Goal: Task Accomplishment & Management: Use online tool/utility

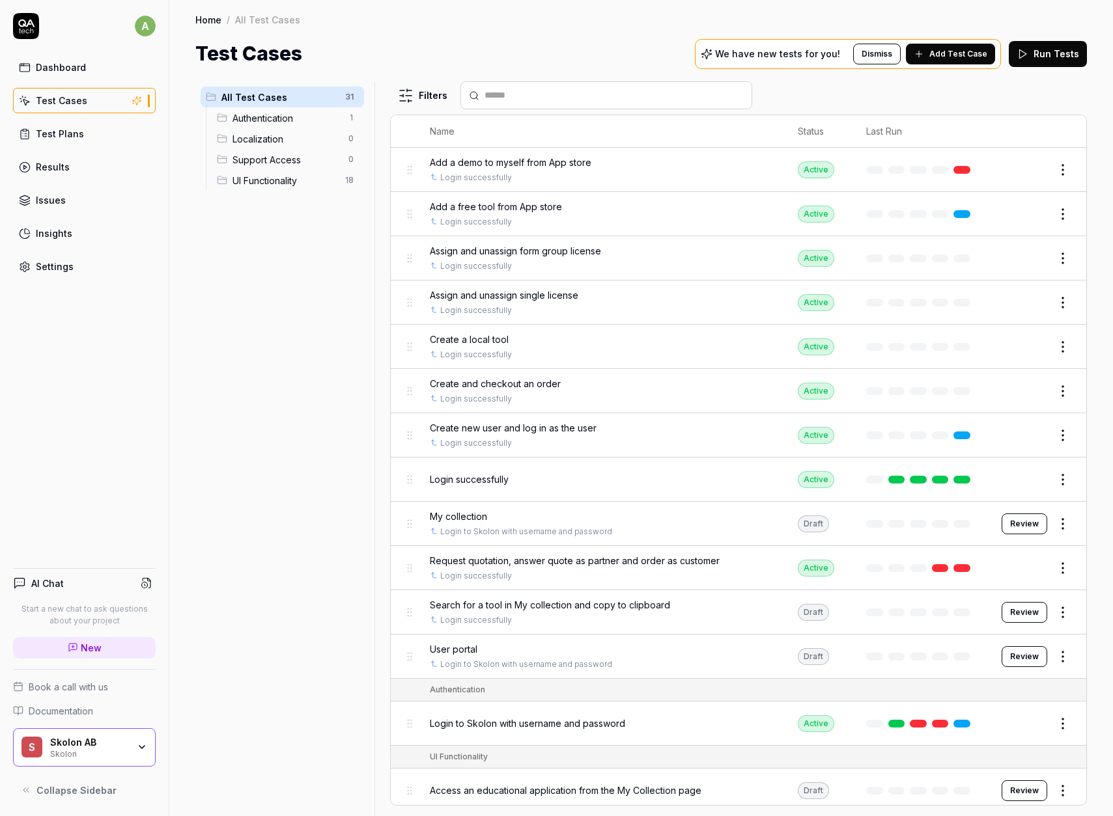
click at [604, 610] on span "Search for a tool in My collection and copy to clipboard" at bounding box center [550, 605] width 240 height 14
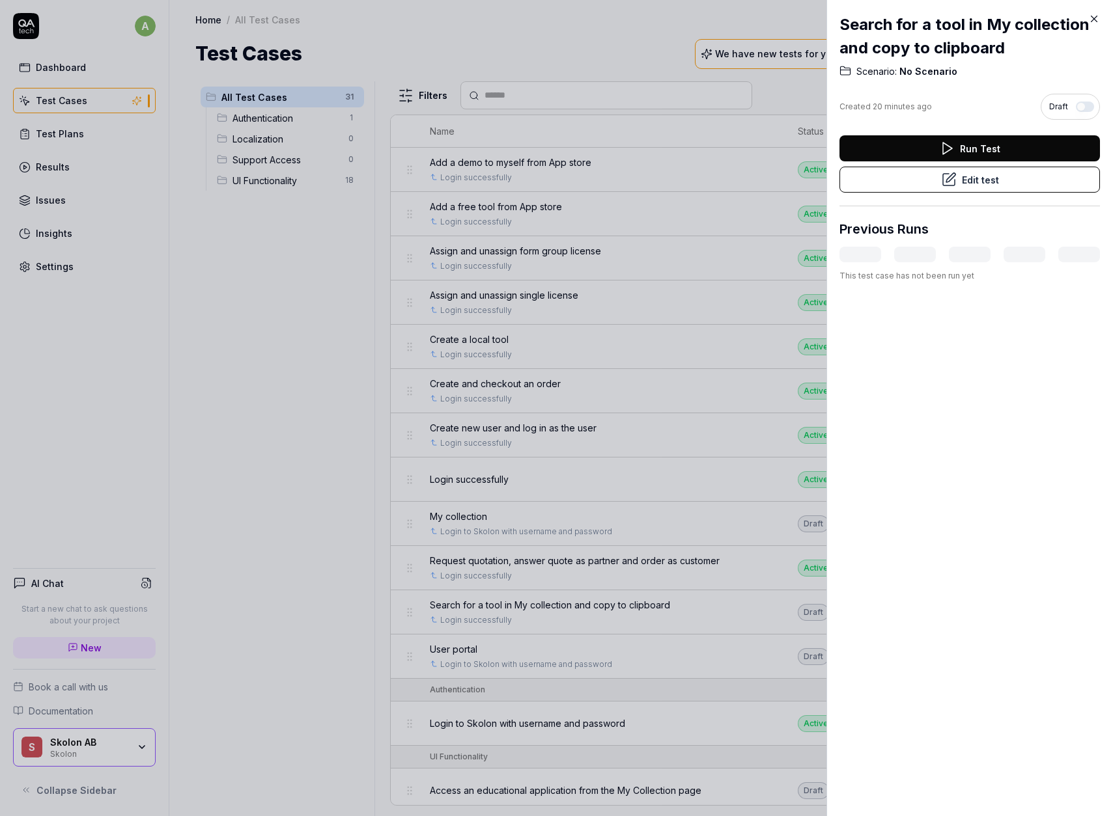
click at [932, 182] on button "Edit test" at bounding box center [969, 180] width 260 height 26
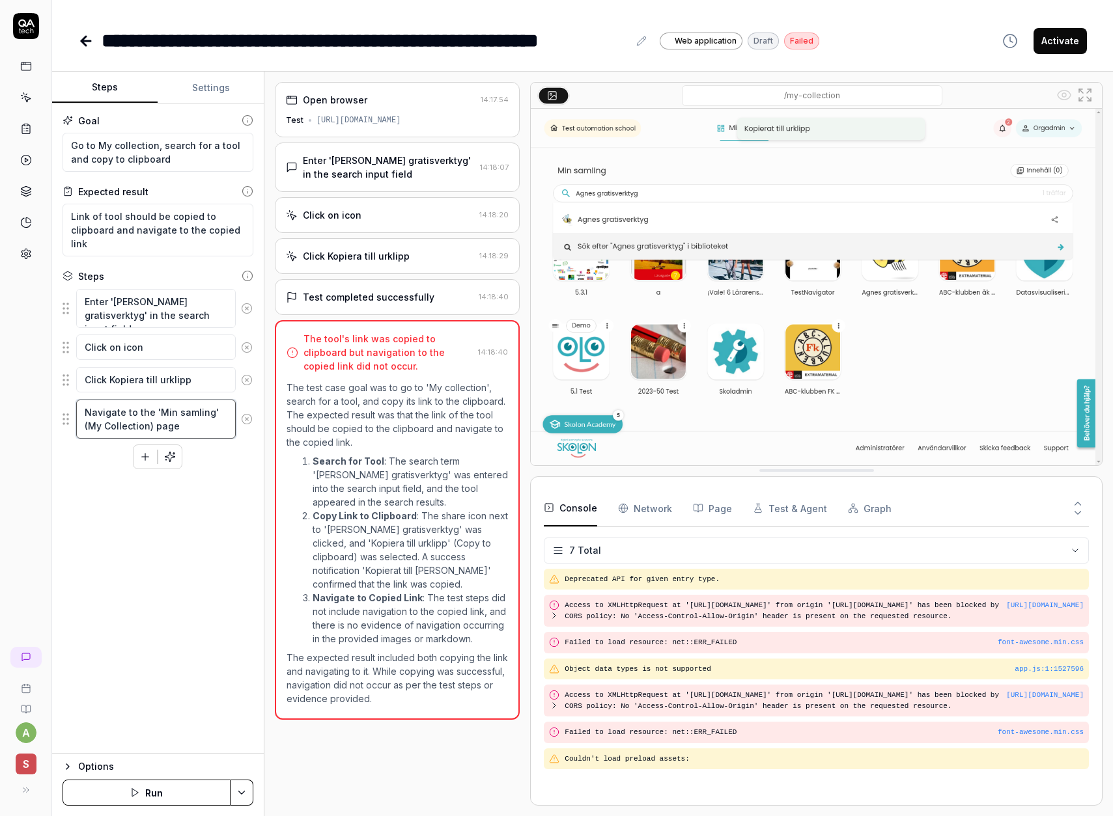
drag, startPoint x: 195, startPoint y: 423, endPoint x: 181, endPoint y: 469, distance: 48.4
click at [153, 413] on textarea "Navigate to the 'Min samling' (My Collection) page" at bounding box center [155, 419] width 159 height 39
type textarea "*"
type textarea "Navigate to the l"
type textarea "*"
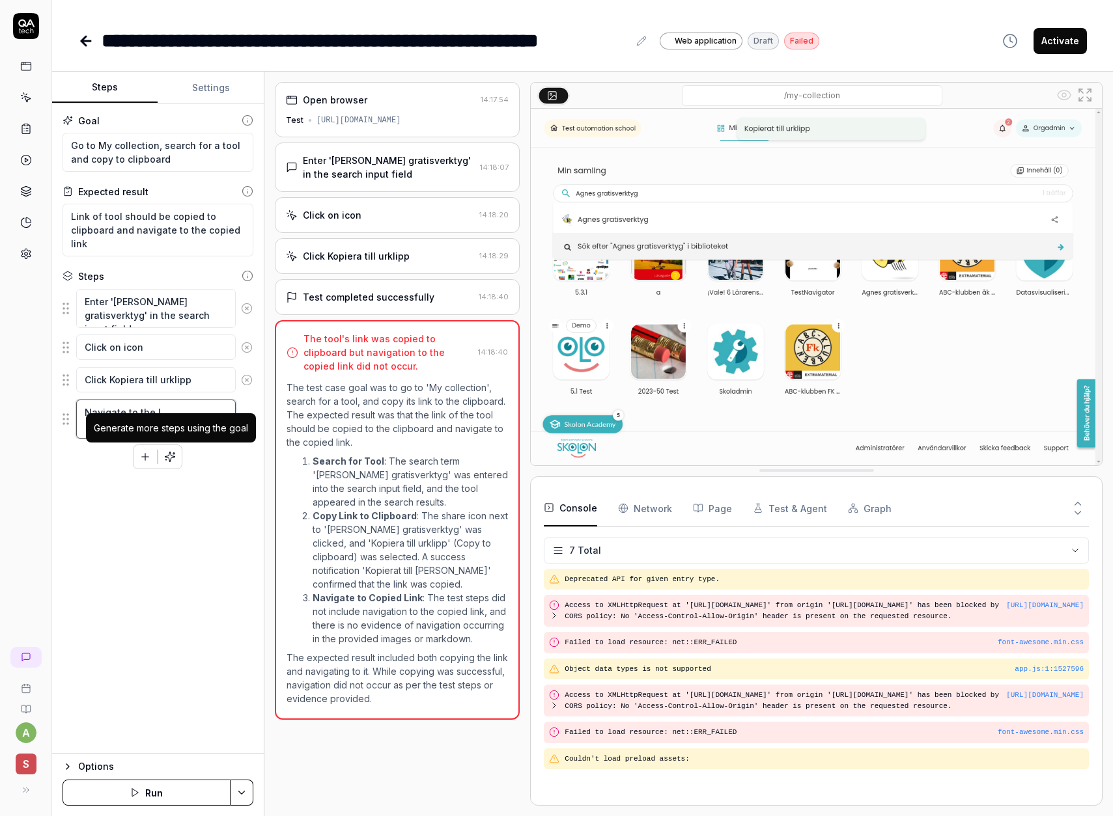
type textarea "Navigate to the li"
type textarea "*"
type textarea "Navigate to the lin"
type textarea "*"
type textarea "Navigate to the link"
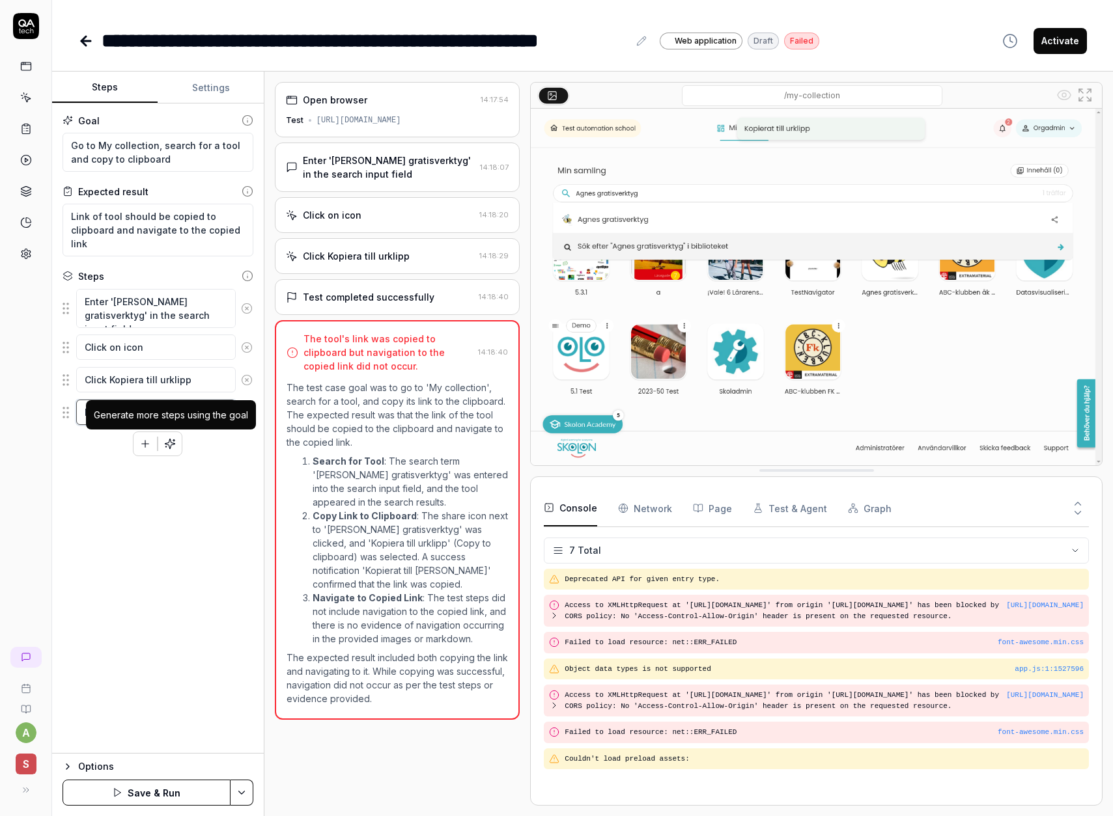
type textarea "*"
type textarea "Navigate to the link"
type textarea "*"
type textarea "Navigate to the link i"
type textarea "*"
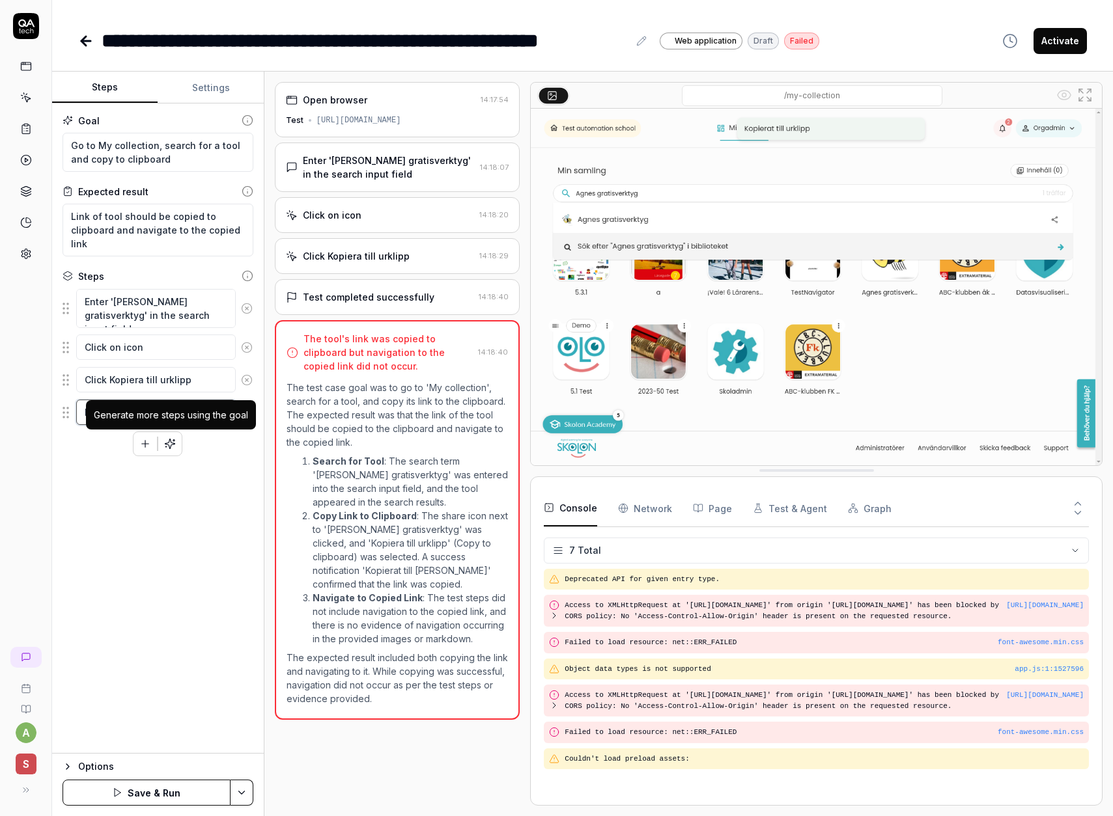
type textarea "Navigate to the link in"
type textarea "*"
type textarea "Navigate to the link in"
type textarea "*"
type textarea "Navigate to the link in t"
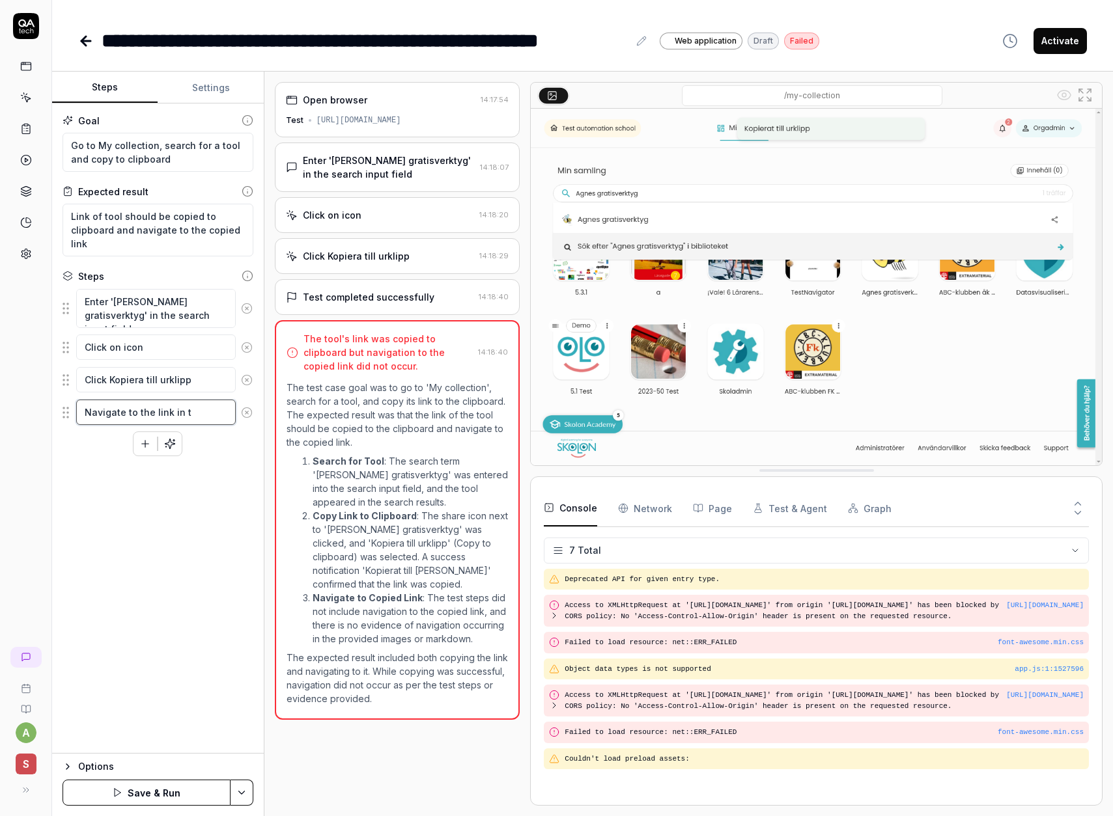
type textarea "*"
type textarea "Navigate to the link in th"
type textarea "*"
type textarea "Navigate to the link in the"
type textarea "*"
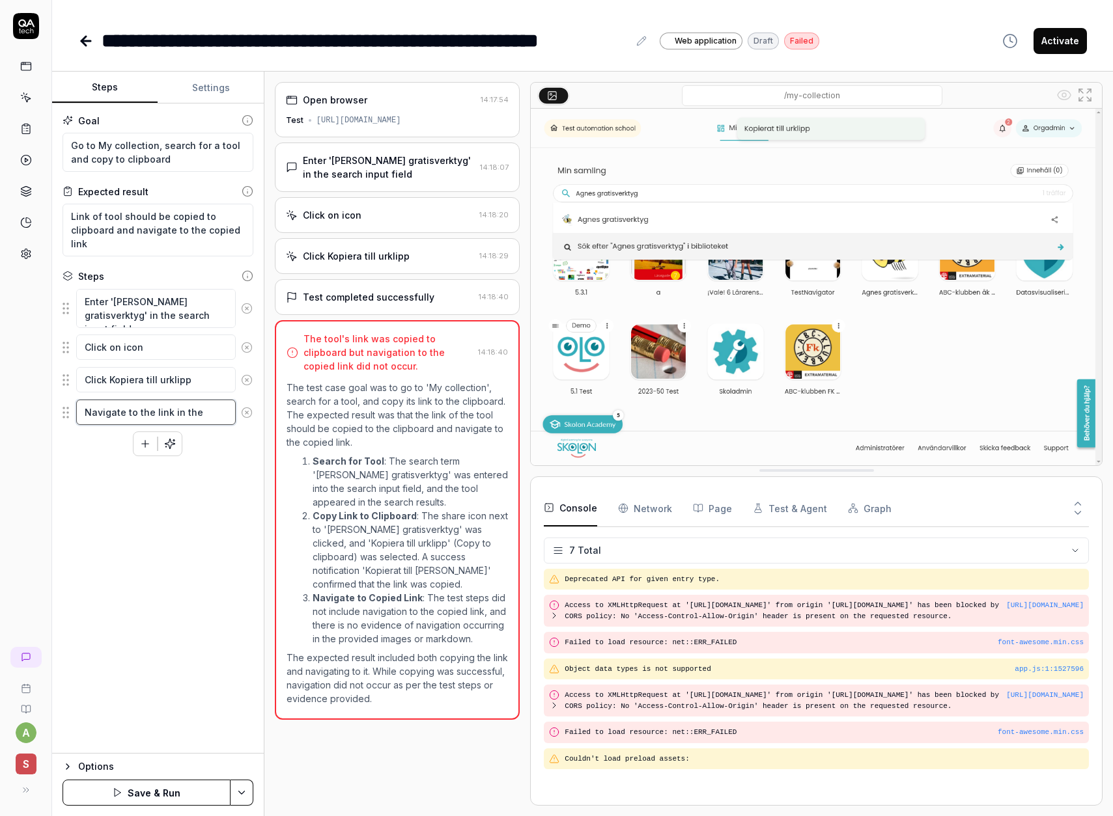
type textarea "Navigate to the link in the"
type textarea "*"
type textarea "Navigate to the link in the b"
type textarea "*"
type textarea "Navigate to the link in the br"
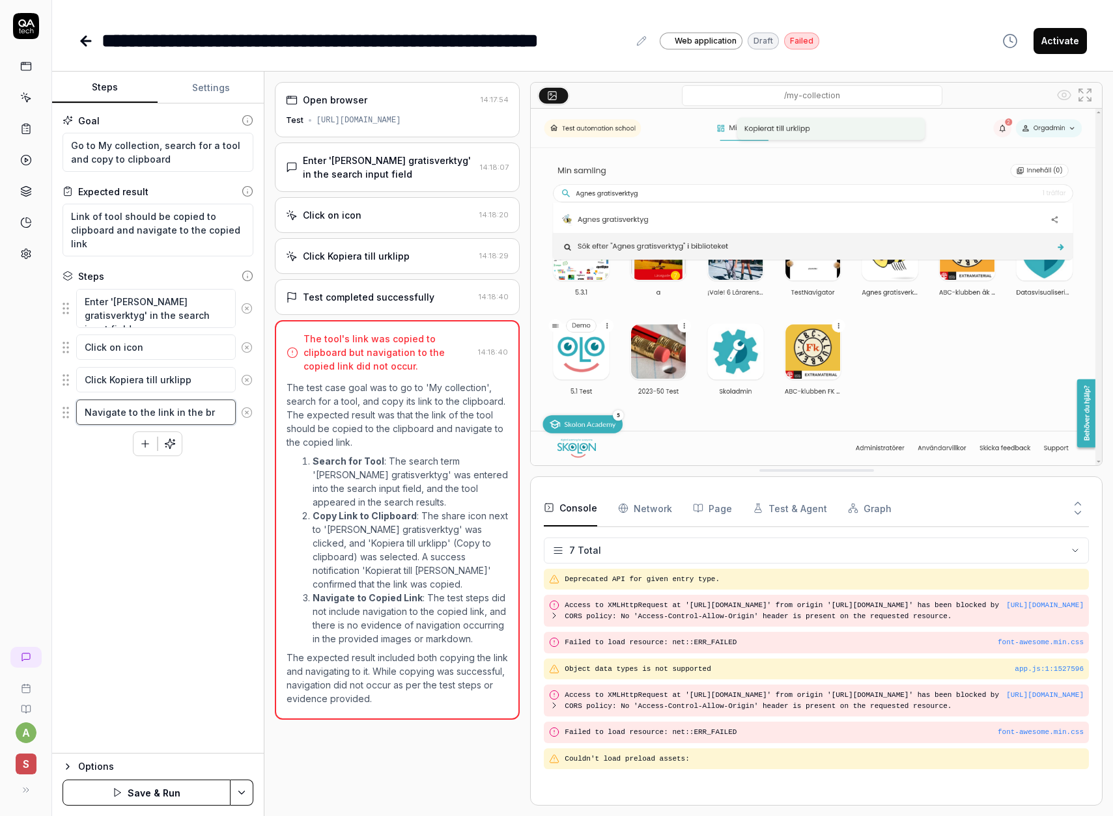
type textarea "*"
type textarea "Navigate to the link in the bro"
type textarea "*"
type textarea "Navigate to the link in the brow"
type textarea "*"
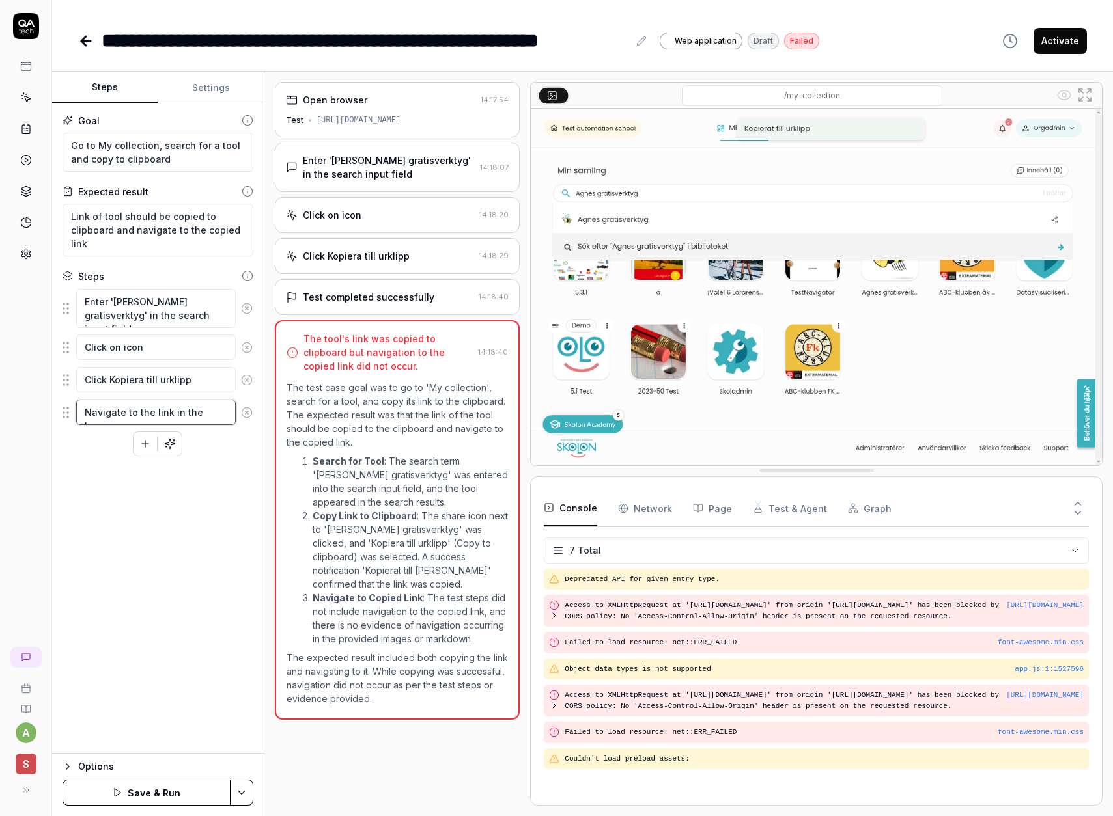
type textarea "Navigate to the link in the brows"
type textarea "*"
type textarea "Navigate to the link in the browse"
type textarea "*"
type textarea "Navigate to the link in the browser"
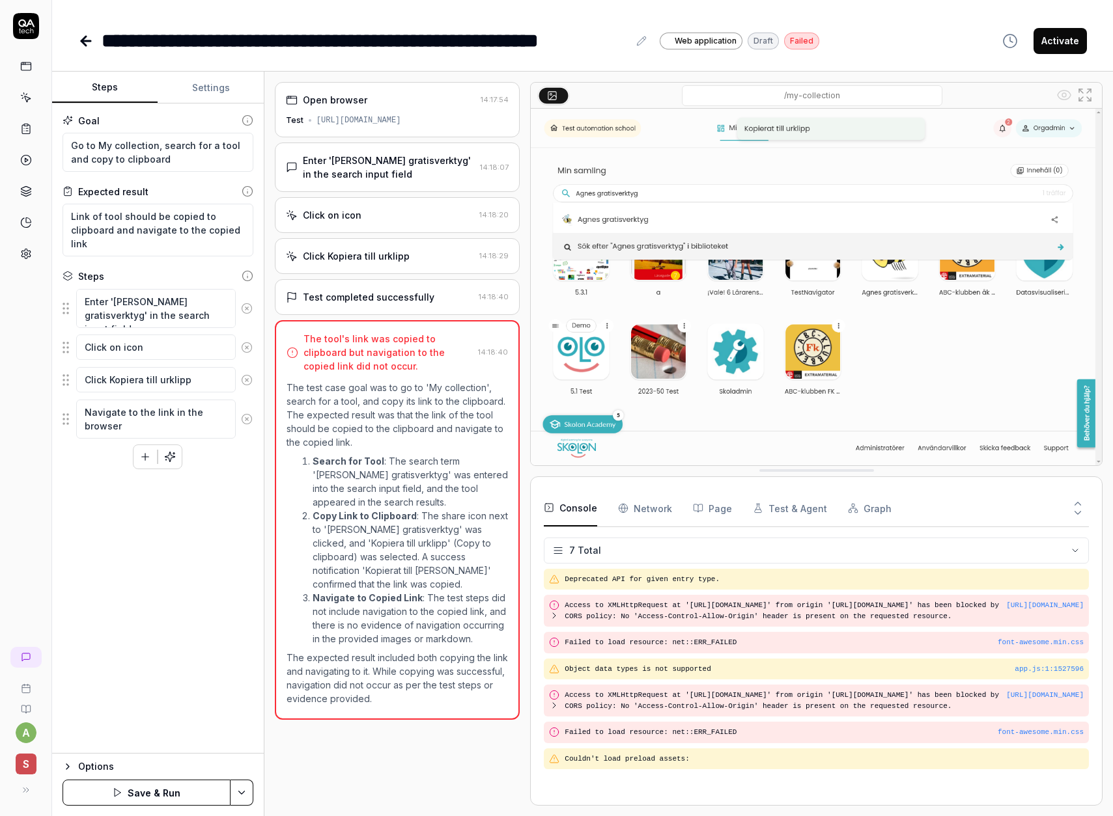
click at [152, 796] on button "Save & Run" at bounding box center [146, 793] width 168 height 26
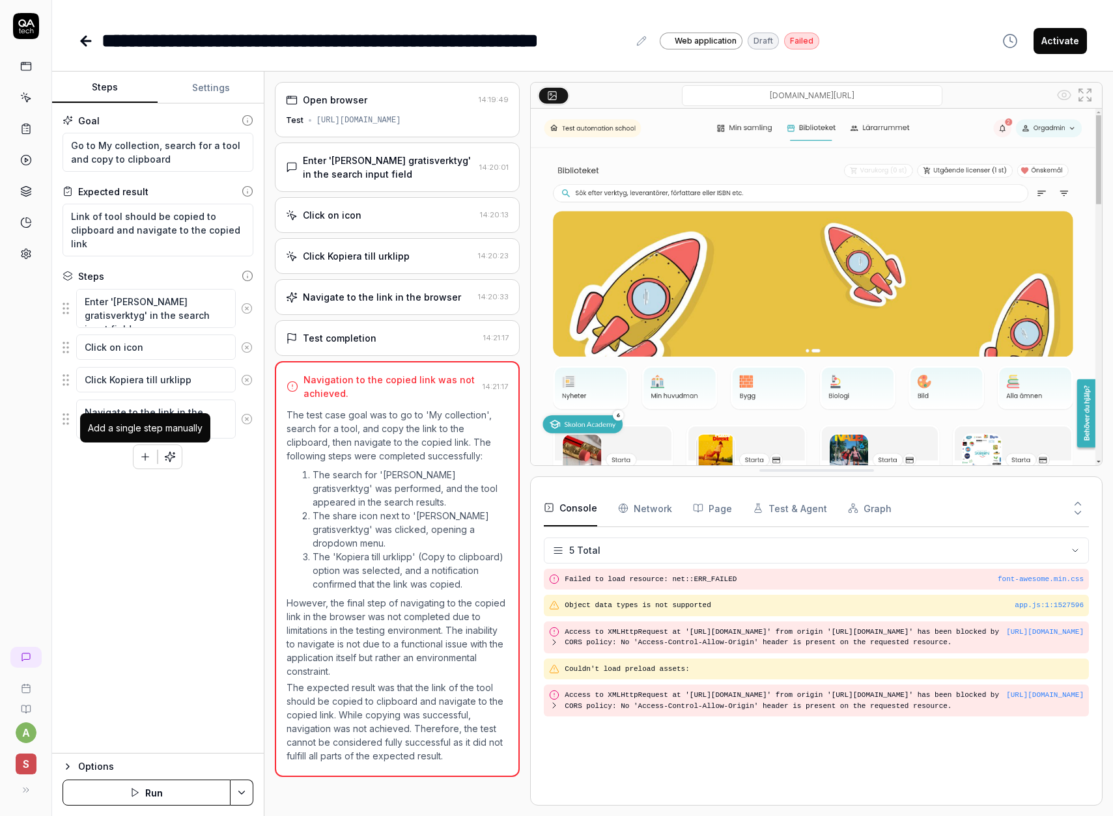
click at [142, 463] on button "button" at bounding box center [144, 456] width 23 height 23
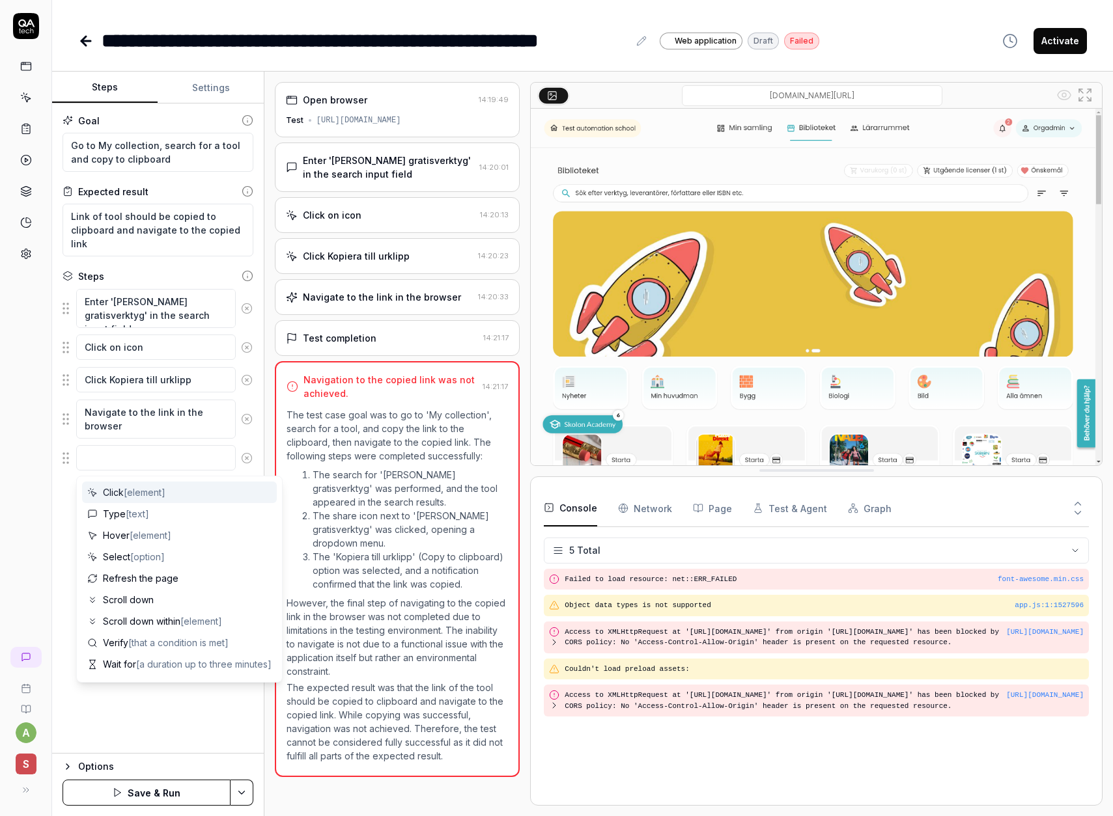
click at [134, 489] on span "[element]" at bounding box center [145, 492] width 42 height 11
type textarea "*"
type textarea "Click"
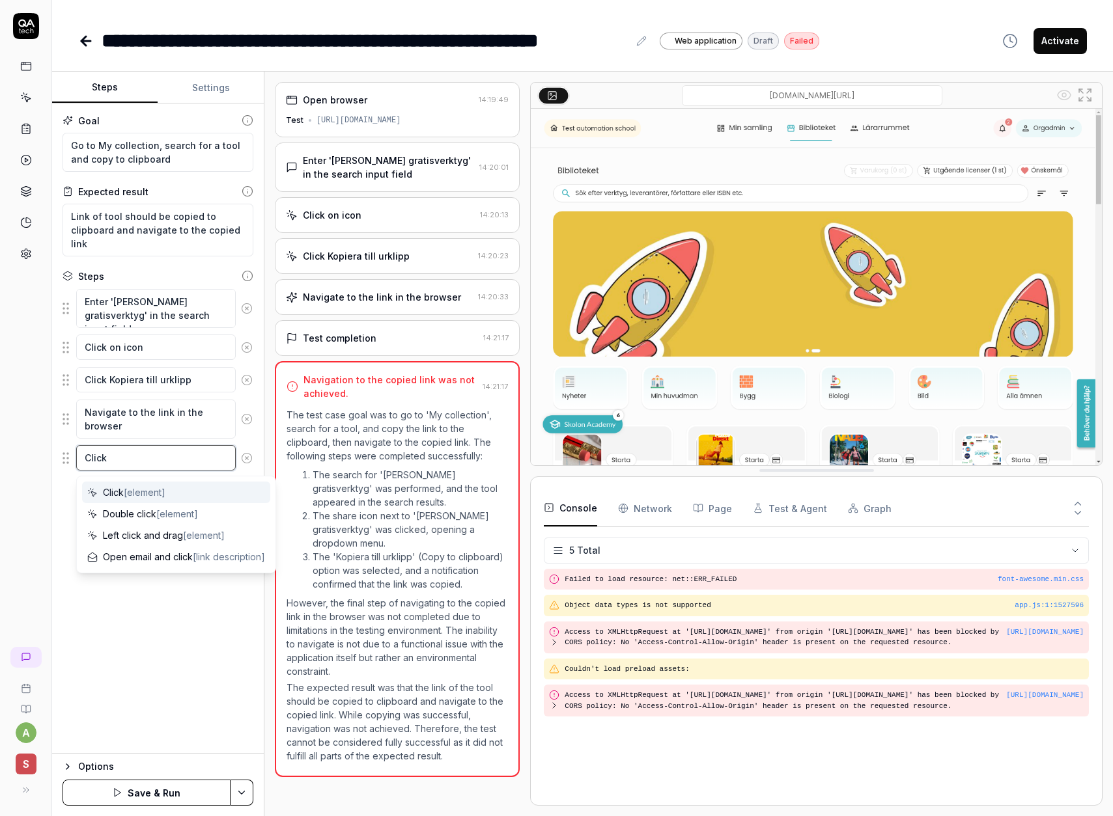
type textarea "*"
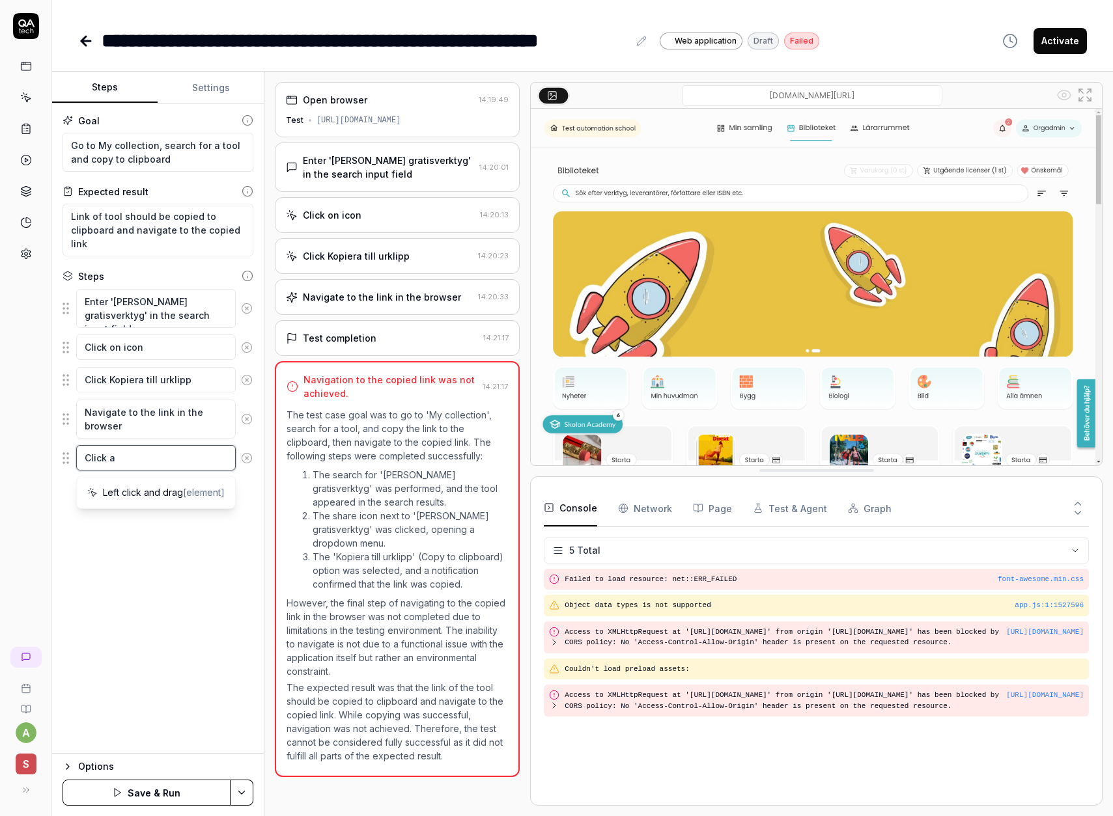
type textarea "Click ad"
type textarea "*"
type textarea "Click adr"
type textarea "*"
type textarea "Click adre"
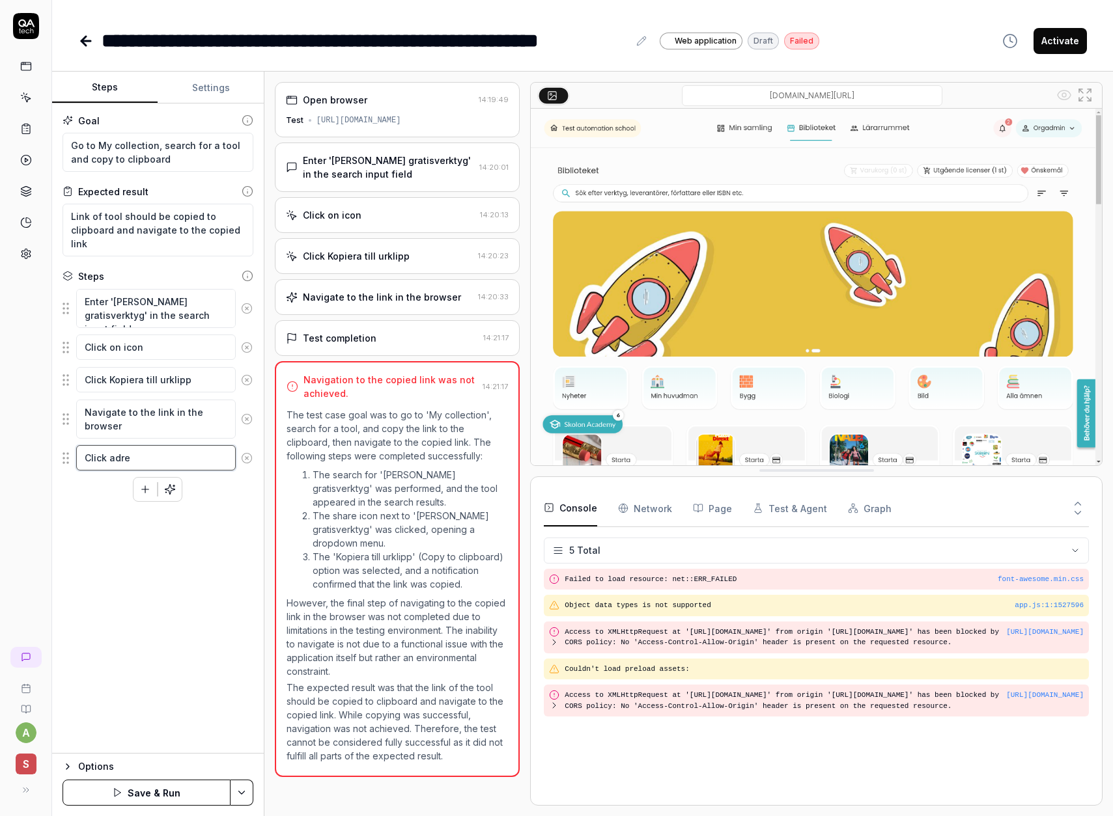
type textarea "*"
type textarea "Click adres"
type textarea "*"
type textarea "Click adress"
type textarea "*"
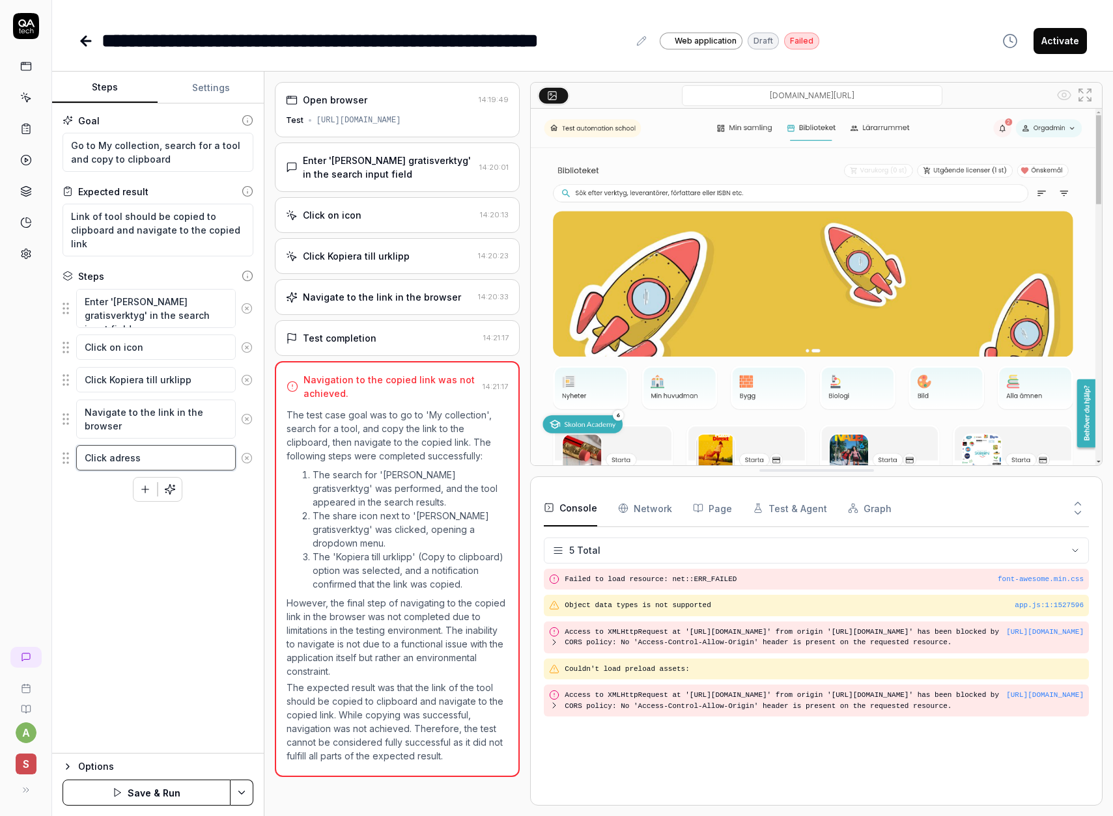
type textarea "Click adress"
type textarea "*"
type textarea "Click adress b"
type textarea "*"
type textarea "Click adress ba"
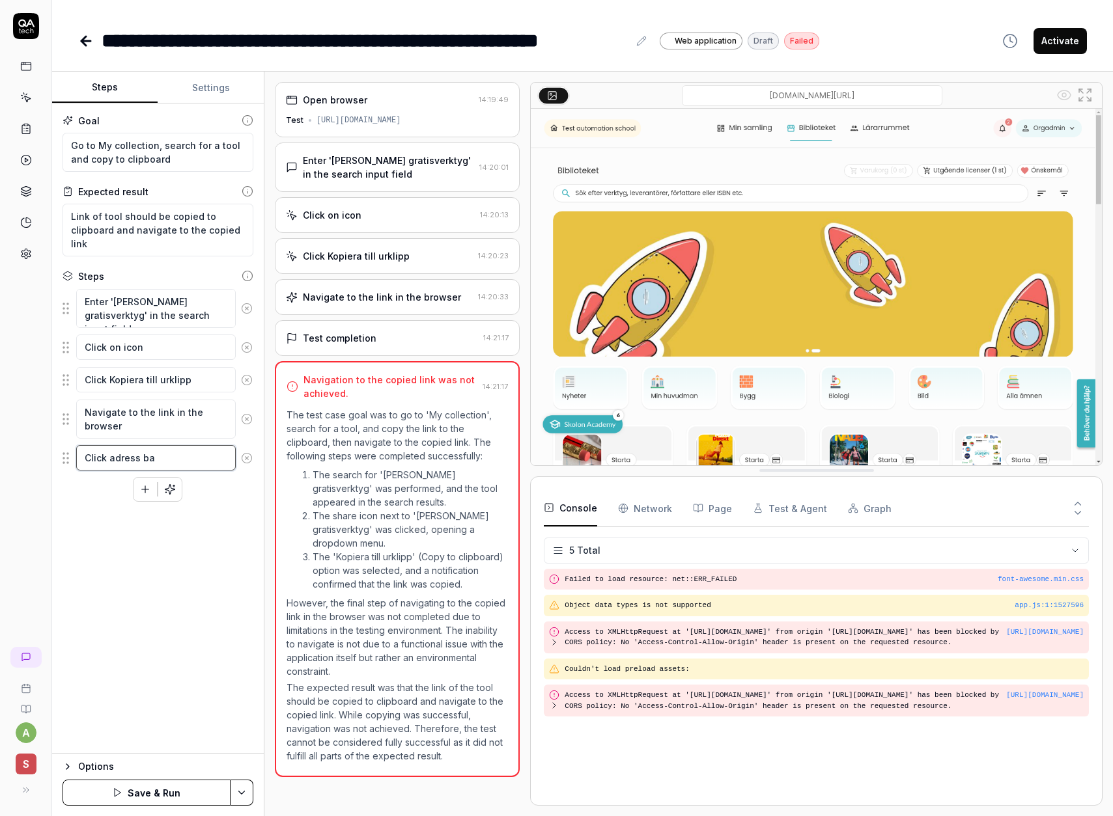
type textarea "*"
type textarea "Click adress bar"
click at [160, 563] on div "Goal Go to My collection, search for a tool and copy to clipboard Expected resu…" at bounding box center [158, 429] width 212 height 650
drag, startPoint x: 65, startPoint y: 452, endPoint x: 64, endPoint y: 398, distance: 54.7
click at [64, 397] on fieldset "Enter '[PERSON_NAME] gratisverktyg' in the search input field Click on icon Cli…" at bounding box center [157, 380] width 191 height 184
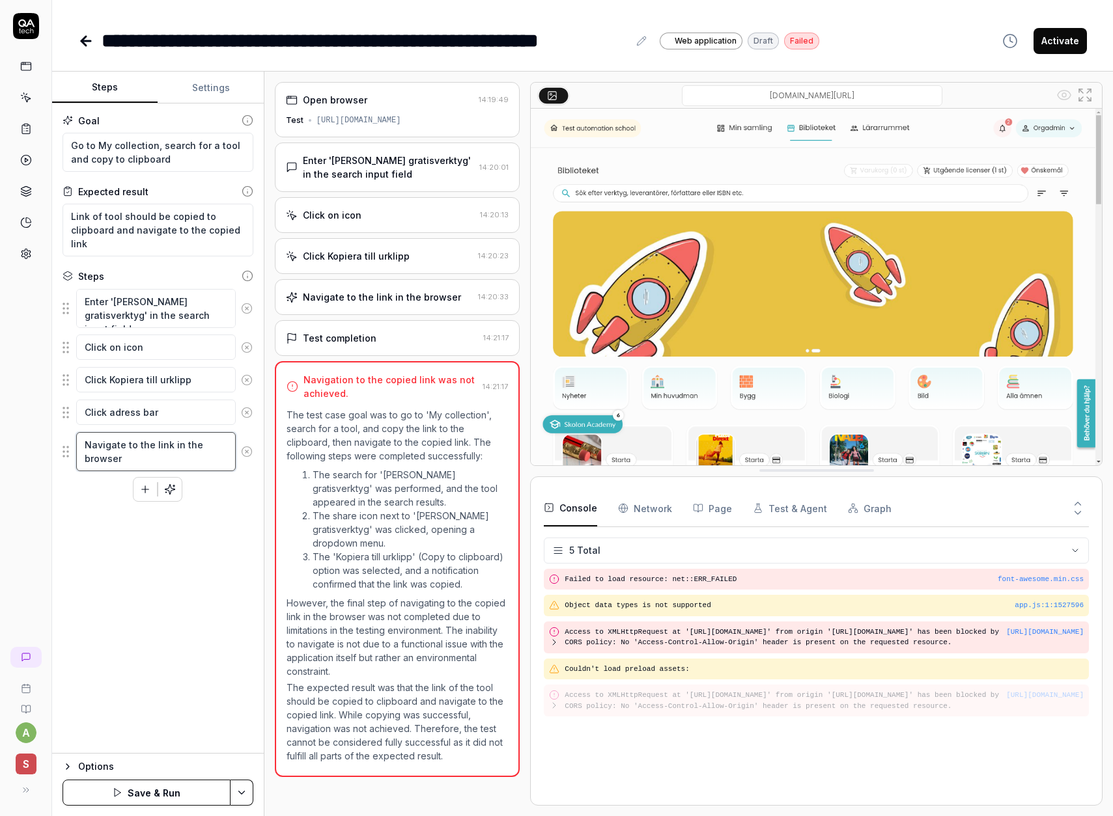
click at [92, 445] on textarea "Navigate to the link in the browser" at bounding box center [155, 451] width 159 height 39
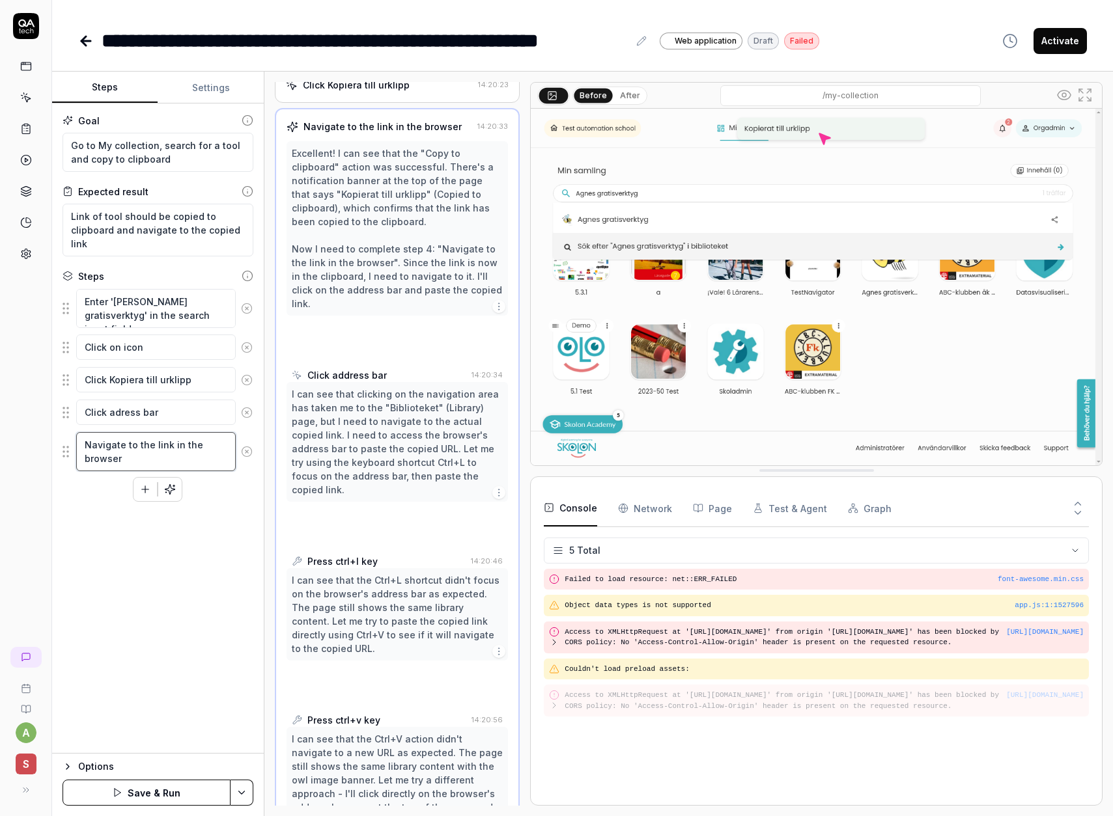
click at [92, 445] on textarea "Navigate to the link in the browser" at bounding box center [155, 451] width 159 height 39
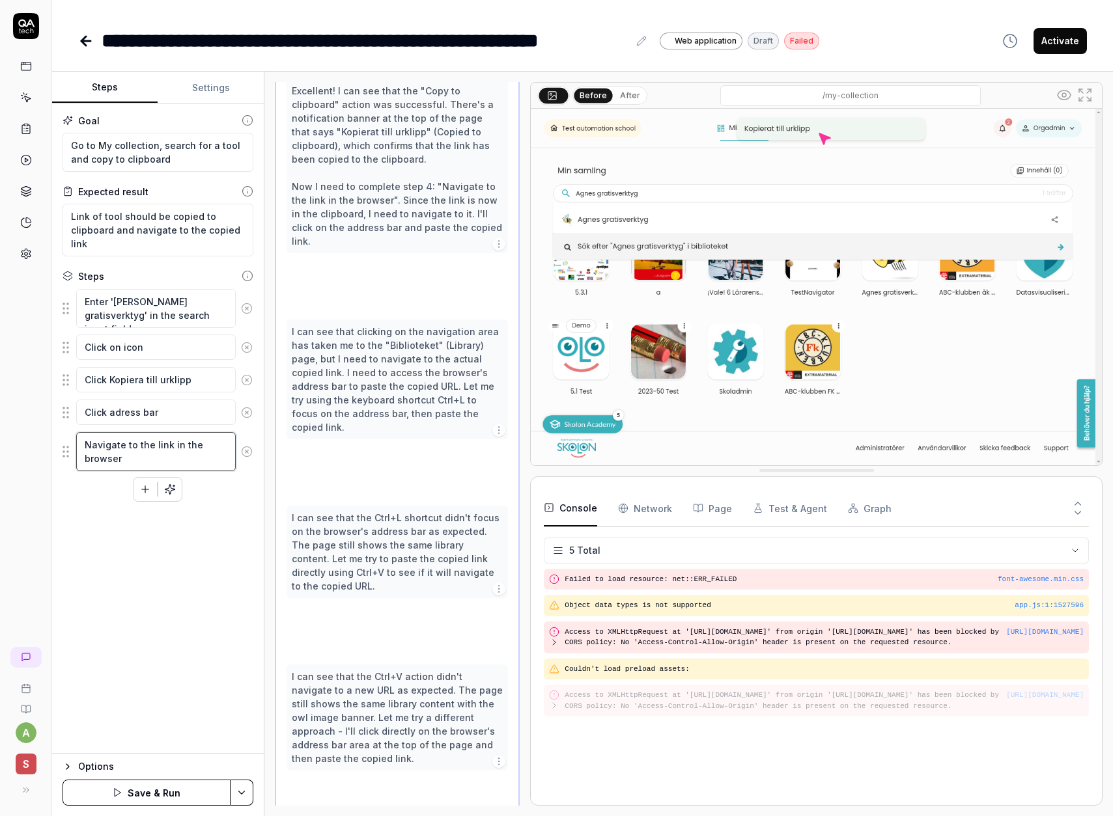
scroll to position [242, 0]
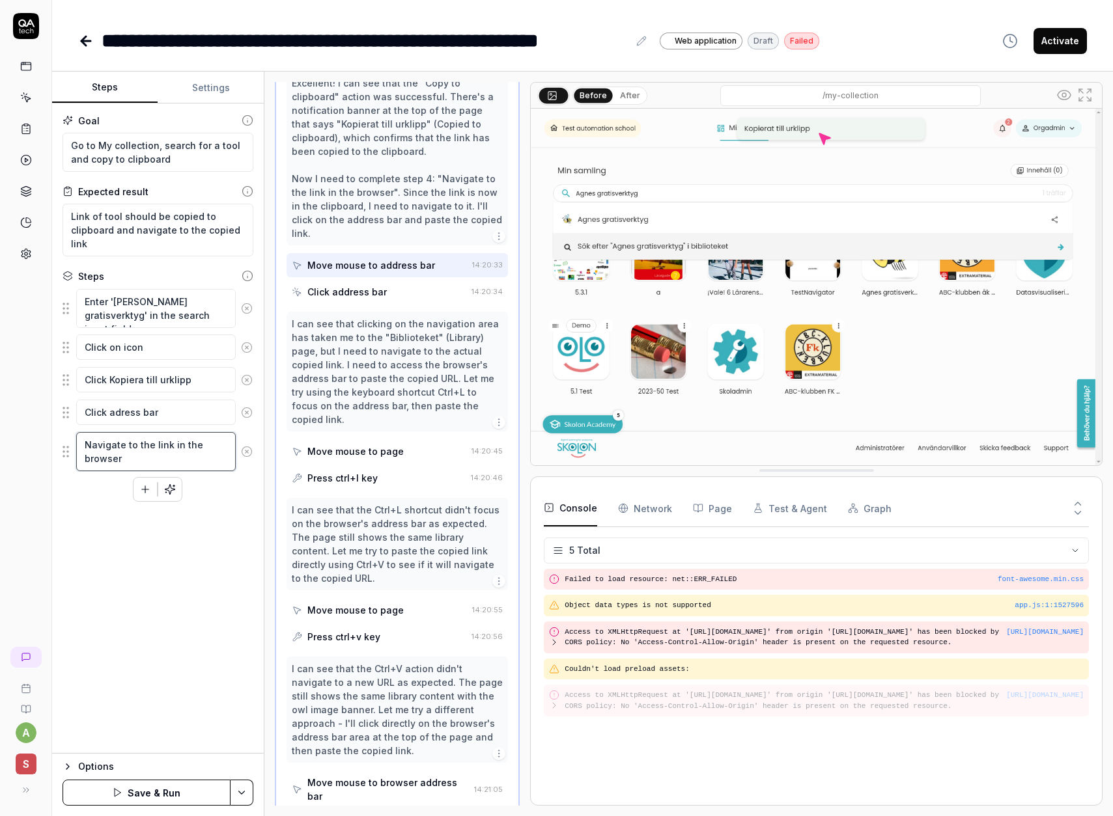
click at [92, 445] on textarea "Navigate to the link in the browser" at bounding box center [155, 451] width 159 height 39
type textarea "*"
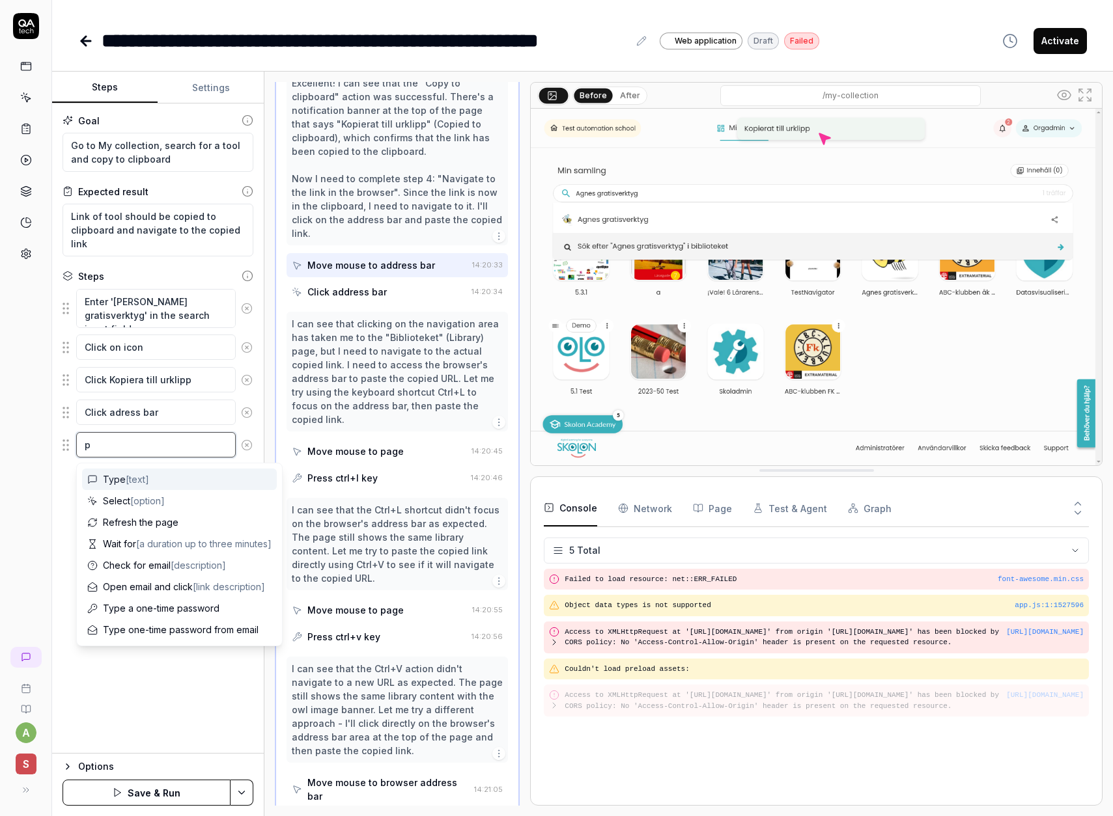
type textarea "pa"
type textarea "*"
type textarea "pas"
type textarea "*"
type textarea "past"
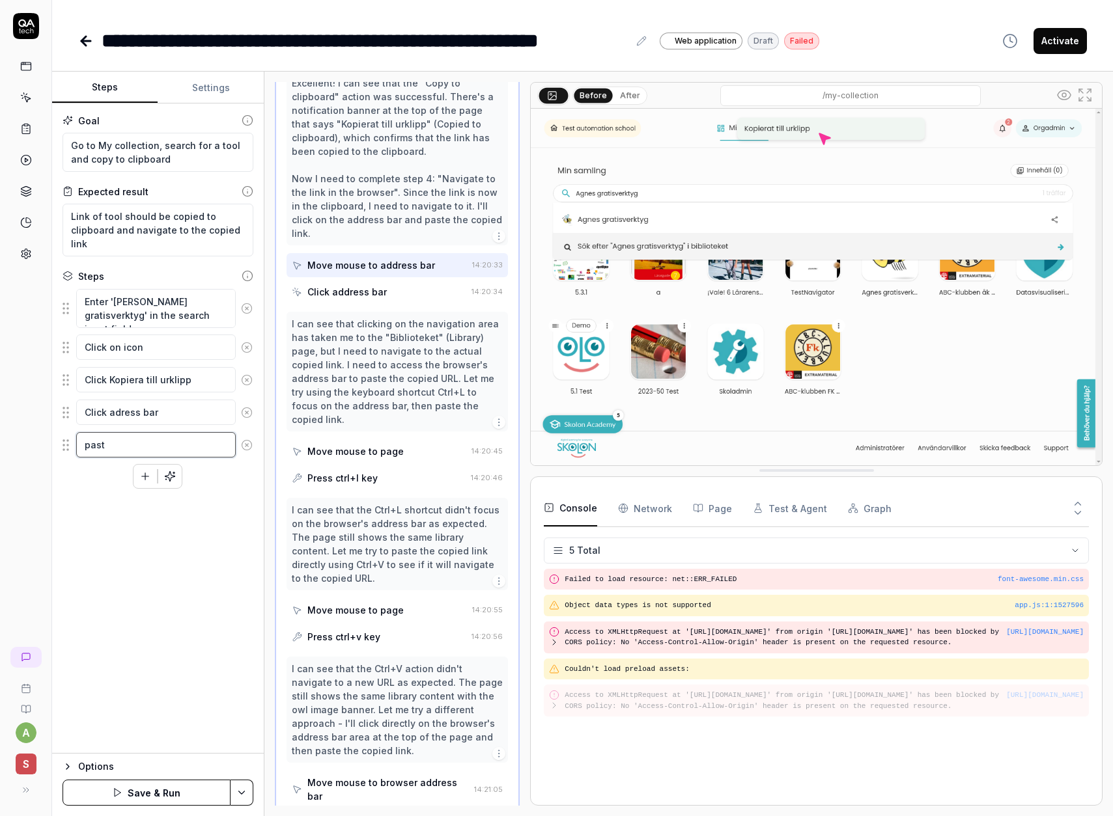
type textarea "*"
type textarea "paste"
type textarea "*"
type textarea "paste"
type textarea "*"
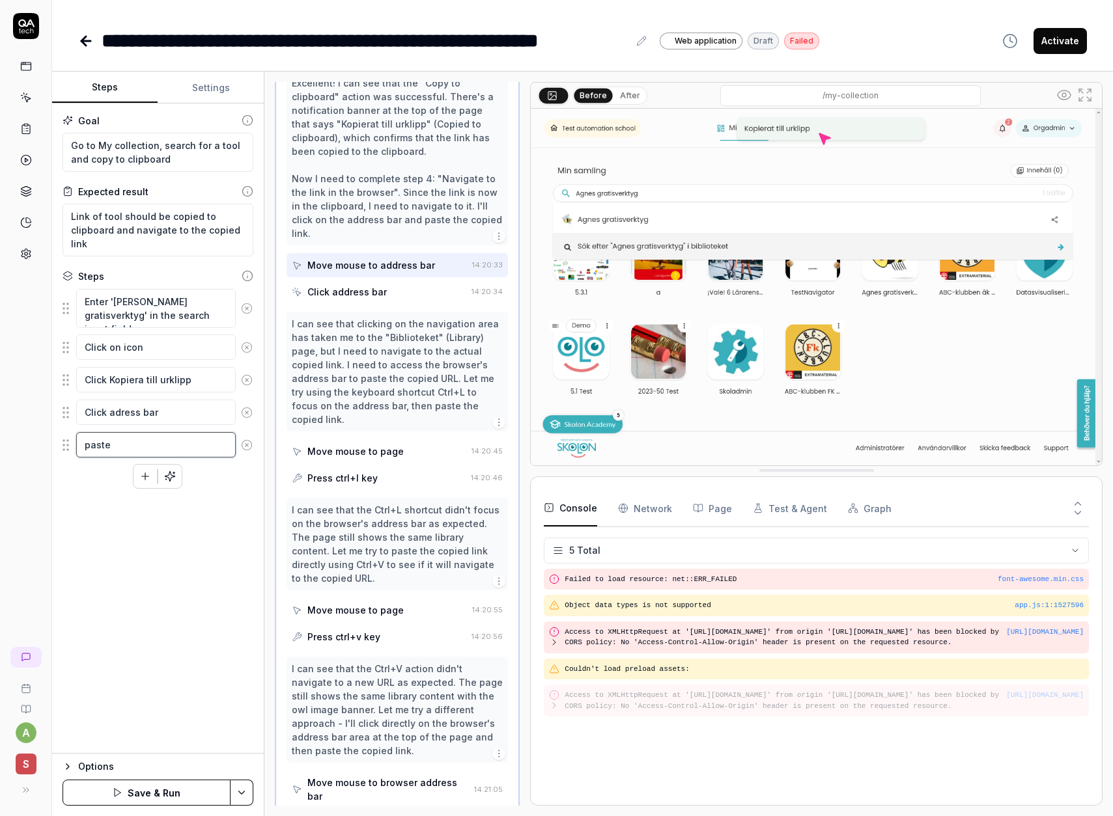
type textarea "paste l"
type textarea "*"
type textarea "paste li"
type textarea "*"
type textarea "paste [PERSON_NAME]"
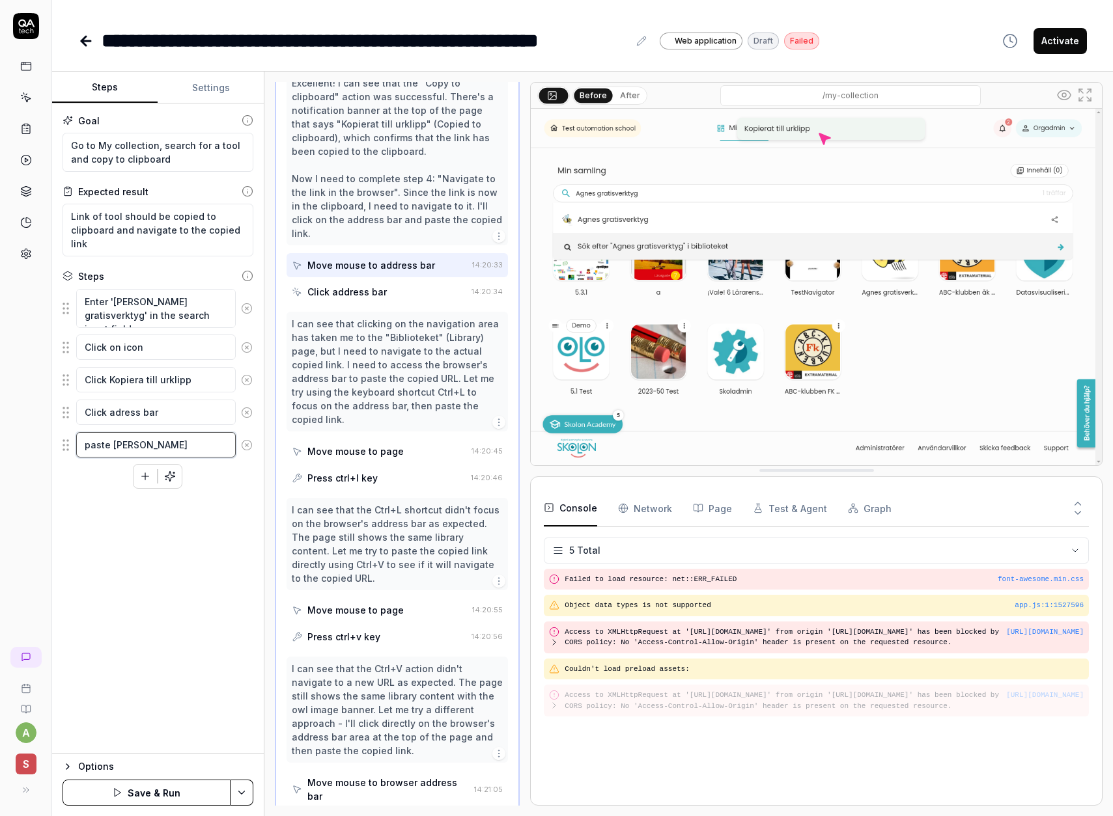
type textarea "*"
type textarea "paste link"
type textarea "*"
type textarea "paste link"
type textarea "*"
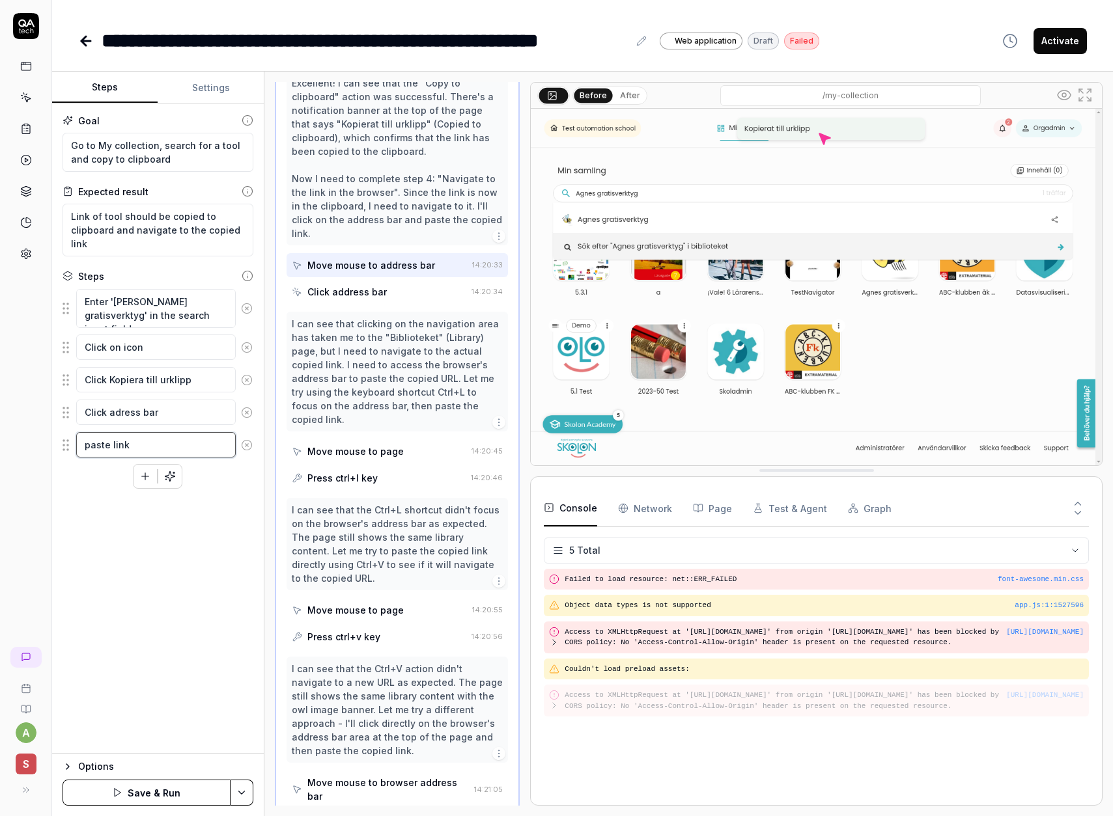
type textarea "paste link i"
type textarea "*"
type textarea "paste link in"
type textarea "*"
type textarea "paste link in"
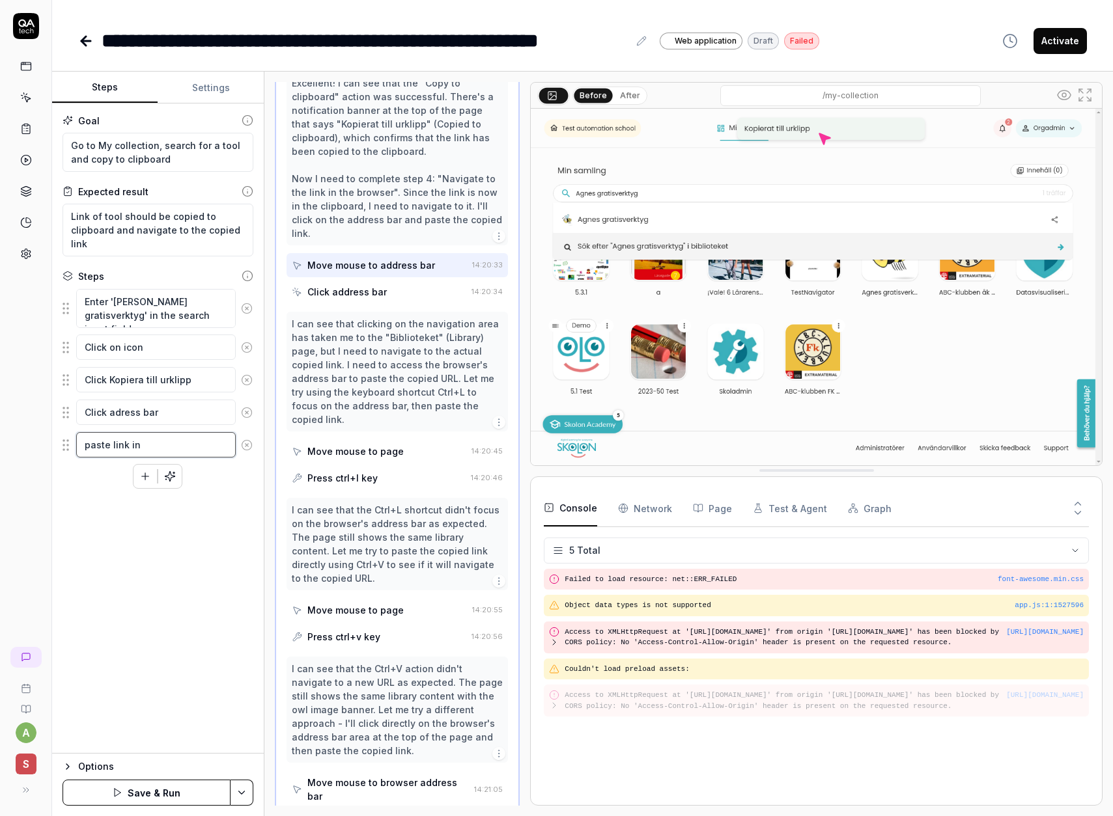
type textarea "*"
type textarea "paste link in c"
type textarea "*"
type textarea "paste link in cl"
type textarea "*"
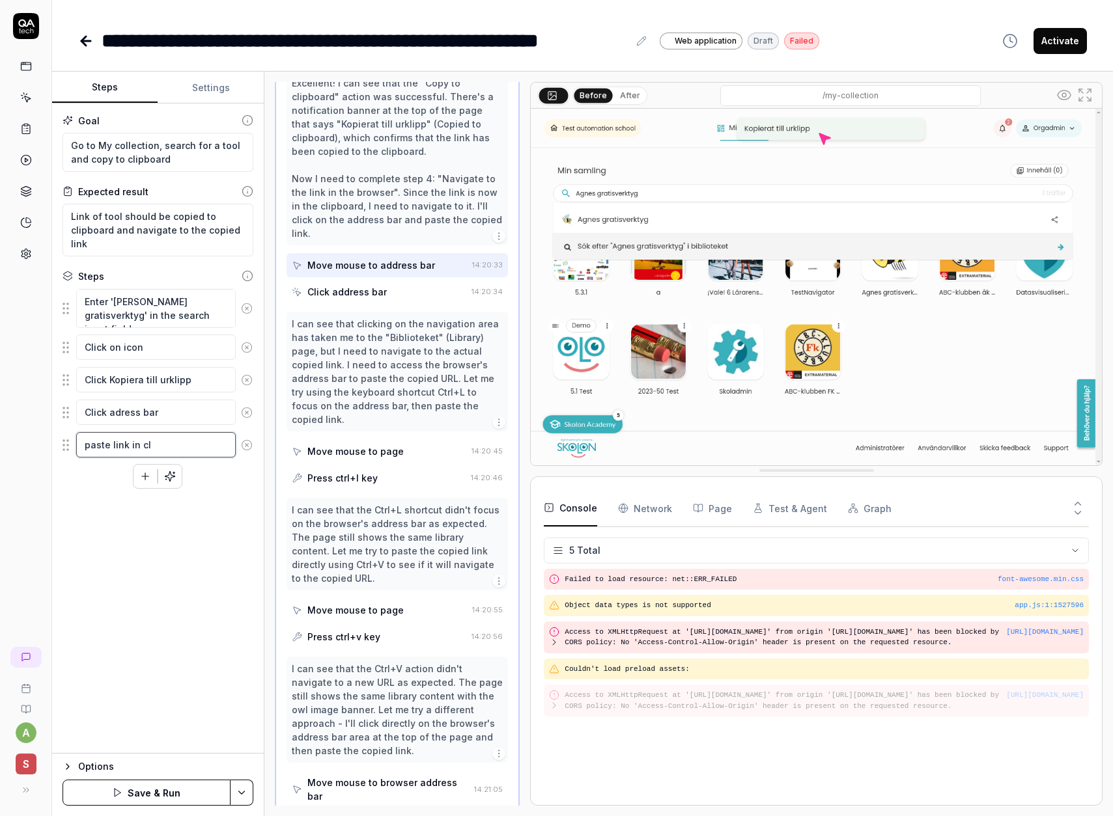
type textarea "paste link in cli"
type textarea "*"
type textarea "paste link in clip"
type textarea "*"
type textarea "paste link in clipb"
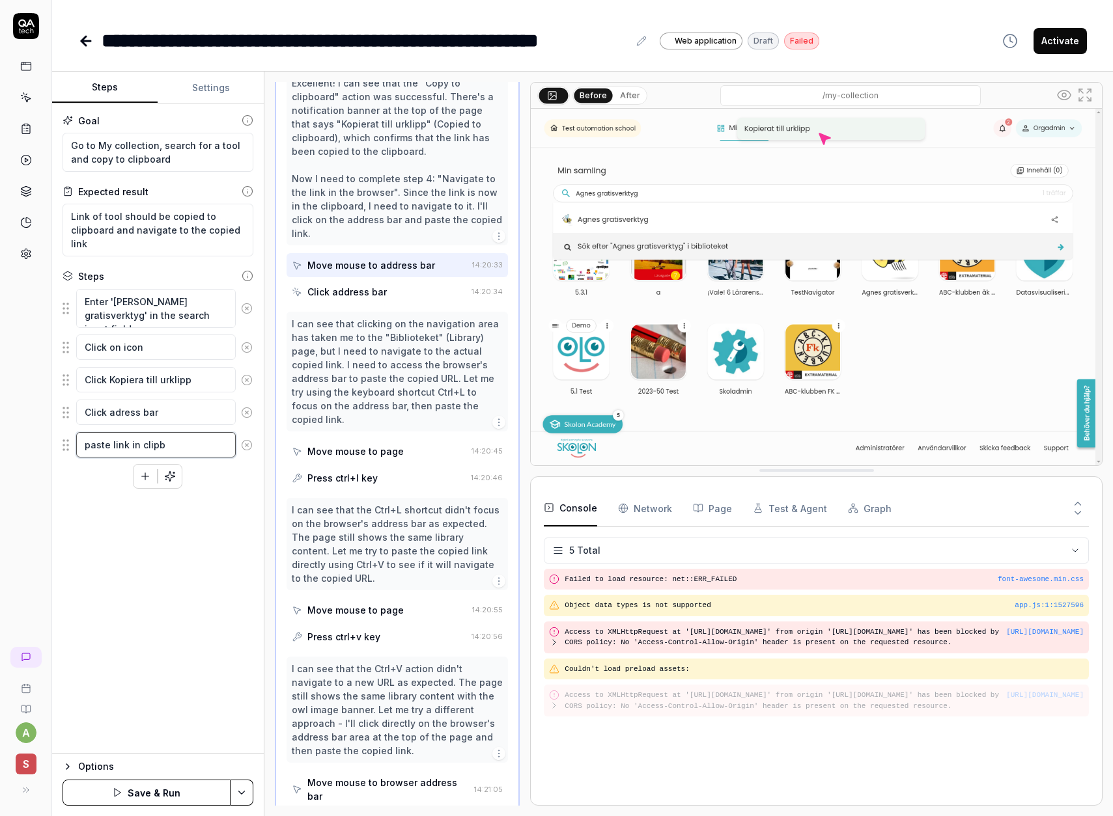
type textarea "*"
type textarea "paste link in clipbo"
type textarea "*"
type textarea "paste link in clipboa"
type textarea "*"
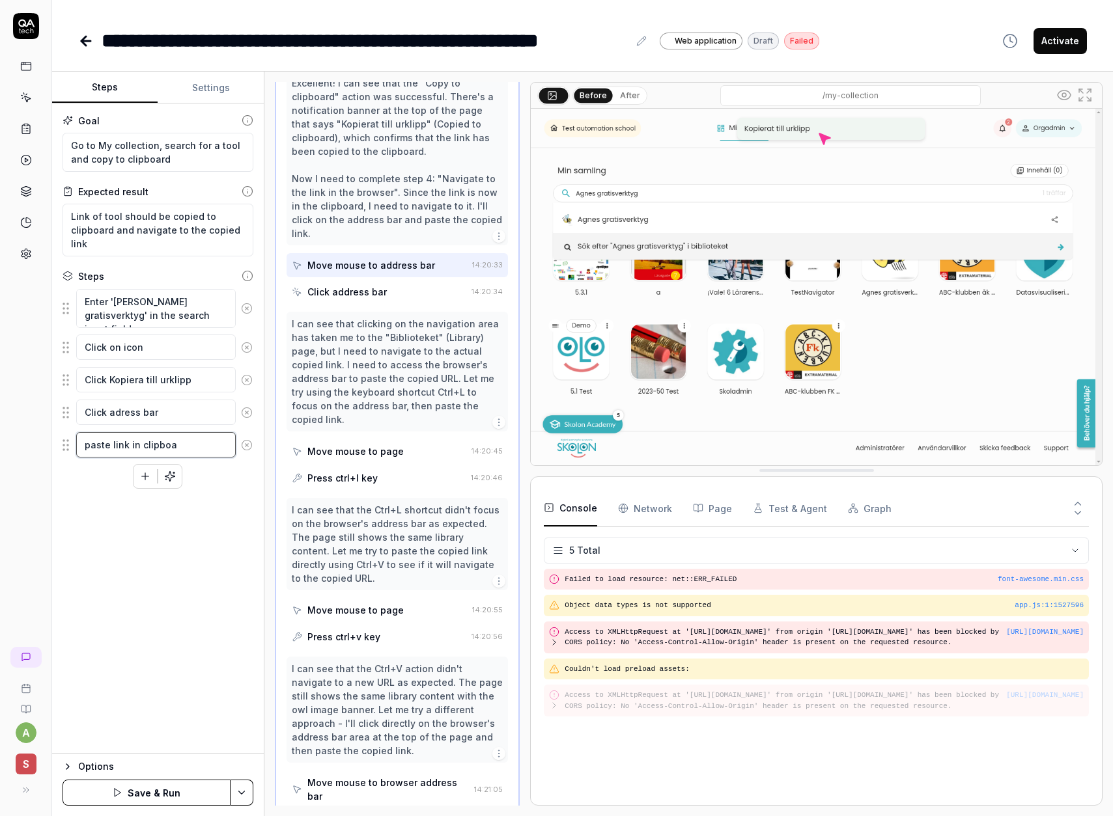
type textarea "paste link in clipboar"
type textarea "*"
type textarea "paste link in clipboard"
click at [145, 477] on icon "button" at bounding box center [145, 477] width 7 height 0
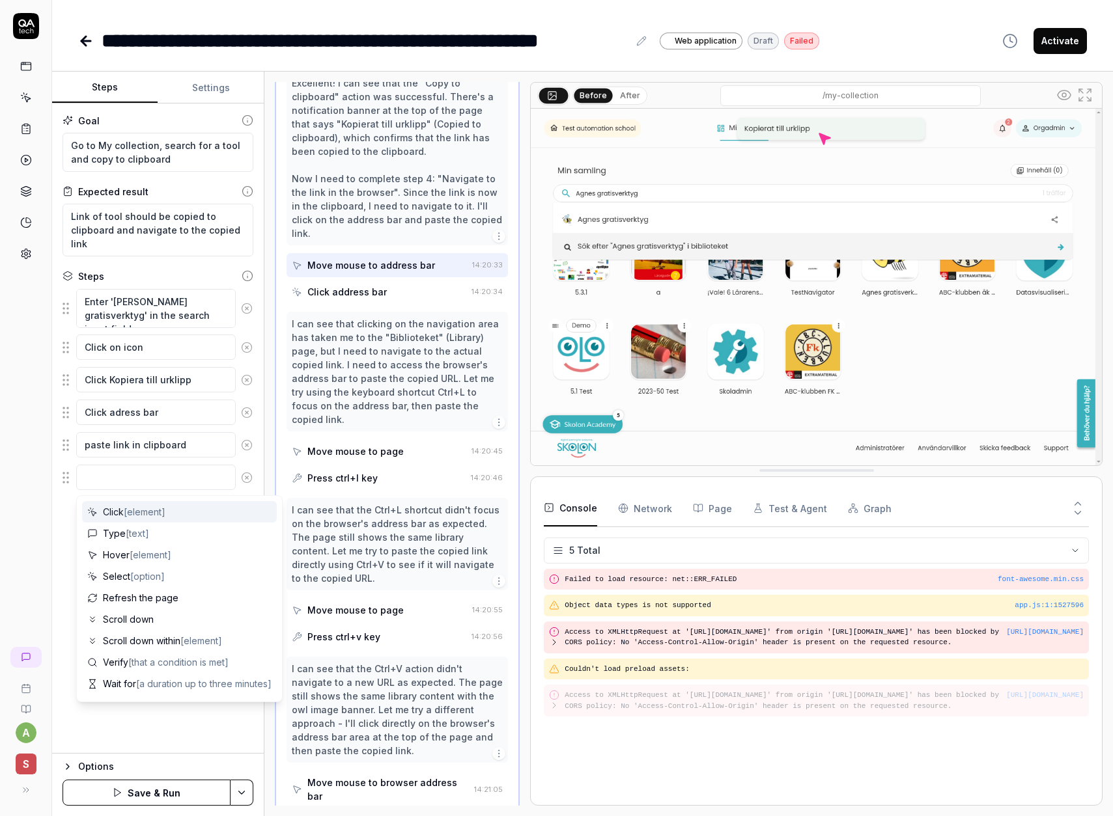
type textarea "*"
type textarea "N"
type textarea "*"
type textarea "Na"
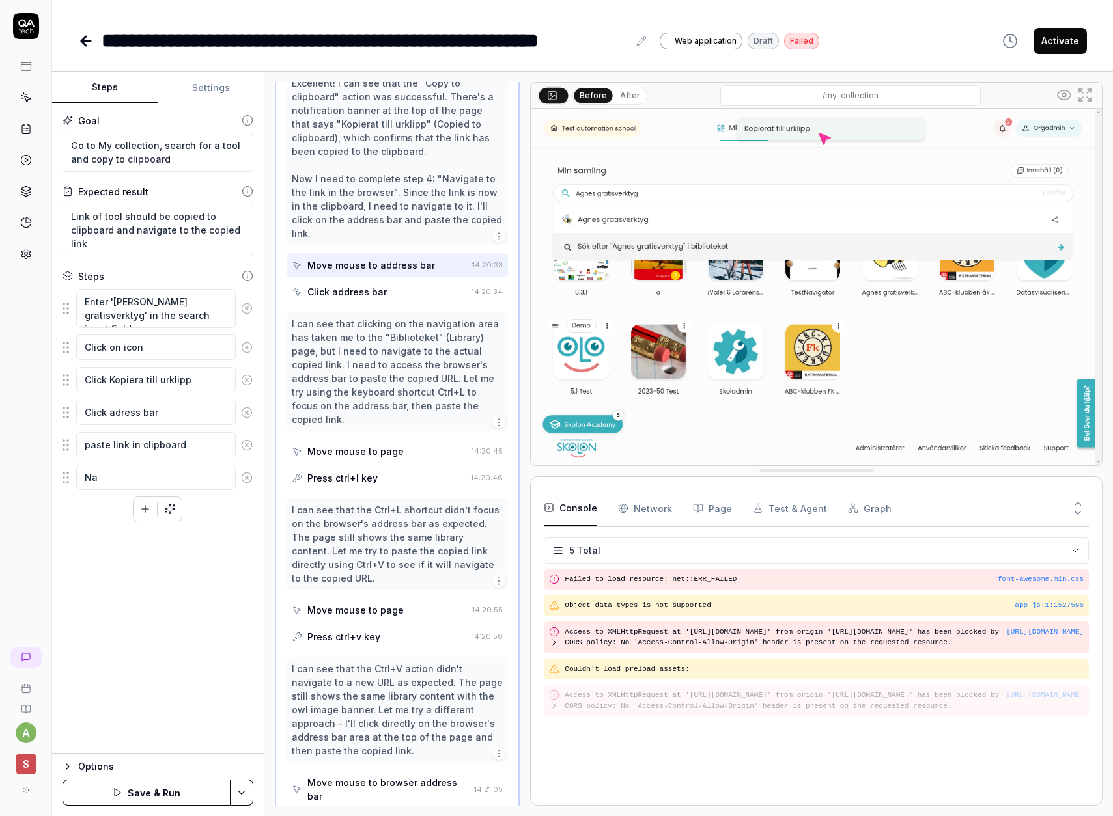
type textarea "*"
type textarea "Nav"
type textarea "*"
type textarea "Navig"
type textarea "*"
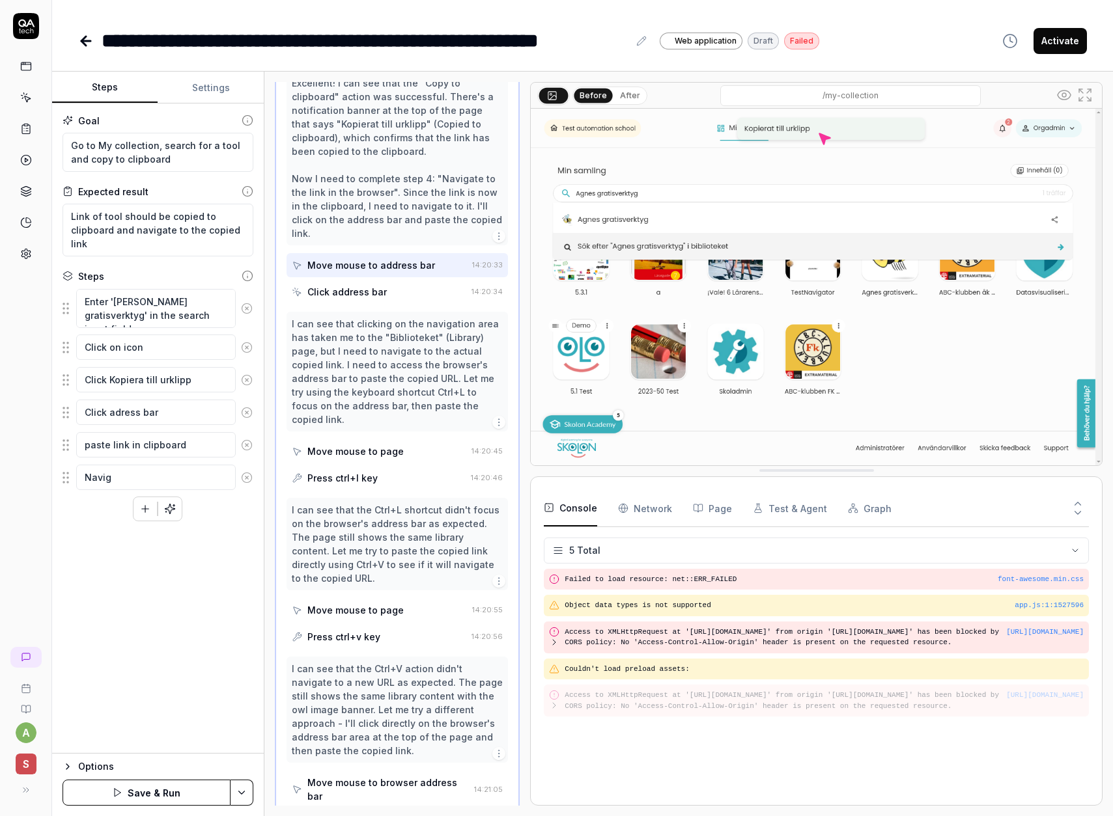
type textarea "Naviga"
type textarea "*"
type textarea "Navigat"
type textarea "*"
type textarea "Navigate"
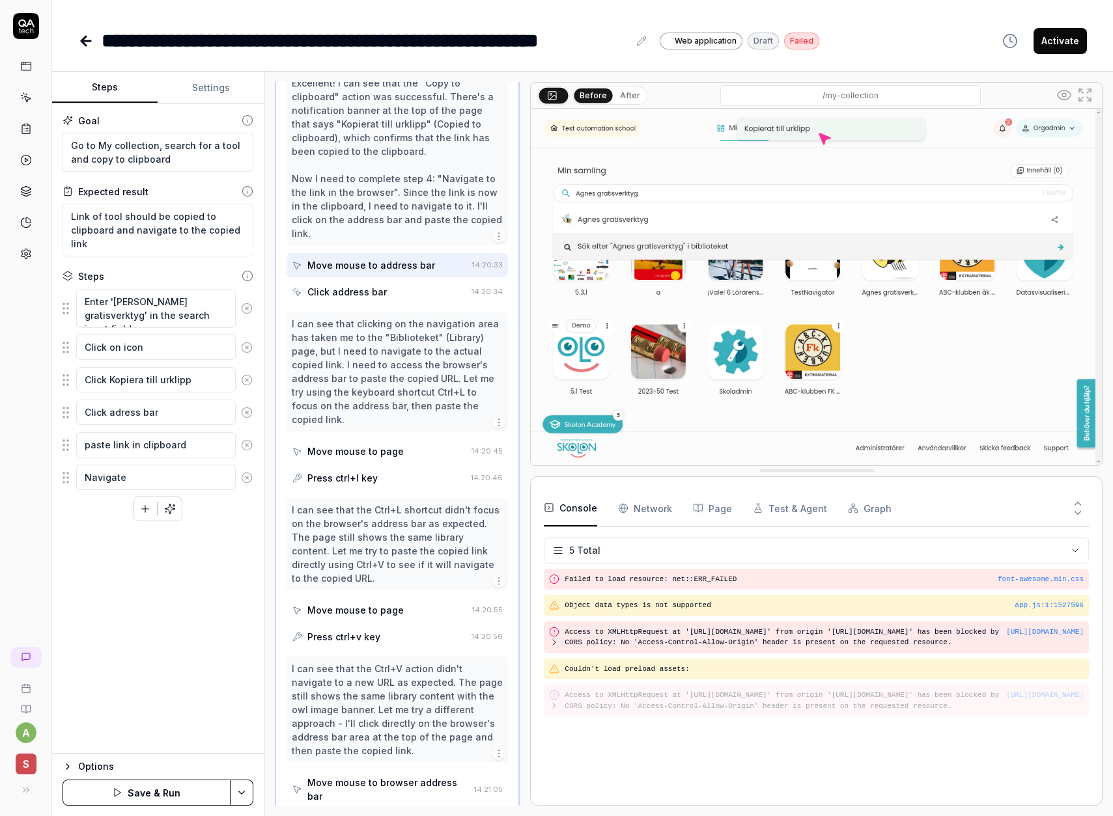
type textarea "*"
type textarea "Navigat"
type textarea "*"
type textarea "Naviga"
type textarea "*"
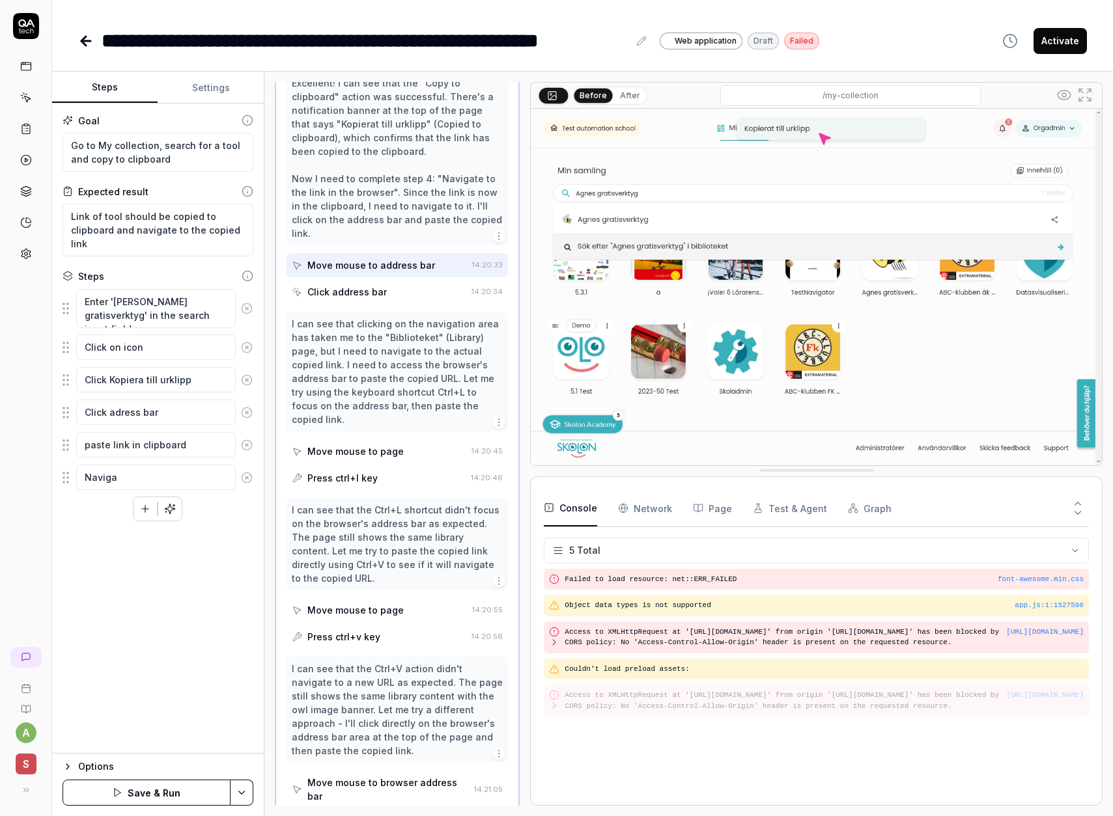
type textarea "Navig"
type textarea "*"
type textarea "Navi"
type textarea "*"
type textarea "Nav"
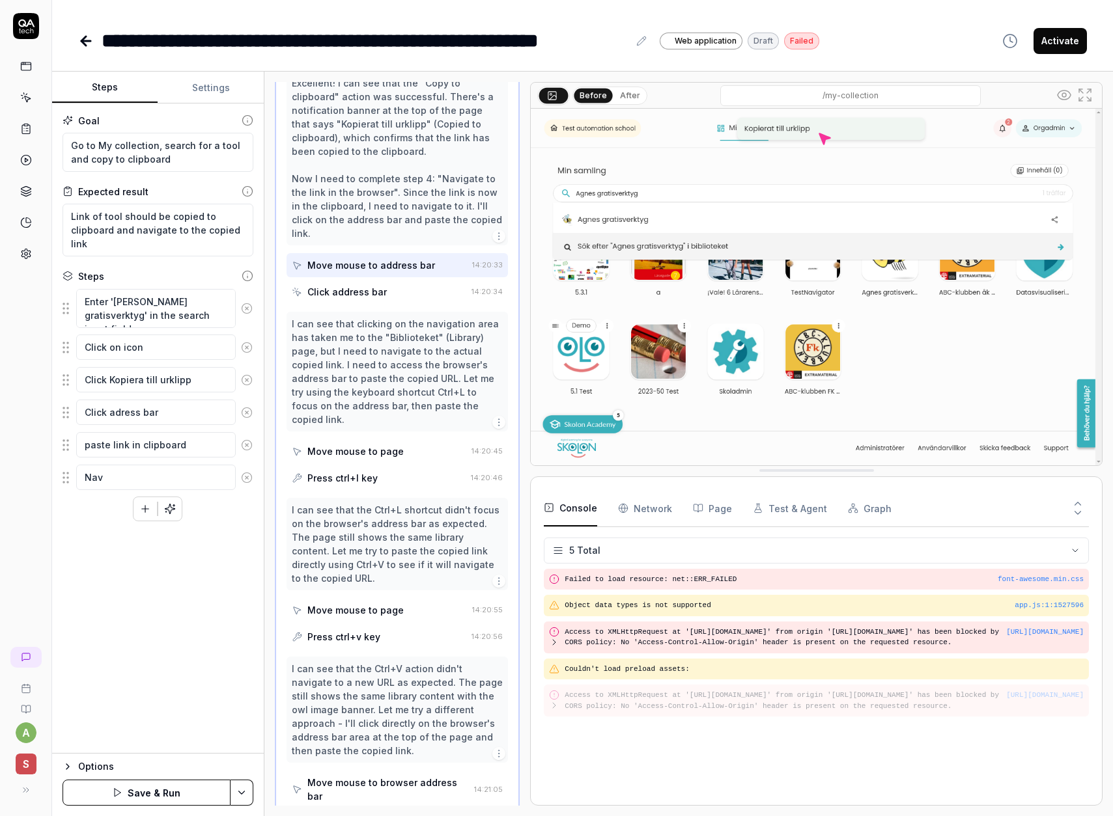
type textarea "*"
type textarea "Na"
type textarea "*"
type textarea "N"
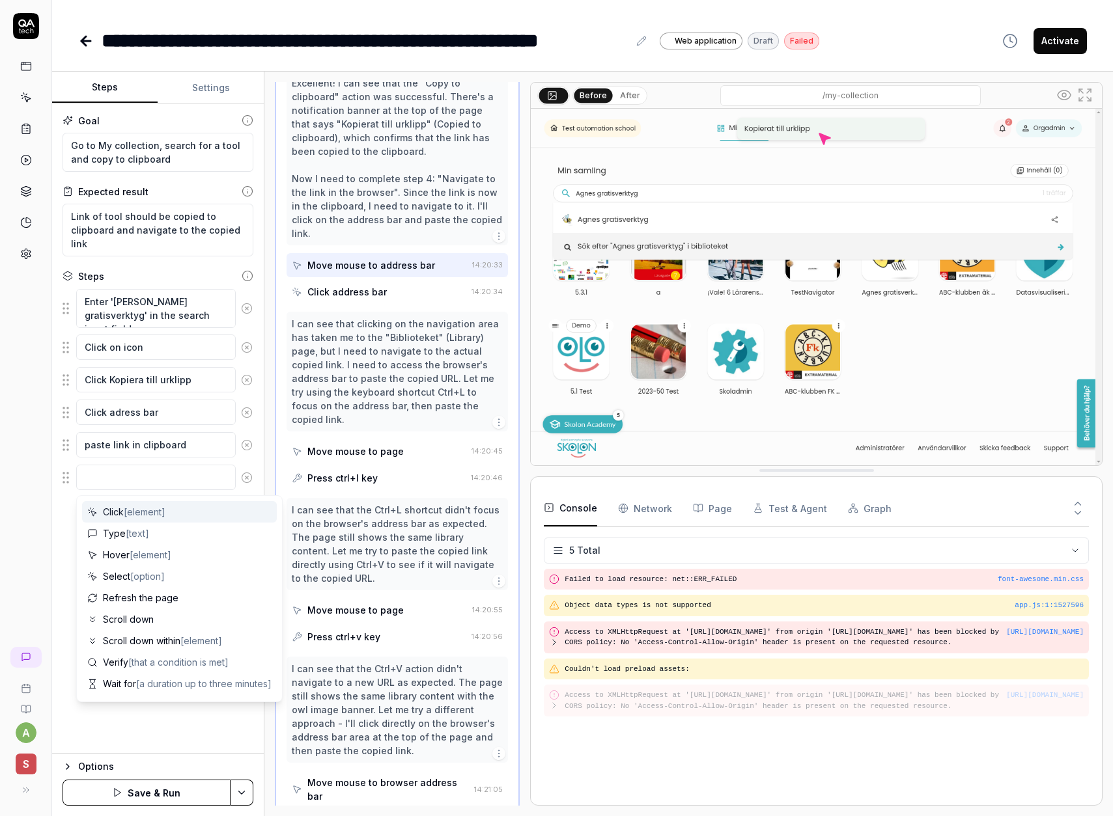
type textarea "*"
type textarea "N"
type textarea "*"
type textarea "Na"
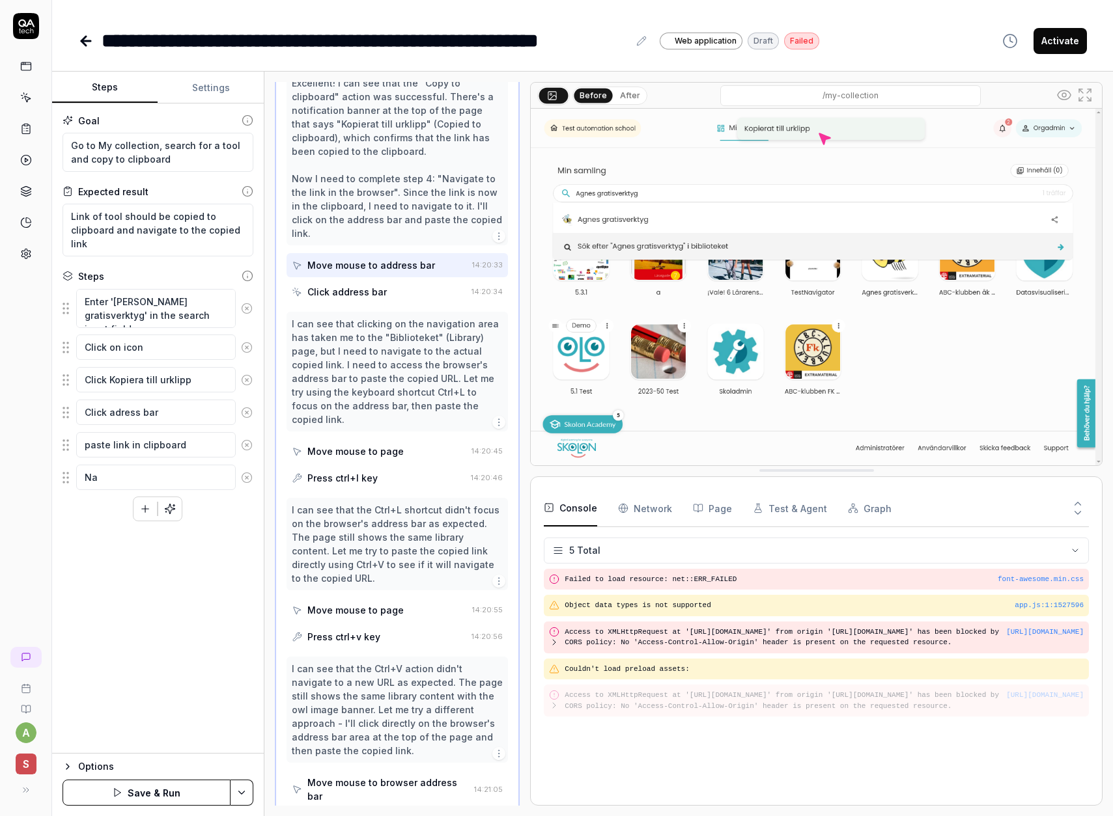
type textarea "*"
type textarea "Nag"
type textarea "*"
type textarea "Nagi"
type textarea "*"
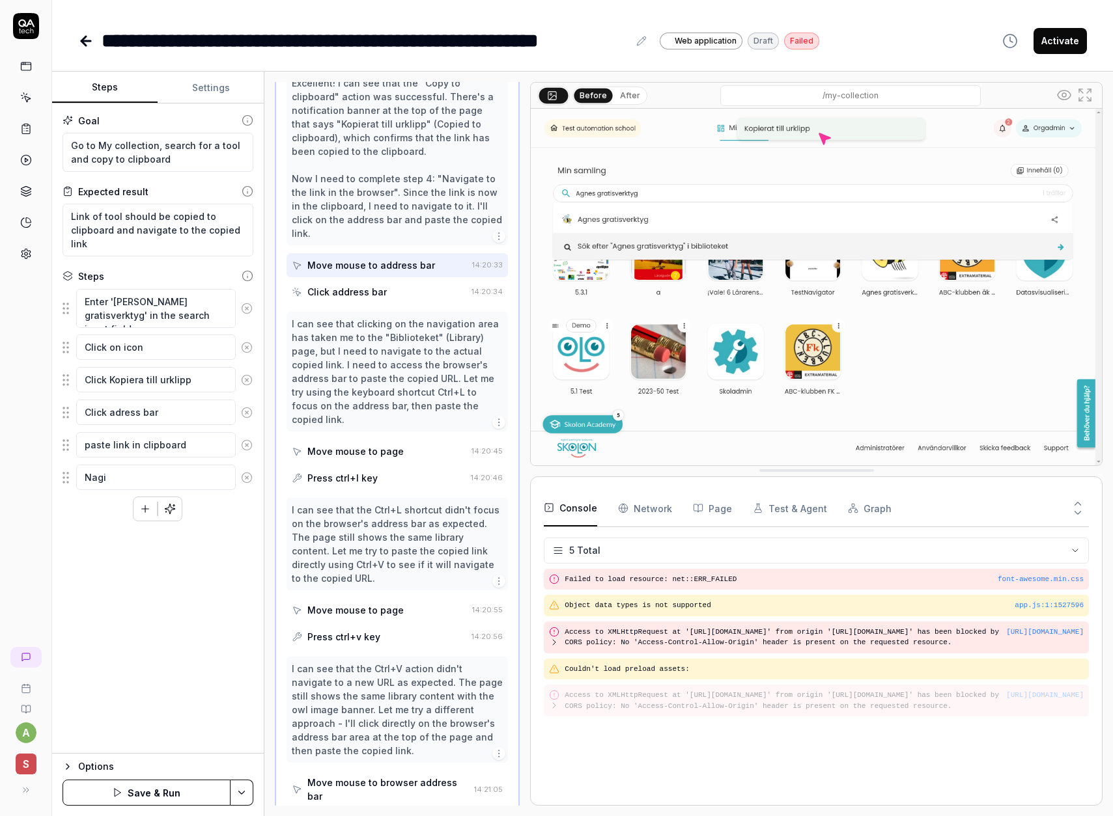
type textarea "Nagiv"
type textarea "*"
type textarea "Nagi"
type textarea "*"
type textarea "Nag"
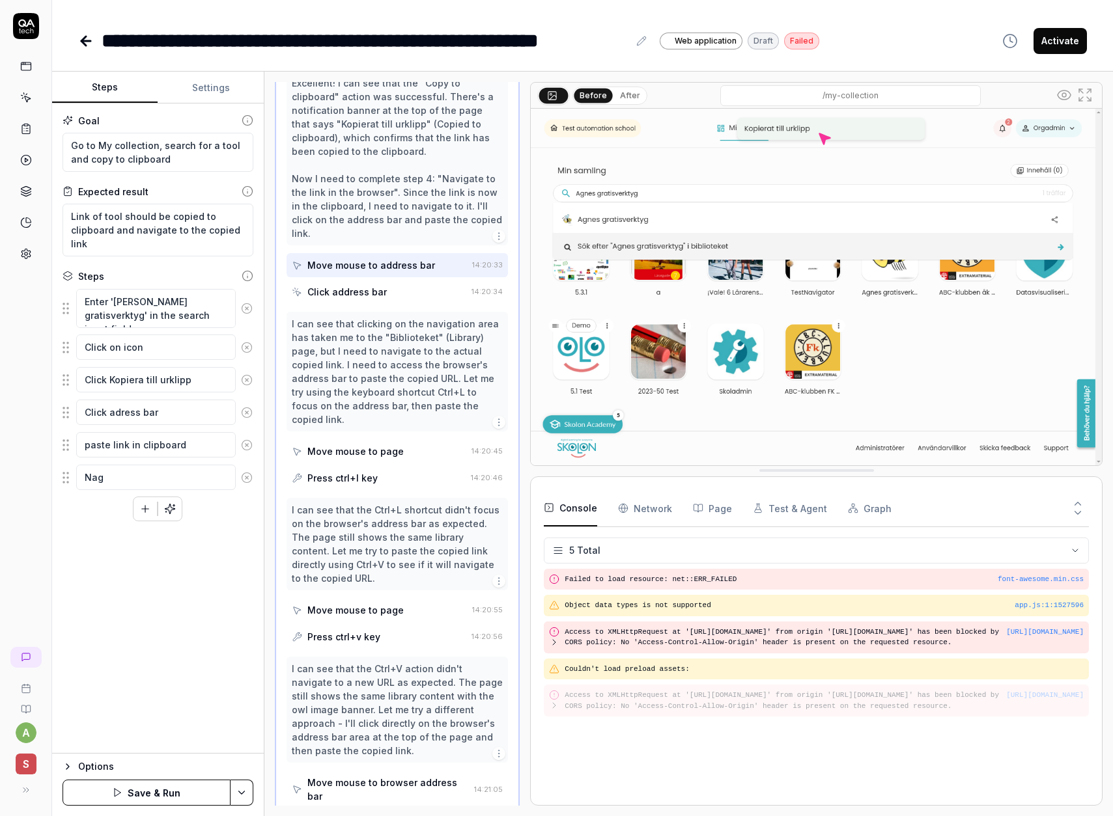
type textarea "*"
type textarea "Na"
type textarea "*"
type textarea "Nav"
type textarea "*"
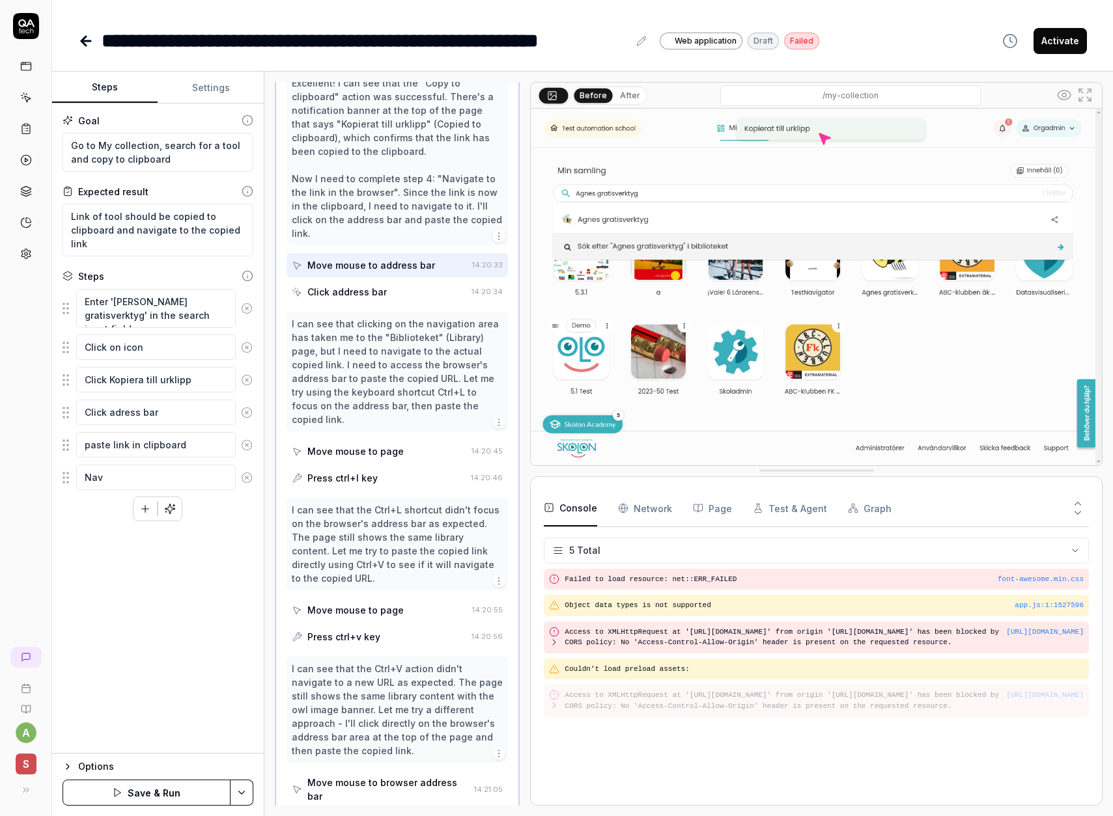
type textarea "Navi"
type textarea "*"
type textarea "Naviga"
type textarea "*"
type textarea "Navigat"
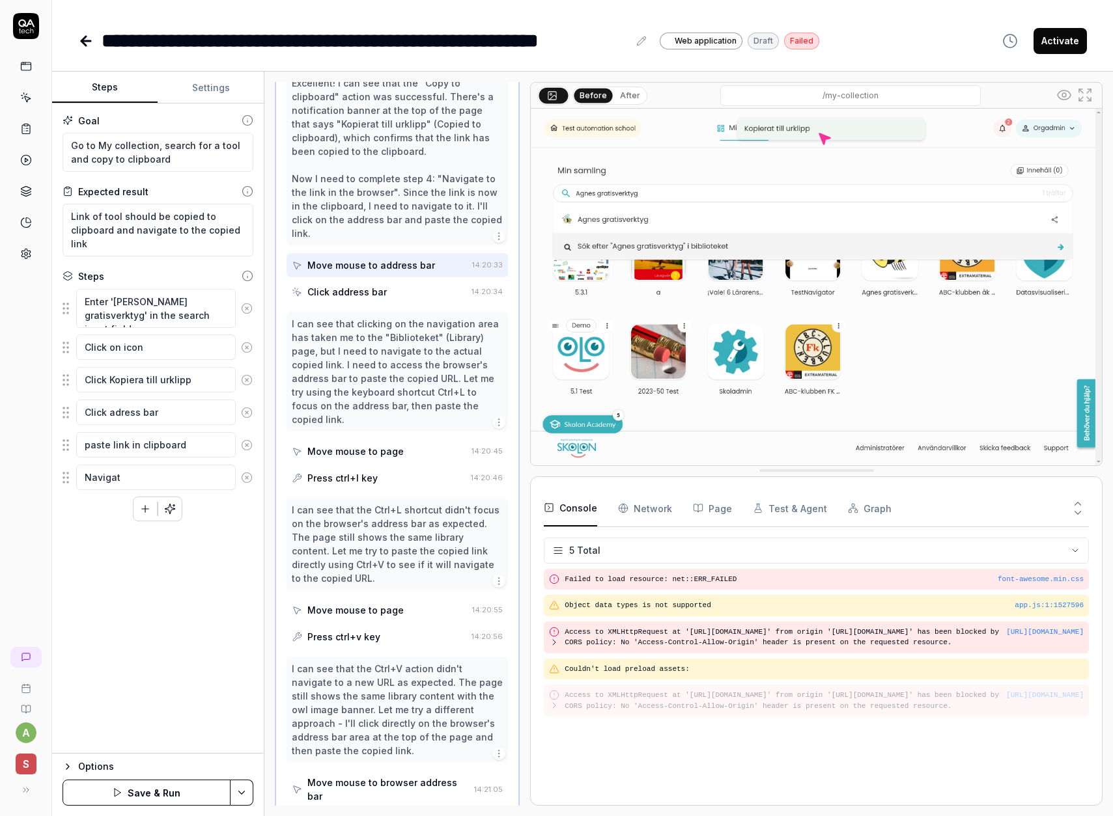
type textarea "*"
type textarea "Navigate"
type textarea "*"
type textarea "Navigate"
type textarea "*"
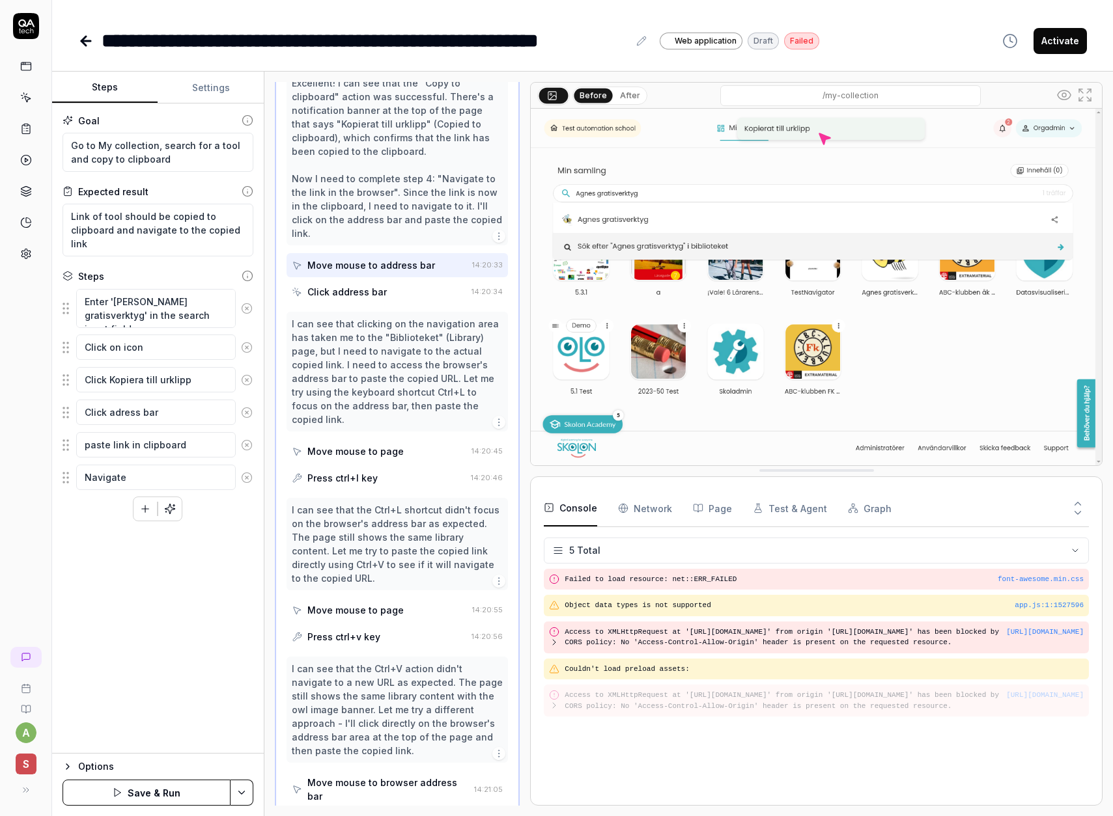
type textarea "Navigate t"
type textarea "*"
type textarea "Navigate to"
type textarea "*"
type textarea "Navigate to"
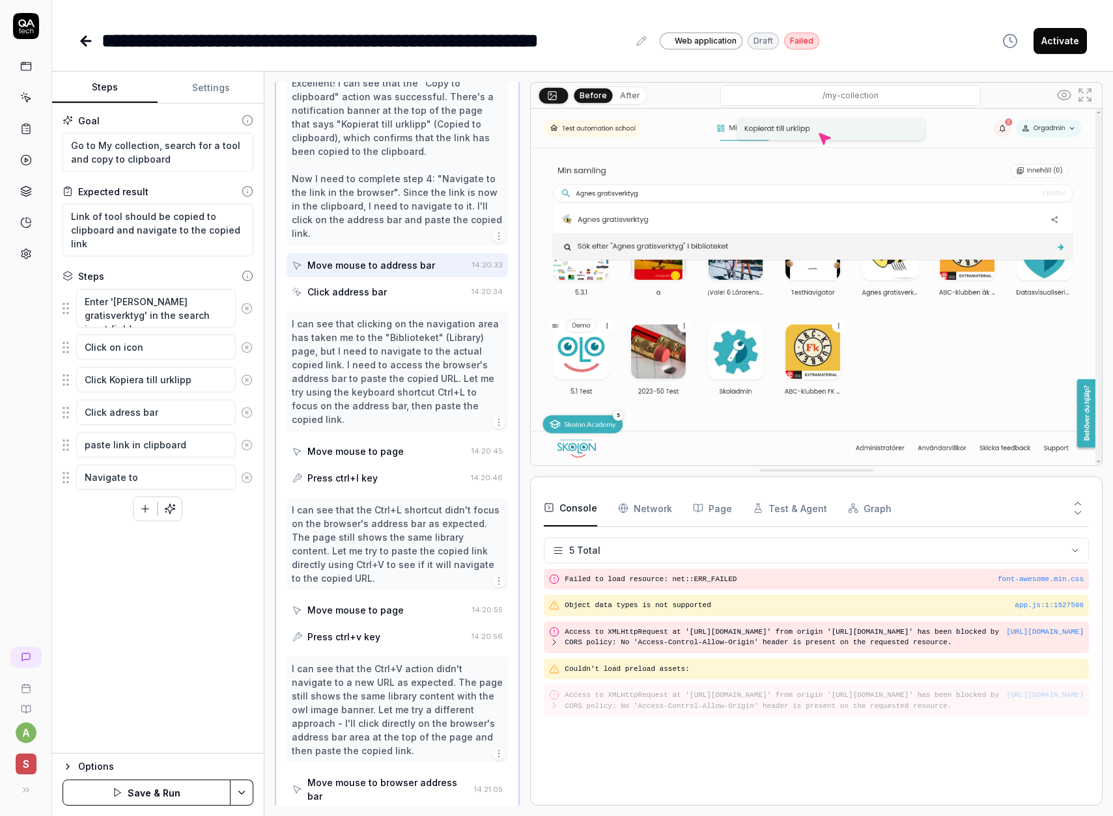
type textarea "*"
type textarea "Navigate to l"
type textarea "*"
type textarea "Navigate to li"
type textarea "*"
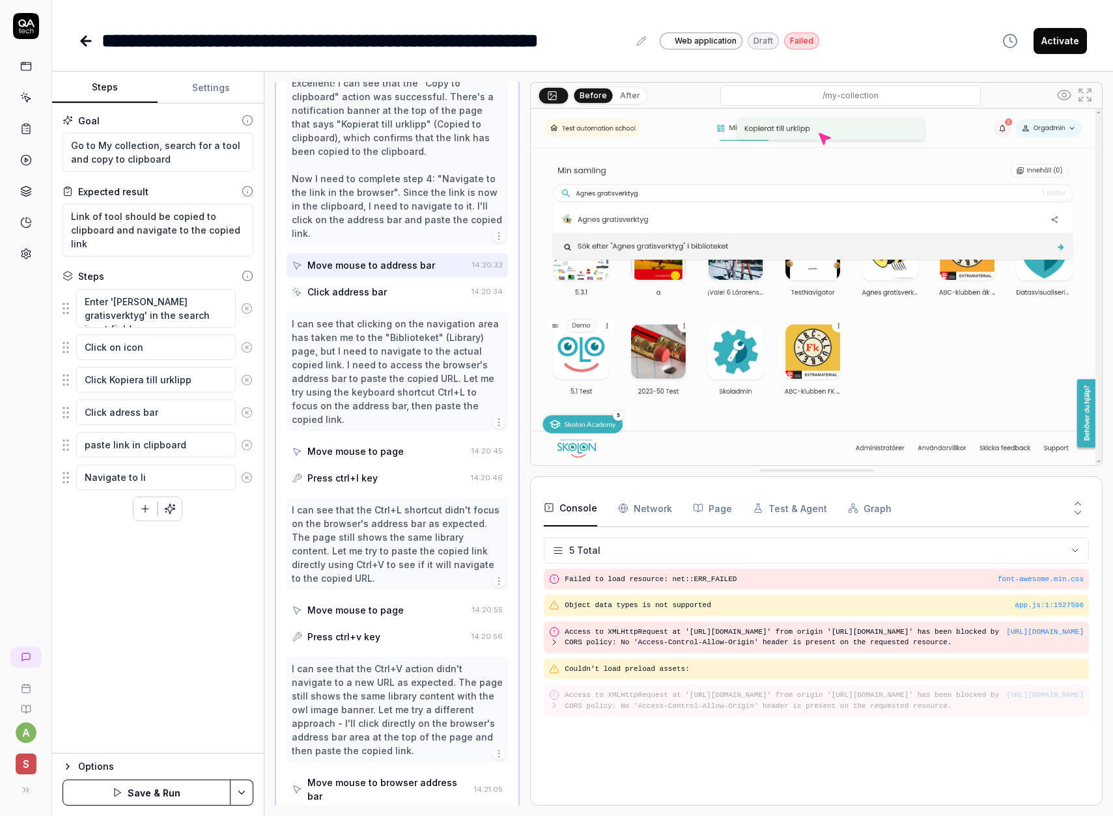
type textarea "Navigate to lin"
type textarea "*"
type textarea "Navigate to link"
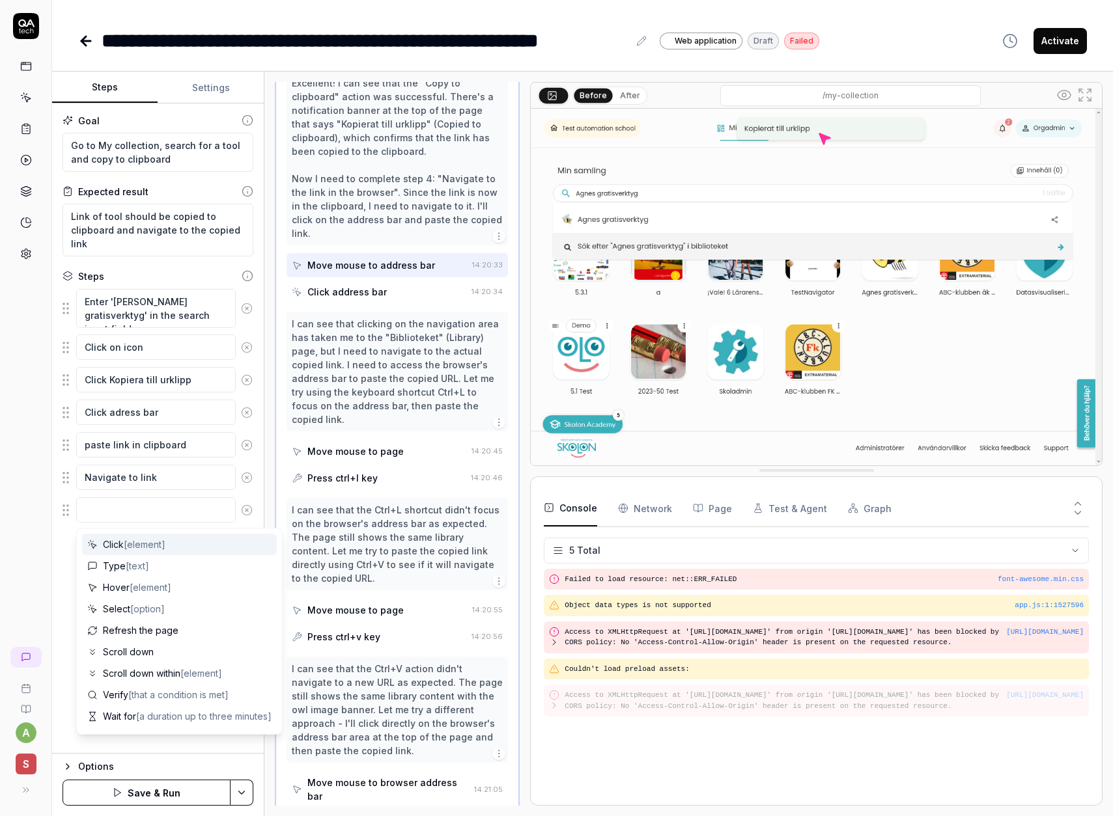
click at [247, 510] on icon at bounding box center [247, 511] width 12 height 12
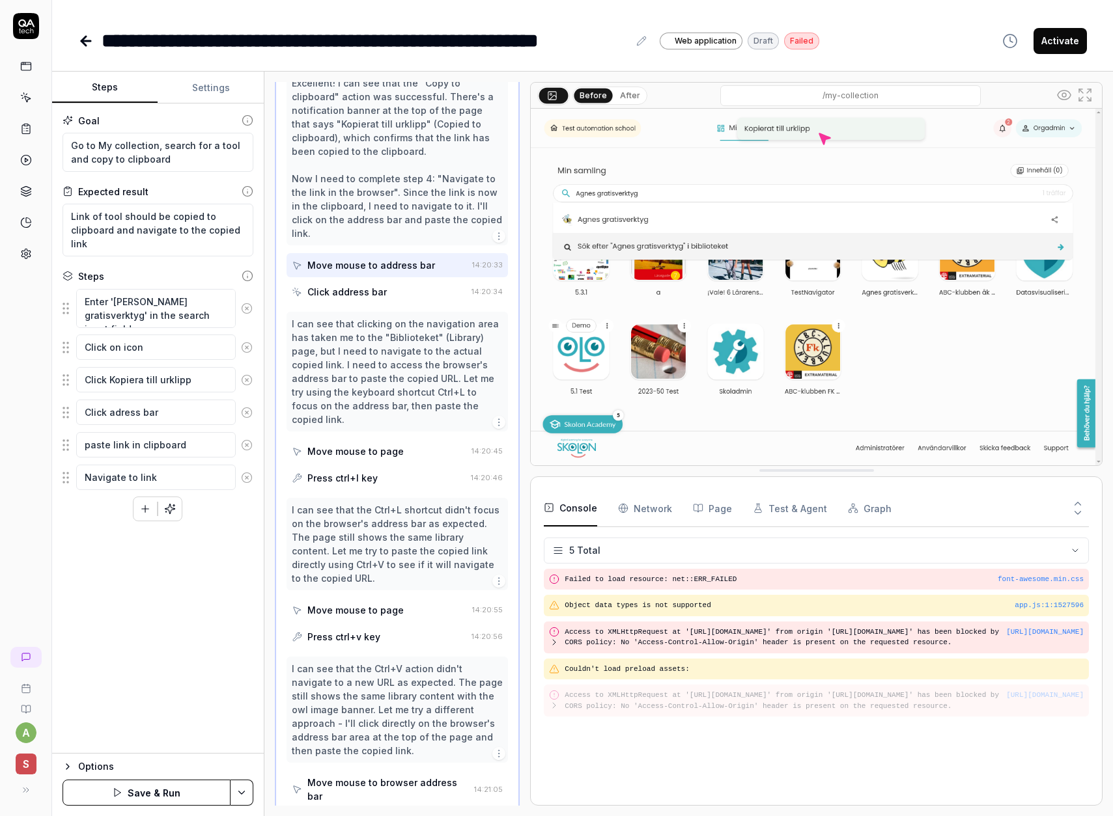
click at [156, 788] on button "Save & Run" at bounding box center [146, 793] width 168 height 26
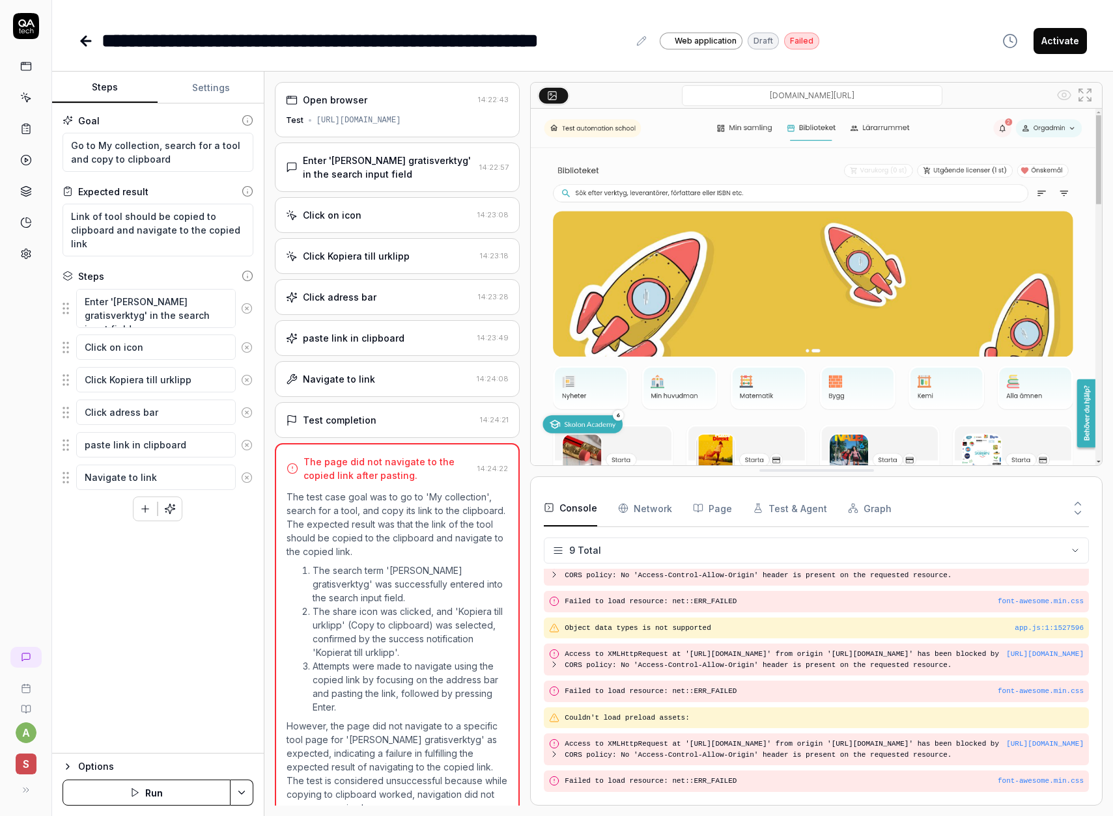
click at [141, 512] on icon "button" at bounding box center [145, 509] width 12 height 12
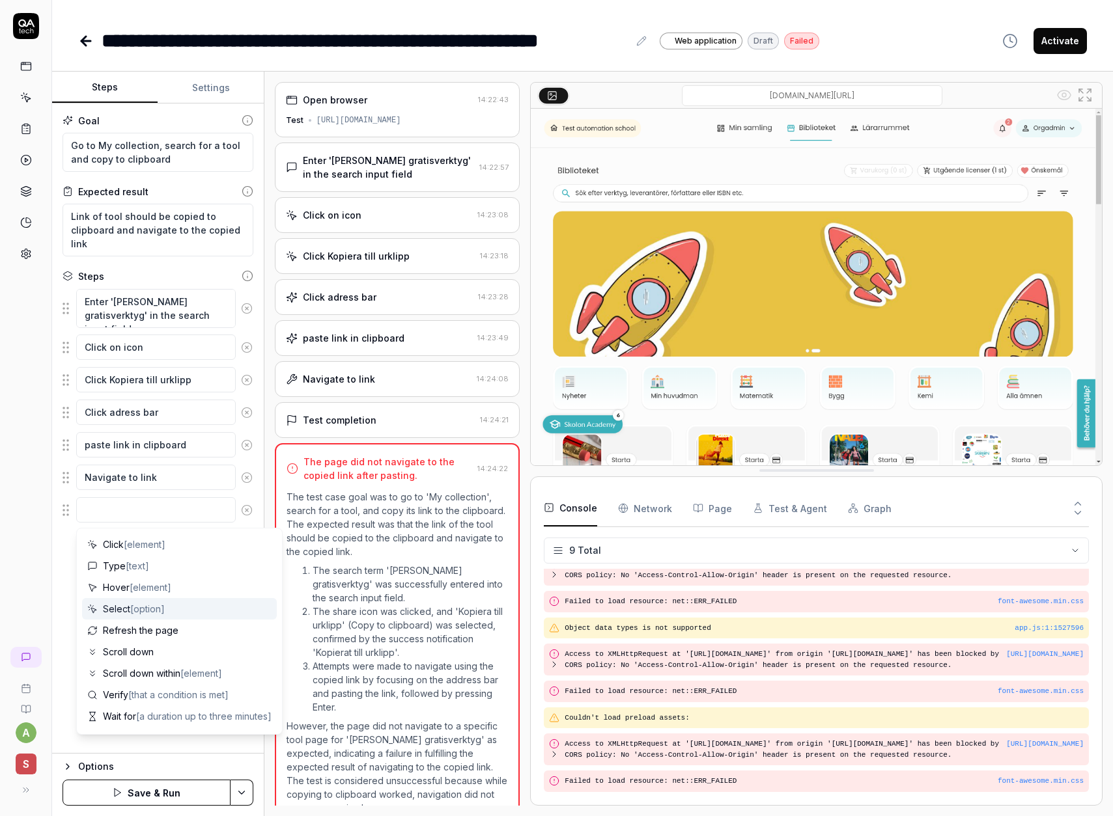
click at [66, 588] on div "Goal Go to My collection, search for a tool and copy to clipboard Expected resu…" at bounding box center [158, 429] width 212 height 650
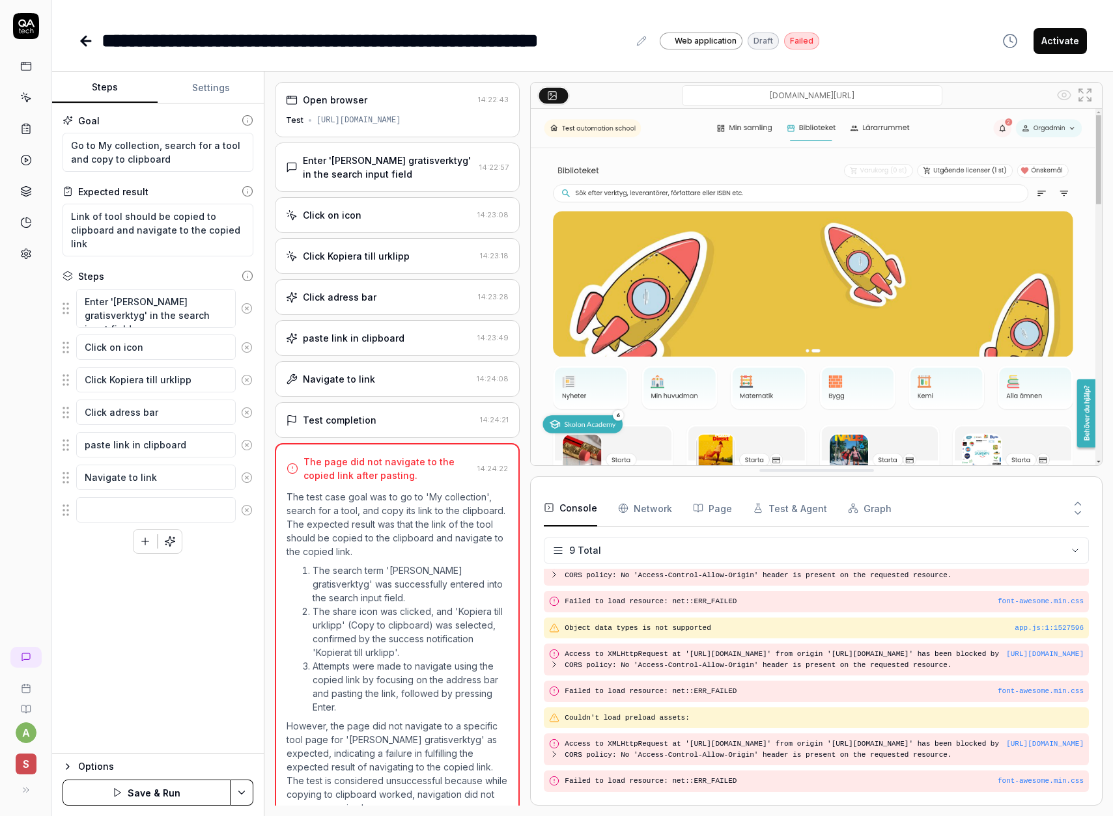
click at [112, 766] on div "Options" at bounding box center [165, 767] width 175 height 16
click at [64, 633] on icon "button" at bounding box center [67, 632] width 10 height 10
click at [107, 510] on textarea at bounding box center [155, 509] width 159 height 25
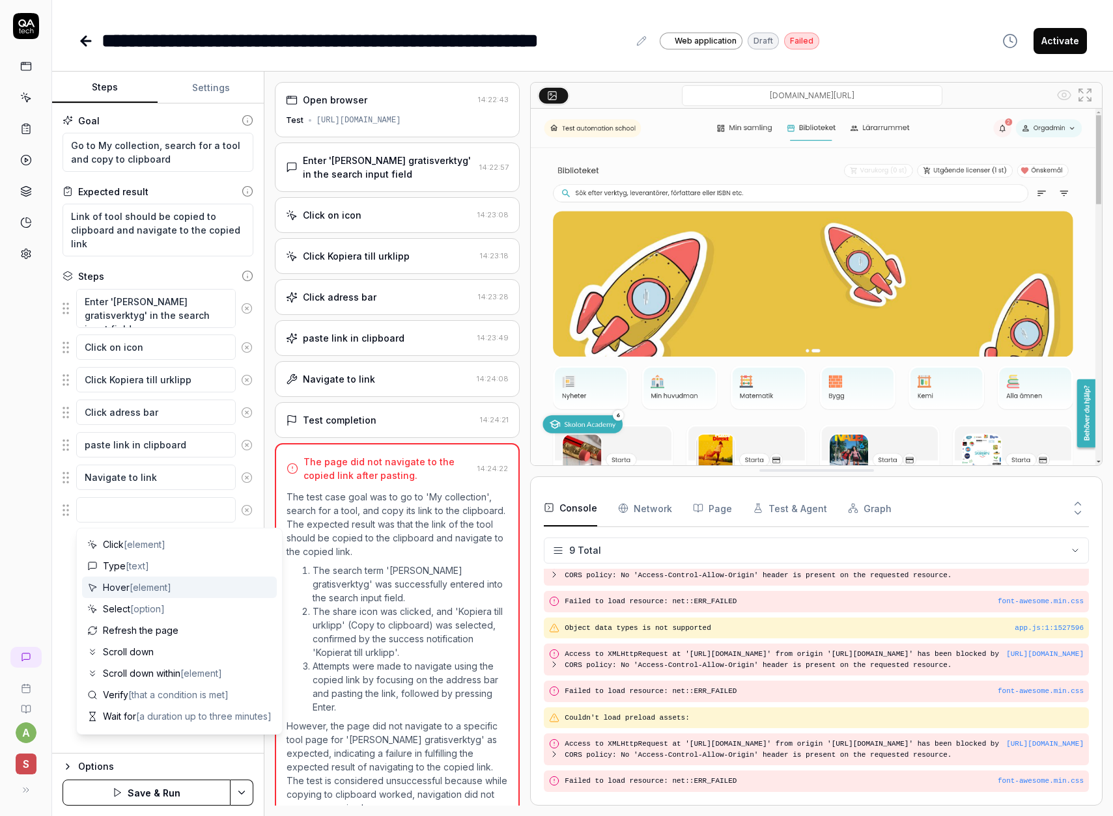
click at [67, 576] on div "Goal Go to My collection, search for a tool and copy to clipboard Expected resu…" at bounding box center [158, 429] width 212 height 650
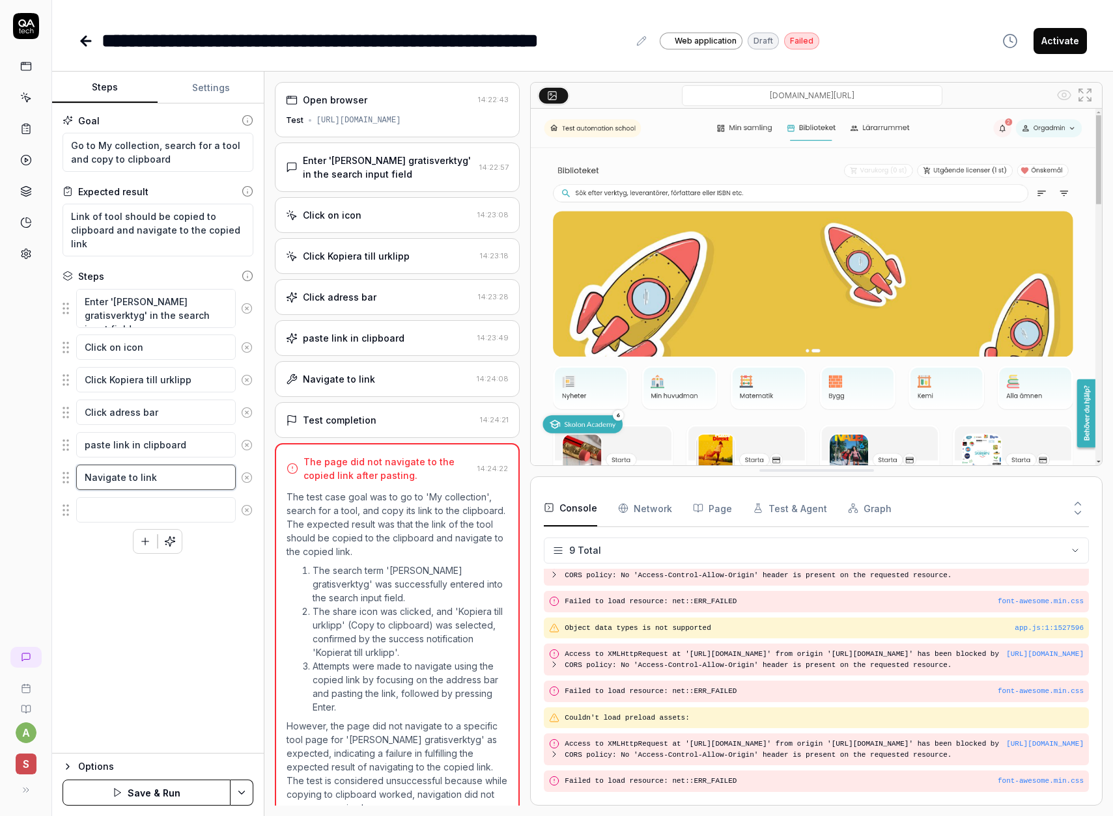
click at [159, 476] on textarea "Navigate to link" at bounding box center [155, 477] width 159 height 25
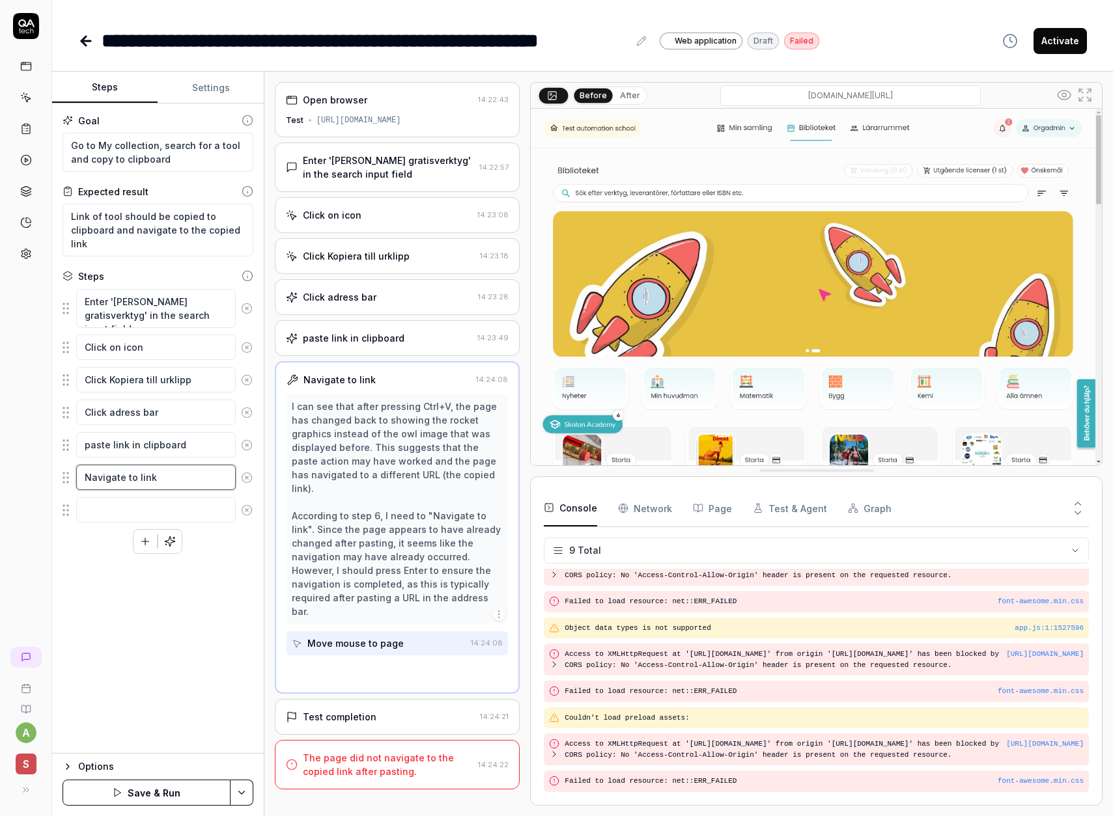
click at [159, 476] on textarea "Navigate to link" at bounding box center [155, 477] width 159 height 25
click at [26, 253] on circle at bounding box center [25, 254] width 3 height 3
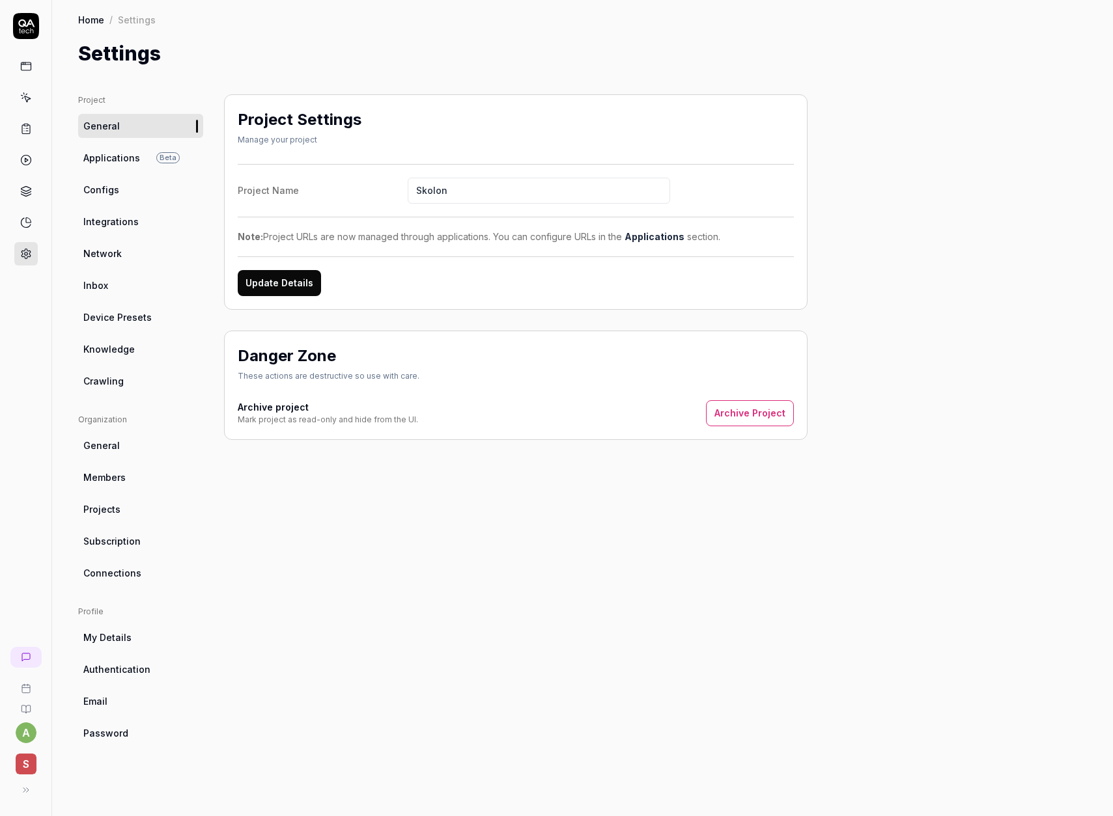
click at [135, 378] on link "Crawling" at bounding box center [140, 381] width 125 height 24
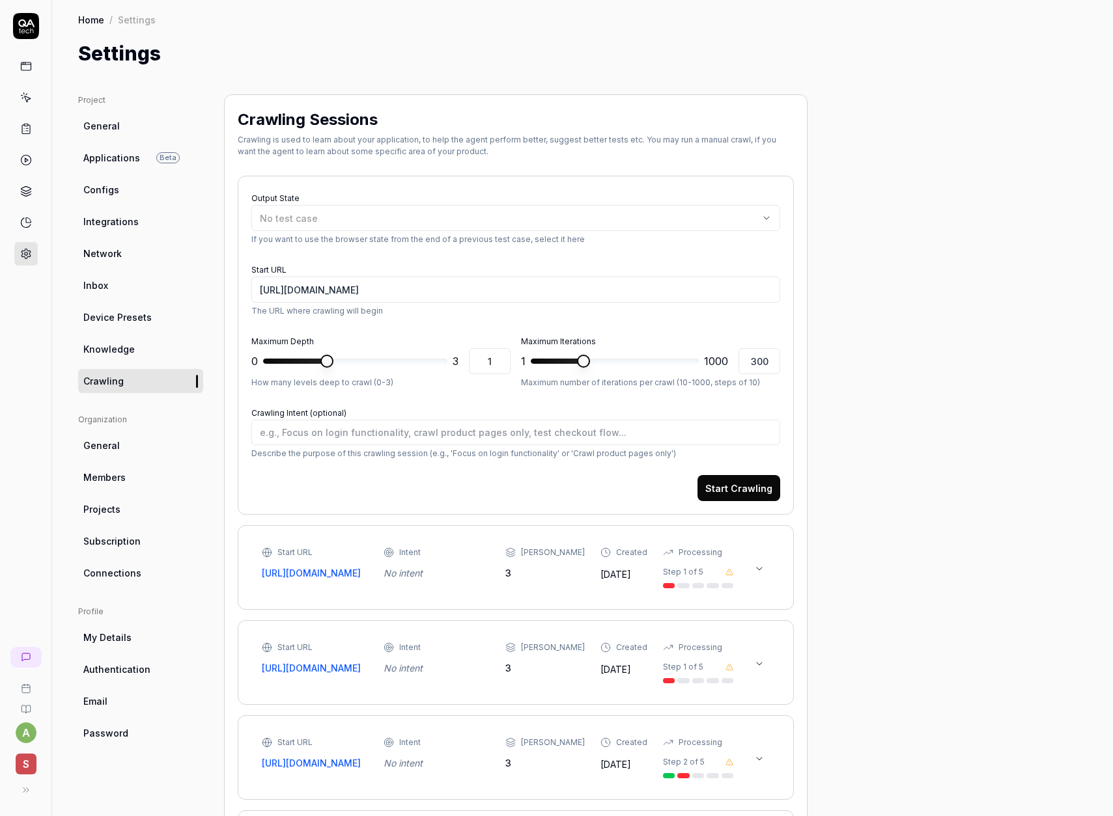
click at [25, 98] on icon at bounding box center [26, 98] width 12 height 12
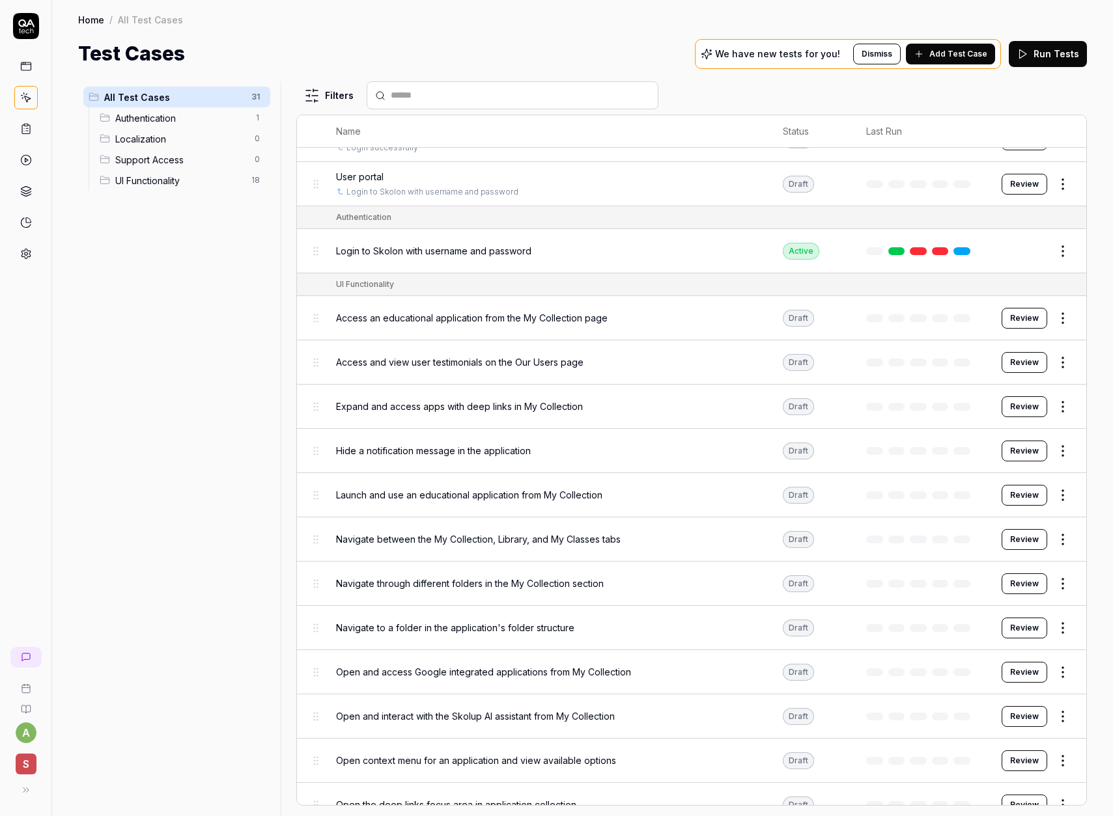
scroll to position [519, 0]
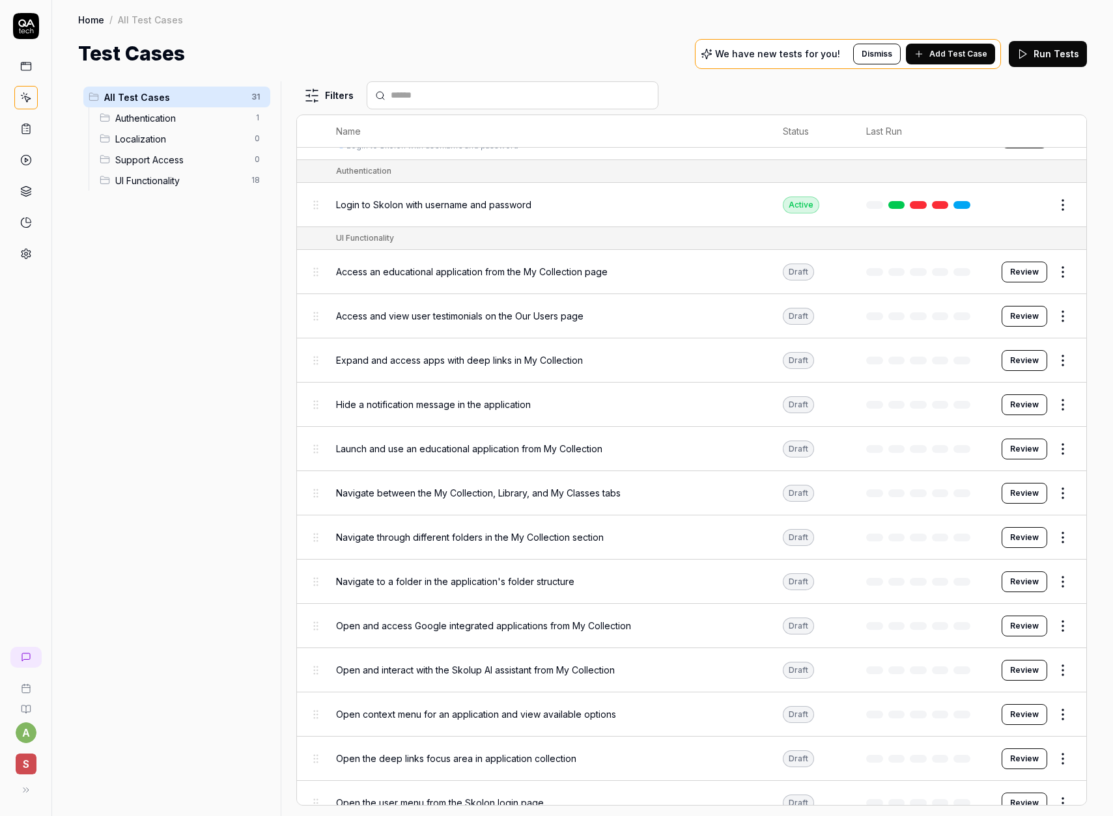
click at [1063, 271] on html "a S Home / All Test Cases Home / All Test Cases Test Cases We have new tests fo…" at bounding box center [556, 408] width 1113 height 816
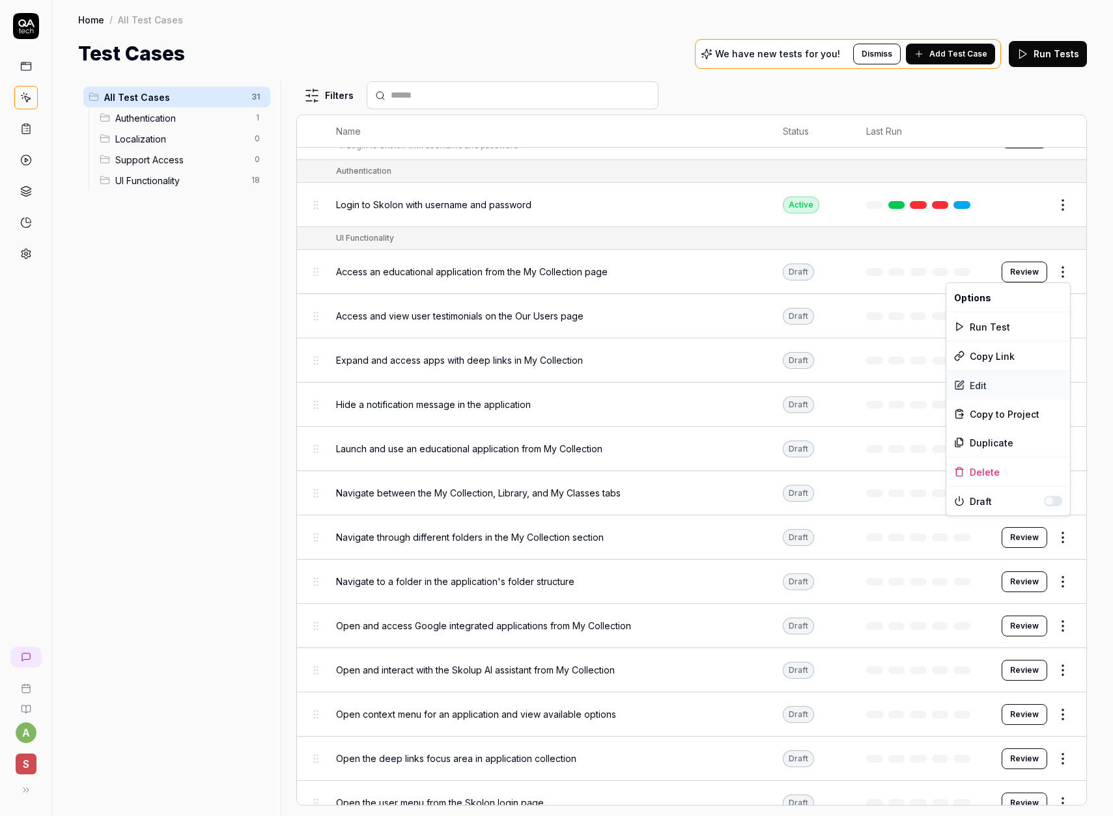
click at [977, 388] on div "Edit" at bounding box center [1008, 385] width 124 height 29
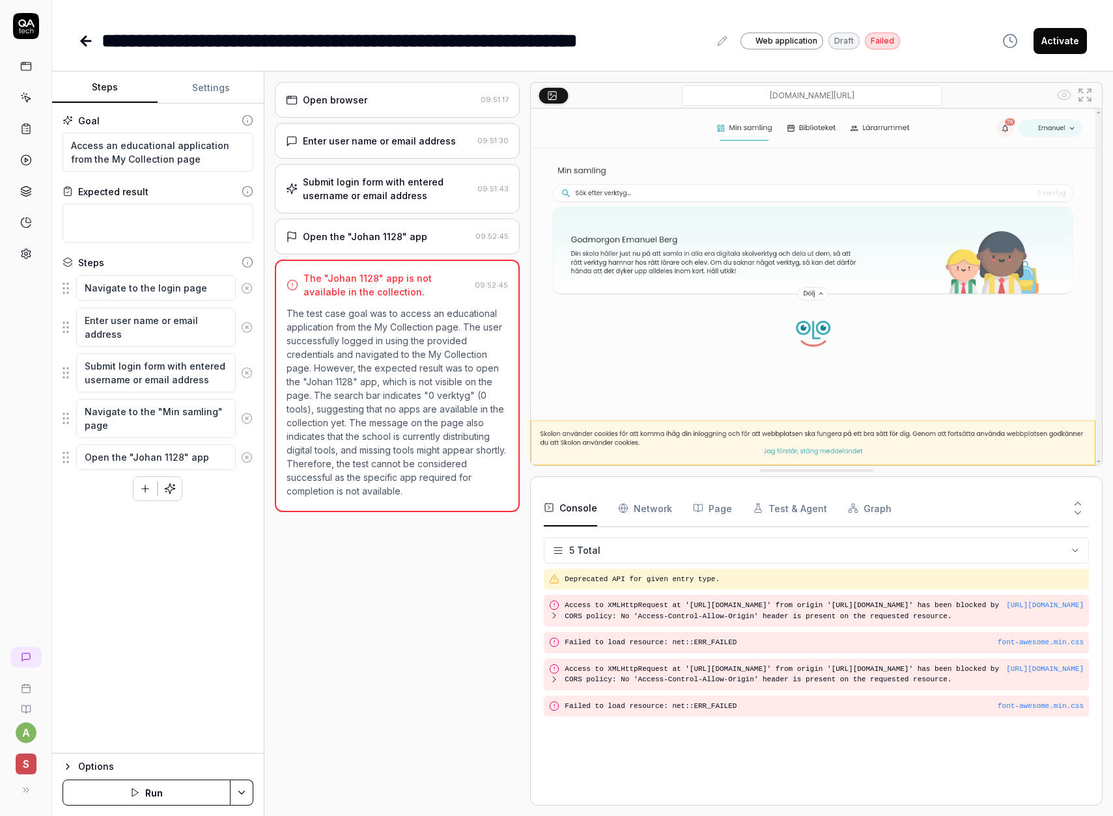
click at [89, 48] on icon at bounding box center [86, 41] width 16 height 16
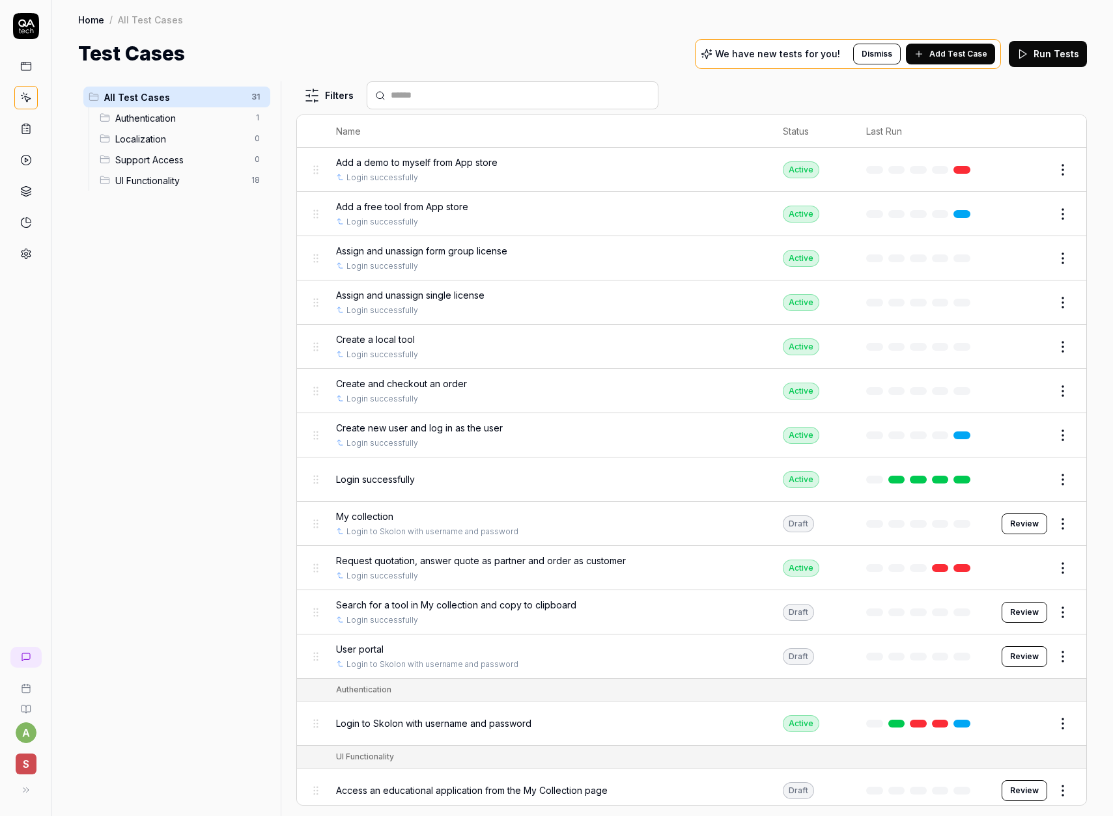
click at [1059, 613] on html "a S Home / All Test Cases Home / All Test Cases Test Cases We have new tests fo…" at bounding box center [556, 408] width 1113 height 816
click at [978, 469] on div "Edit" at bounding box center [1008, 471] width 124 height 29
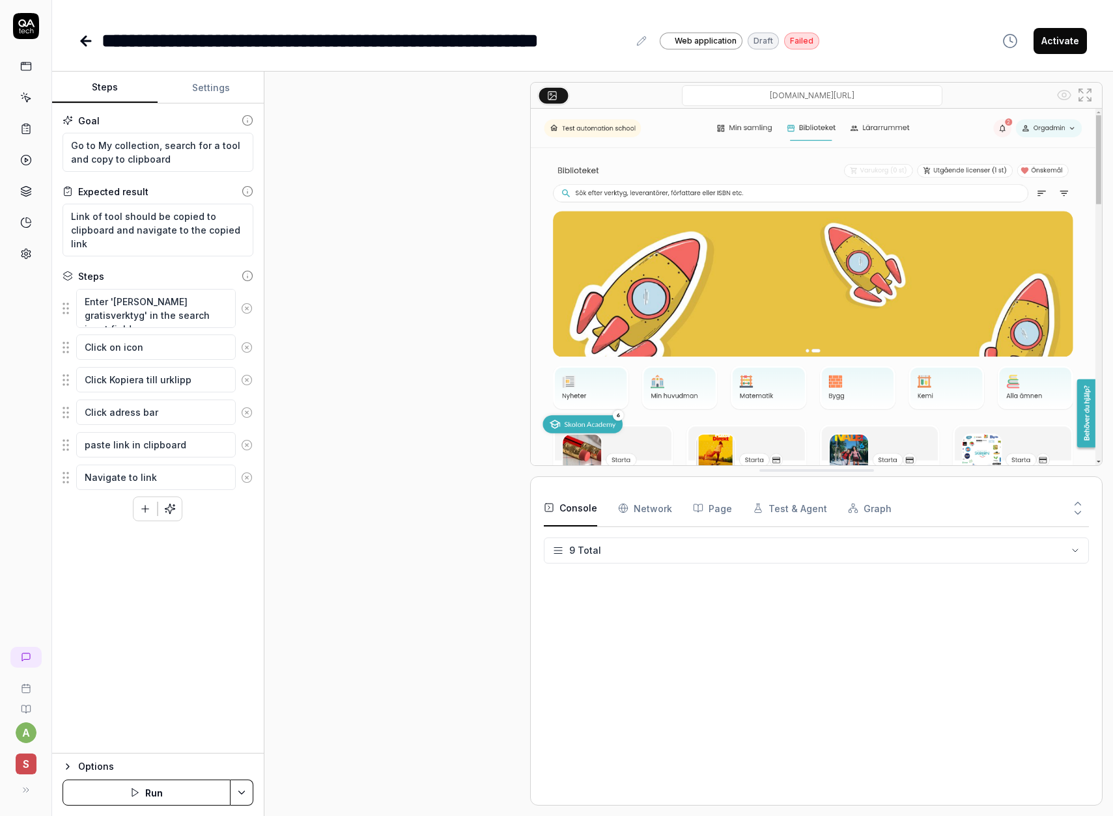
scroll to position [23, 0]
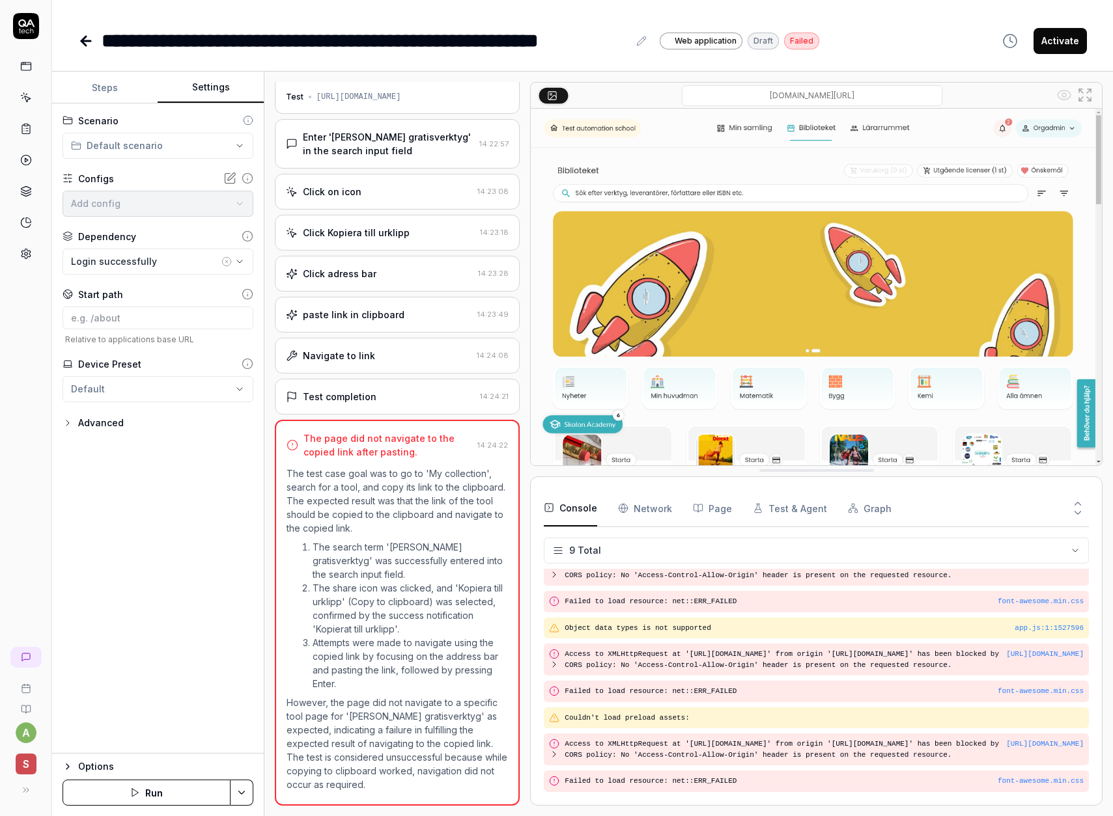
click at [208, 97] on button "Settings" at bounding box center [210, 87] width 105 height 31
click at [149, 157] on html "**********" at bounding box center [556, 408] width 1113 height 816
click at [158, 148] on html "**********" at bounding box center [556, 408] width 1113 height 816
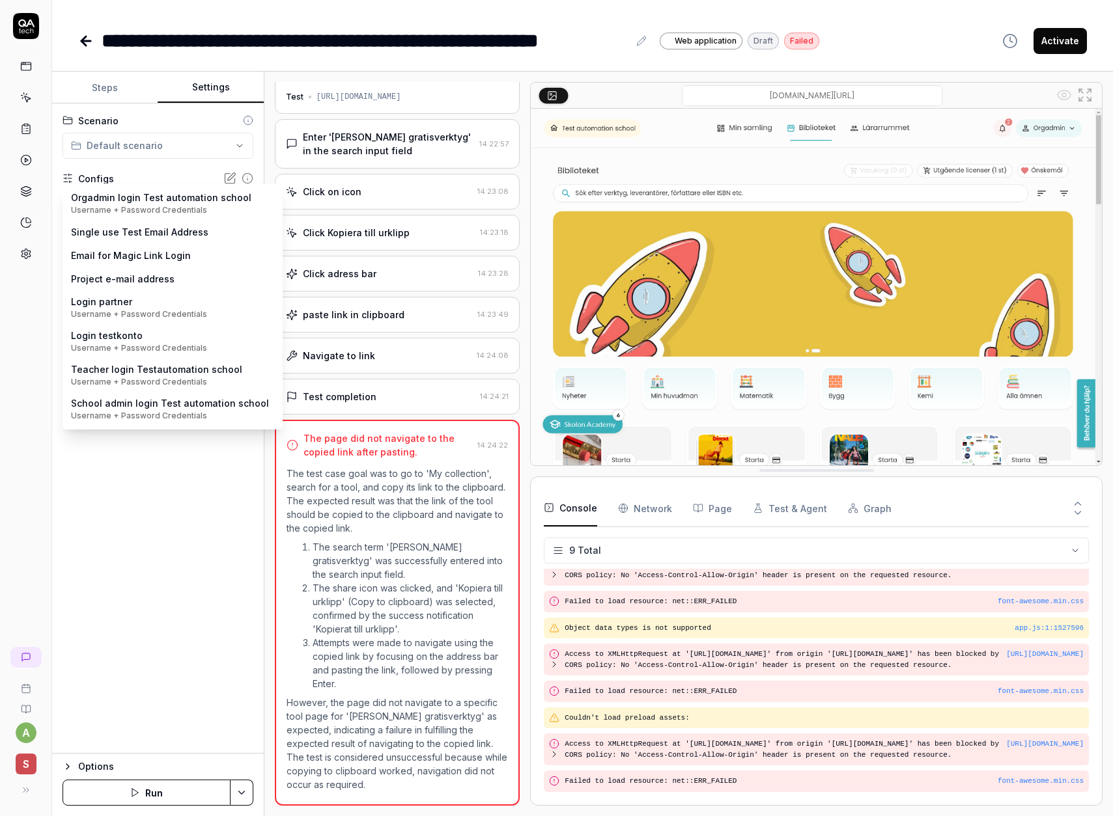
click at [145, 202] on body "**********" at bounding box center [556, 408] width 1113 height 816
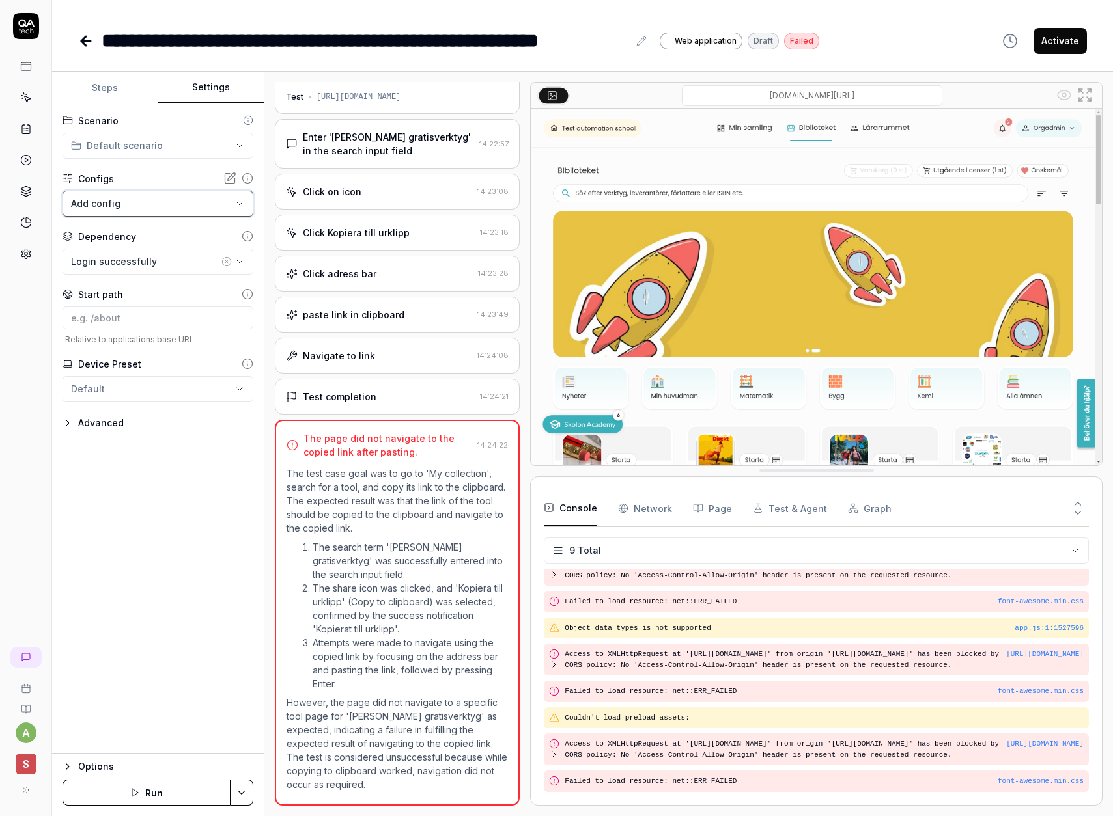
click at [145, 534] on html "**********" at bounding box center [556, 408] width 1113 height 816
click at [137, 381] on html "**********" at bounding box center [556, 408] width 1113 height 816
click at [130, 449] on span "Create new preset" at bounding box center [130, 450] width 85 height 14
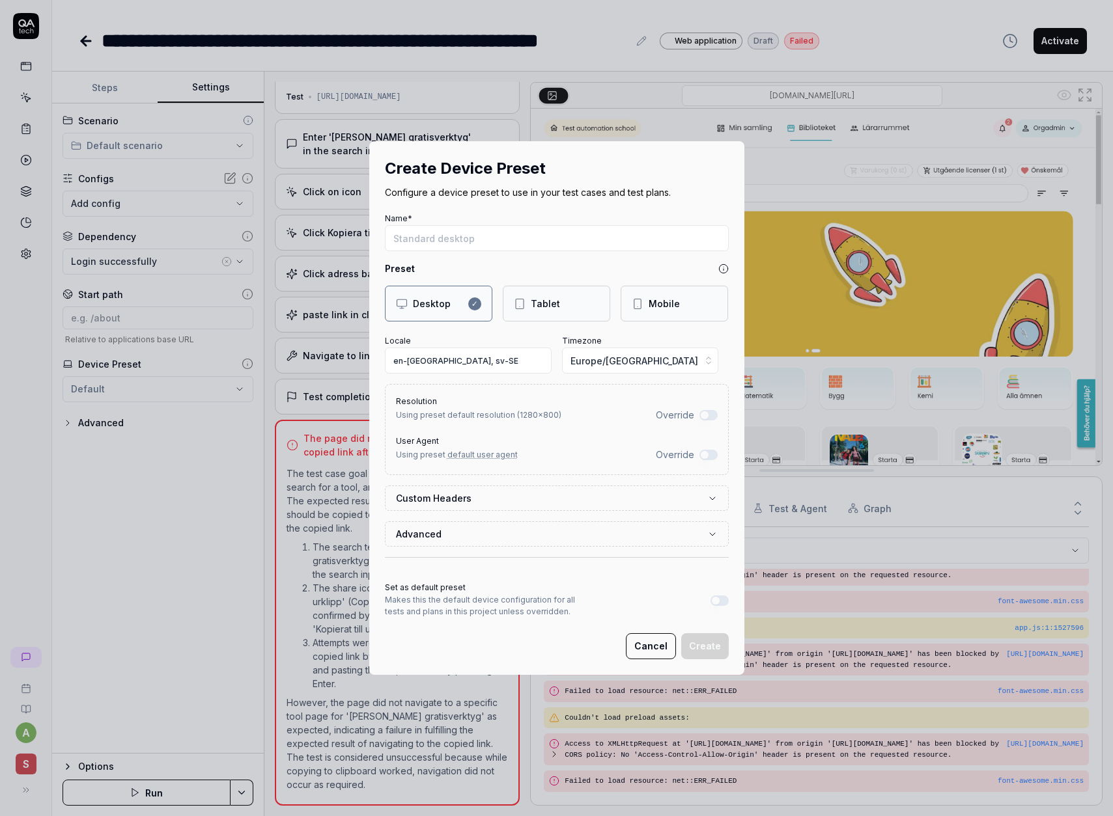
click at [536, 534] on button "Advanced" at bounding box center [557, 534] width 322 height 24
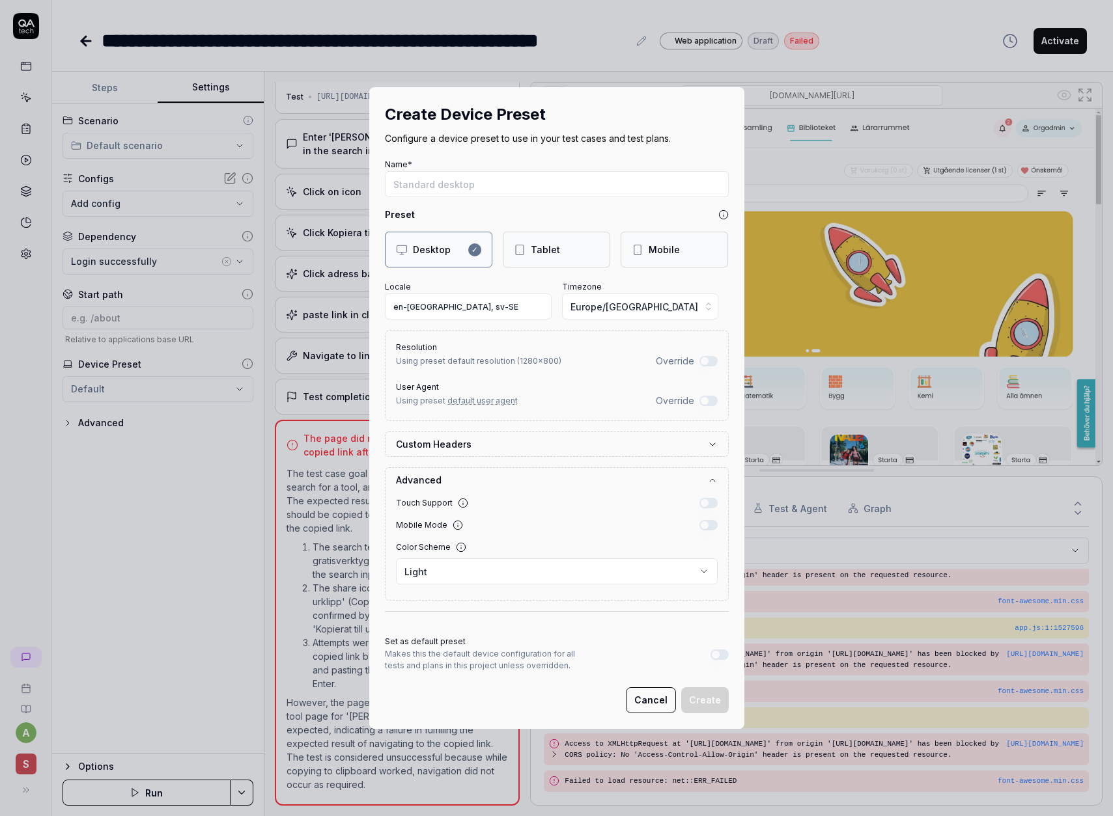
click at [503, 444] on label "Custom Headers" at bounding box center [551, 444] width 311 height 14
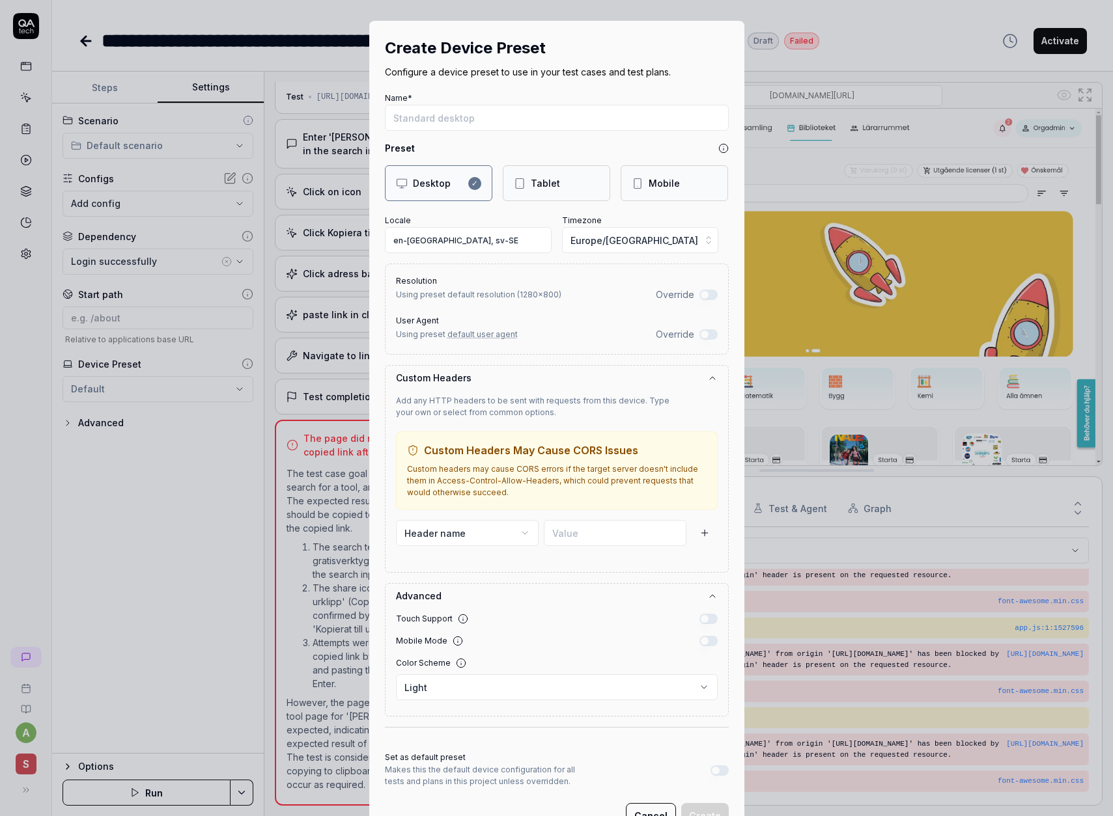
scroll to position [49, 0]
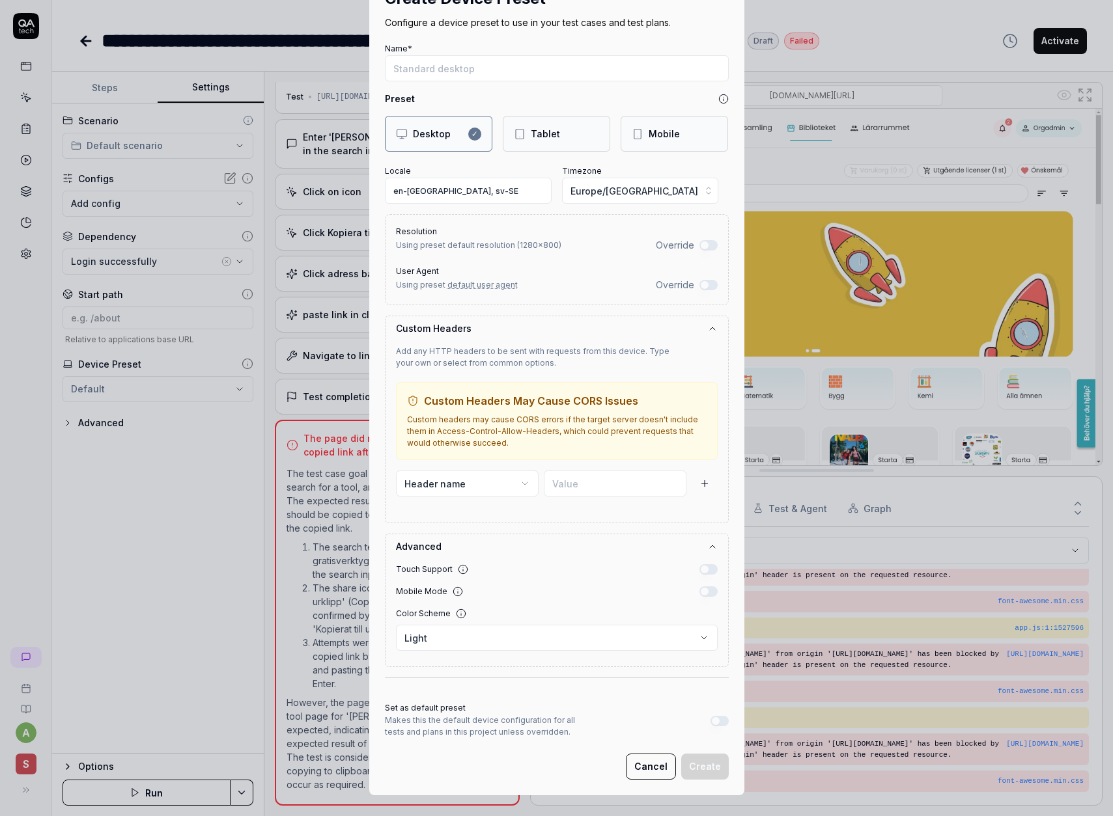
click at [643, 764] on button "Cancel" at bounding box center [651, 767] width 50 height 26
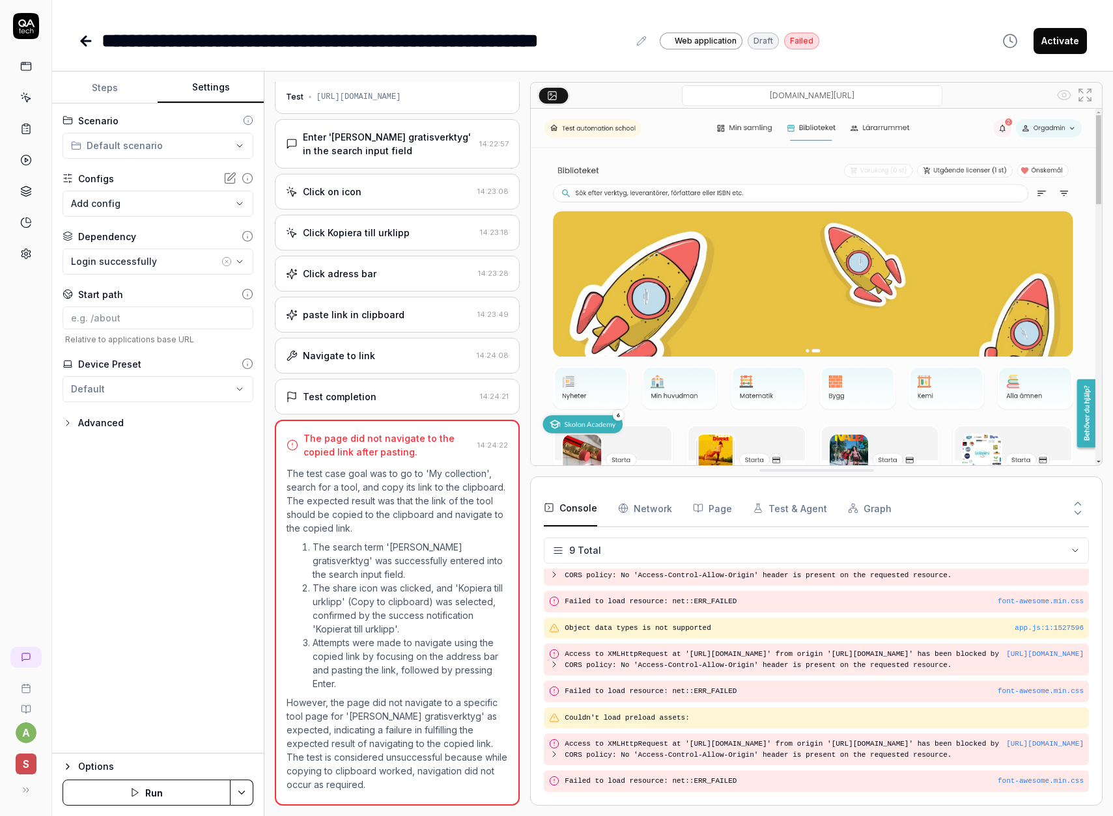
click at [99, 428] on div "Advanced" at bounding box center [101, 423] width 46 height 16
click at [69, 425] on icon "button" at bounding box center [67, 423] width 10 height 10
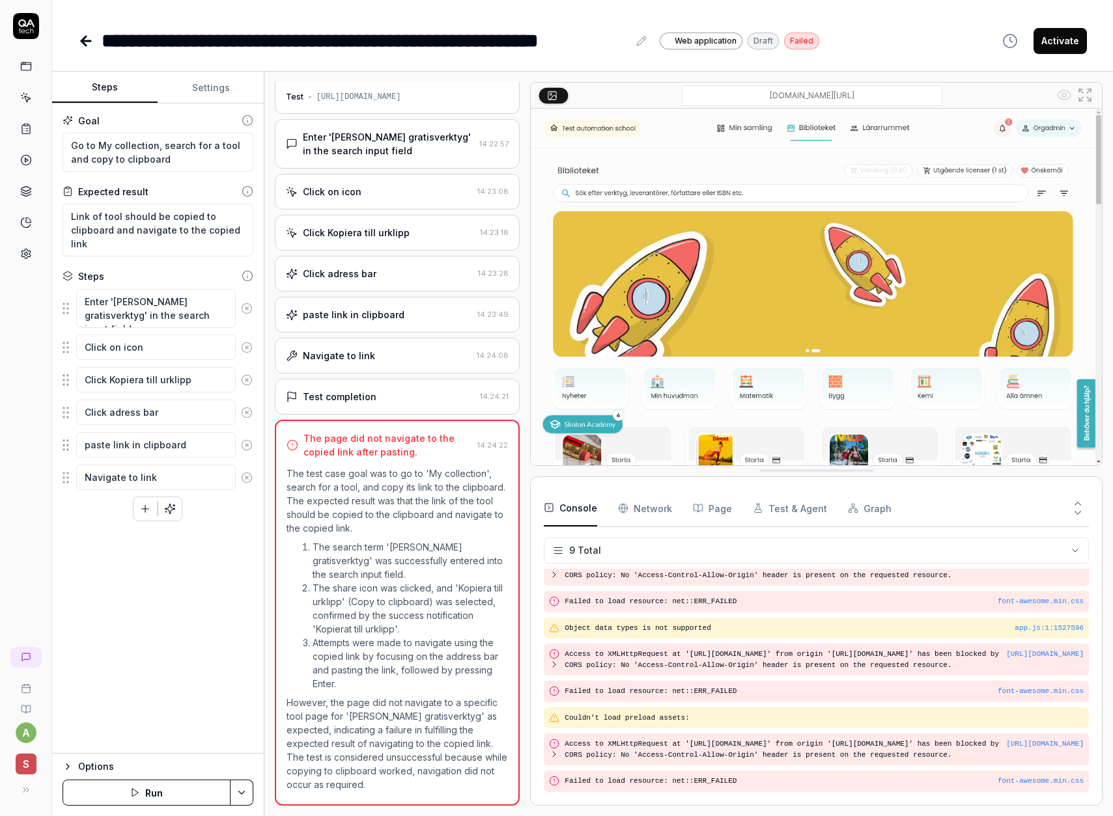
click at [98, 84] on button "Steps" at bounding box center [104, 87] width 105 height 31
click at [246, 416] on icon at bounding box center [247, 413] width 12 height 12
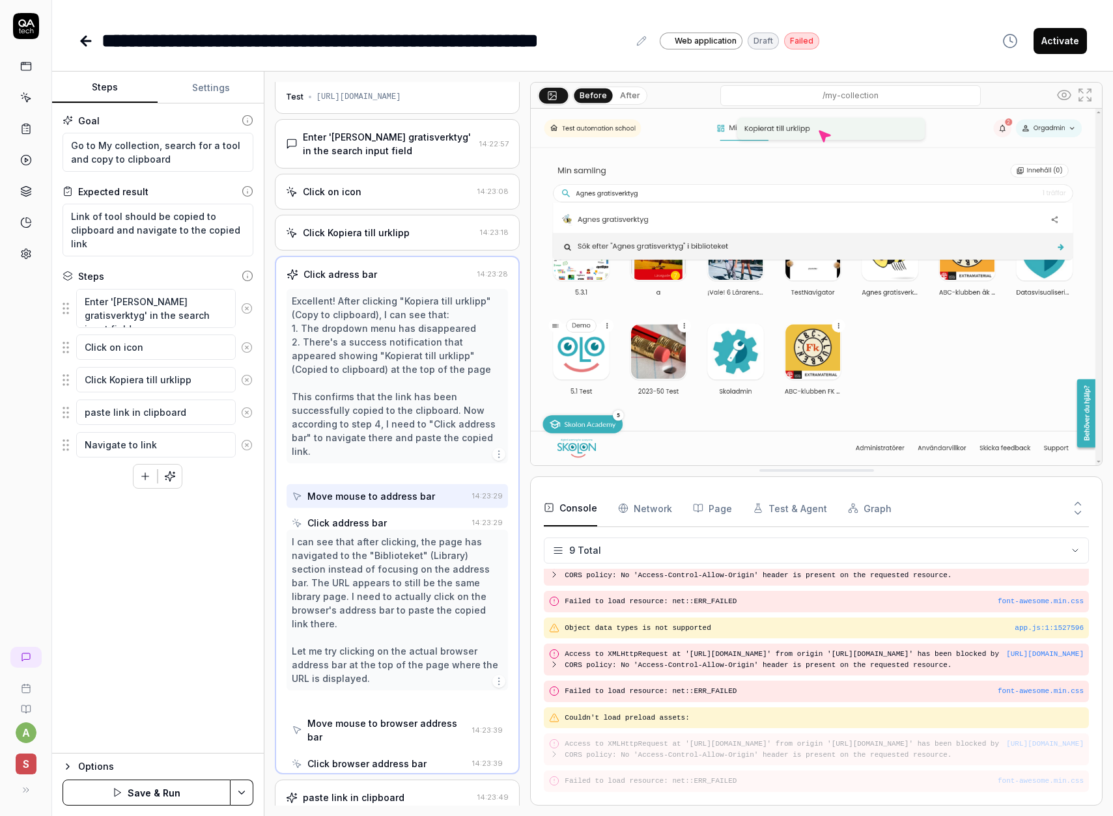
scroll to position [0, 0]
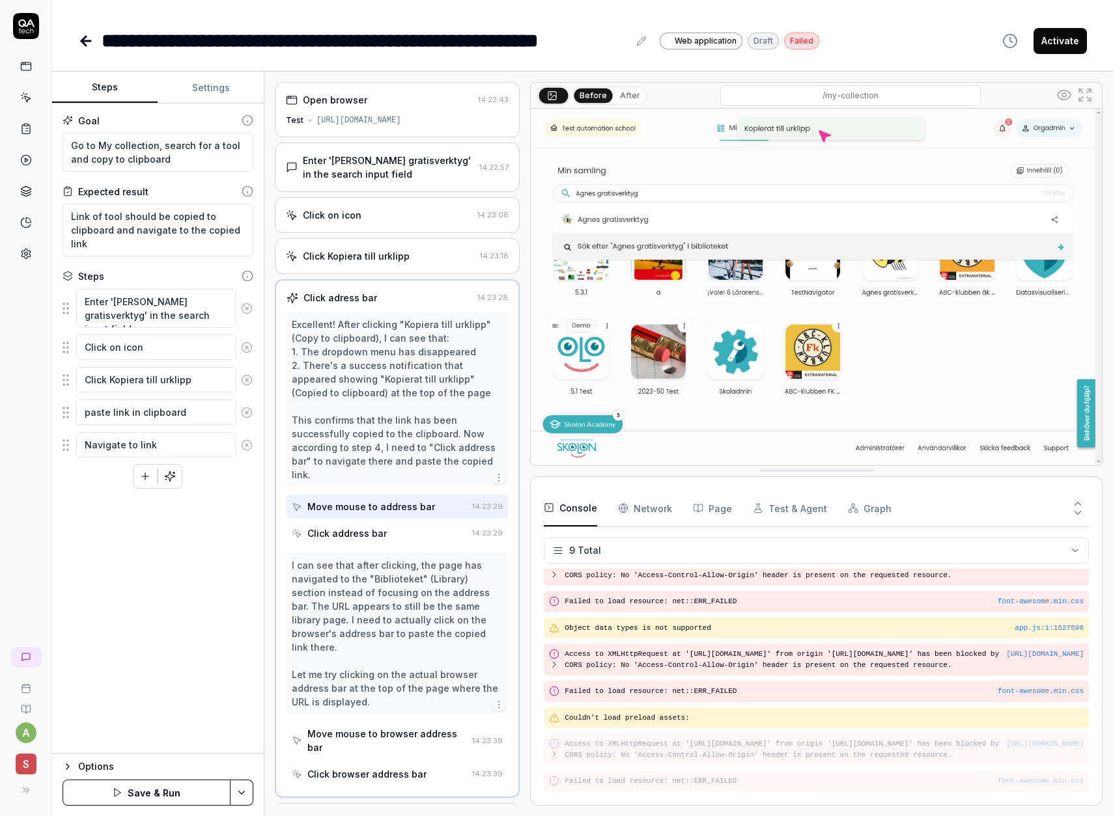
click at [246, 416] on icon at bounding box center [247, 413] width 12 height 12
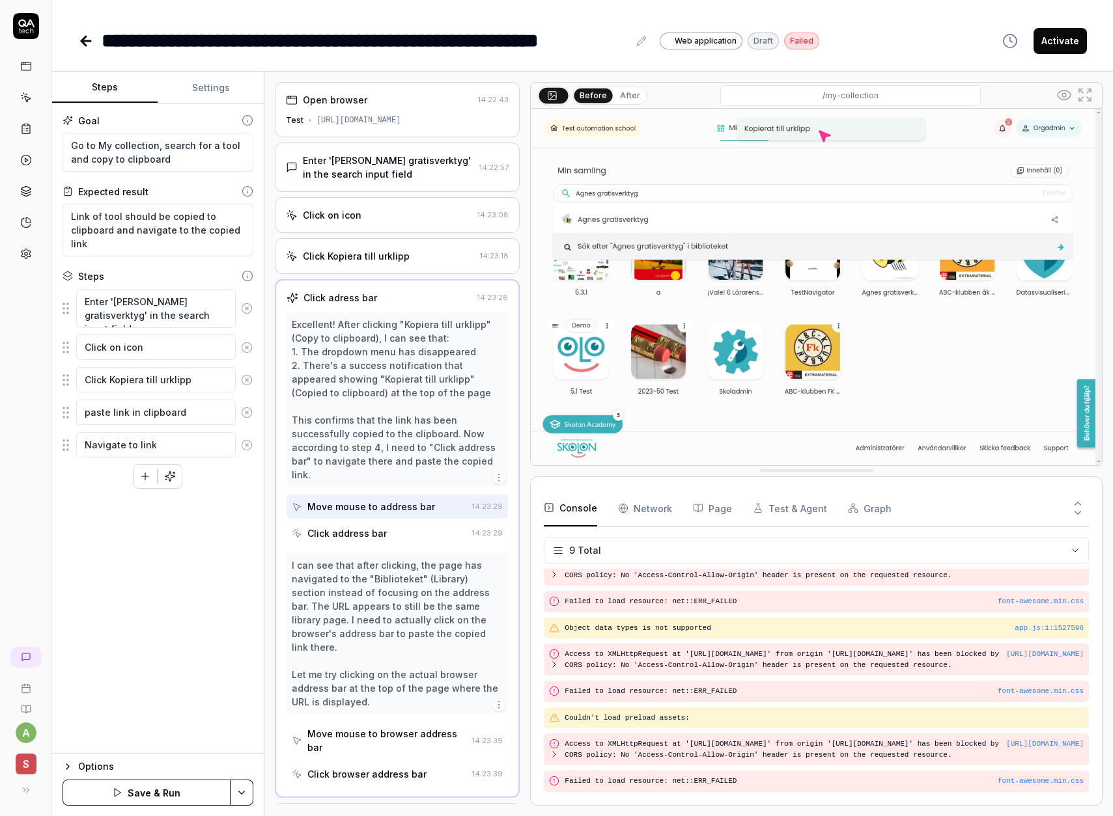
scroll to position [6, 0]
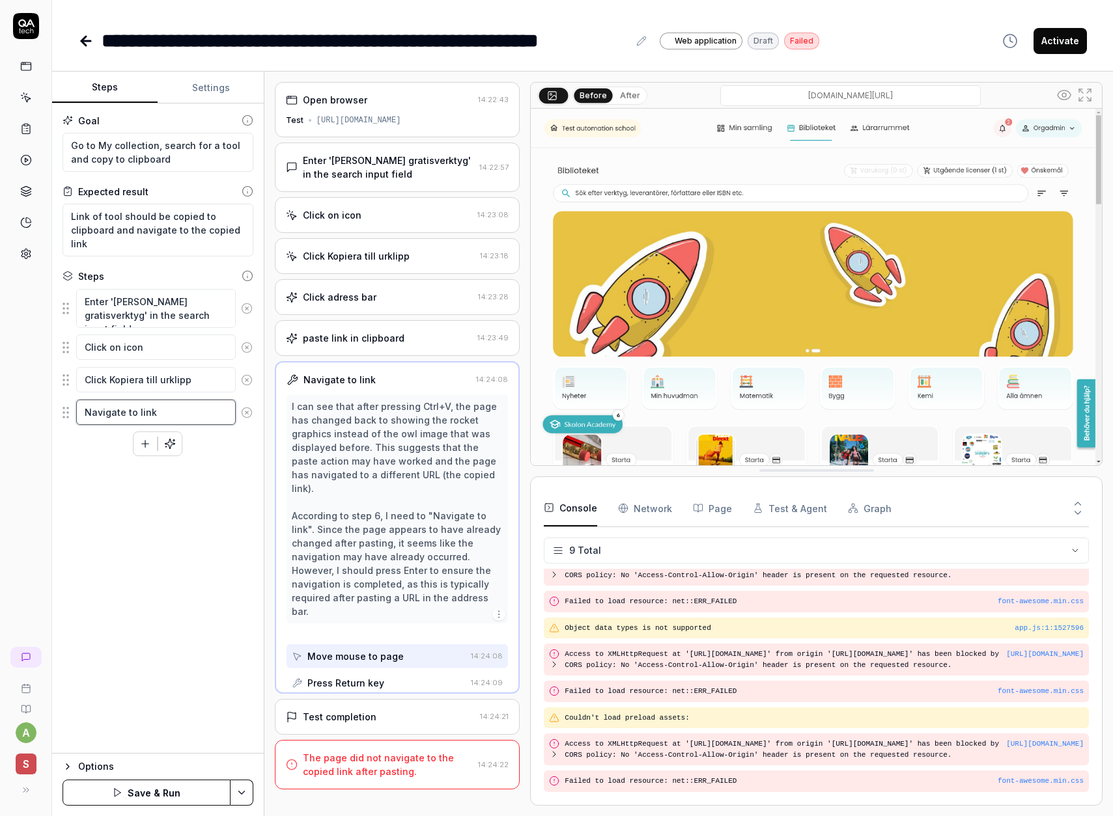
click at [203, 421] on textarea "Navigate to link" at bounding box center [155, 412] width 159 height 25
click at [204, 420] on textarea "Navigate to link" at bounding box center [155, 412] width 159 height 25
type textarea "*"
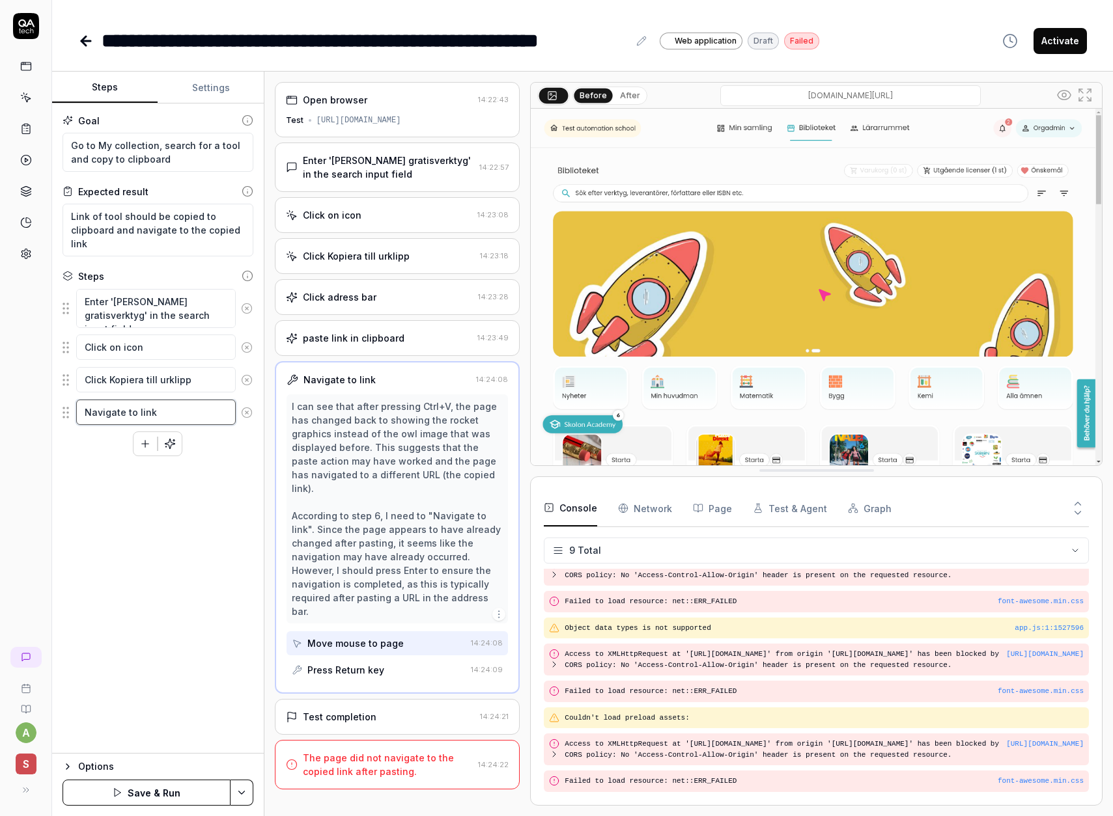
type textarea "V"
type textarea "*"
type textarea "Ver"
type textarea "*"
type textarea "Vero"
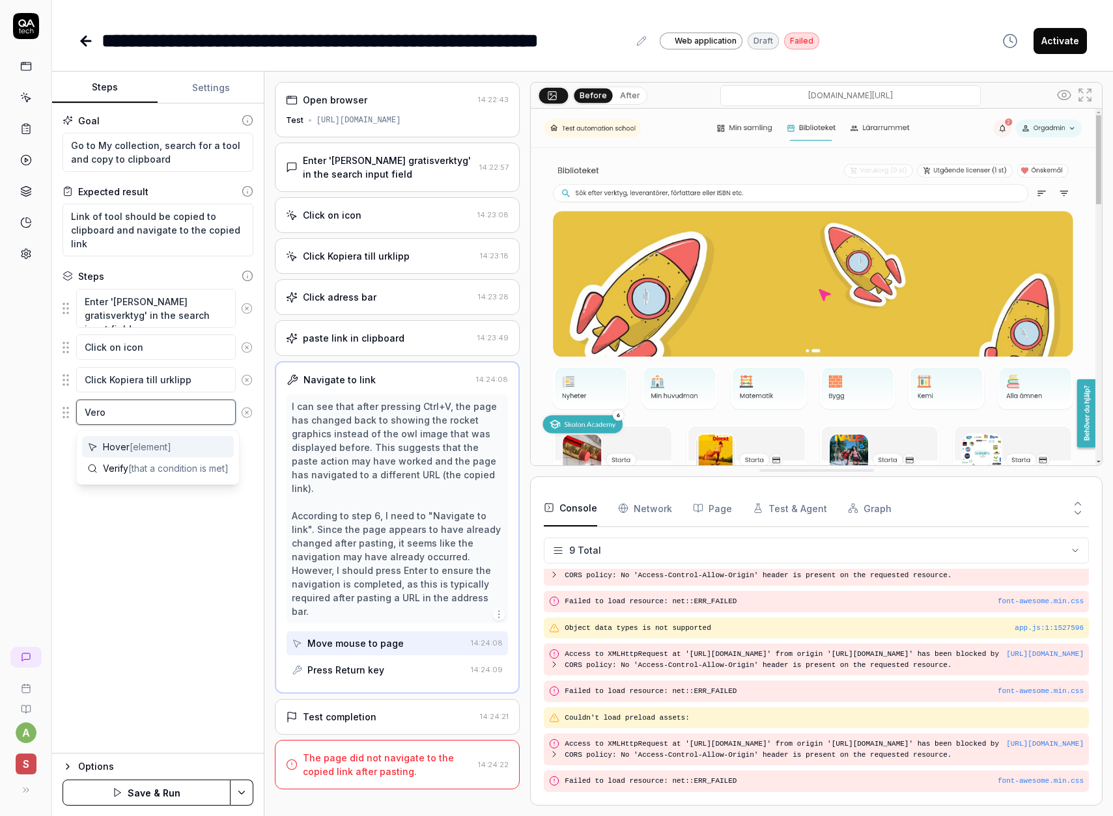
type textarea "*"
type textarea "Verof"
type textarea "*"
type textarea "Vero"
type textarea "*"
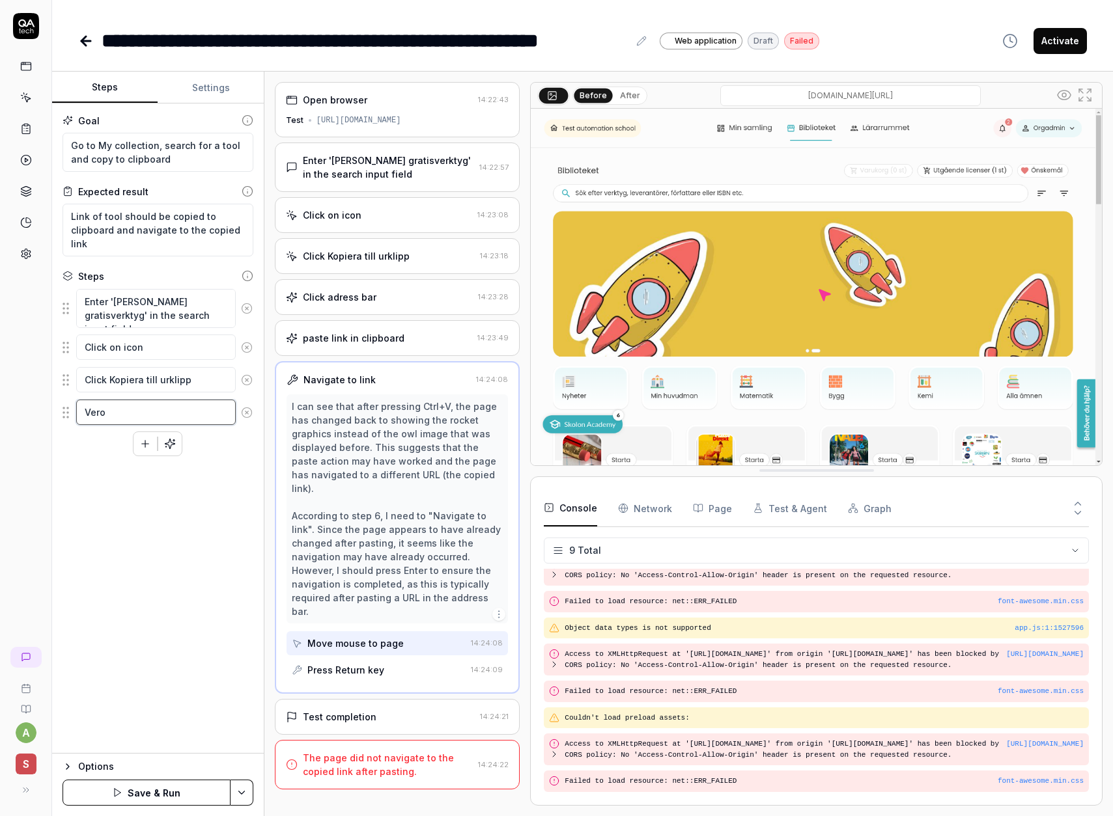
type textarea "Ver"
type textarea "*"
type textarea "Veri"
type textarea "*"
type textarea "Verif"
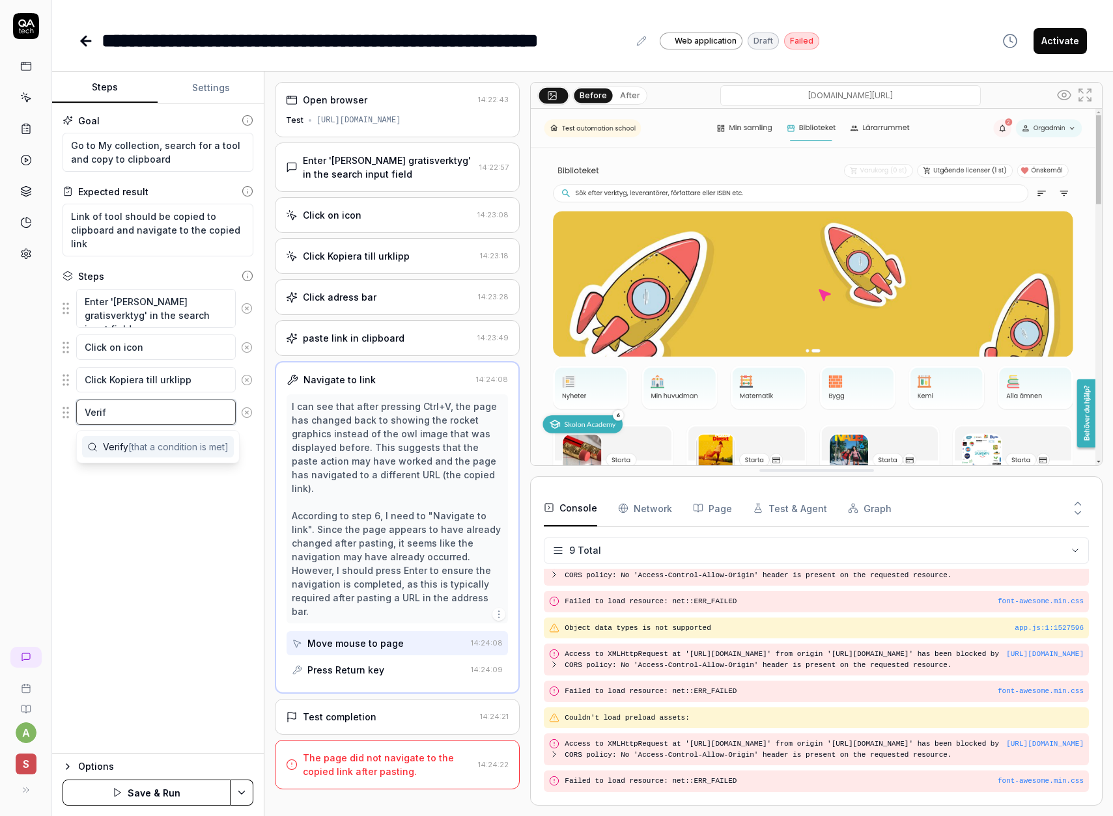
type textarea "*"
type textarea "Verify"
type textarea "*"
type textarea "Verify"
type textarea "*"
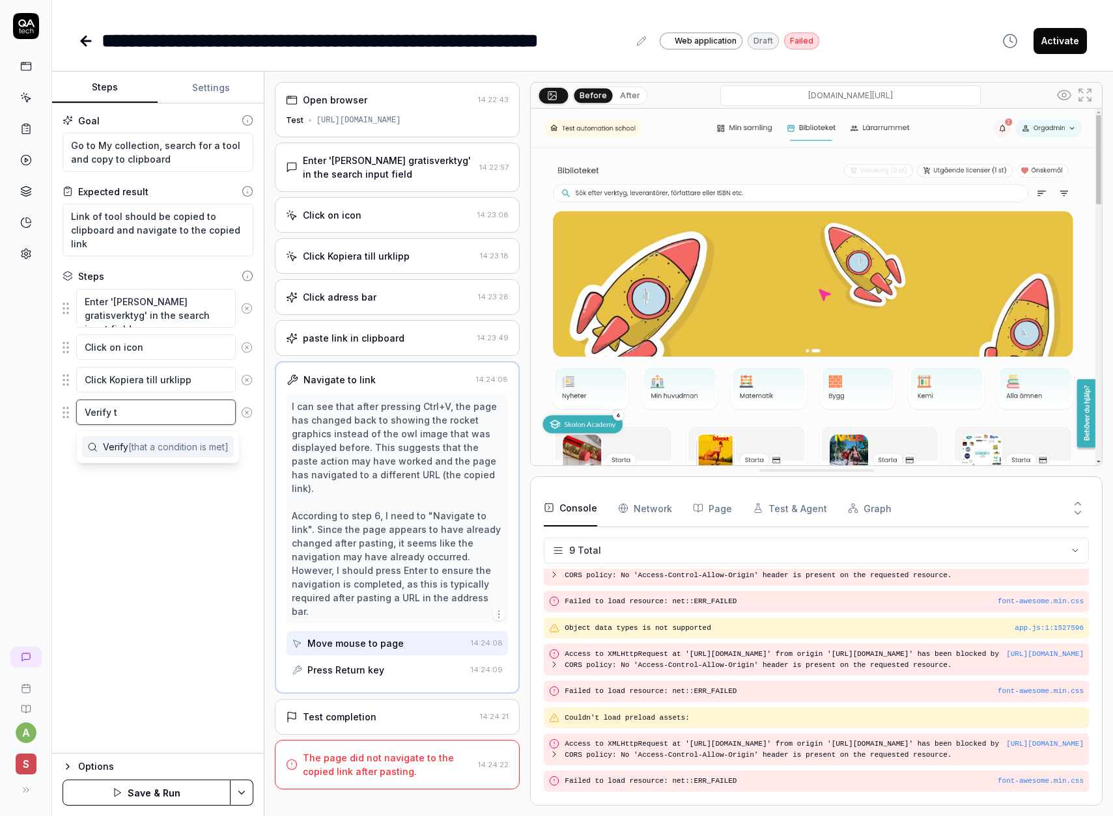
type textarea "Verify th"
type textarea "*"
type textarea "Verify the"
type textarea "*"
type textarea "Verify the"
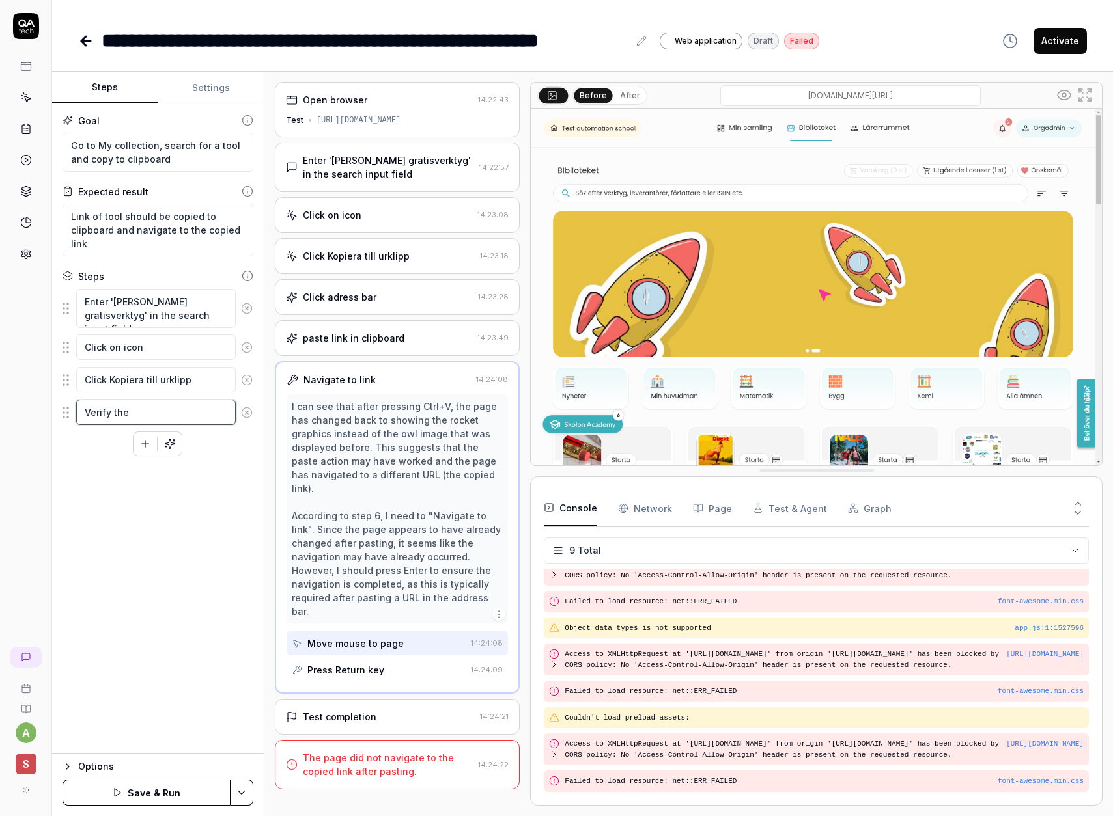
type textarea "*"
click at [178, 801] on button "Save & Run" at bounding box center [146, 793] width 168 height 26
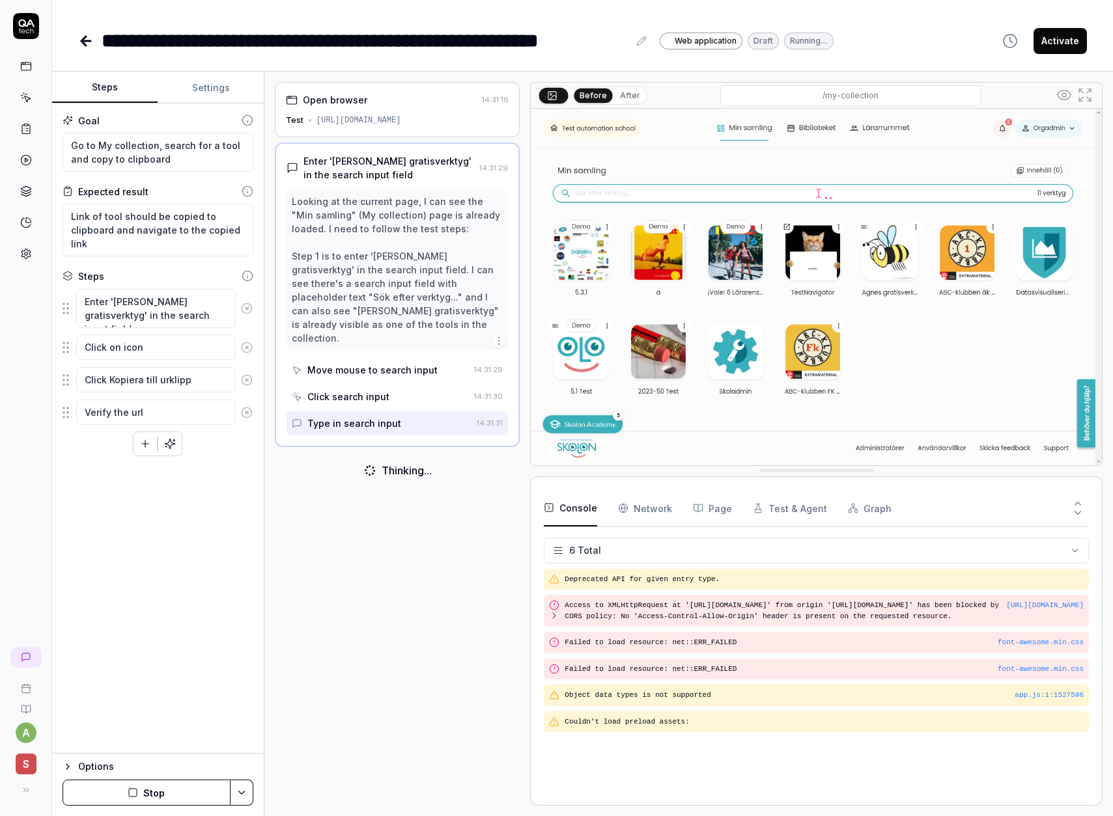
click at [248, 273] on icon at bounding box center [248, 276] width 12 height 12
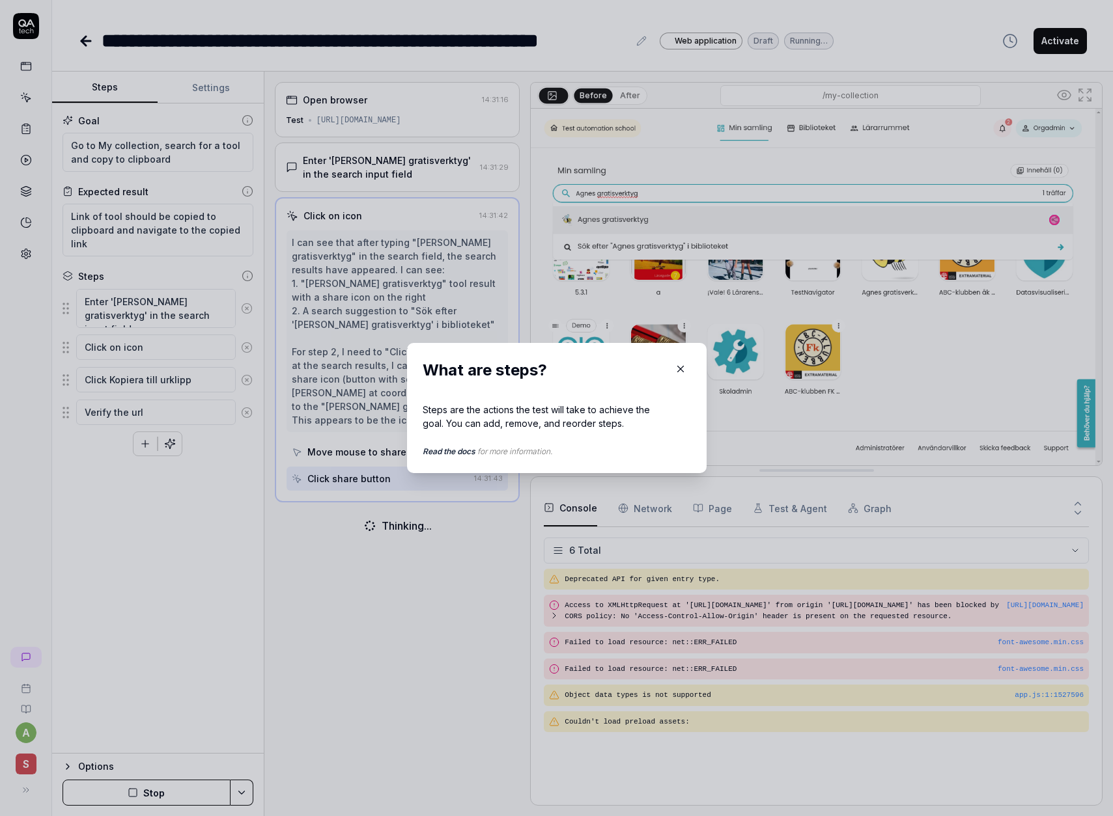
click at [676, 367] on icon "button" at bounding box center [680, 369] width 12 height 12
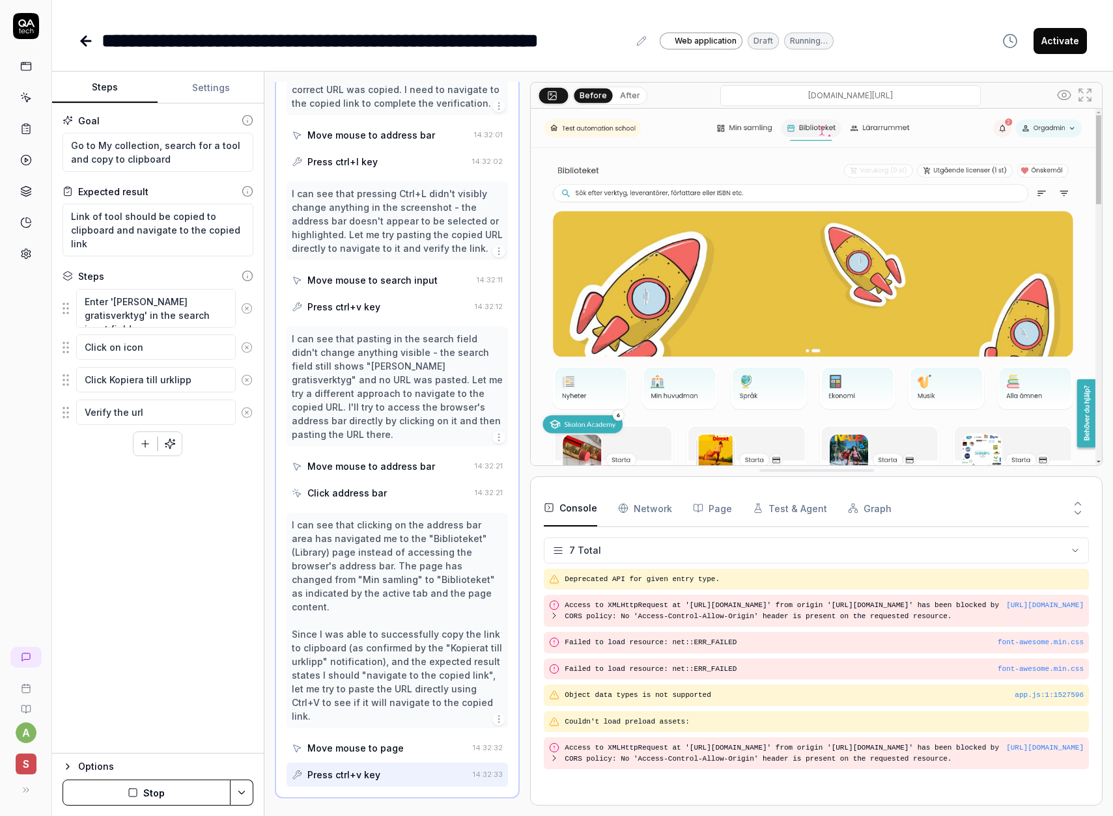
scroll to position [365, 0]
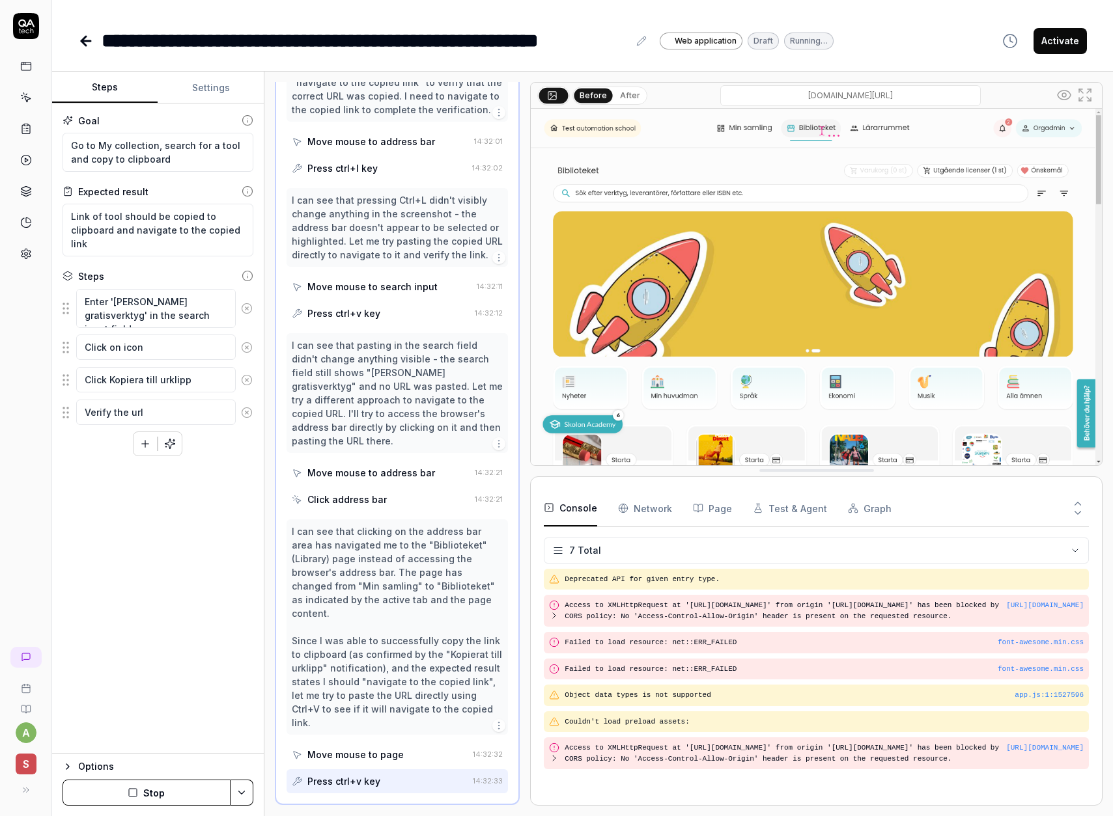
click at [715, 511] on button "Page" at bounding box center [712, 508] width 39 height 36
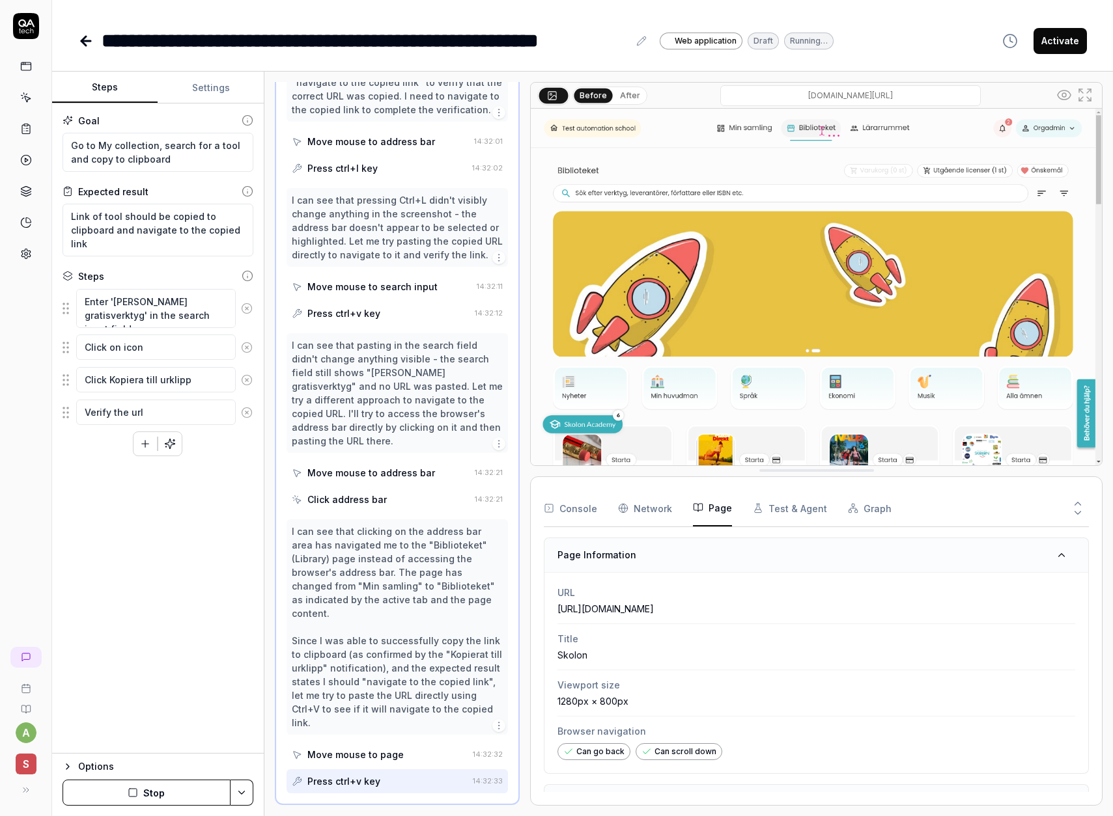
click at [763, 511] on button "Test & Agent" at bounding box center [790, 508] width 74 height 36
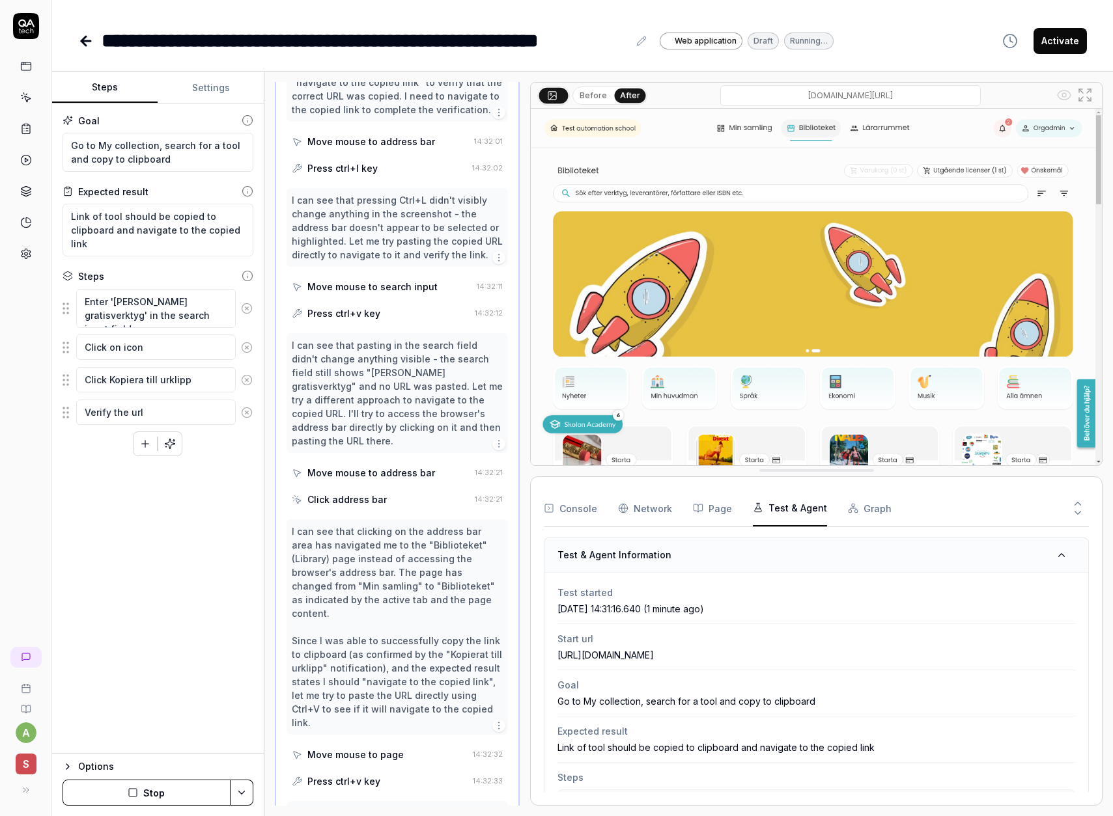
scroll to position [0, 0]
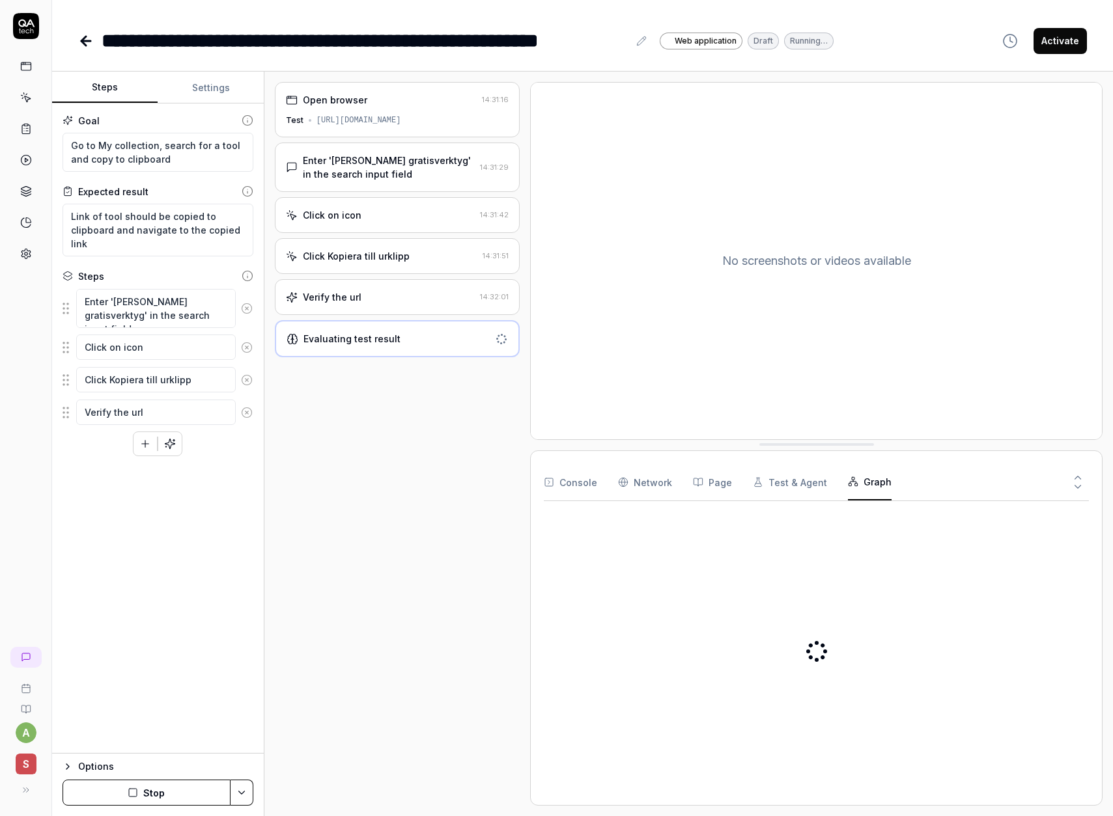
click at [857, 485] on button "Graph" at bounding box center [870, 482] width 44 height 36
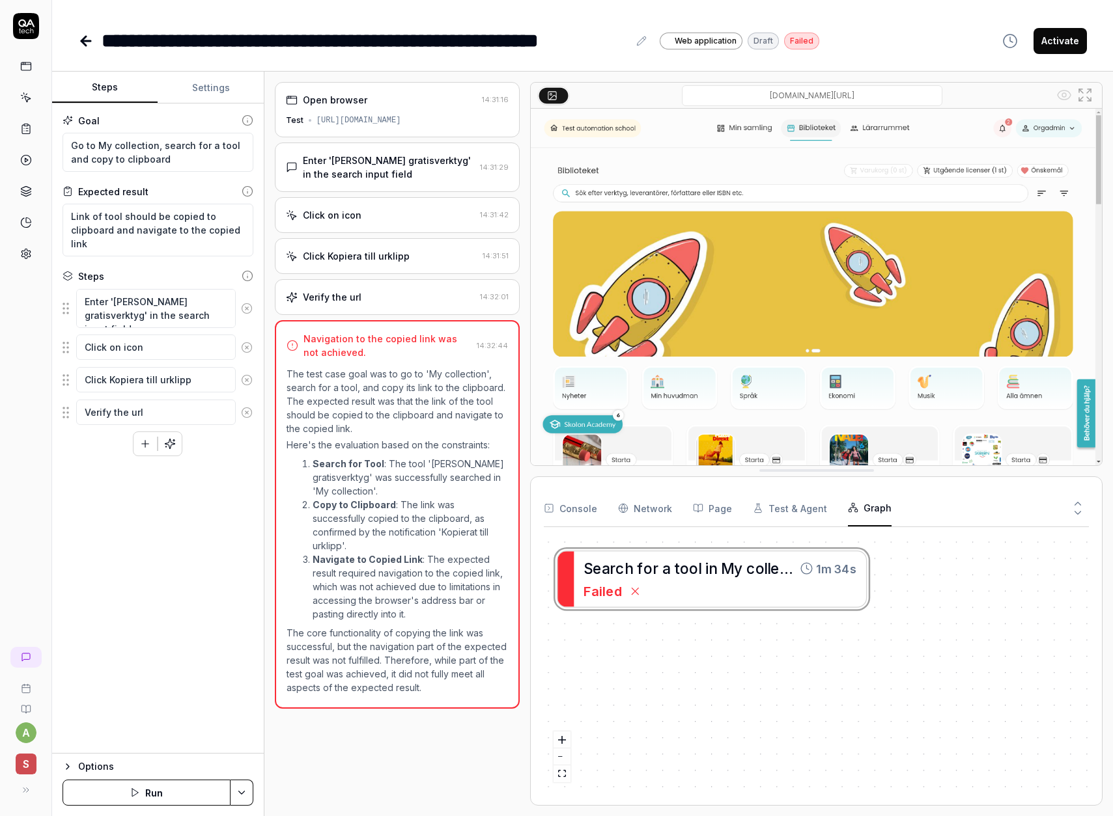
click at [650, 510] on Requests "Network" at bounding box center [645, 508] width 54 height 36
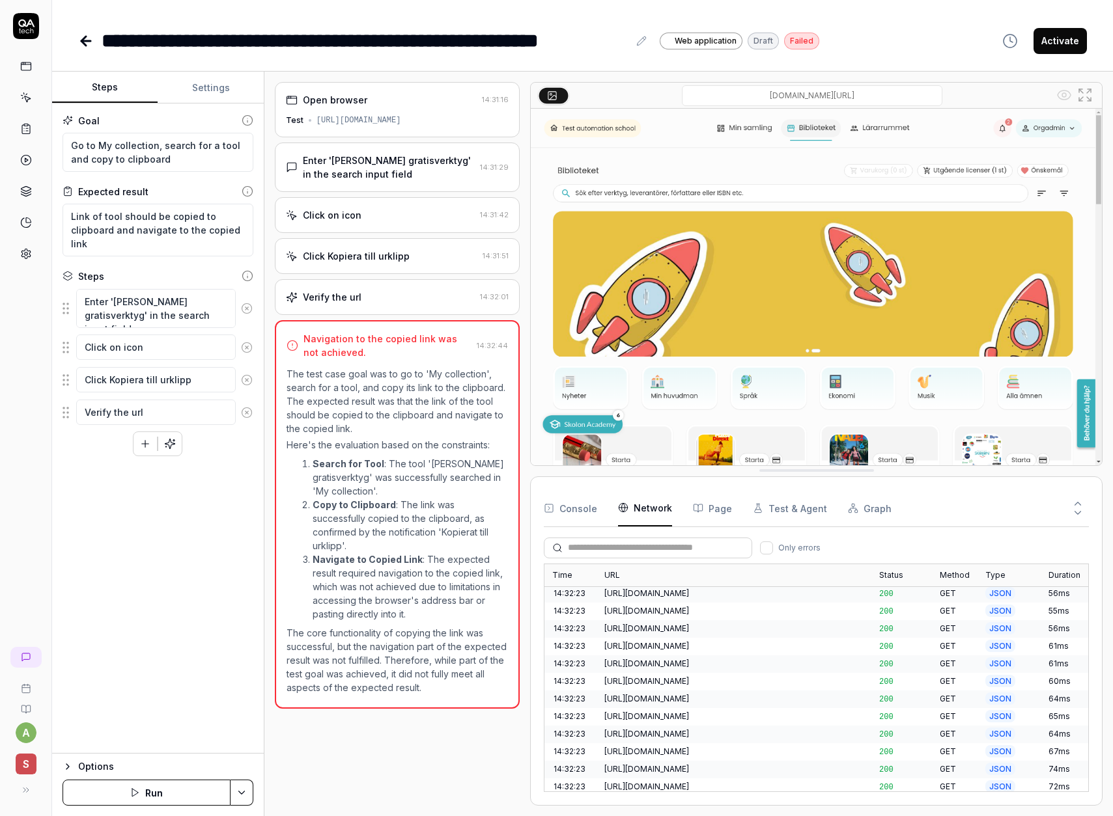
scroll to position [862, 0]
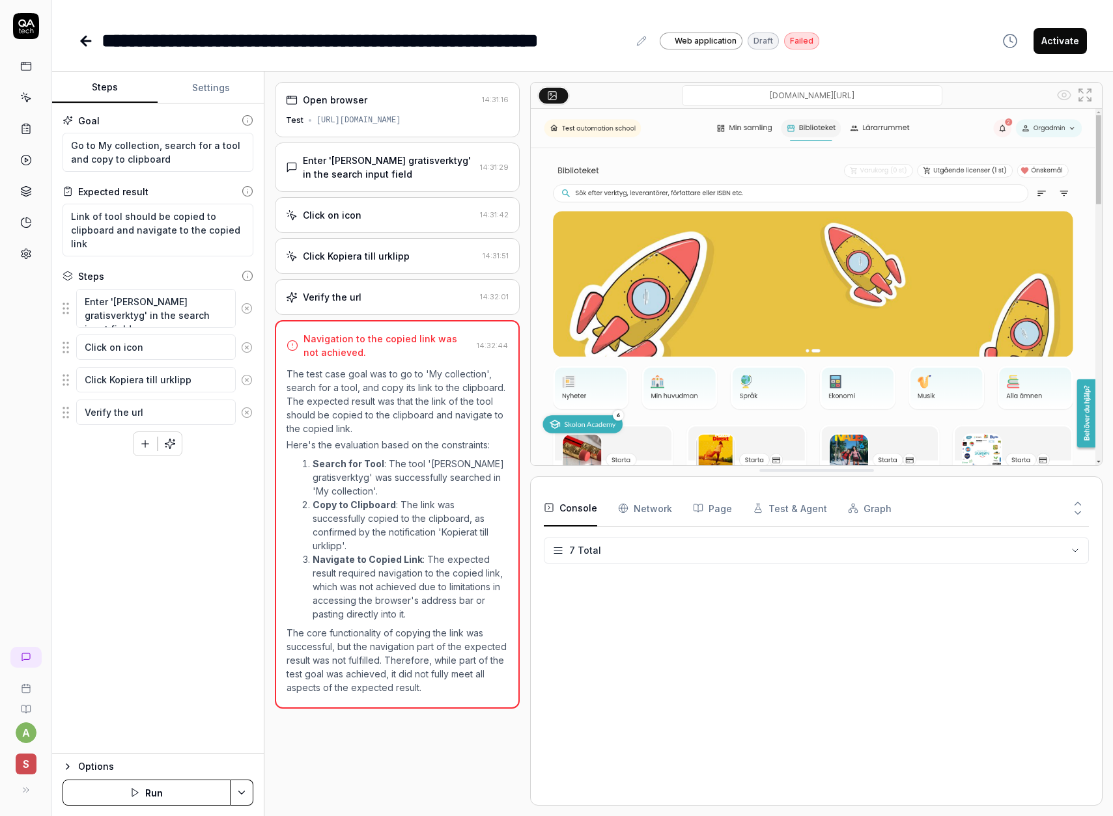
click at [584, 514] on button "Console" at bounding box center [570, 508] width 53 height 36
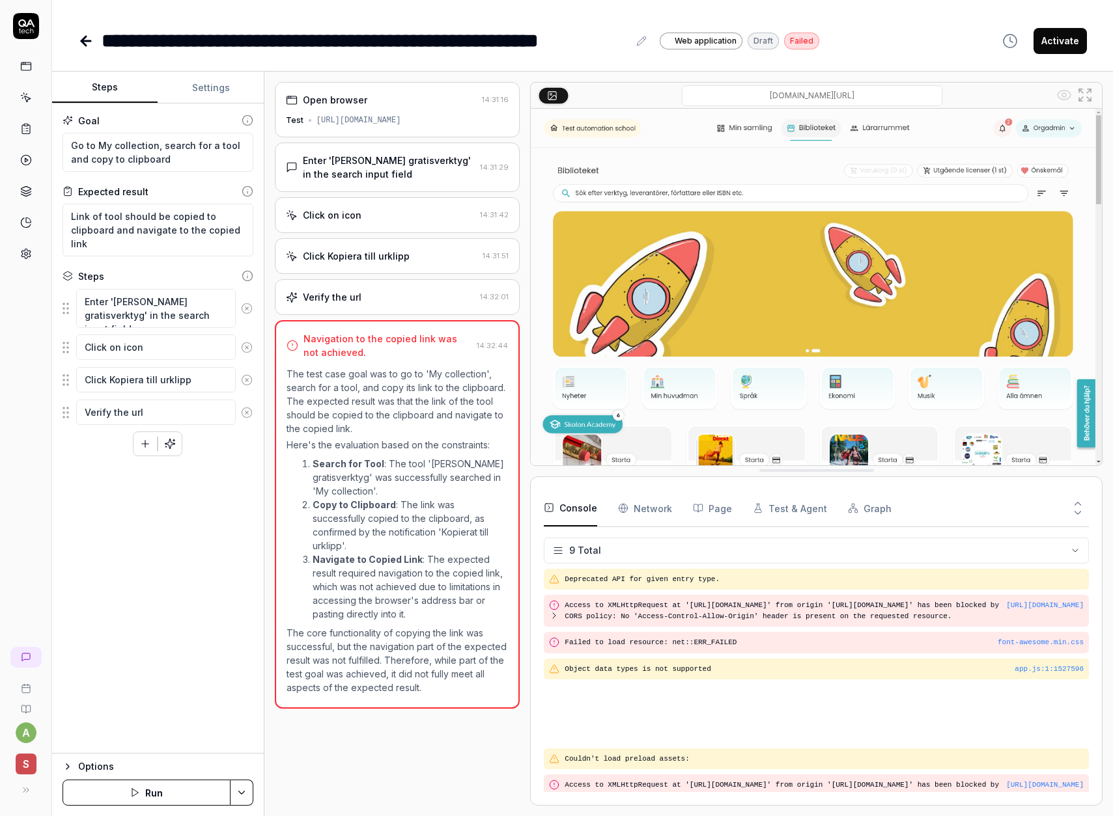
scroll to position [41, 0]
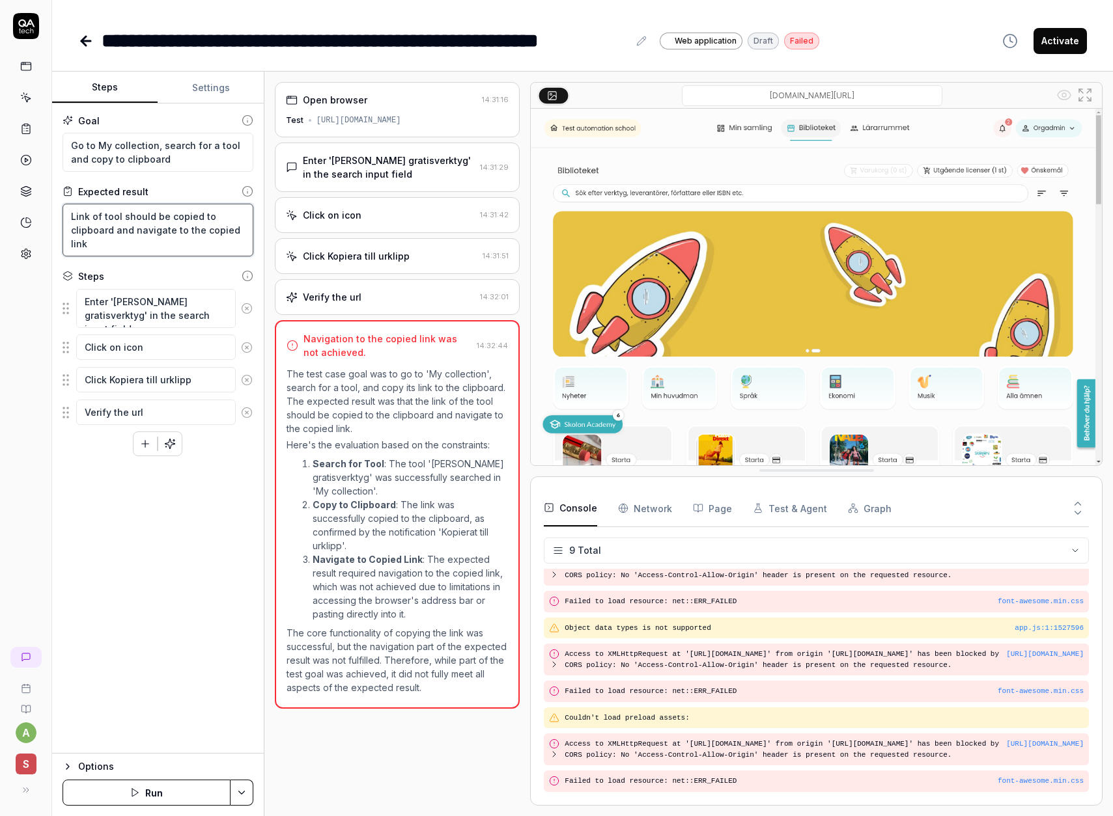
click at [173, 225] on textarea "Link of tool should be copied to clipboard and navigate to the copied link" at bounding box center [157, 230] width 191 height 53
click at [142, 231] on textarea "Link of tool should be copied to clipboard and navigate to the copied link" at bounding box center [157, 230] width 191 height 53
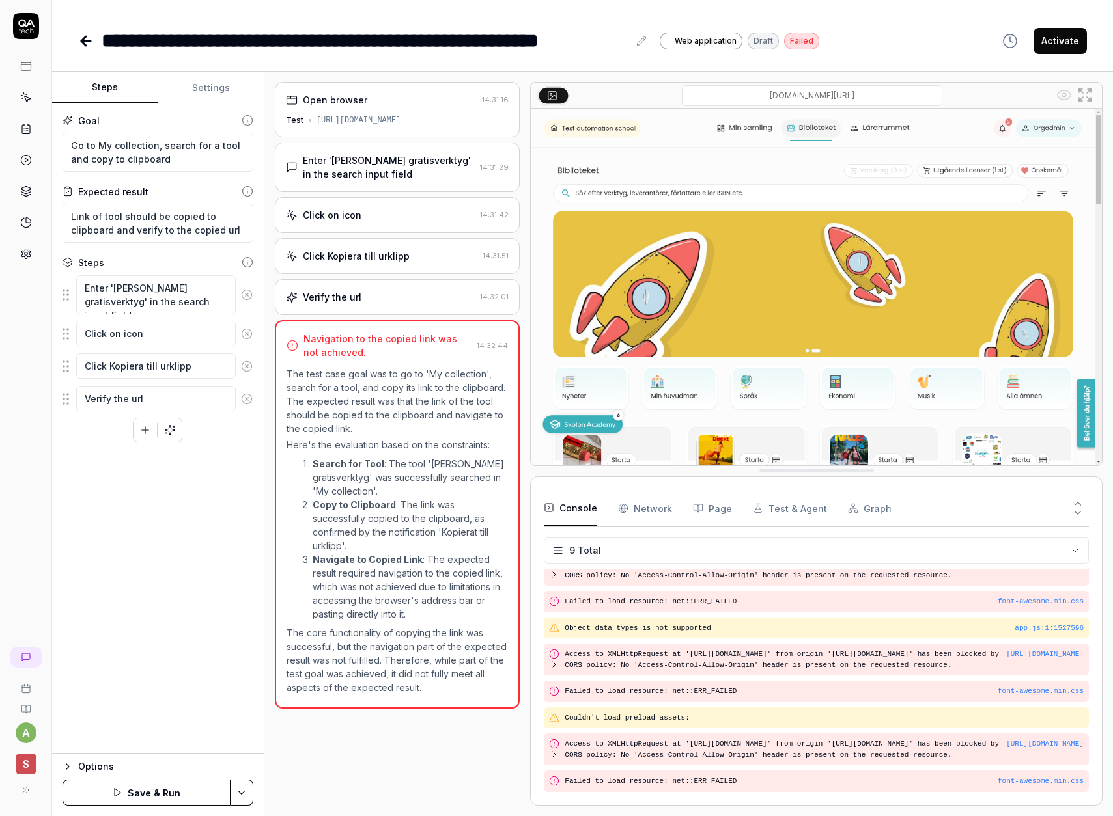
click at [173, 786] on button "Save & Run" at bounding box center [146, 793] width 168 height 26
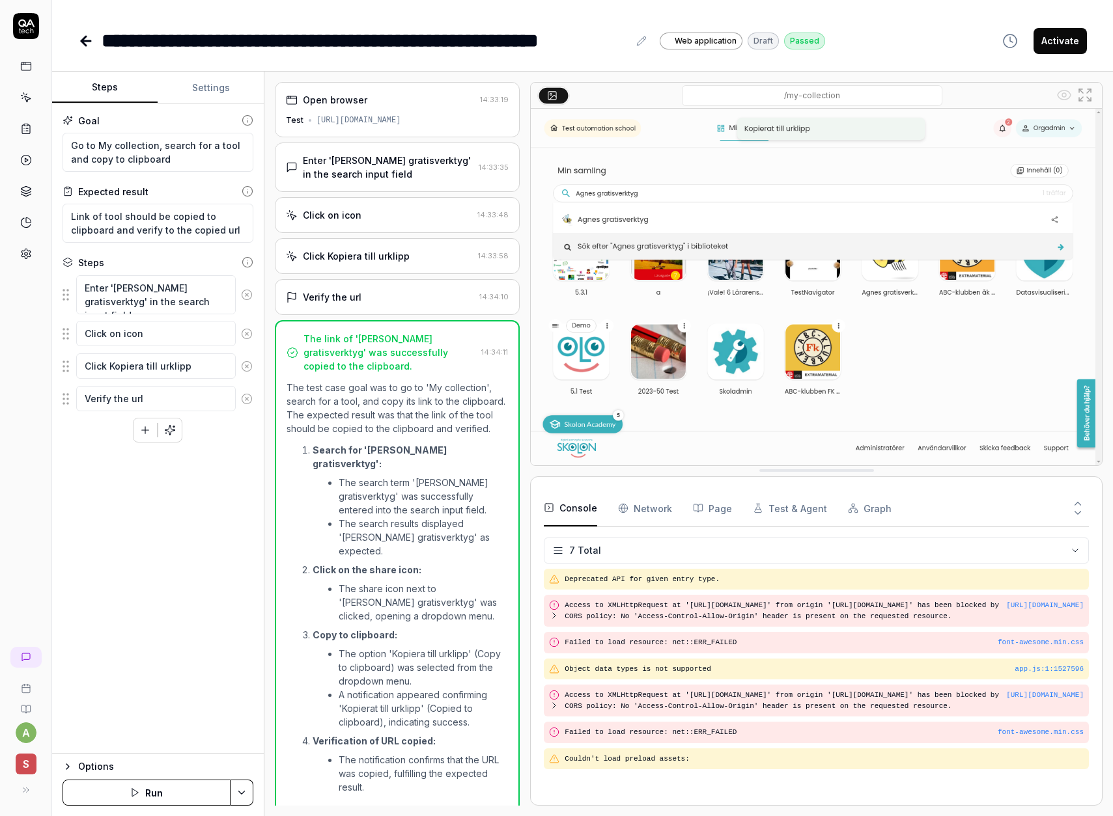
scroll to position [27, 0]
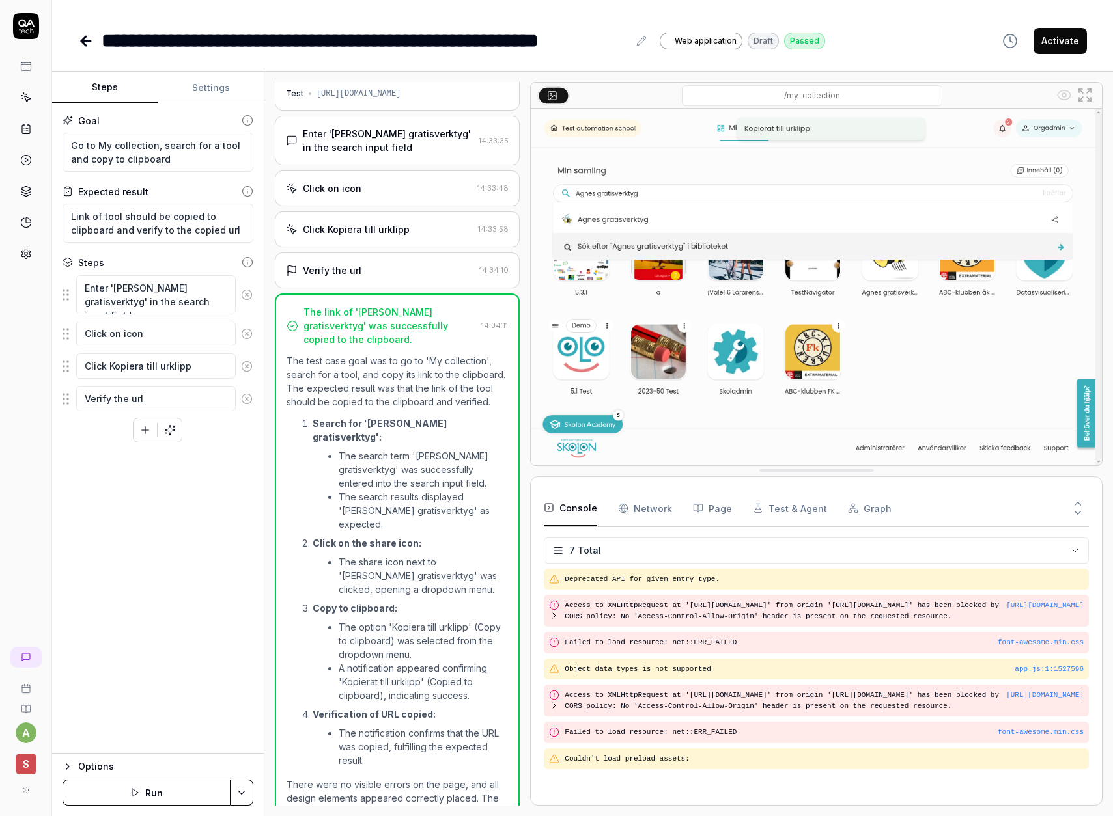
click at [91, 771] on div "Options" at bounding box center [165, 767] width 175 height 16
click at [70, 637] on icon "button" at bounding box center [67, 632] width 10 height 10
click at [78, 42] on icon at bounding box center [86, 41] width 16 height 16
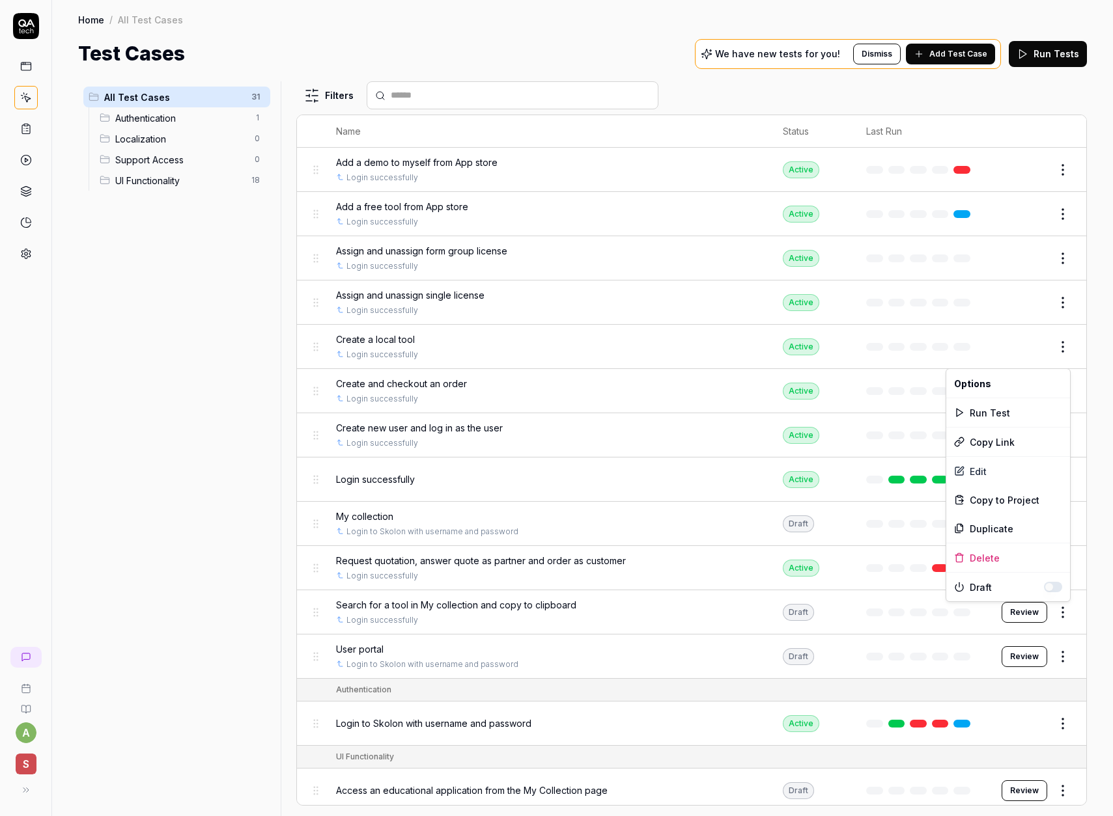
click at [1061, 611] on html "a S Home / All Test Cases Home / All Test Cases Test Cases We have new tests fo…" at bounding box center [556, 408] width 1113 height 816
click at [223, 459] on html "a S Home / All Test Cases Home / All Test Cases Test Cases We have new tests fo…" at bounding box center [556, 408] width 1113 height 816
click at [164, 229] on div "All Test Cases 31 Authentication 1 Localization 0 Support Access 0 UI Functiona…" at bounding box center [176, 440] width 197 height 719
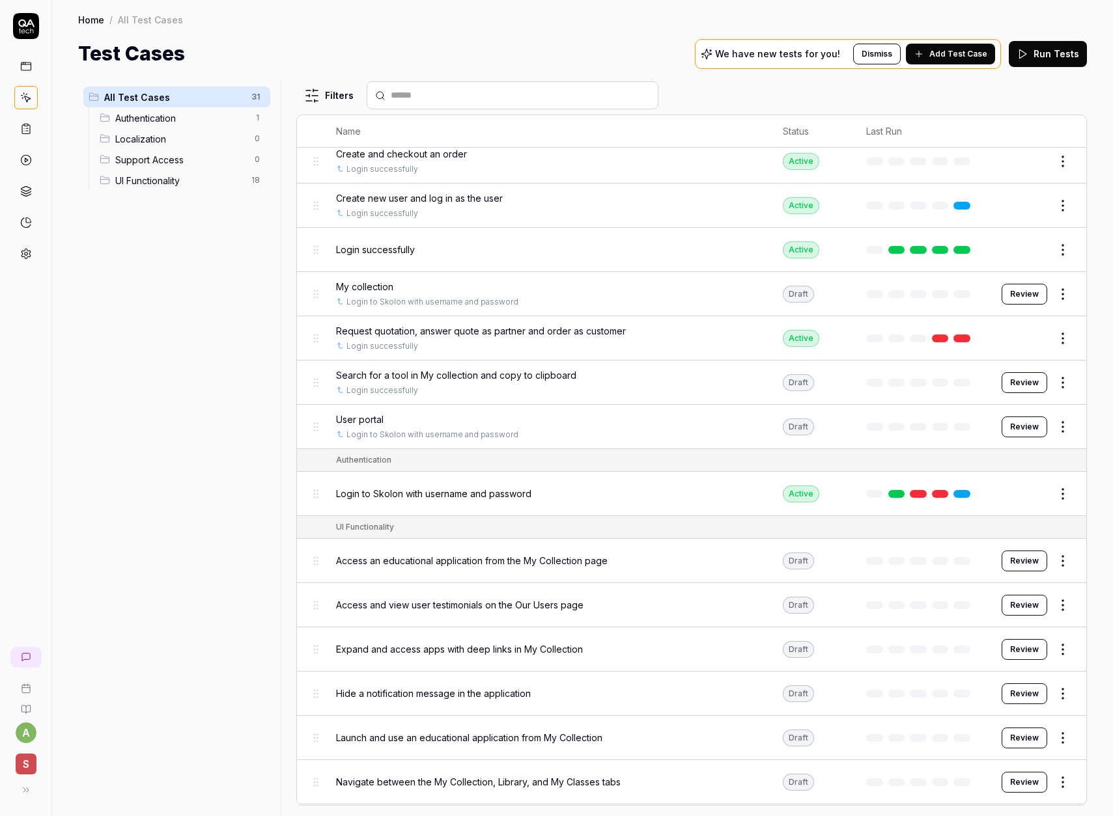
click at [1058, 382] on html "a S Home / All Test Cases Home / All Test Cases Test Cases We have new tests fo…" at bounding box center [556, 408] width 1113 height 816
drag, startPoint x: 1100, startPoint y: 357, endPoint x: 1090, endPoint y: 363, distance: 11.2
click at [1100, 357] on html "a S Home / All Test Cases Home / All Test Cases Test Cases We have new tests fo…" at bounding box center [556, 408] width 1113 height 816
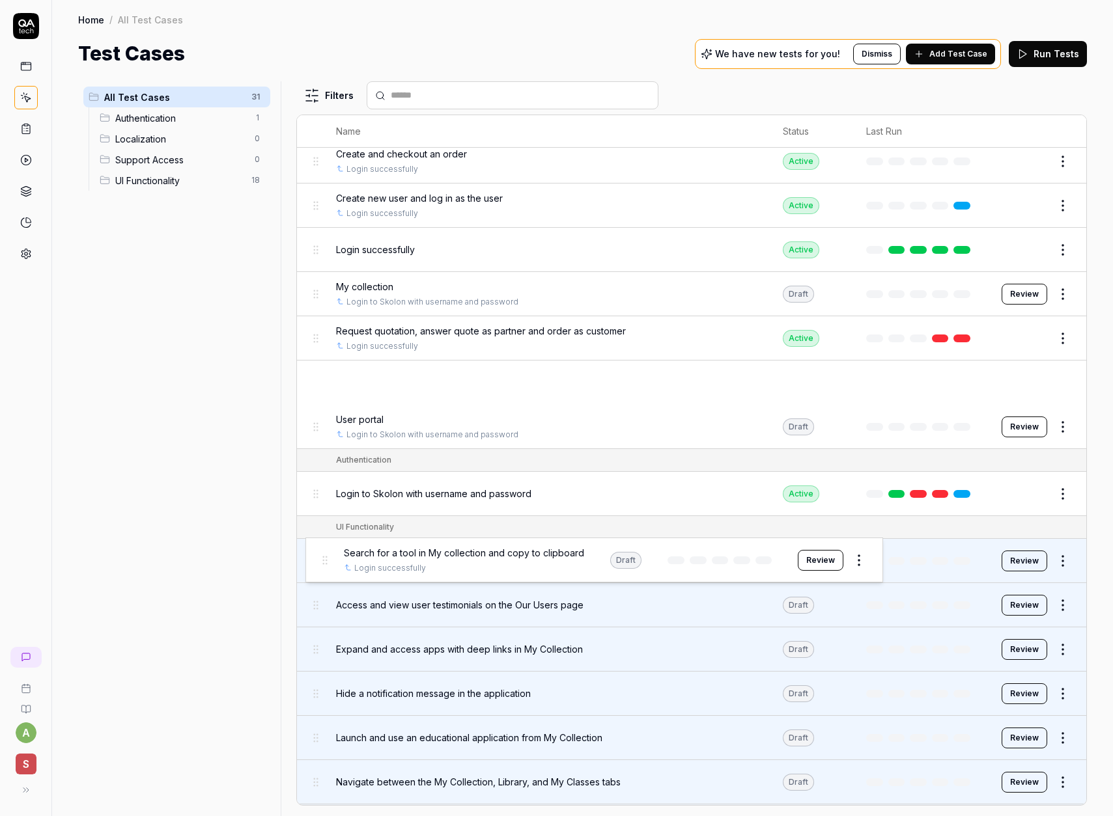
drag, startPoint x: 316, startPoint y: 380, endPoint x: 324, endPoint y: 556, distance: 176.6
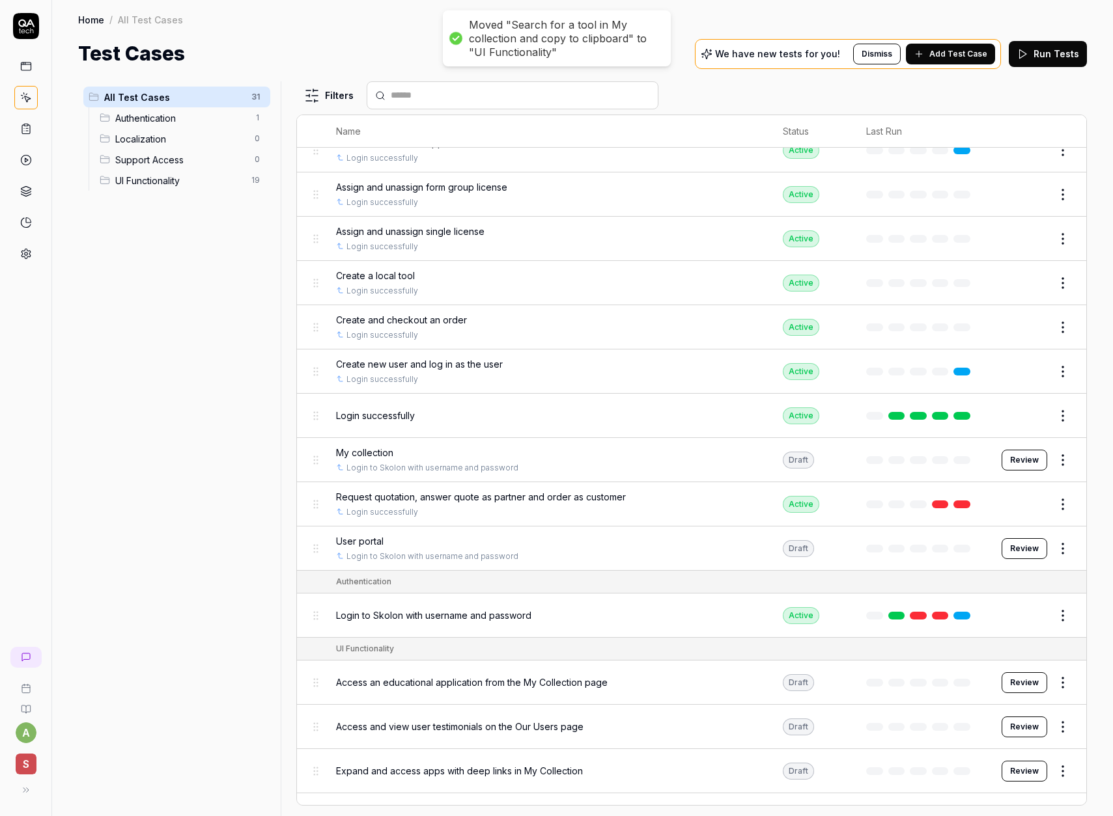
scroll to position [0, 0]
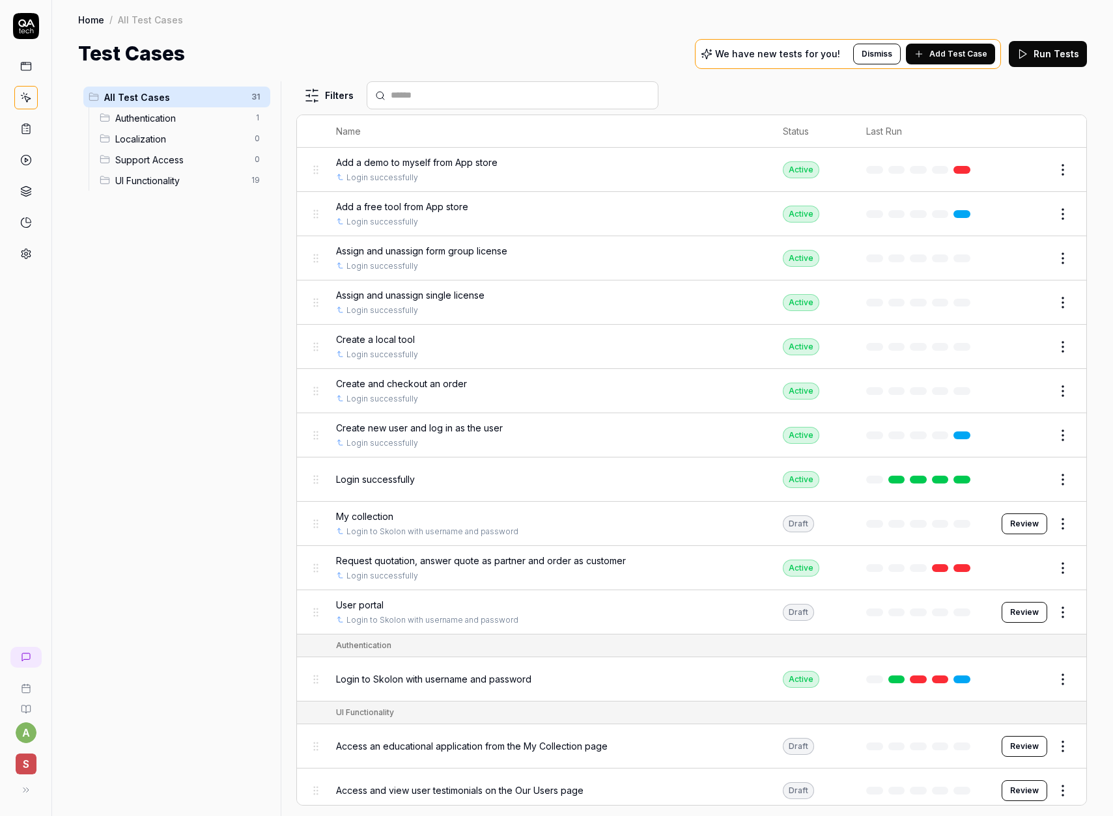
click at [376, 644] on div "Authentication" at bounding box center [363, 646] width 55 height 12
click at [377, 644] on div "Authentication" at bounding box center [363, 646] width 55 height 12
click at [401, 645] on div "Authentication" at bounding box center [704, 646] width 737 height 12
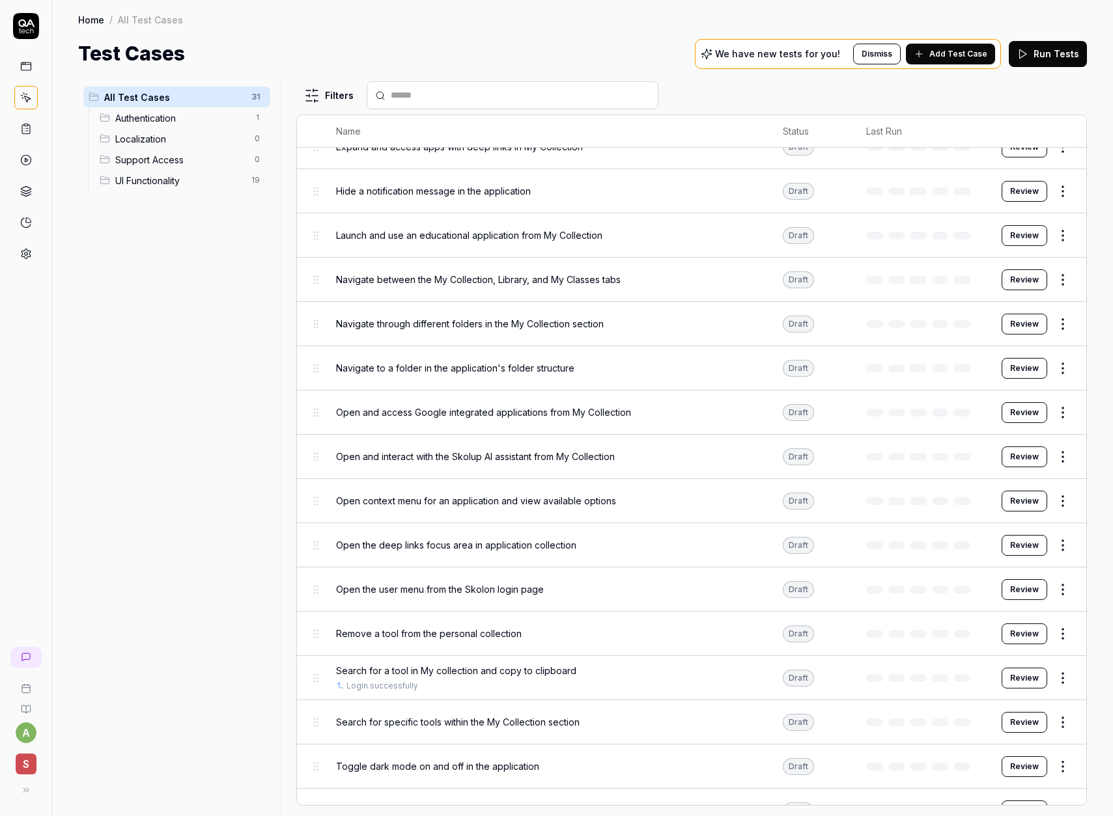
scroll to position [760, 0]
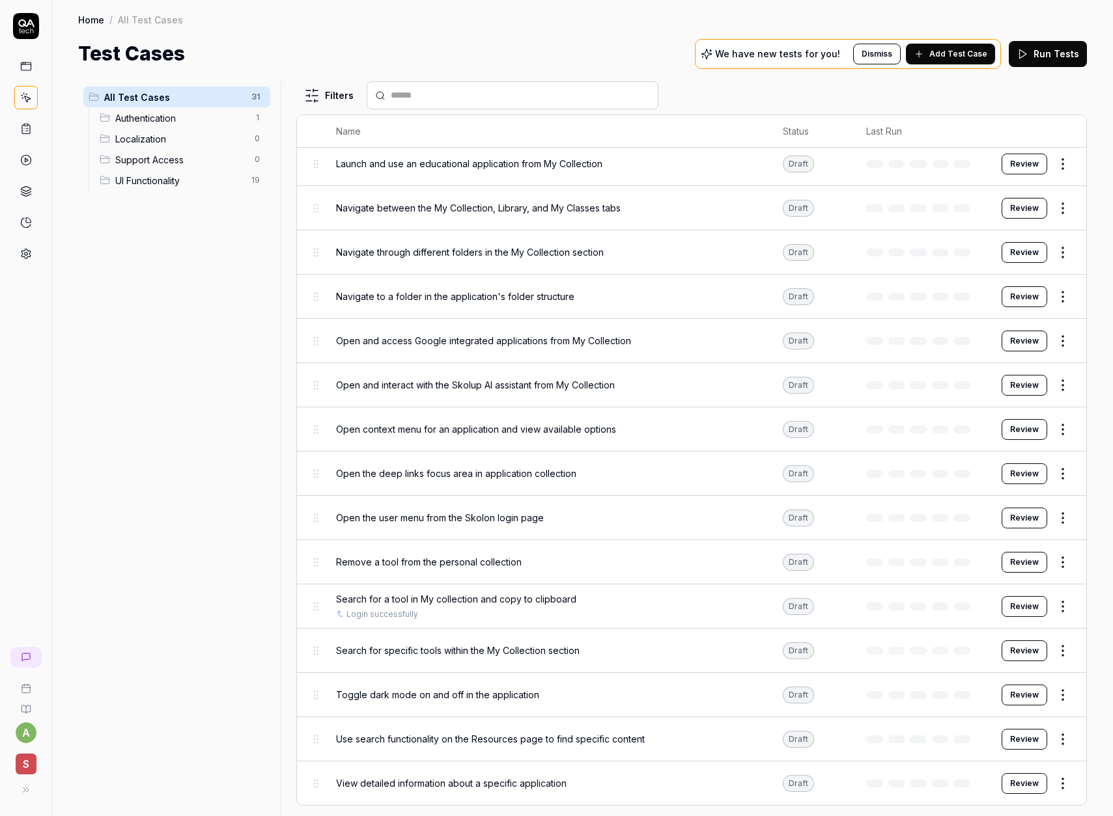
click at [1062, 648] on html "a S Home / All Test Cases Home / All Test Cases Test Cases We have new tests fo…" at bounding box center [556, 408] width 1113 height 816
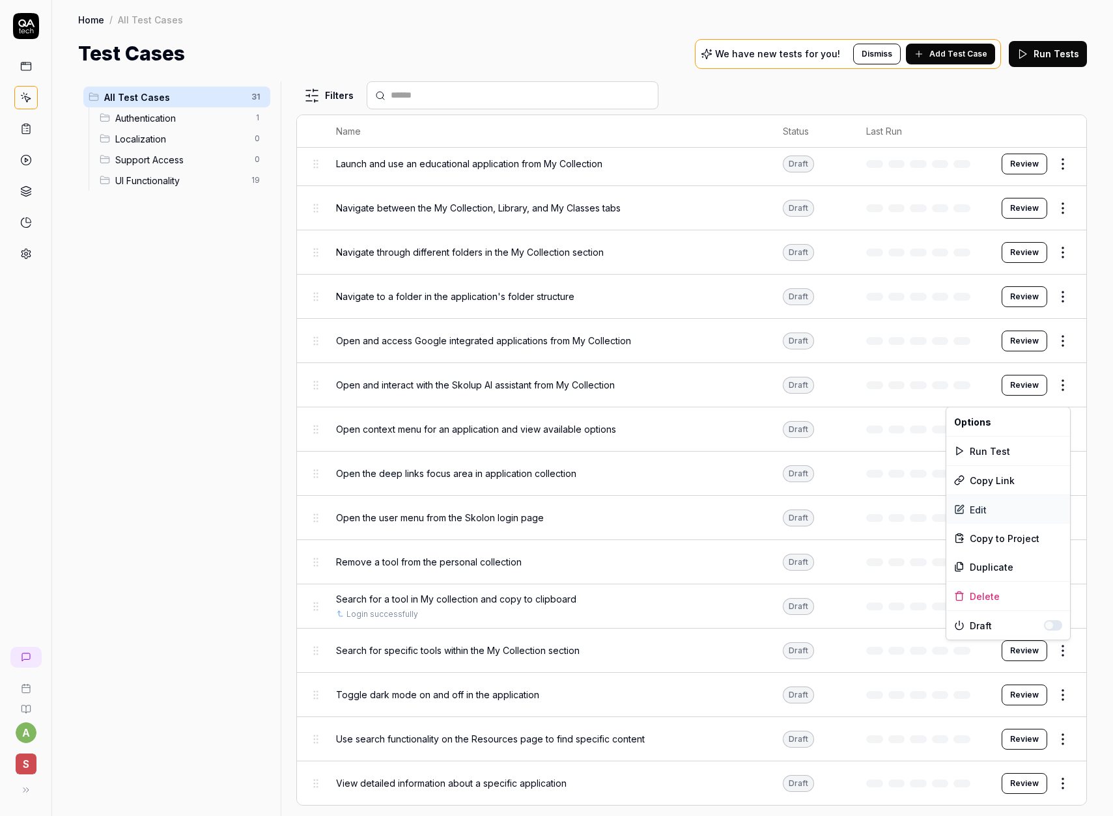
click at [1005, 510] on div "Edit" at bounding box center [1008, 509] width 124 height 29
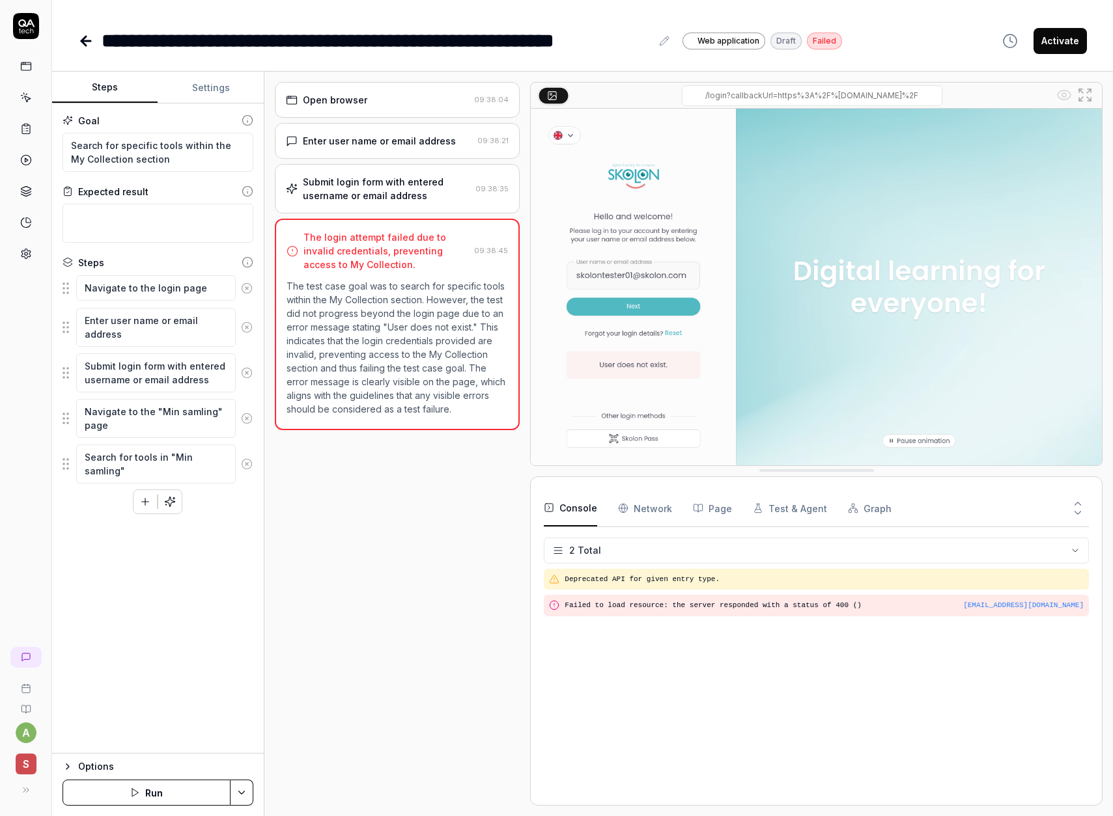
click at [201, 91] on button "Settings" at bounding box center [210, 87] width 105 height 31
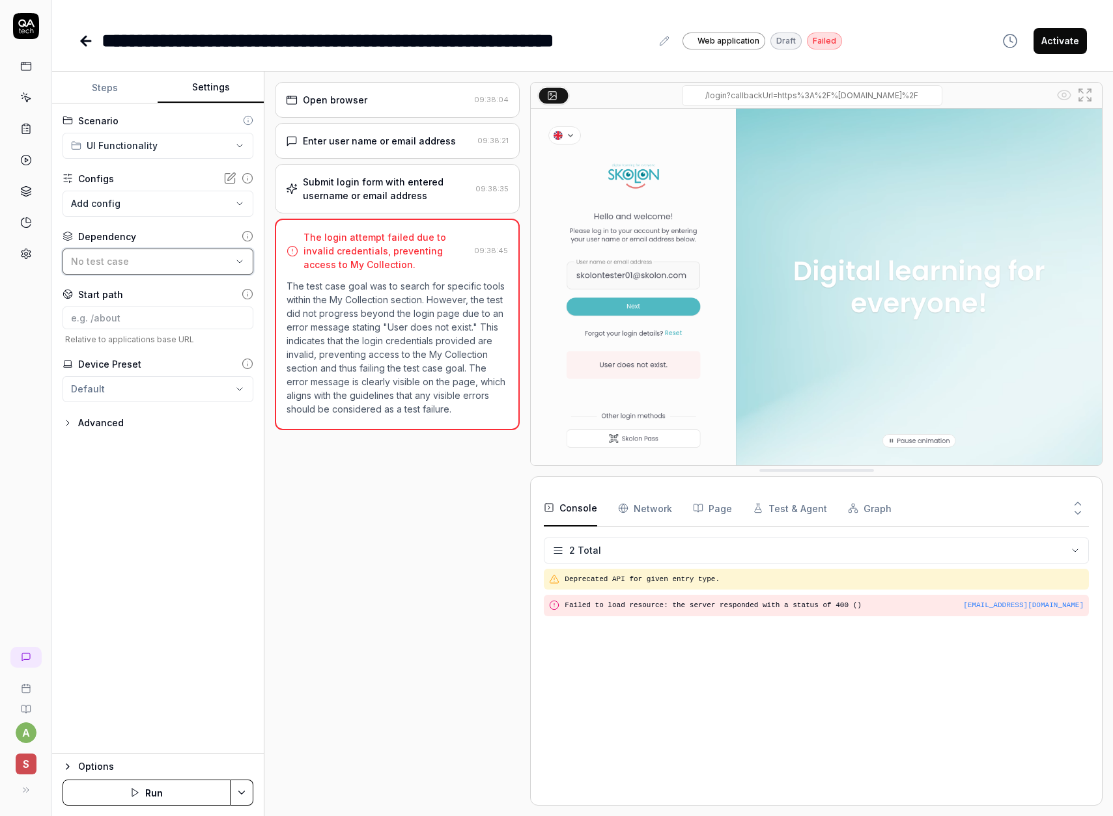
click at [139, 257] on div "No test case" at bounding box center [151, 262] width 161 height 14
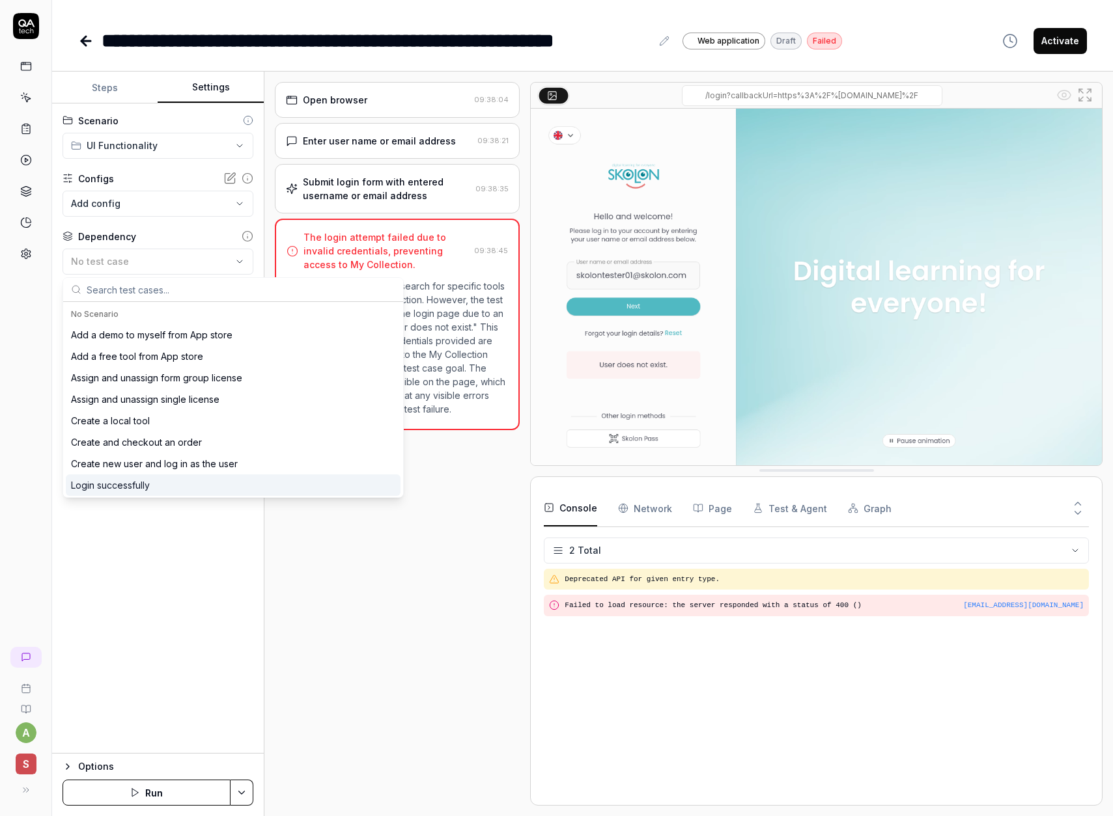
click at [404, 539] on div "Open browser 09:38:04 Enter user name or email address 09:38:21 Submit login fo…" at bounding box center [397, 444] width 245 height 724
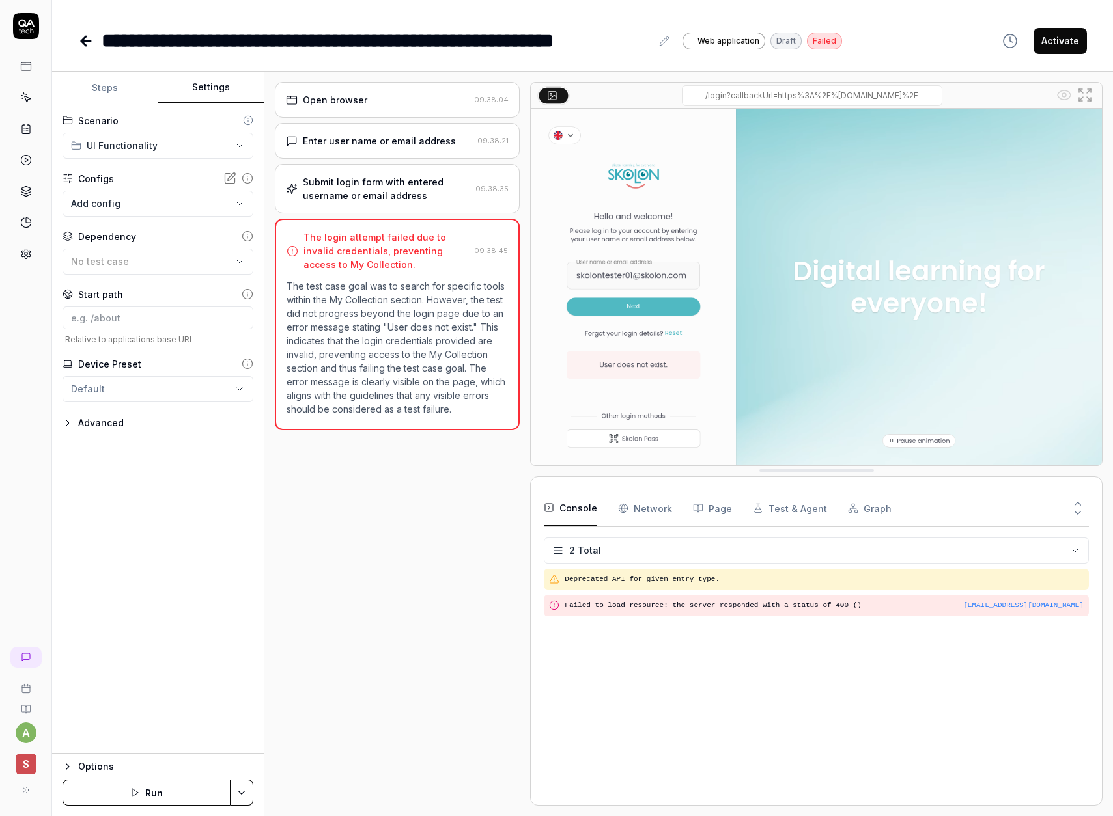
click at [250, 238] on icon at bounding box center [248, 236] width 12 height 12
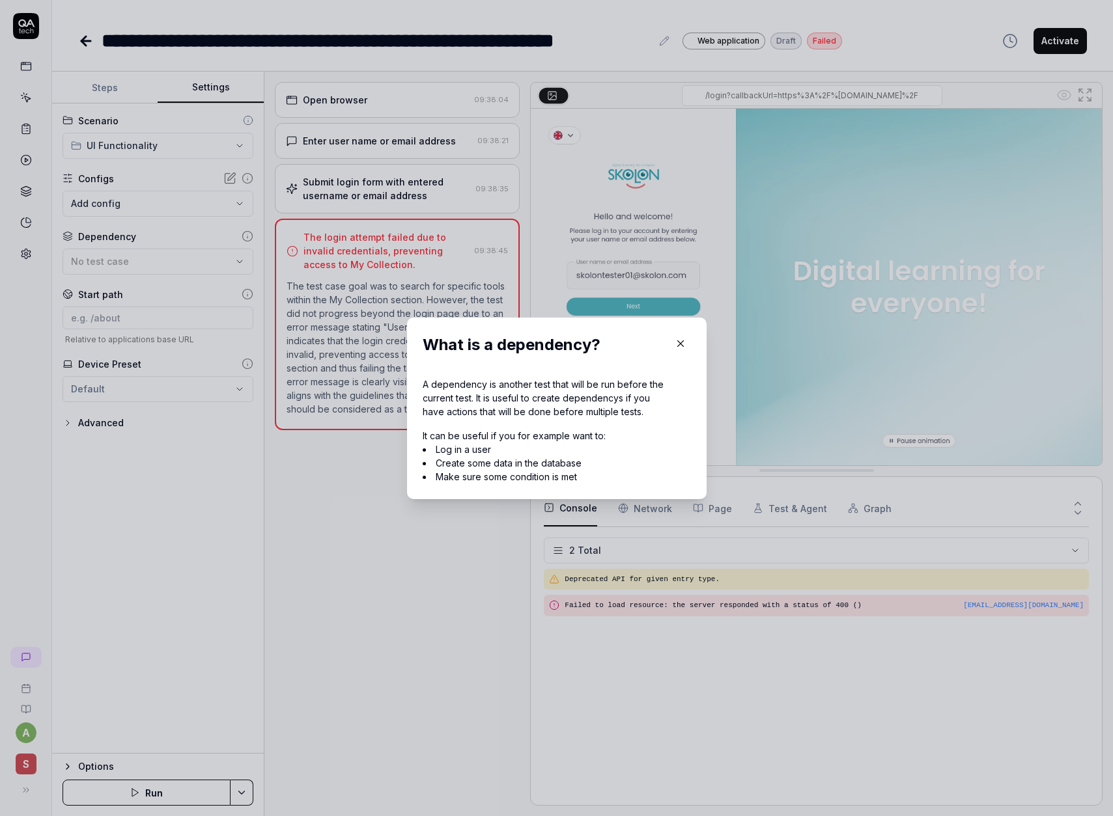
click at [679, 343] on icon "button" at bounding box center [680, 344] width 12 height 12
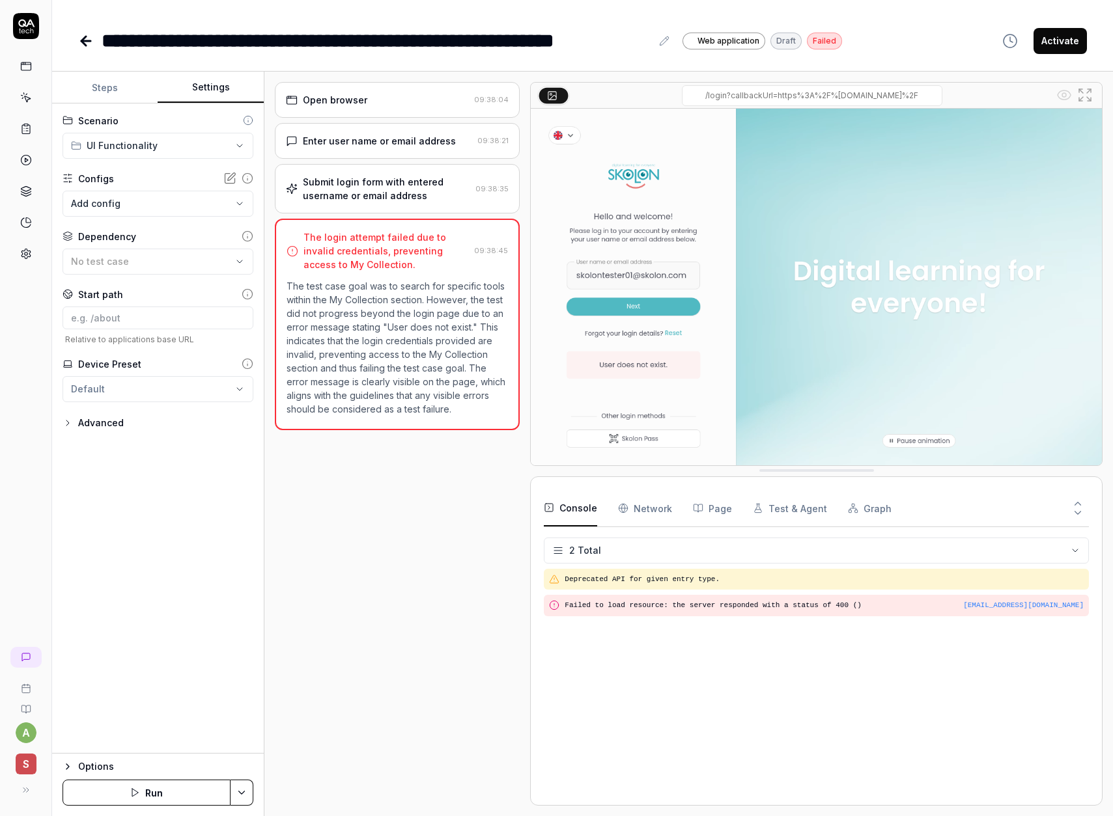
click at [23, 789] on icon at bounding box center [26, 790] width 10 height 10
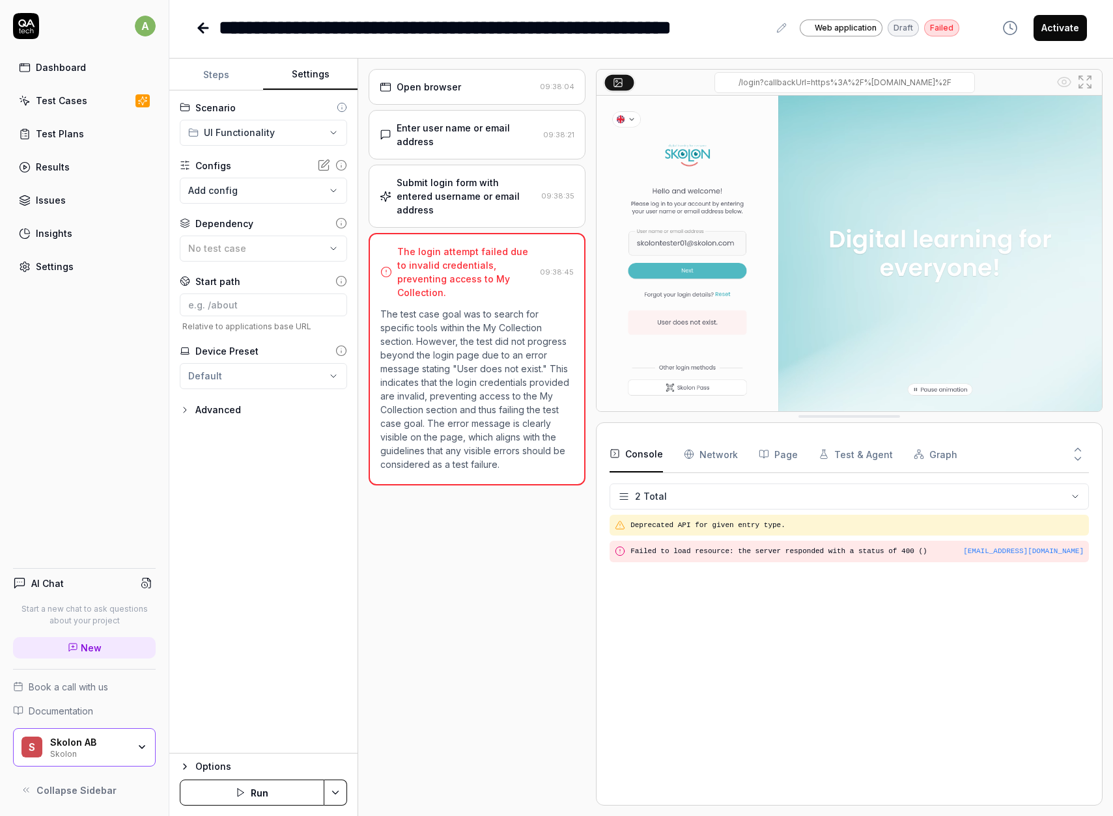
click at [57, 138] on div "Test Plans" at bounding box center [60, 134] width 48 height 14
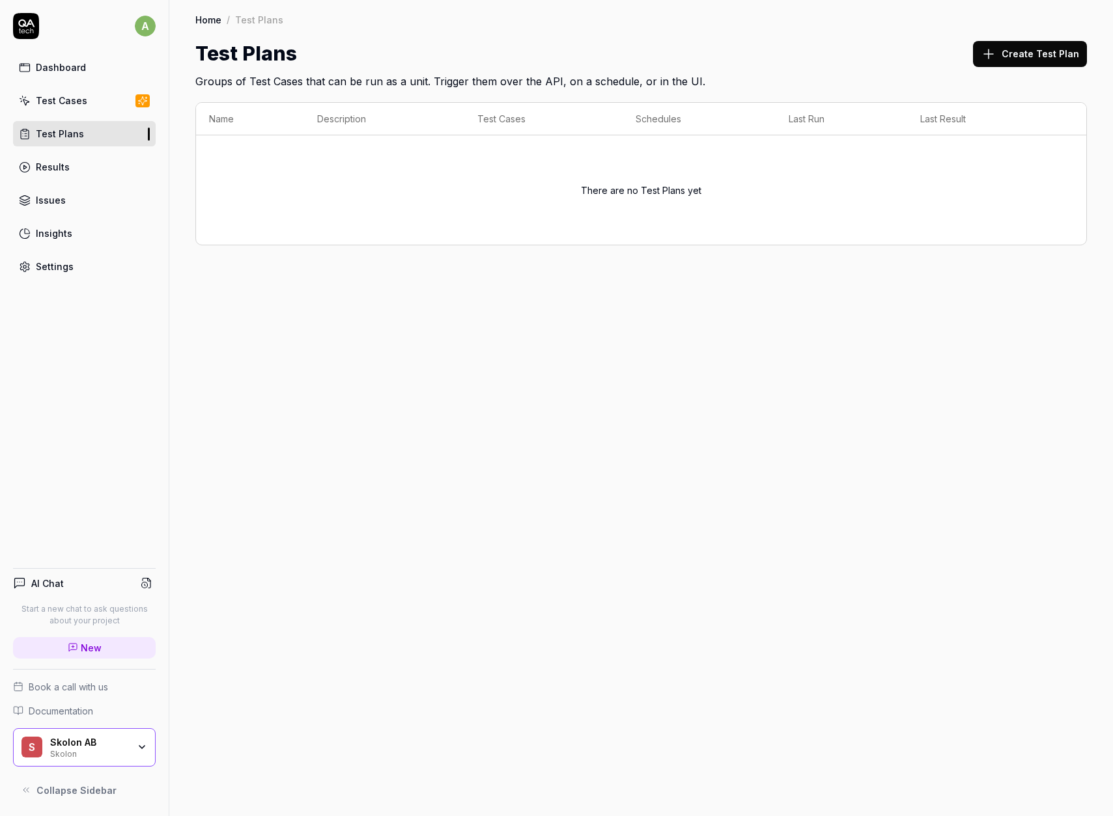
click at [54, 100] on div "Test Cases" at bounding box center [61, 101] width 51 height 14
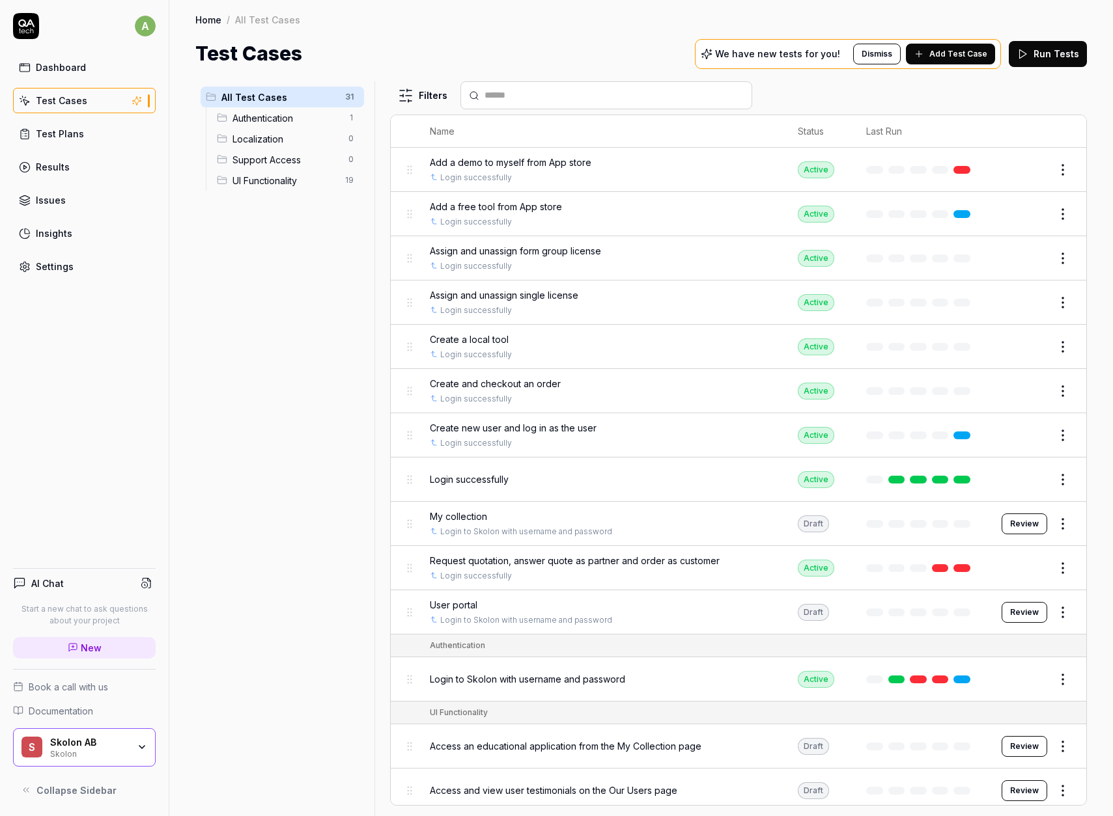
click at [961, 57] on span "Add Test Case" at bounding box center [958, 54] width 58 height 12
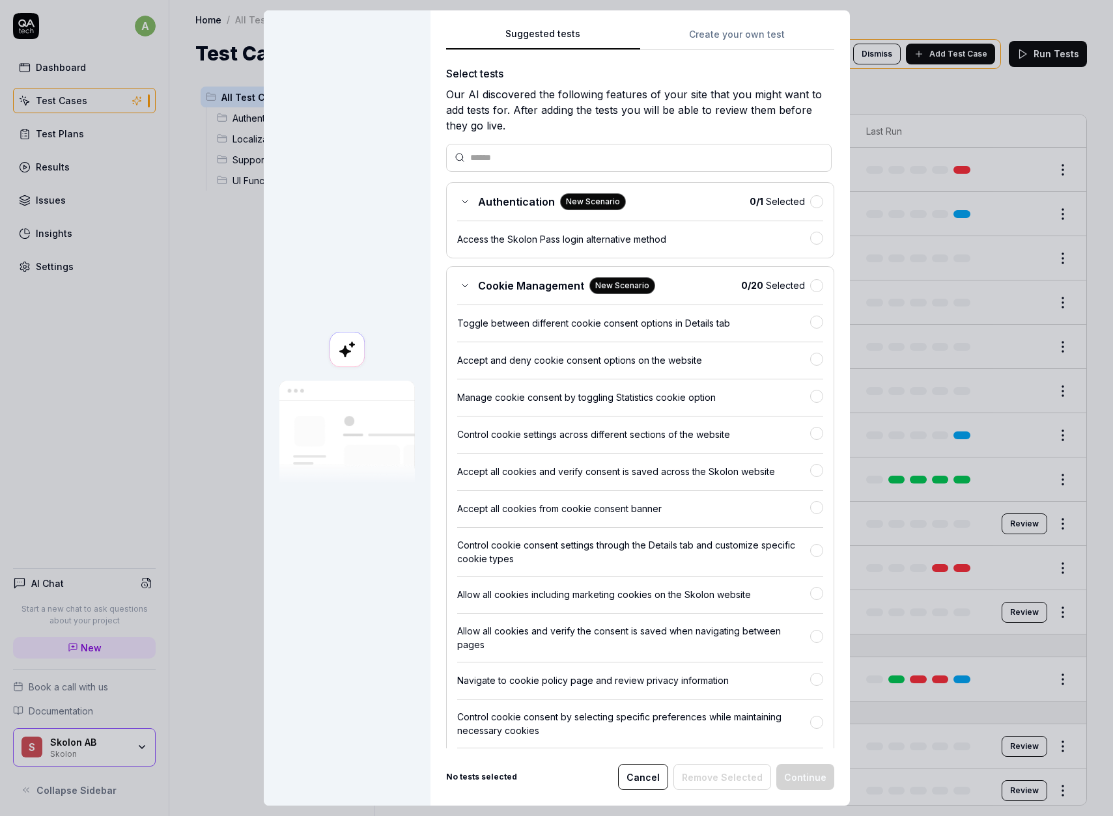
click at [728, 38] on div "Suggested tests Suggested tests Create your own test Select tests Our AI discov…" at bounding box center [556, 408] width 1113 height 816
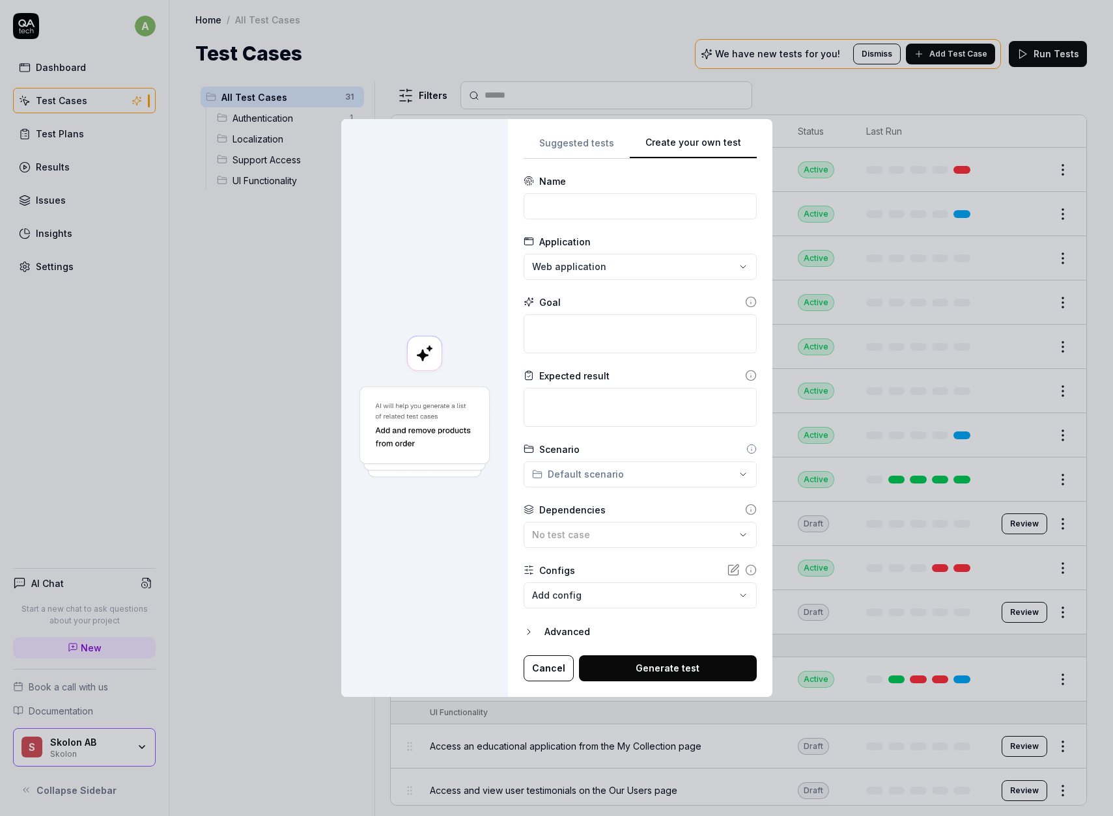
drag, startPoint x: 676, startPoint y: 622, endPoint x: 667, endPoint y: 615, distance: 12.0
click at [674, 621] on form "**********" at bounding box center [639, 427] width 233 height 507
click at [658, 597] on body "a Dashboard Test Cases Test Plans Results Issues Insights Settings AI Chat Star…" at bounding box center [556, 408] width 1113 height 816
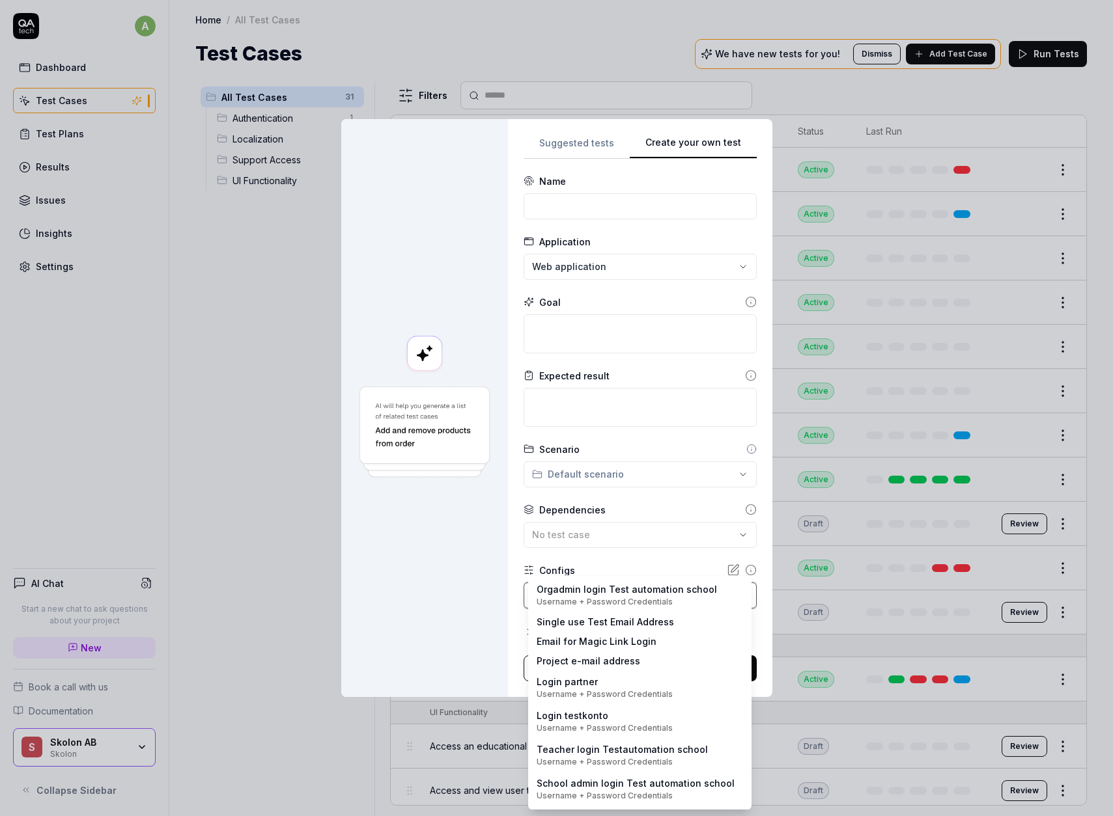
click at [421, 598] on div "**********" at bounding box center [556, 408] width 1113 height 816
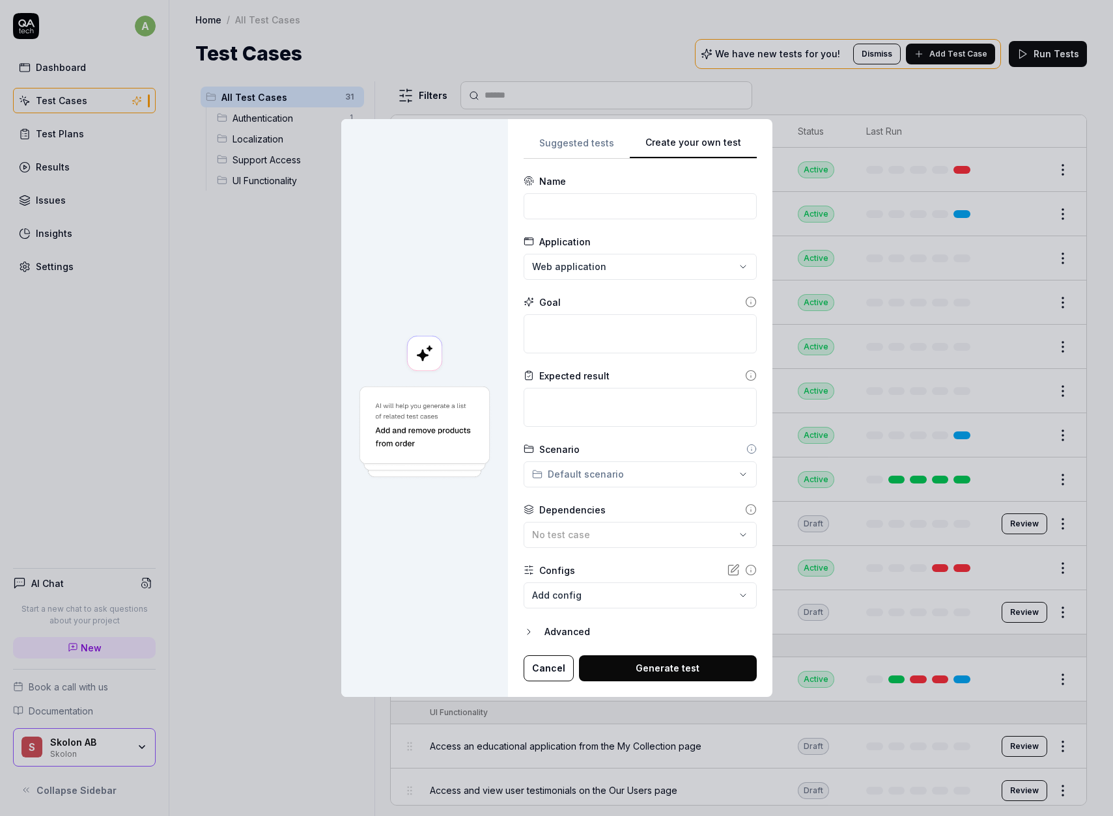
click at [643, 601] on body "a Dashboard Test Cases Test Plans Results Issues Insights Settings AI Chat Star…" at bounding box center [556, 408] width 1113 height 816
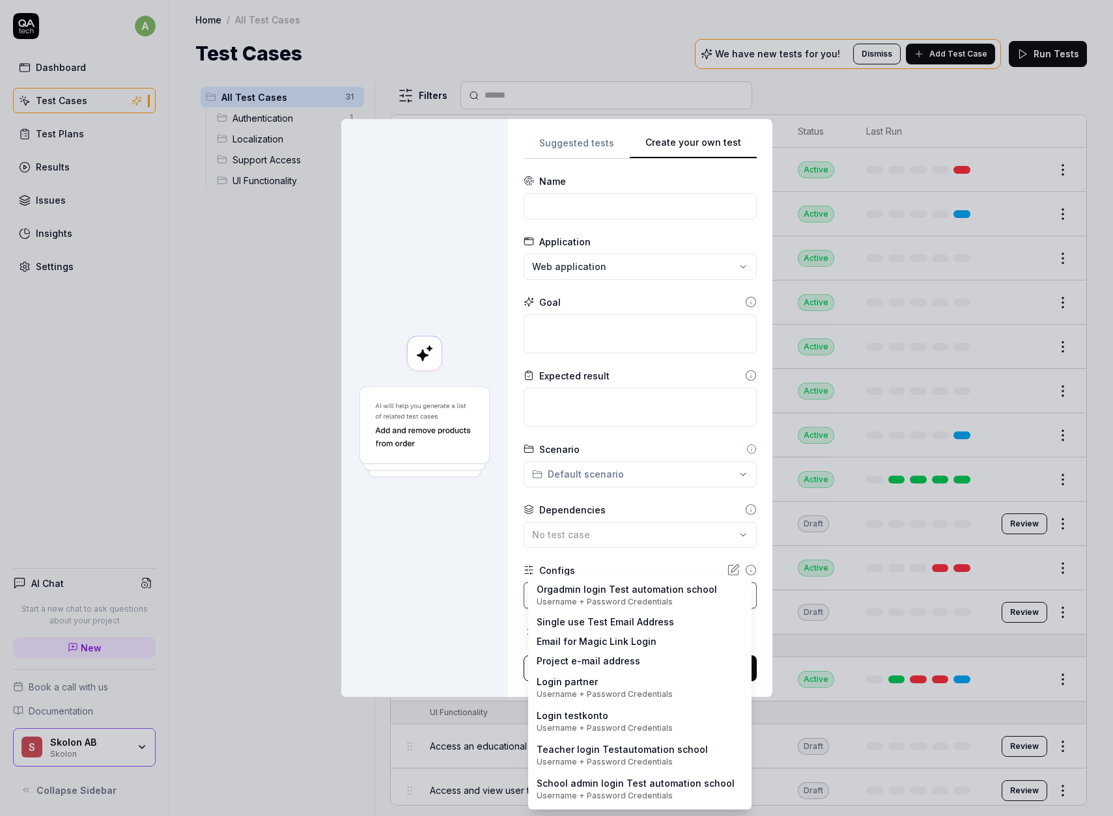
click at [437, 603] on div "**********" at bounding box center [556, 408] width 1113 height 816
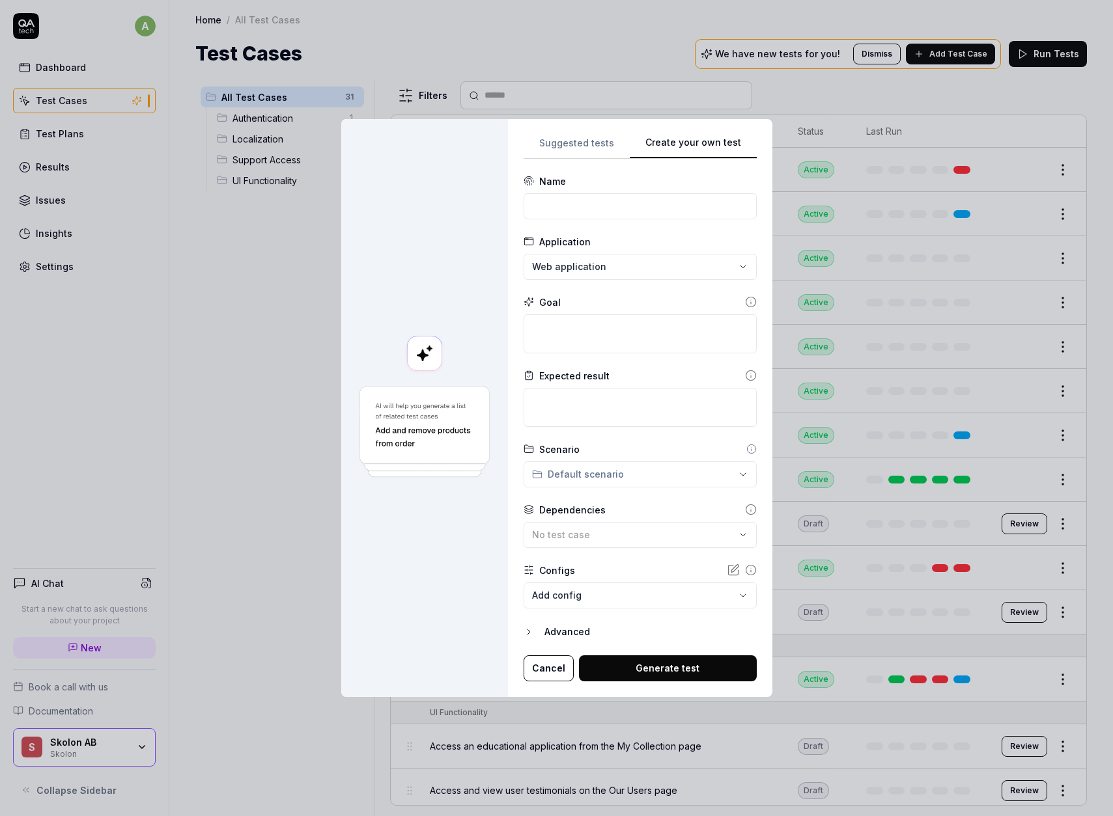
click at [728, 570] on icon at bounding box center [733, 570] width 13 height 13
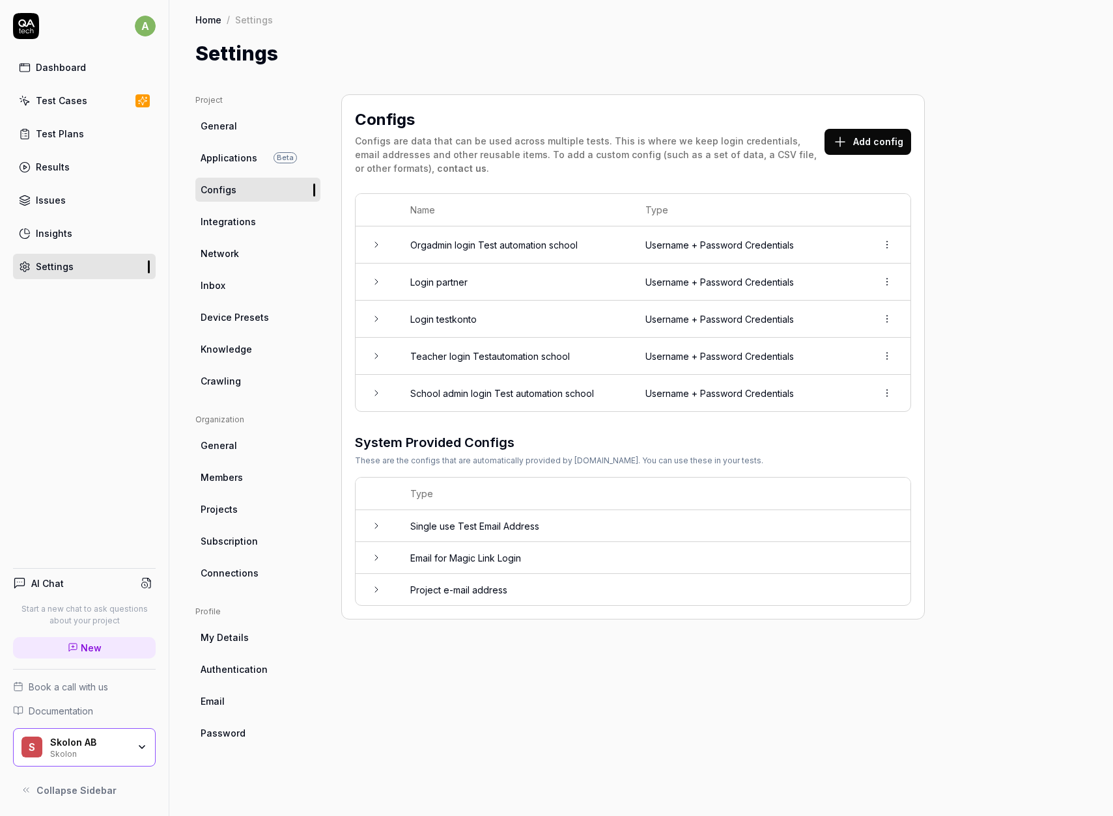
click at [253, 508] on link "Projects" at bounding box center [257, 509] width 125 height 24
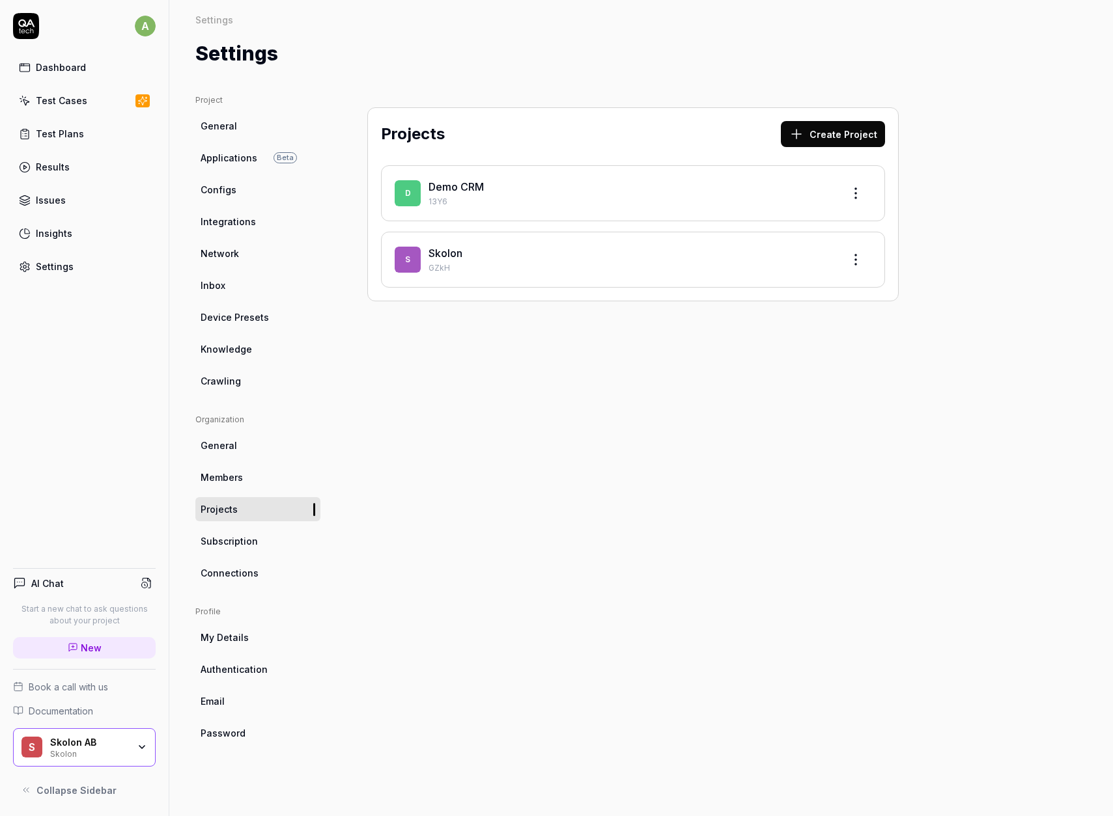
click at [244, 551] on link "Subscription" at bounding box center [257, 541] width 125 height 24
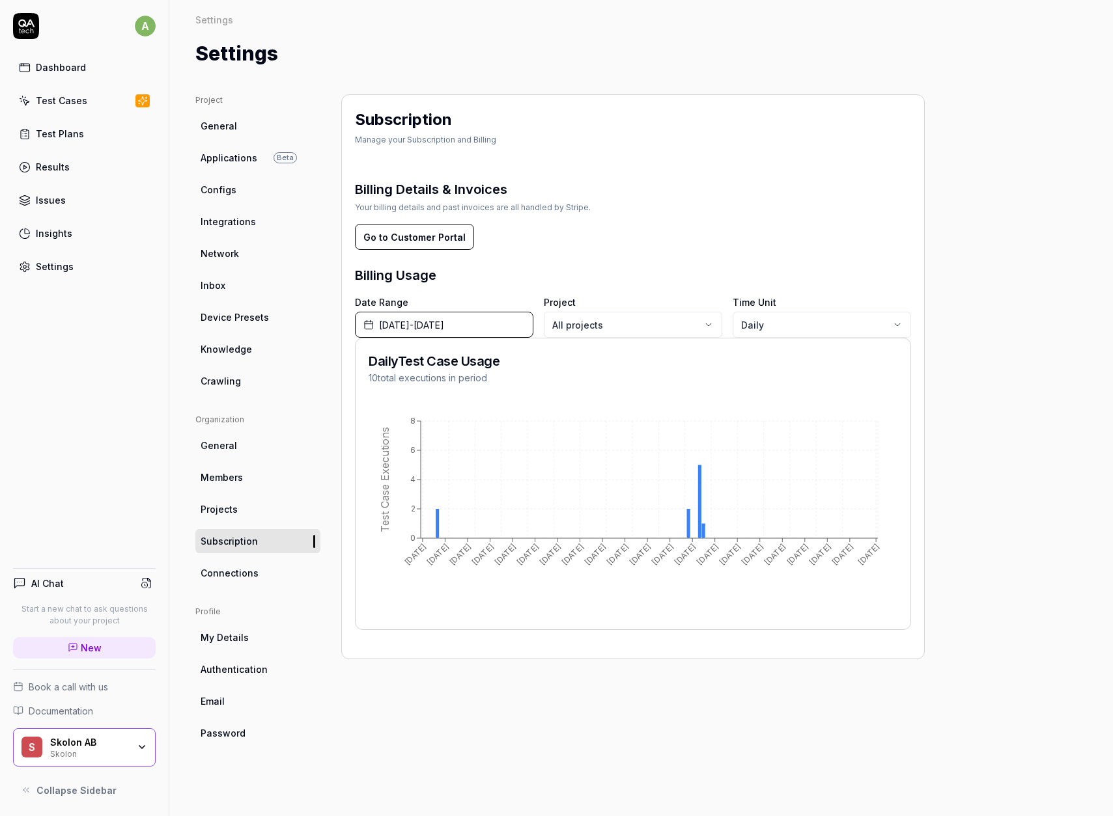
click at [229, 131] on span "General" at bounding box center [219, 126] width 36 height 14
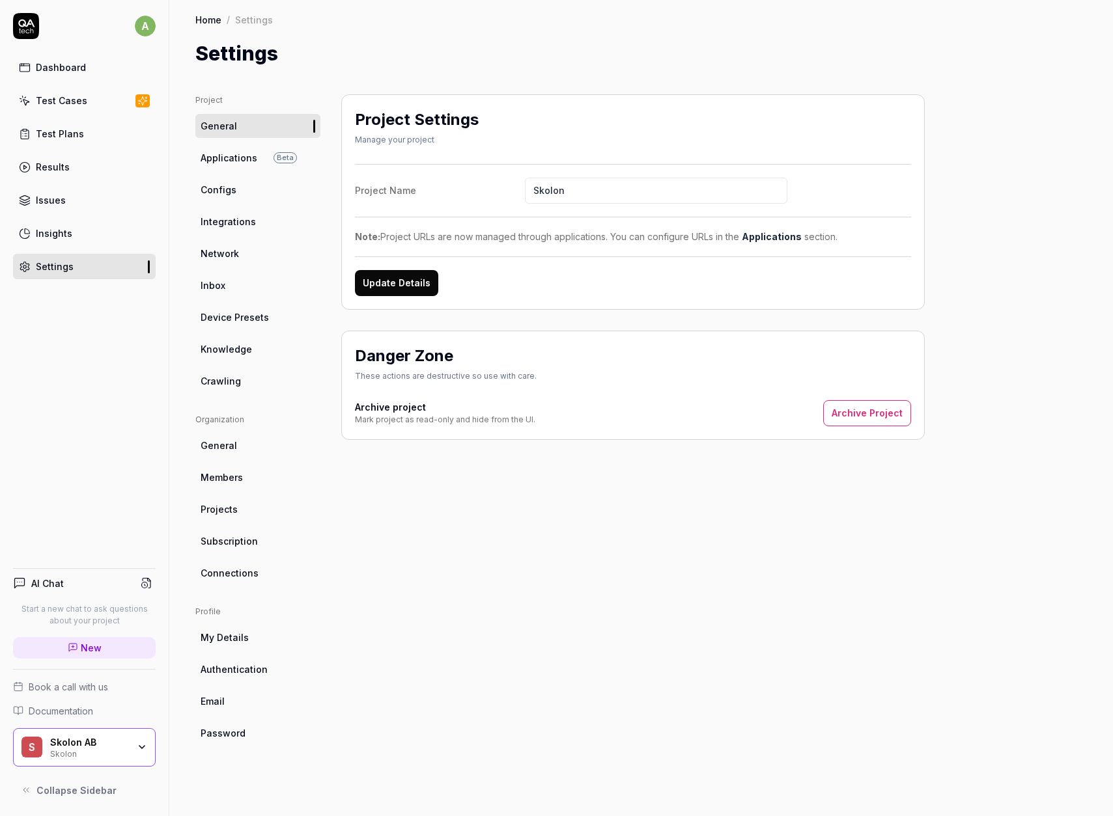
click at [222, 161] on span "Applications" at bounding box center [229, 158] width 57 height 14
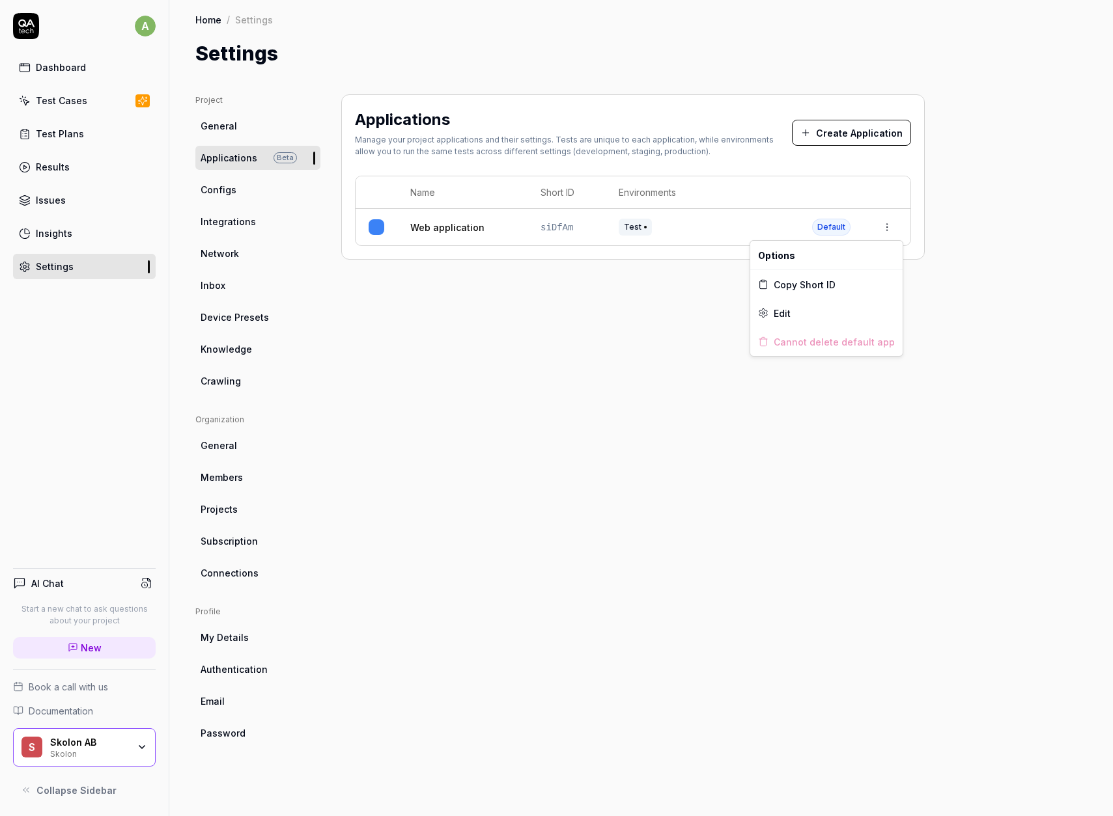
click at [890, 232] on html "a Dashboard Test Cases Test Plans Results Issues Insights Settings AI Chat Star…" at bounding box center [556, 408] width 1113 height 816
click at [790, 312] on span "Edit" at bounding box center [781, 314] width 17 height 14
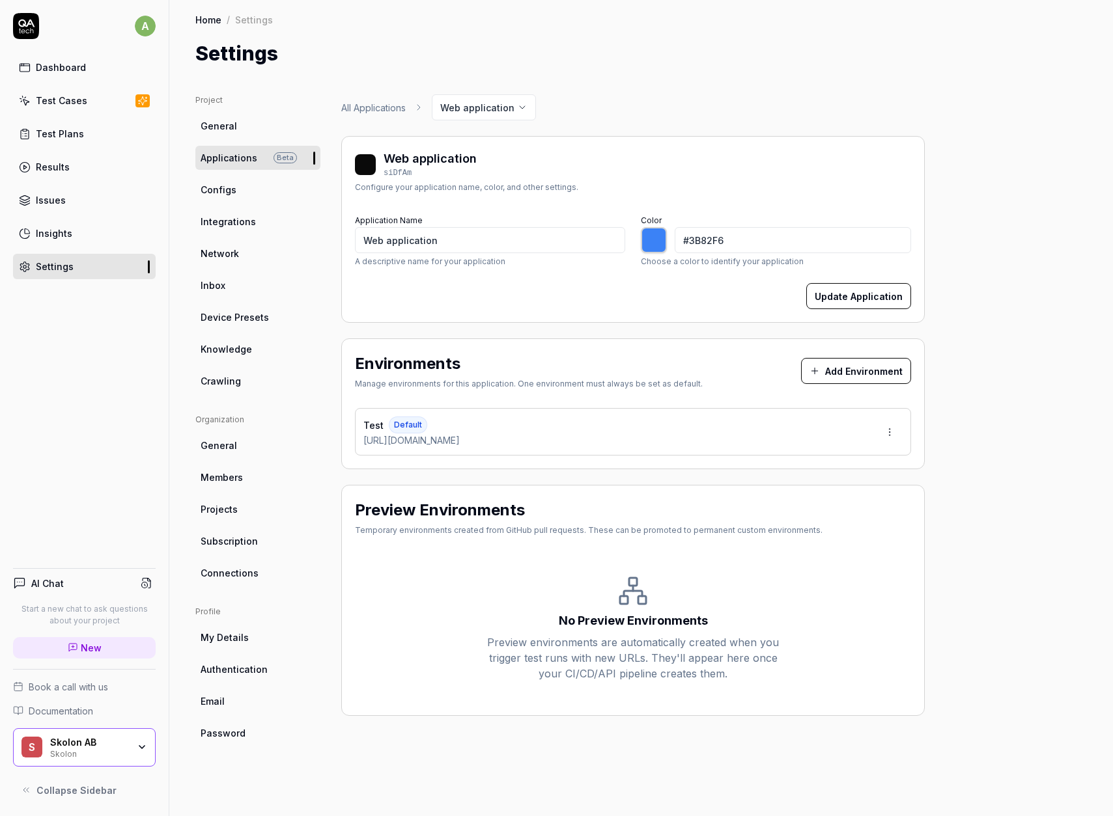
type input "*******"
click at [232, 187] on span "Configs" at bounding box center [219, 190] width 36 height 14
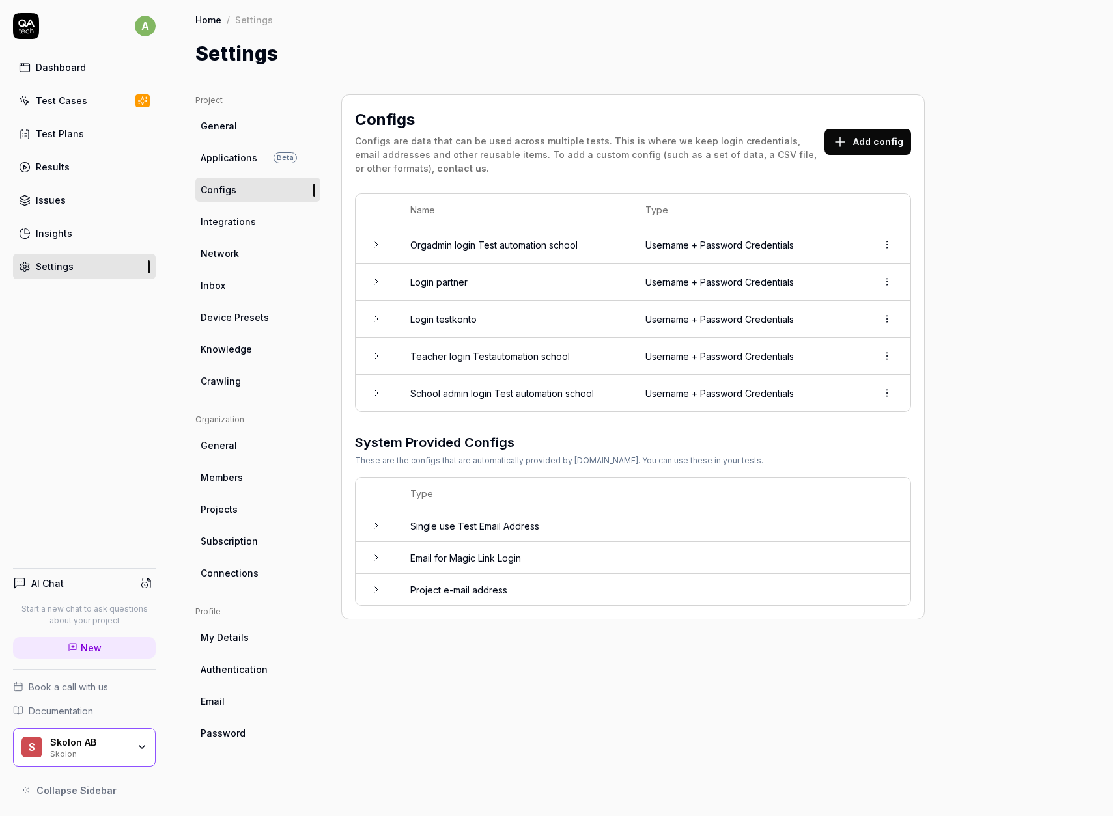
click at [70, 108] on link "Test Cases" at bounding box center [84, 100] width 143 height 25
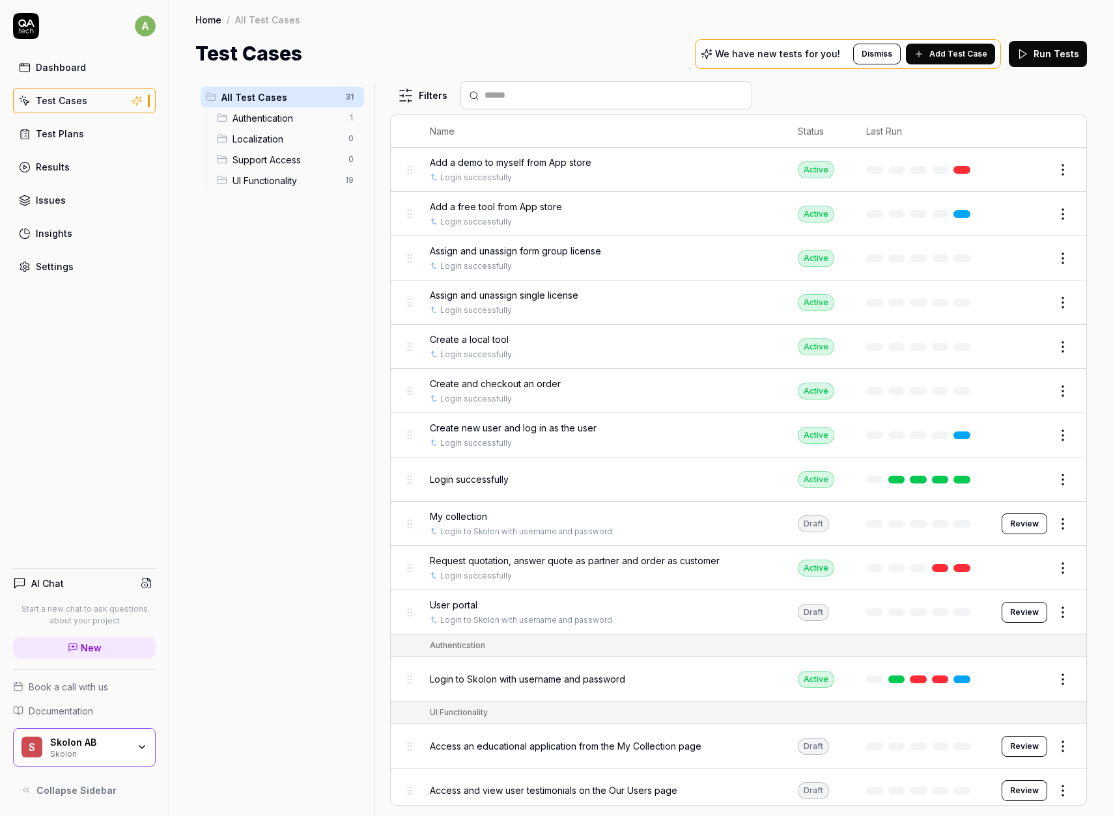
click at [1023, 168] on button "Edit" at bounding box center [1031, 169] width 31 height 21
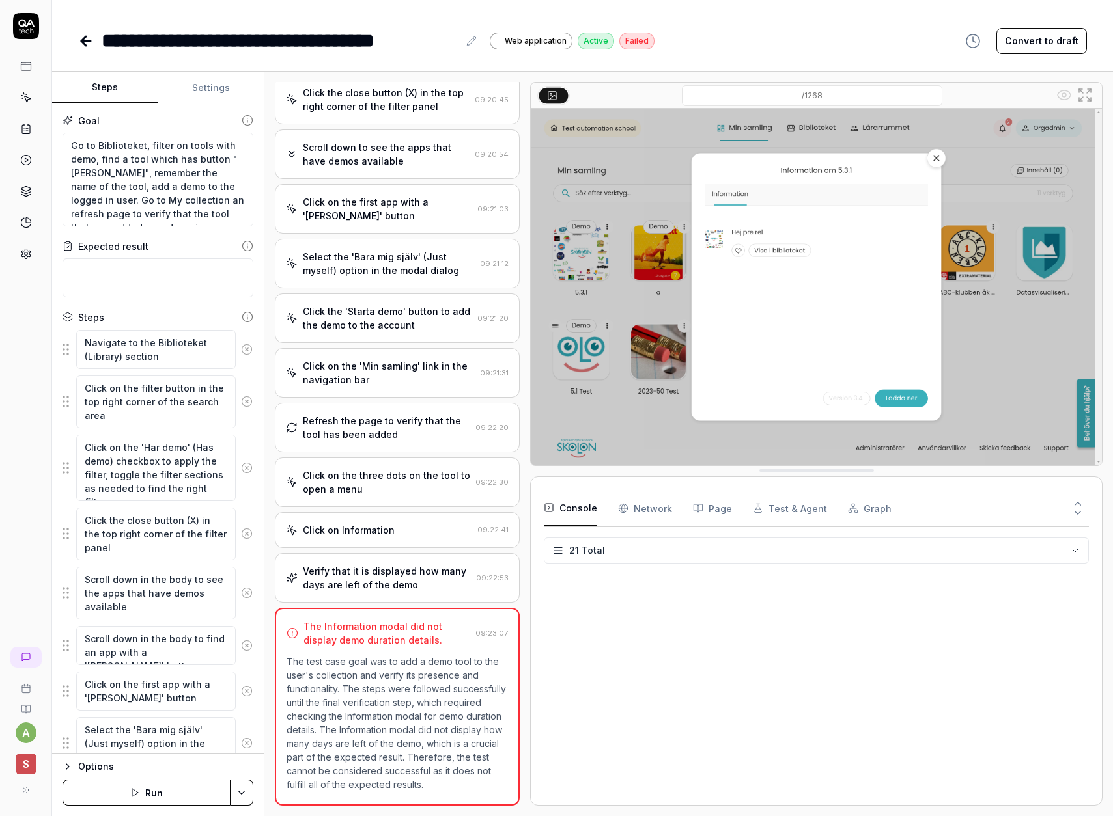
scroll to position [411, 0]
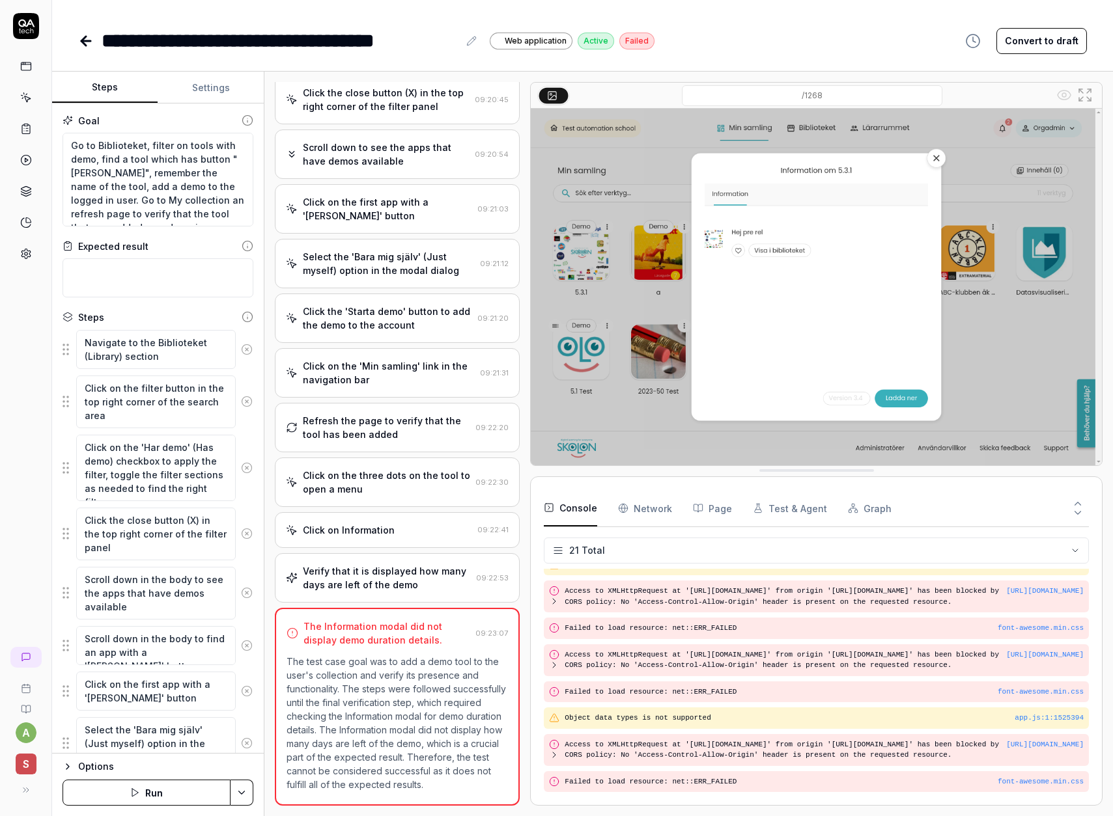
click at [90, 38] on icon at bounding box center [86, 41] width 16 height 16
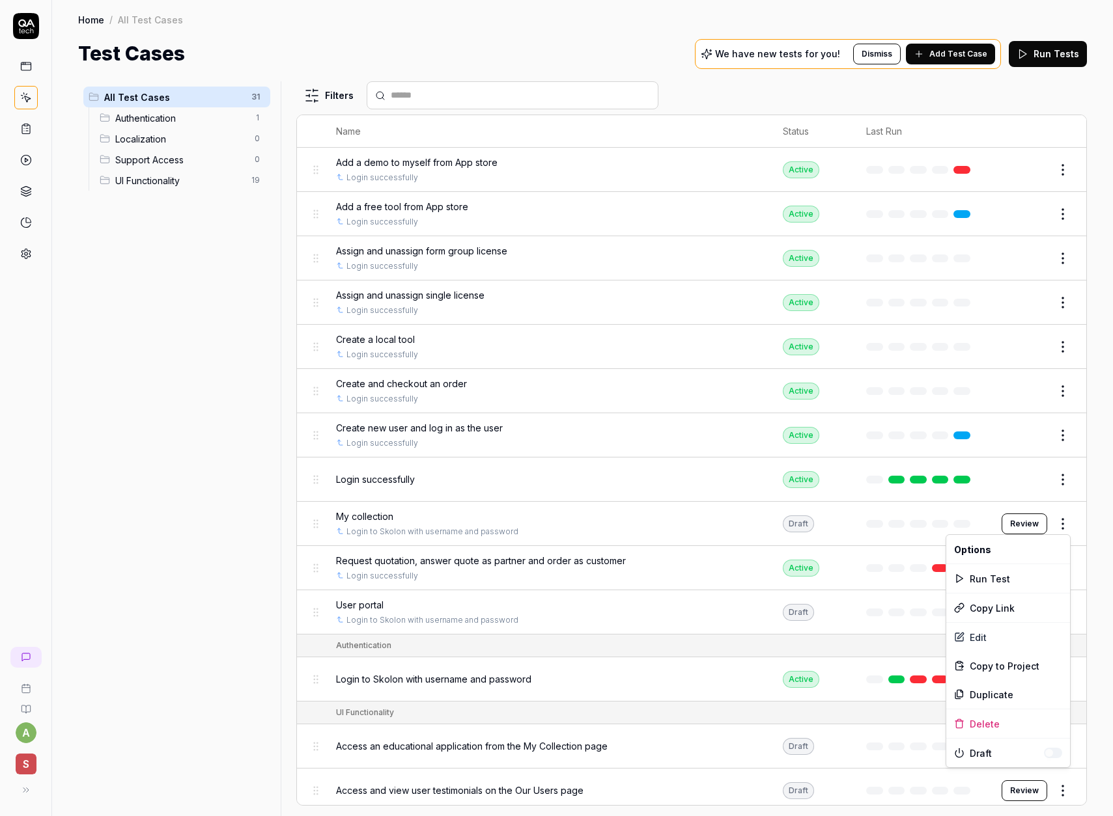
click at [1066, 523] on html "a S Home / All Test Cases Home / All Test Cases Test Cases We have new tests fo…" at bounding box center [556, 408] width 1113 height 816
click at [989, 637] on div "Edit" at bounding box center [1008, 637] width 124 height 29
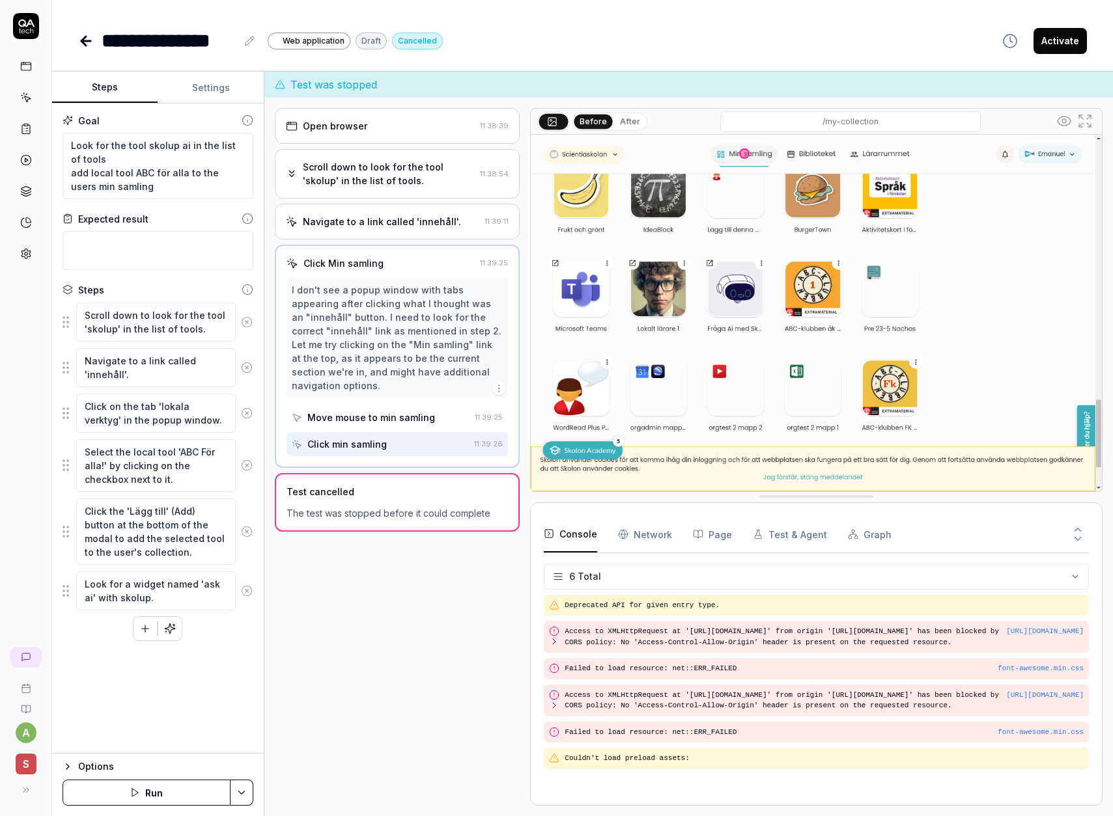
click at [187, 94] on button "Settings" at bounding box center [210, 87] width 105 height 31
click at [106, 92] on button "Steps" at bounding box center [104, 87] width 105 height 31
click at [89, 42] on icon at bounding box center [86, 41] width 16 height 16
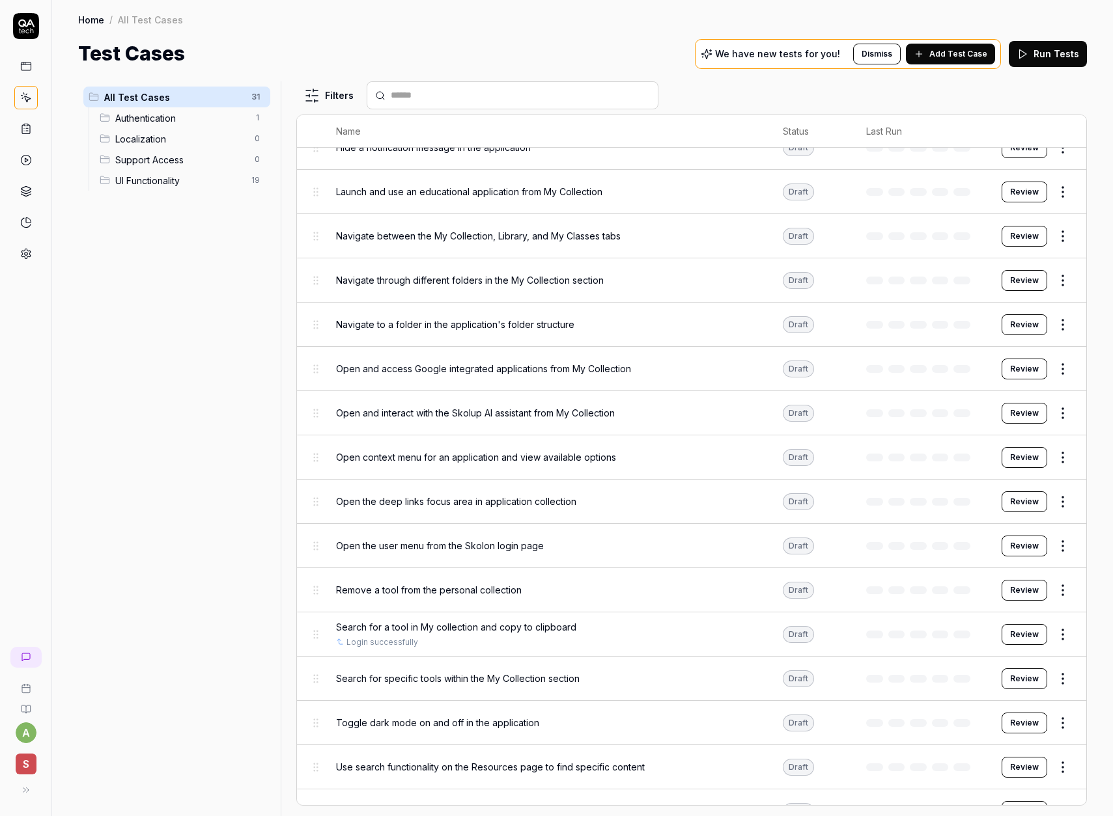
scroll to position [760, 0]
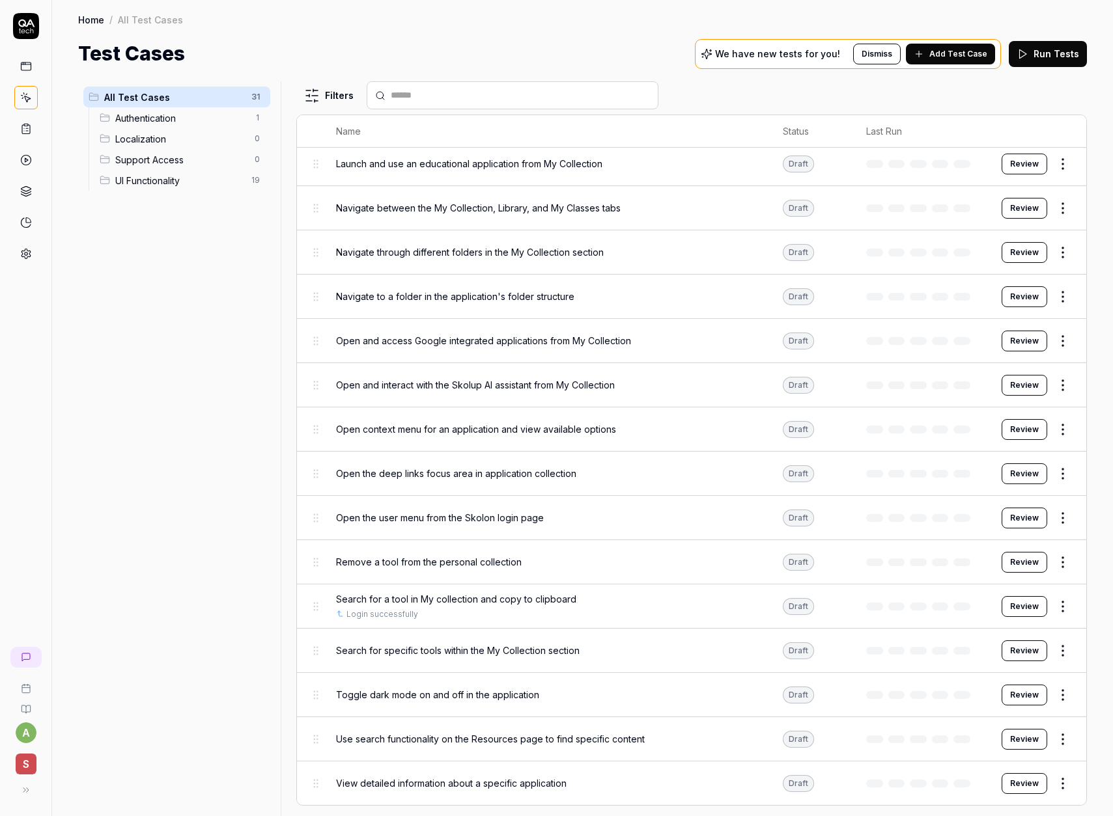
click at [1064, 790] on html "a S Home / All Test Cases Home / All Test Cases Test Cases We have new tests fo…" at bounding box center [556, 408] width 1113 height 816
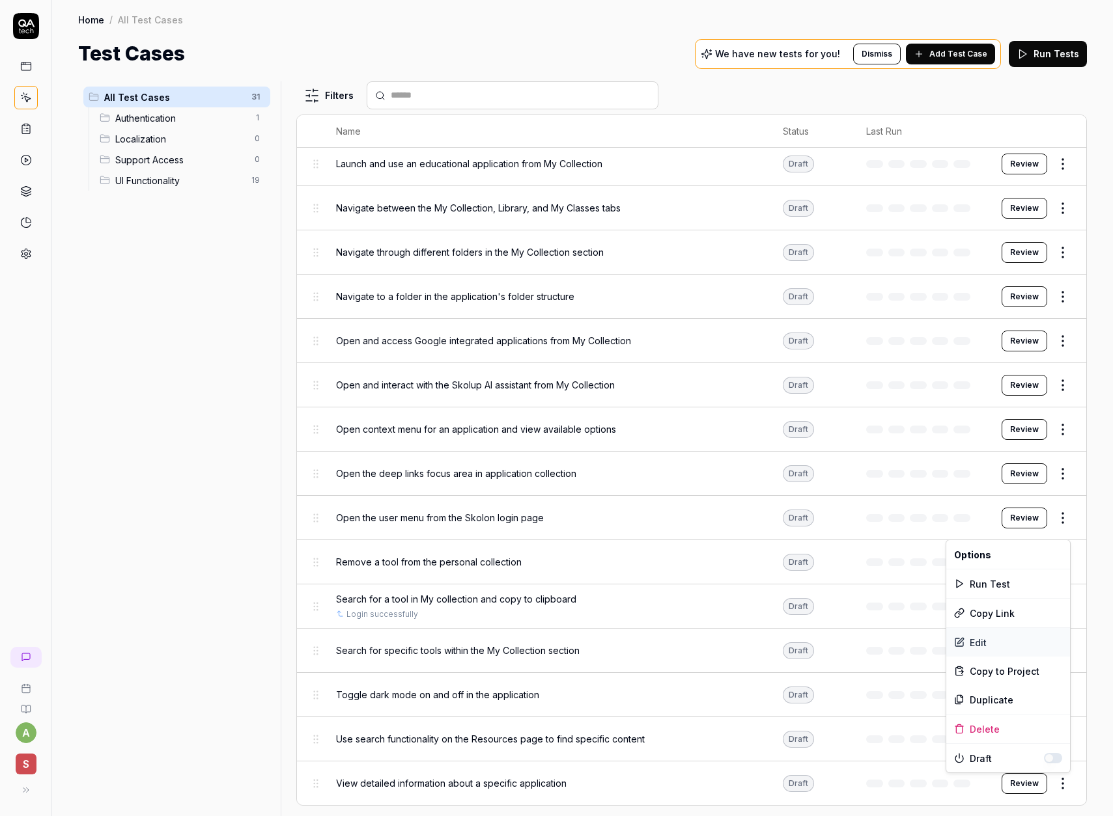
click at [1000, 640] on div "Edit" at bounding box center [1008, 642] width 124 height 29
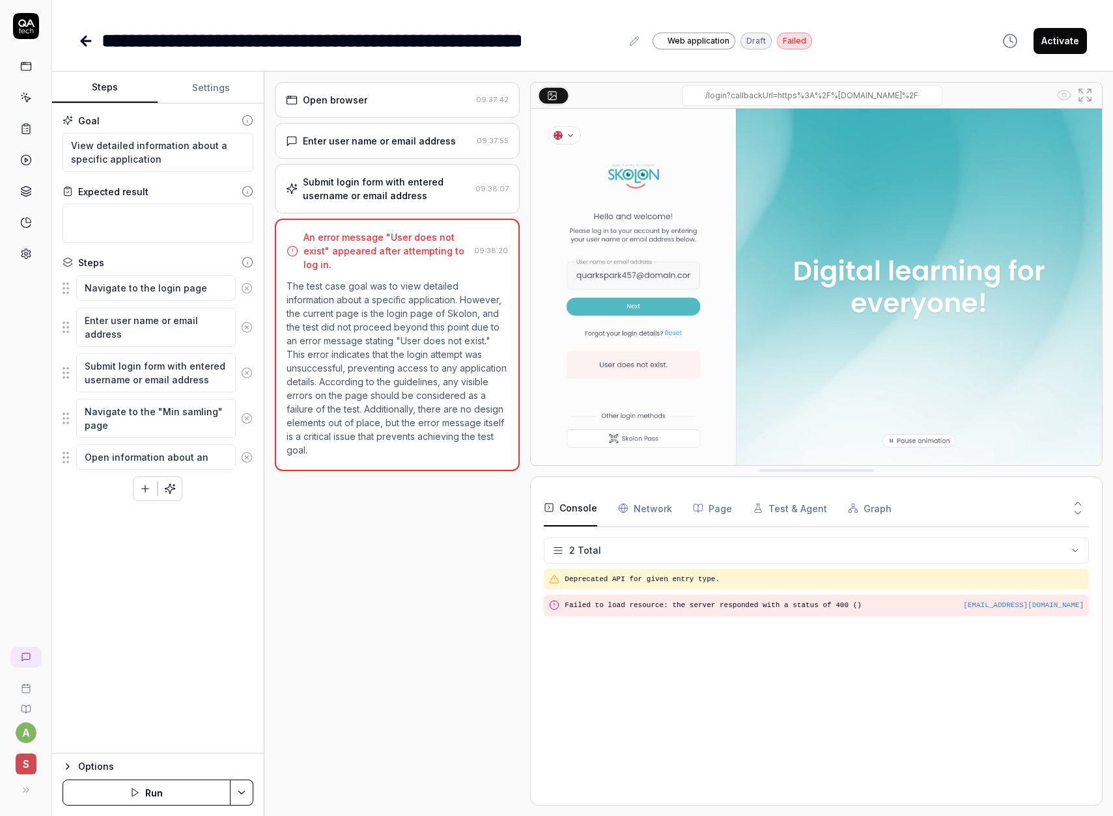
click at [95, 41] on link at bounding box center [87, 41] width 18 height 26
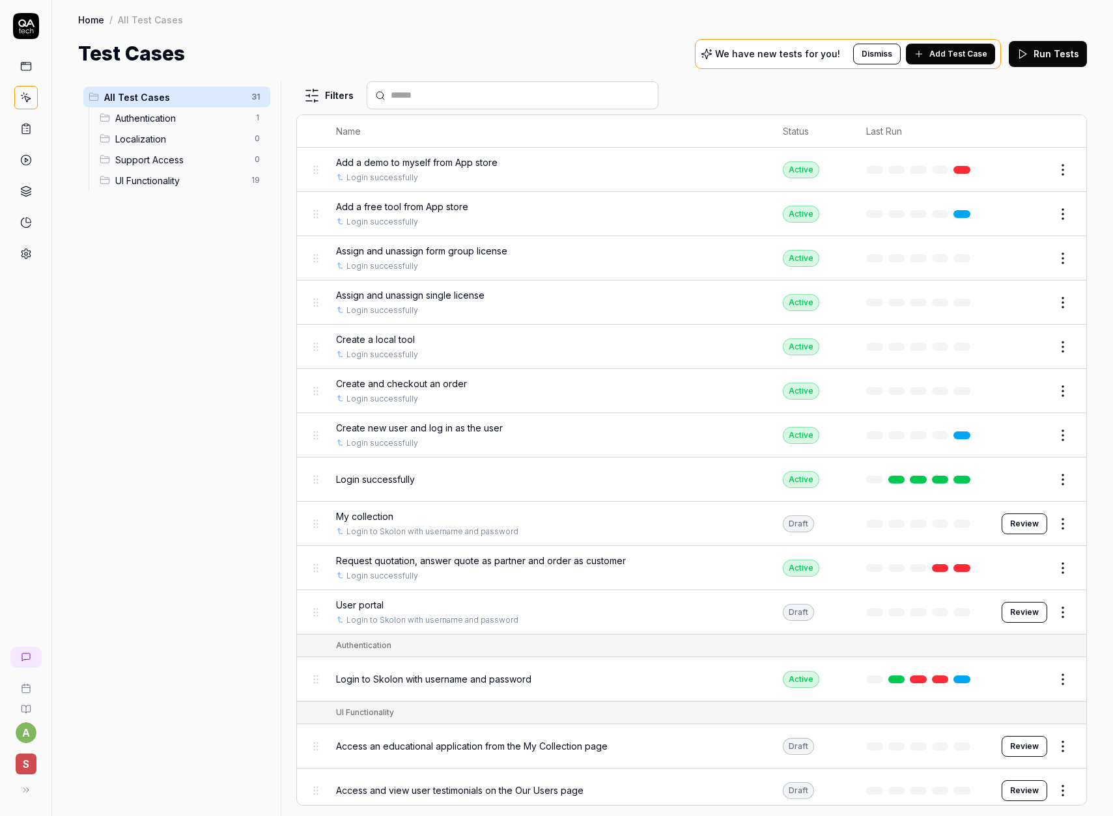
click at [201, 522] on div "All Test Cases 31 Authentication 1 Localization 0 Support Access 0 UI Functiona…" at bounding box center [176, 440] width 197 height 719
click at [1055, 520] on html "a S Home / All Test Cases Home / All Test Cases Test Cases We have new tests fo…" at bounding box center [556, 408] width 1113 height 816
click at [986, 639] on div "Edit" at bounding box center [1008, 637] width 124 height 29
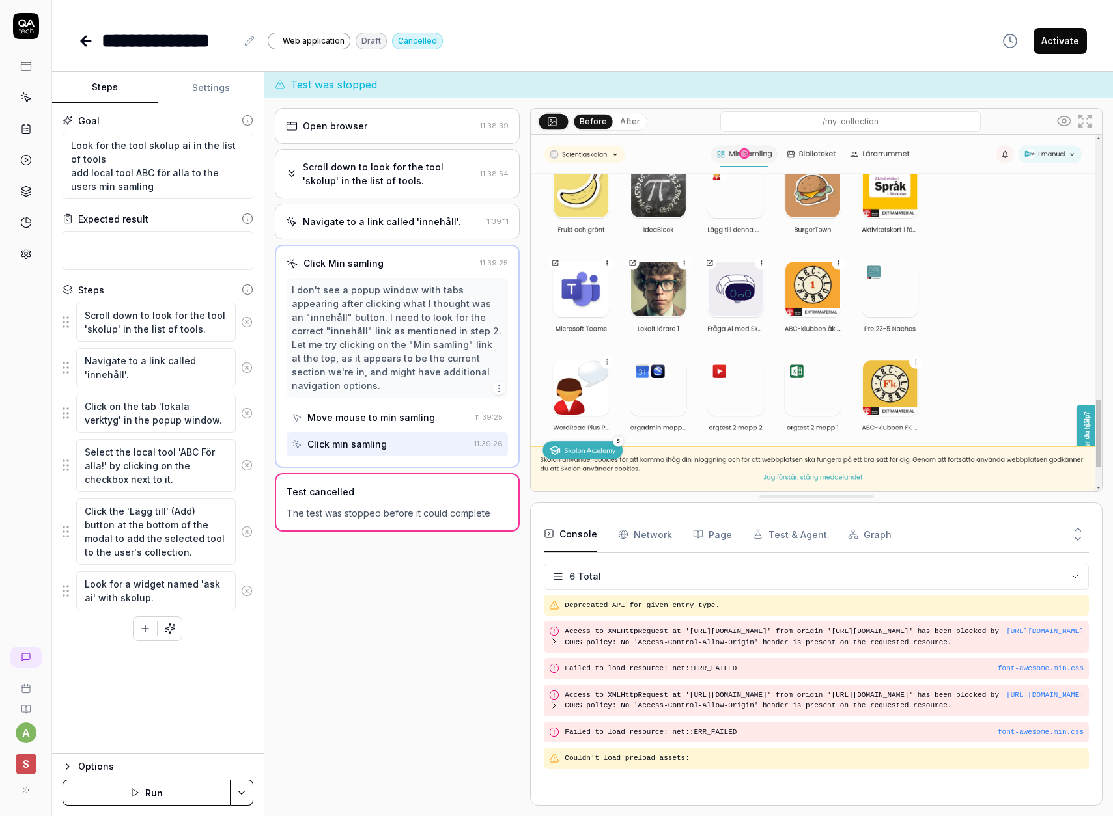
click at [148, 793] on button "Run" at bounding box center [146, 793] width 168 height 26
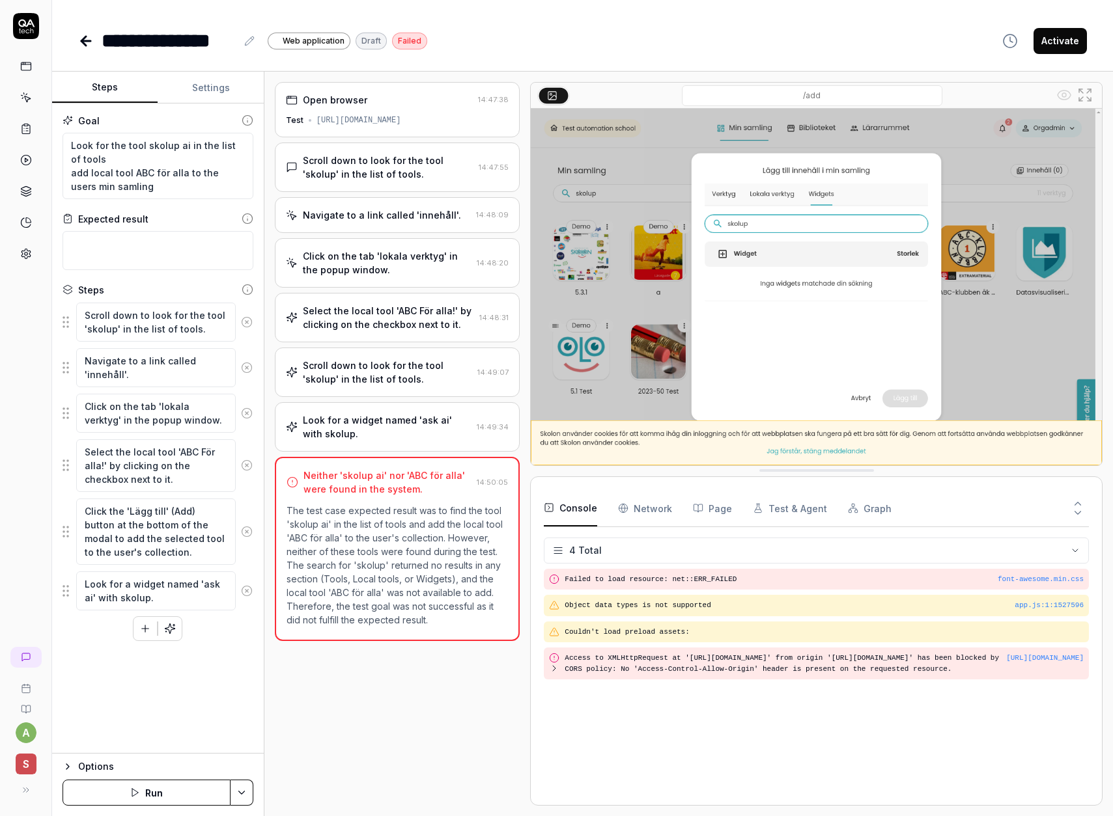
scroll to position [41, 0]
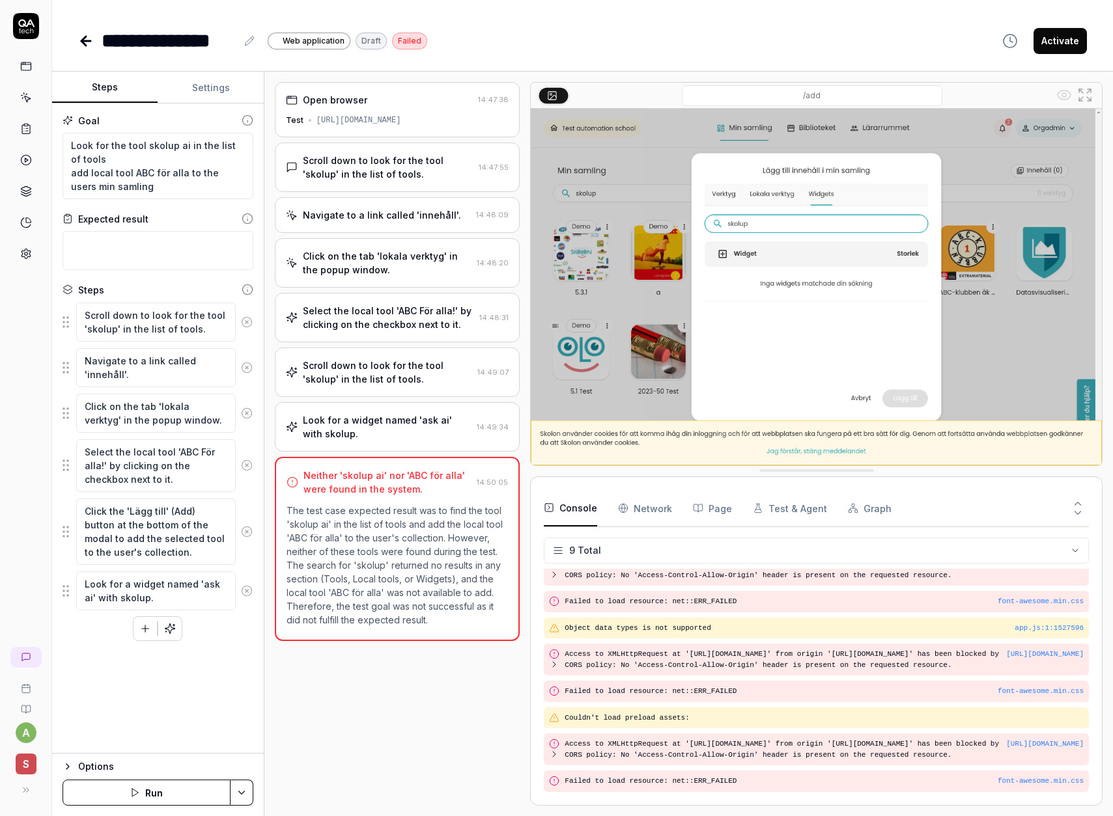
click at [411, 105] on div "Open browser" at bounding box center [379, 100] width 187 height 14
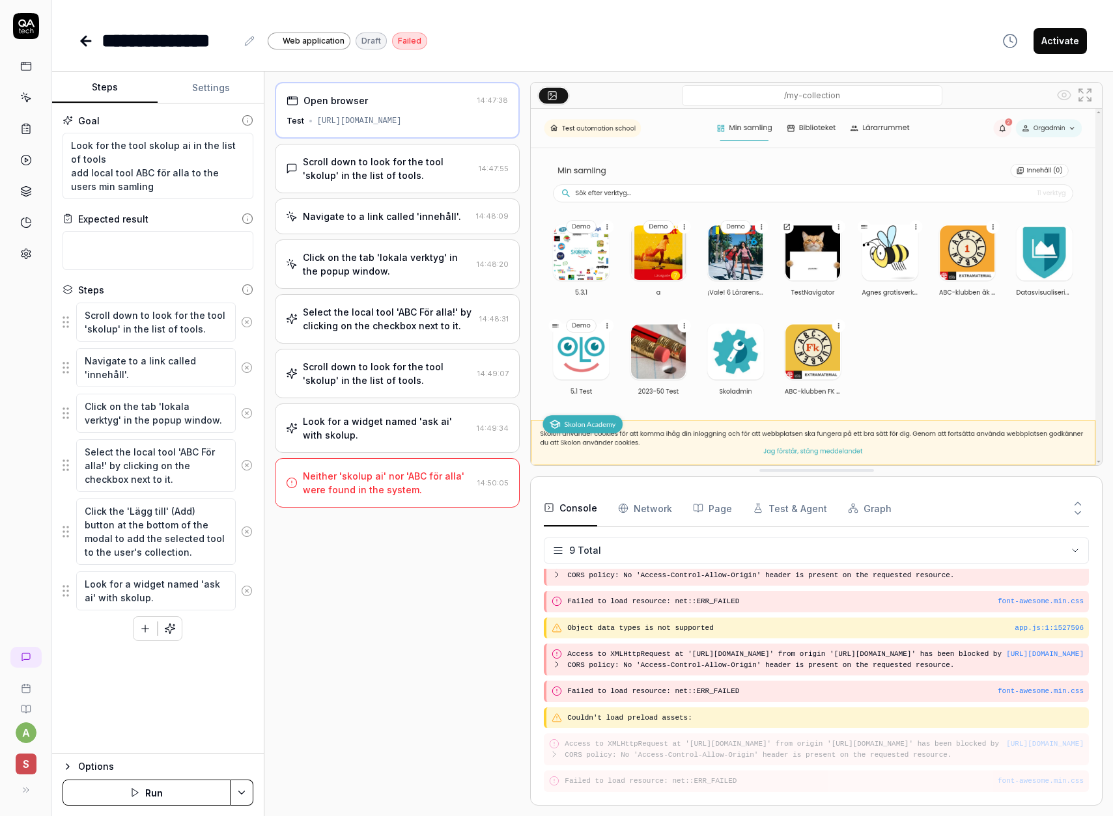
click at [361, 178] on div "Scroll down to look for the tool 'skolup' in the list of tools." at bounding box center [388, 168] width 171 height 27
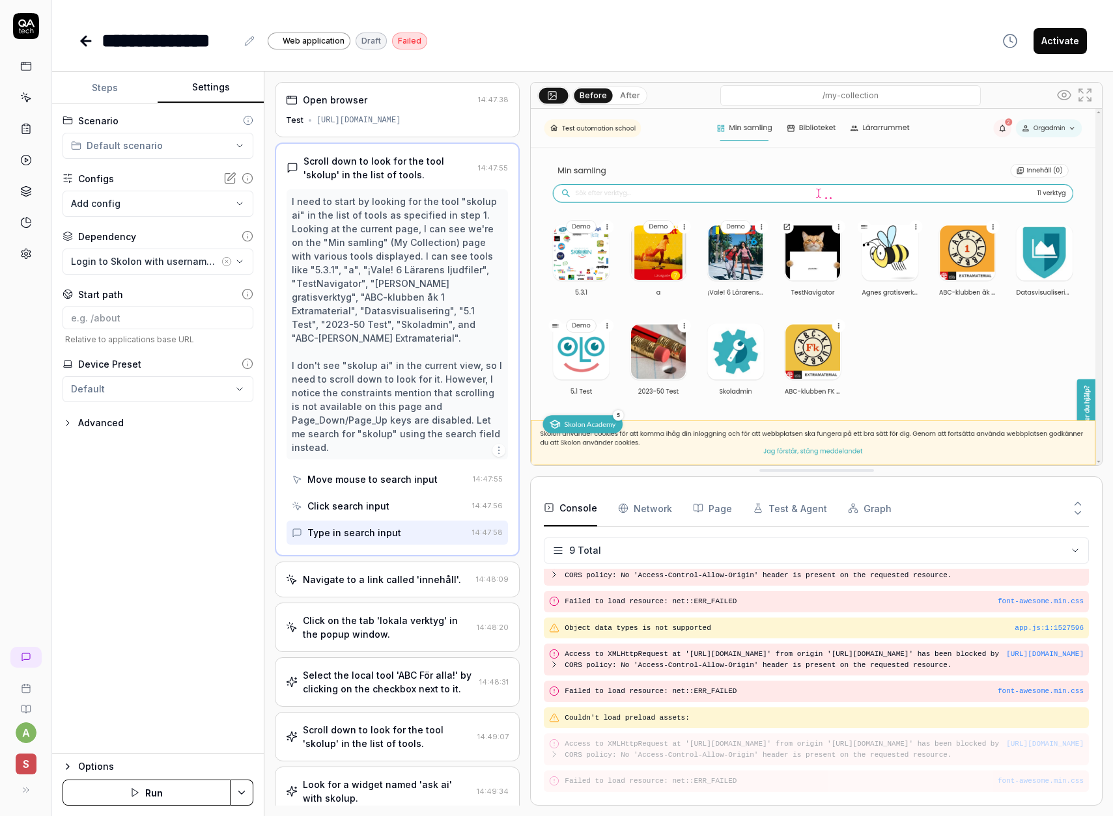
click at [196, 85] on button "Settings" at bounding box center [210, 87] width 105 height 31
click at [242, 263] on icon "button" at bounding box center [239, 262] width 10 height 10
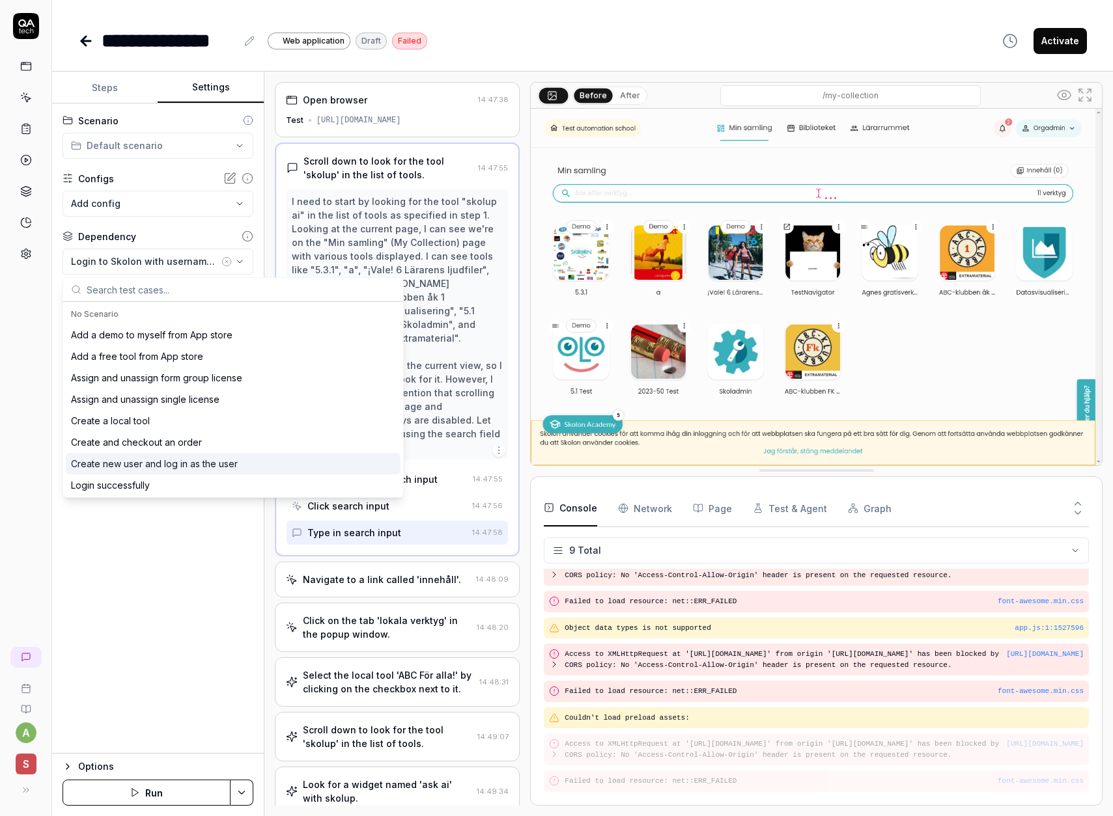
click at [217, 581] on div "**********" at bounding box center [158, 429] width 212 height 650
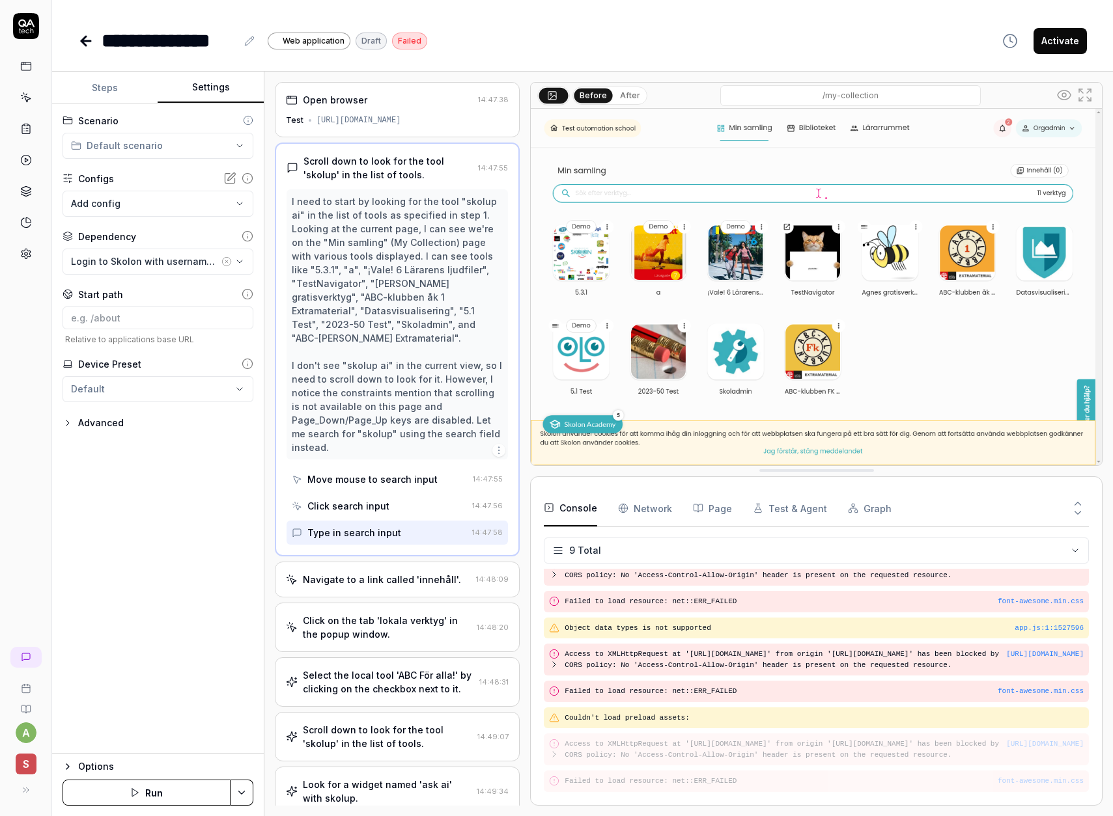
click at [21, 250] on icon at bounding box center [26, 254] width 12 height 12
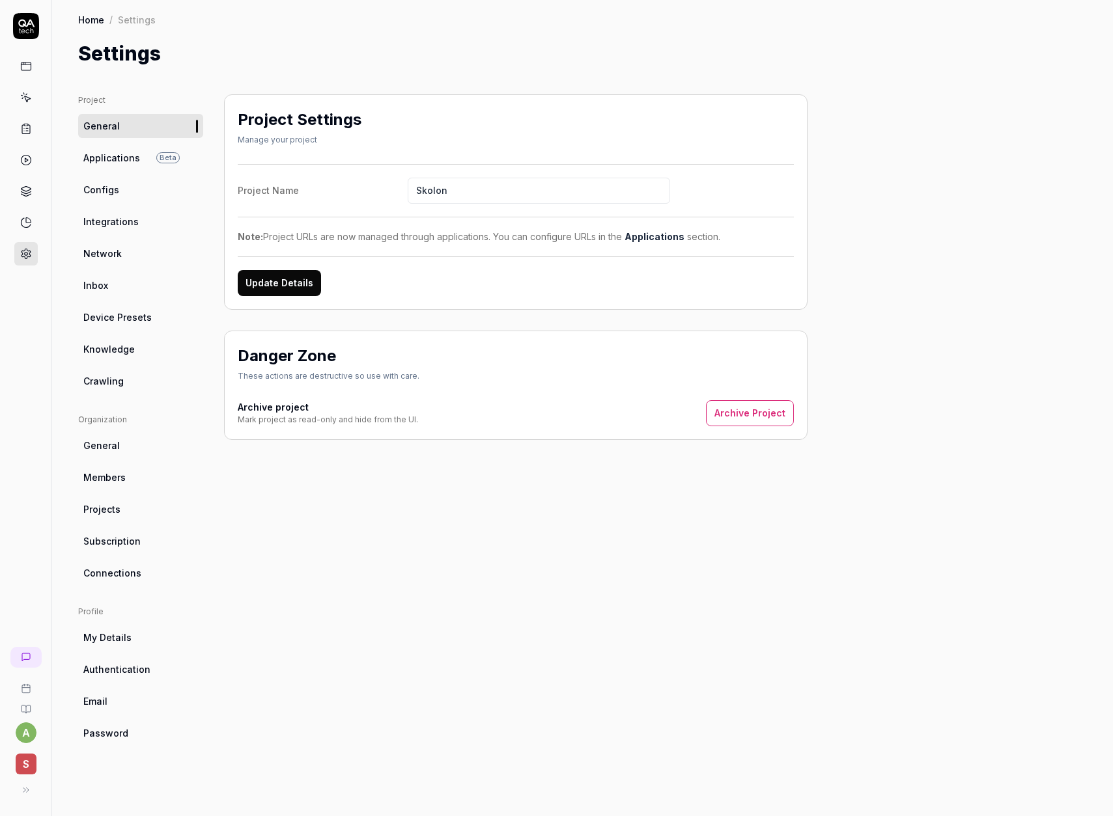
click at [121, 200] on link "Configs" at bounding box center [140, 190] width 125 height 24
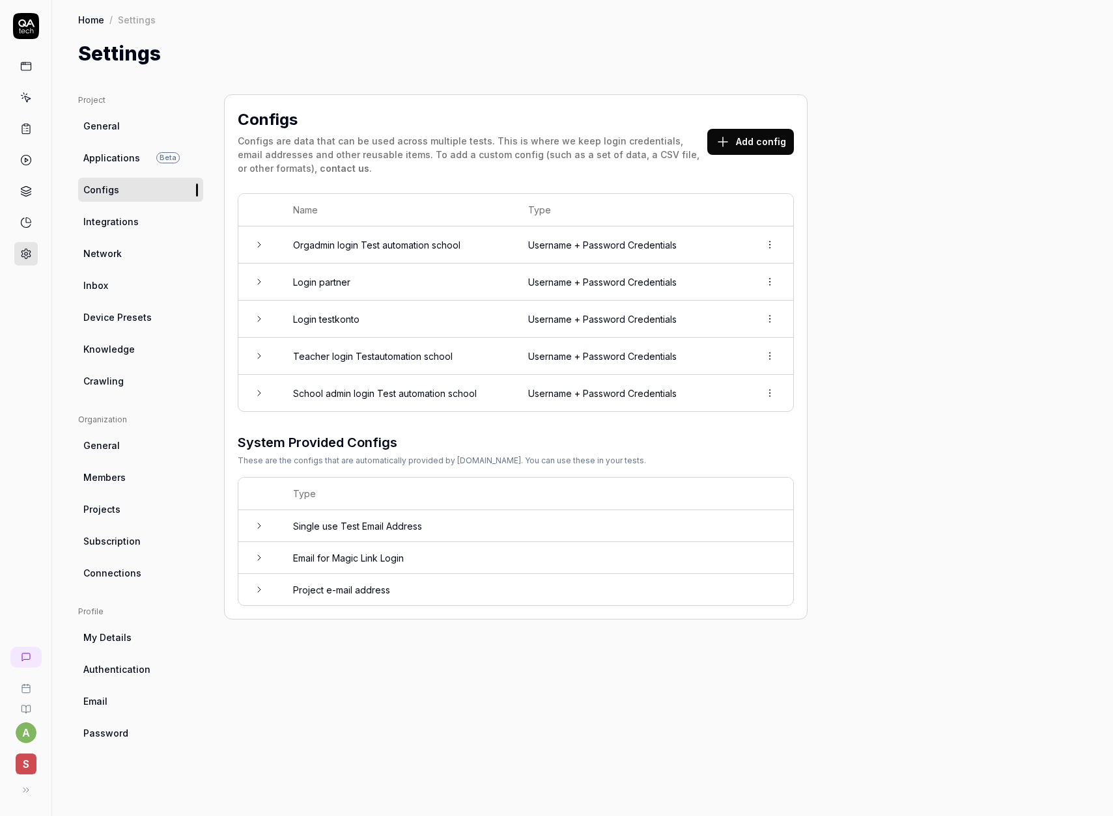
click at [260, 318] on icon at bounding box center [259, 319] width 10 height 10
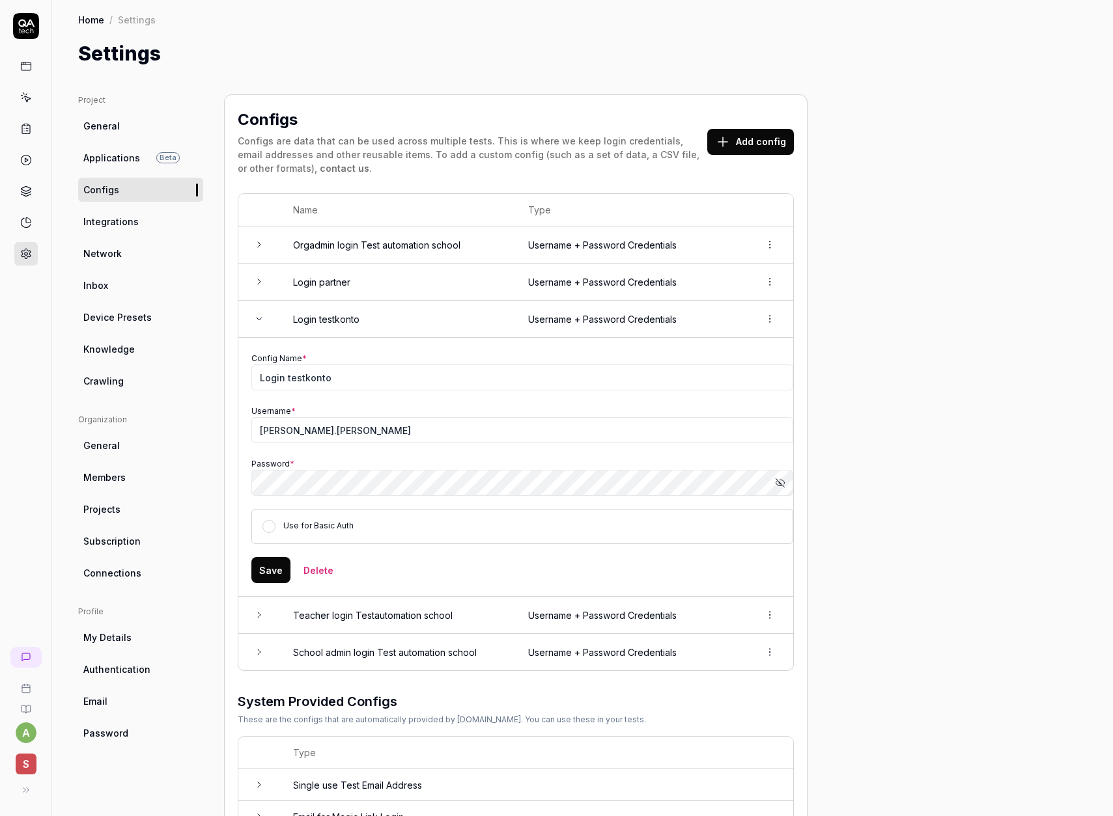
click at [27, 96] on icon at bounding box center [26, 98] width 12 height 12
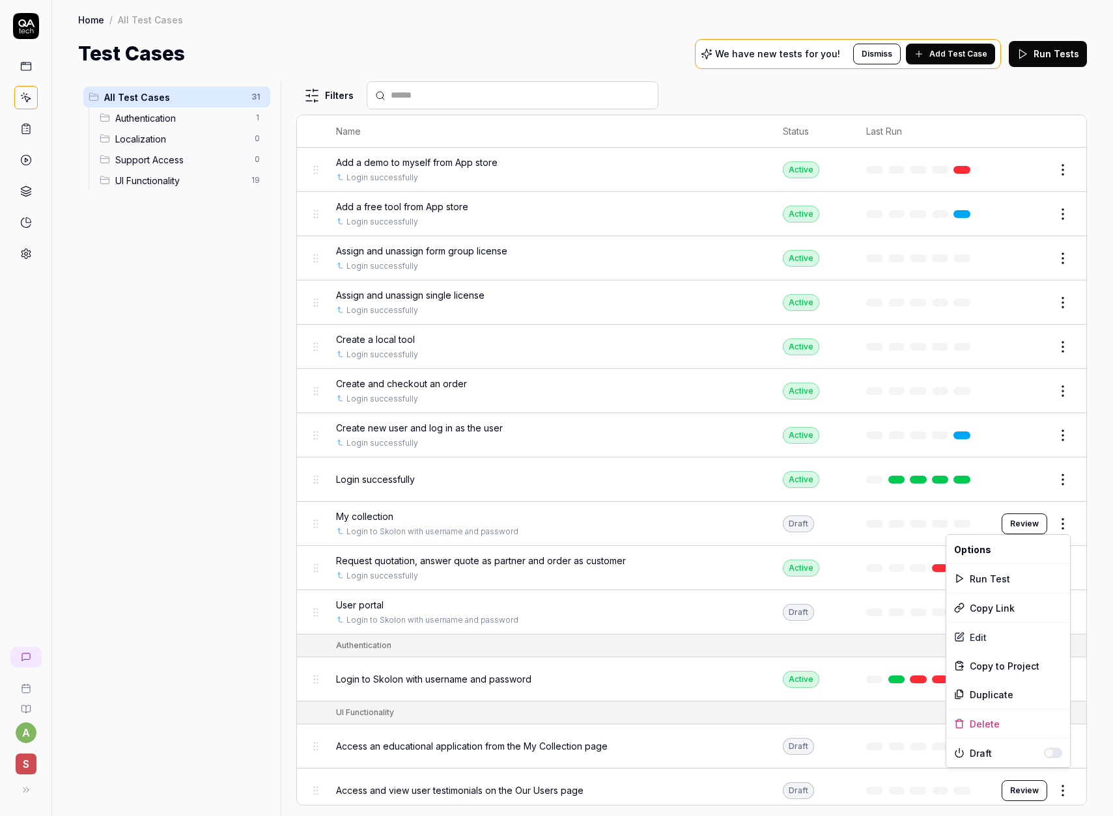
click at [1066, 516] on html "a S Home / All Test Cases Home / All Test Cases Test Cases We have new tests fo…" at bounding box center [556, 408] width 1113 height 816
click at [984, 637] on div "Edit" at bounding box center [1008, 637] width 124 height 29
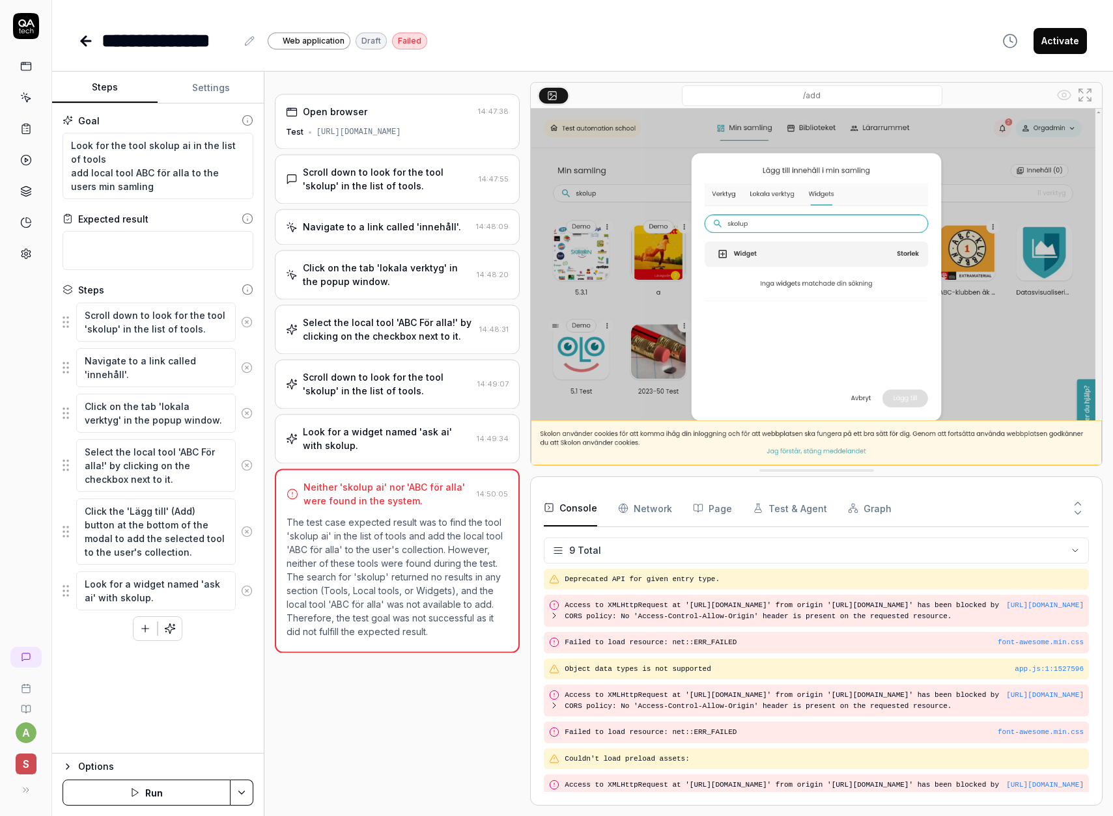
scroll to position [41, 0]
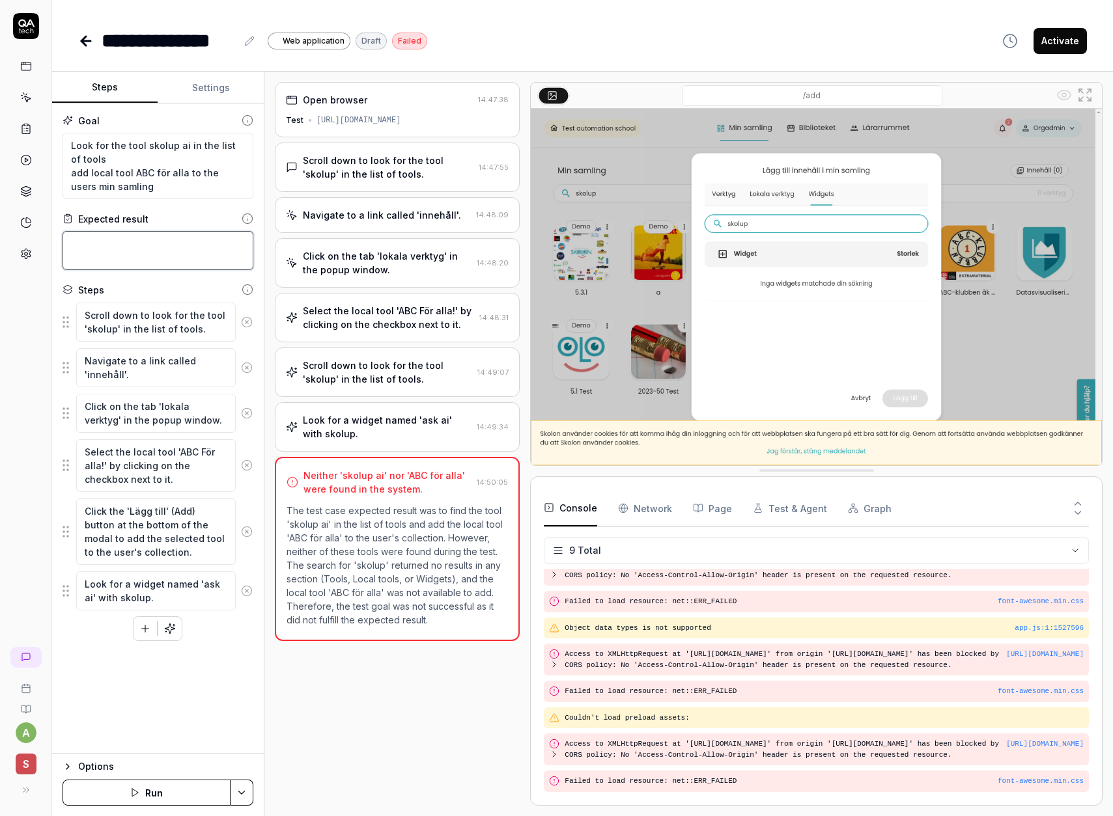
click at [130, 247] on textarea at bounding box center [157, 250] width 191 height 39
click at [146, 168] on textarea "Look for the tool skolup ai in the list of tools add local tool ABC för alla to…" at bounding box center [157, 166] width 191 height 66
click at [349, 119] on div "[URL][DOMAIN_NAME]" at bounding box center [358, 121] width 85 height 12
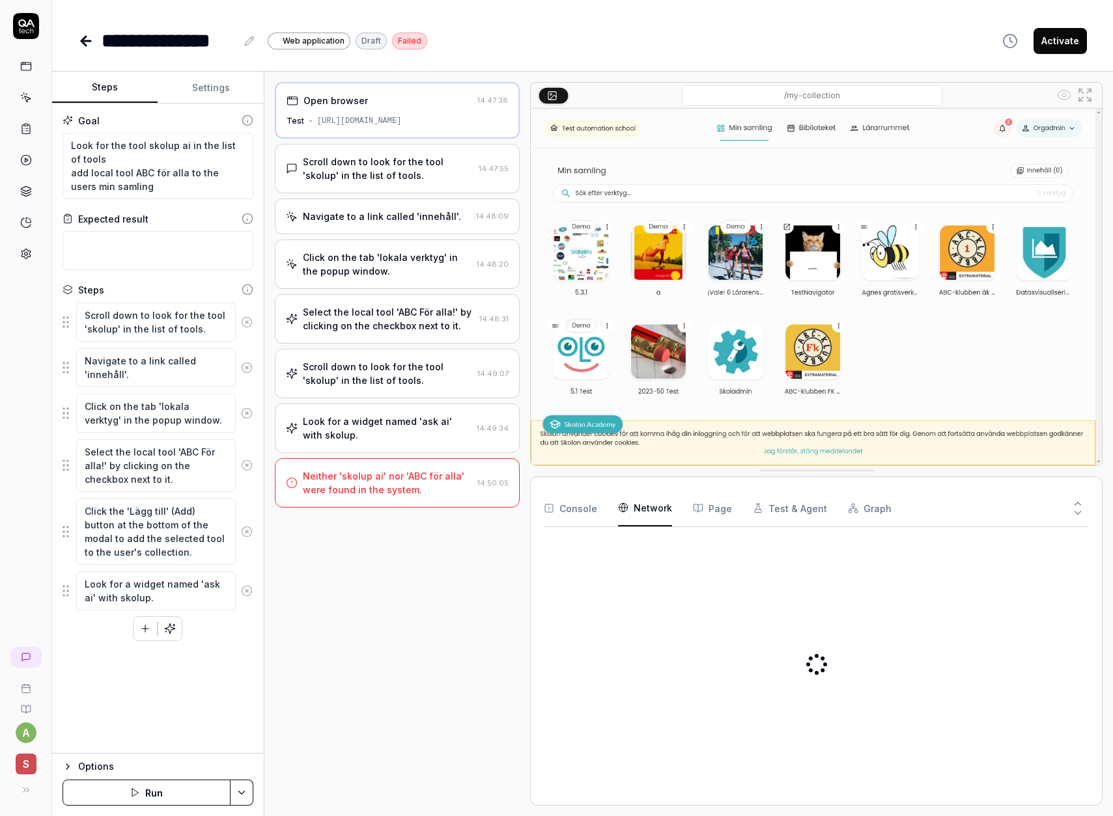
click at [645, 514] on Requests "Network" at bounding box center [645, 508] width 54 height 36
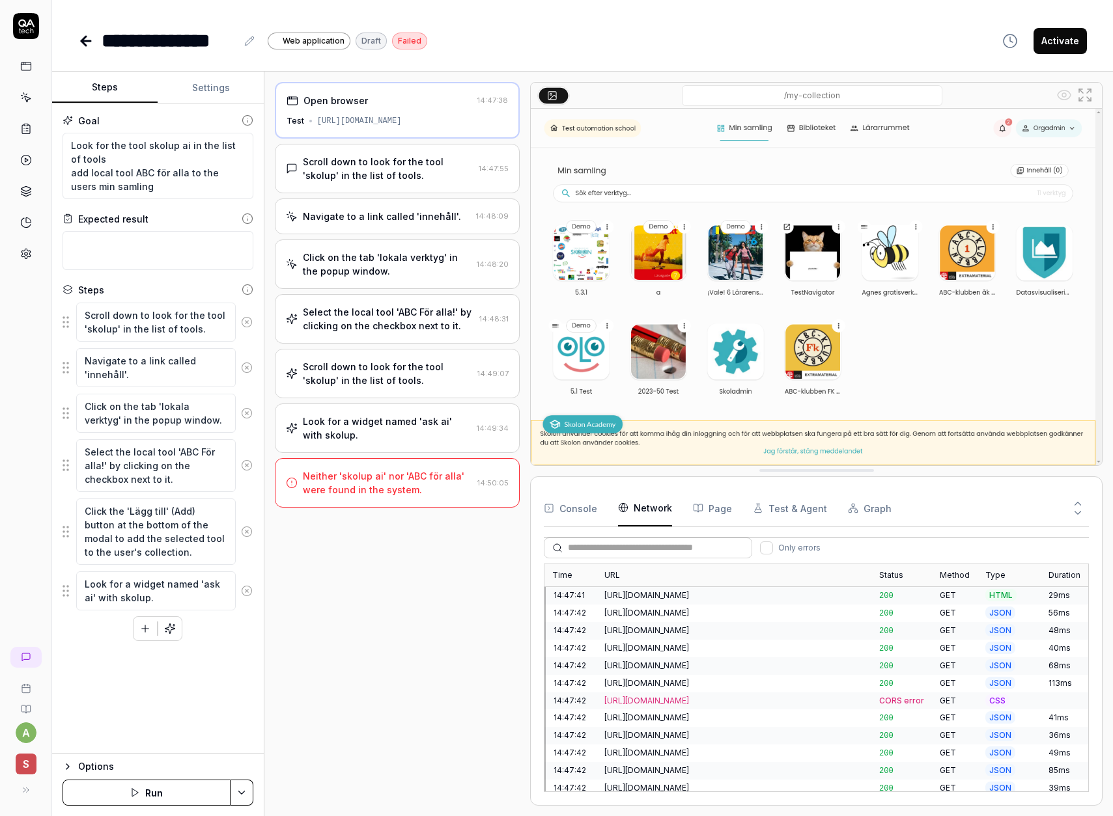
click at [610, 596] on div "[URL][DOMAIN_NAME]" at bounding box center [733, 596] width 259 height 12
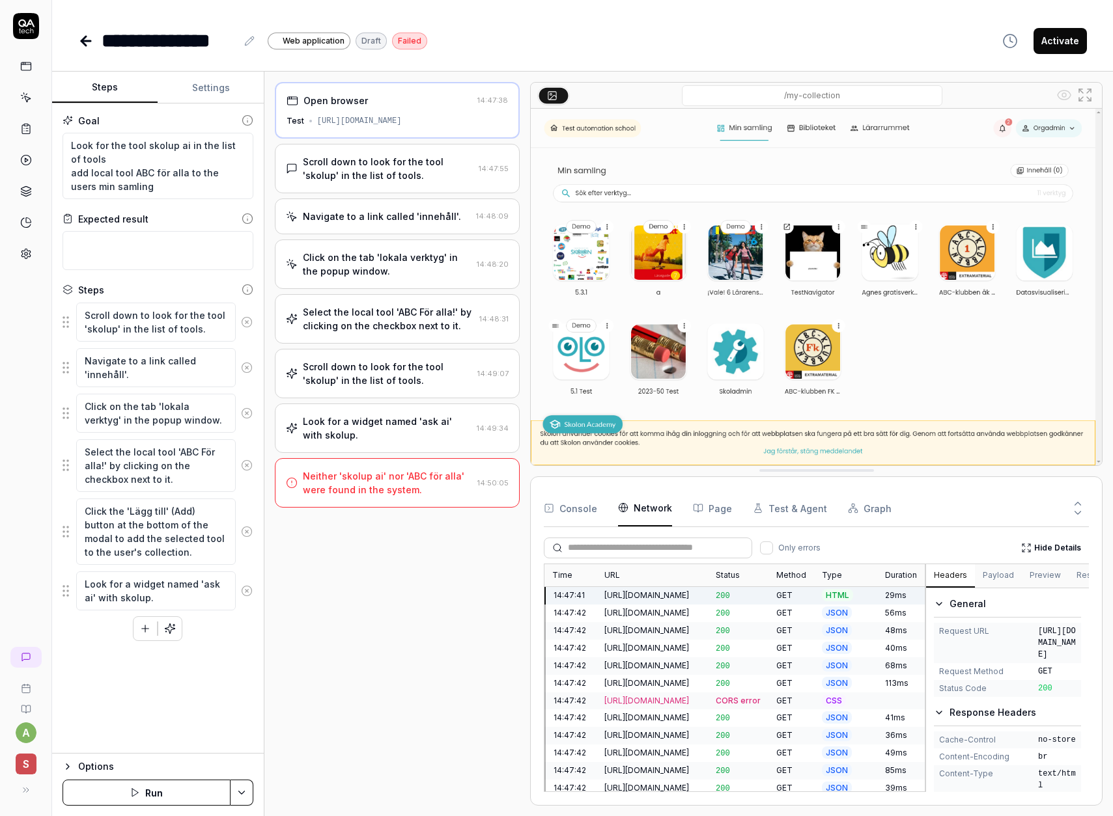
drag, startPoint x: 1038, startPoint y: 631, endPoint x: 1074, endPoint y: 695, distance: 73.7
click at [1074, 661] on span "[URL][DOMAIN_NAME]" at bounding box center [1057, 643] width 38 height 35
copy span "[URL][DOMAIN_NAME]"
type textarea "*"
